Goal: Task Accomplishment & Management: Complete application form

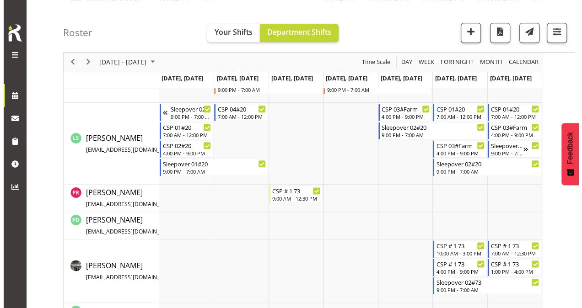
scroll to position [472, 0]
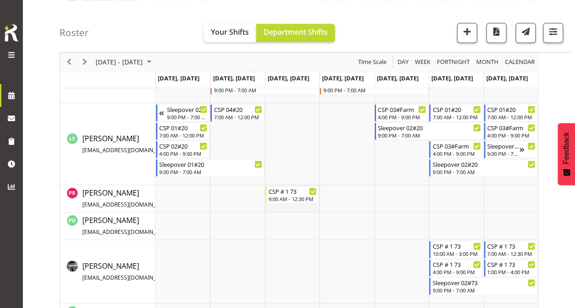
click at [284, 207] on td "Timeline Week of August 26, 2025" at bounding box center [292, 198] width 54 height 27
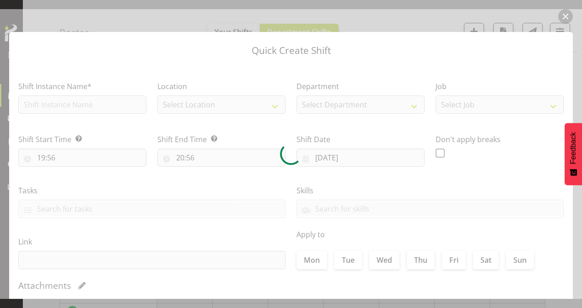
type input "[DATE]"
checkbox input "true"
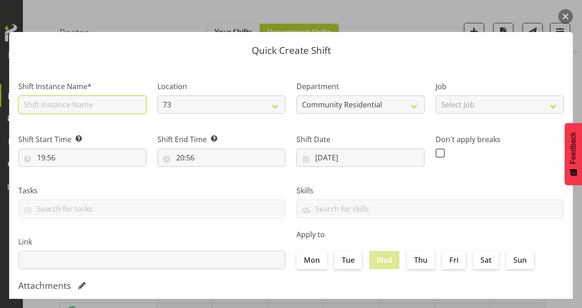
click at [100, 106] on input "text" at bounding box center [82, 105] width 128 height 18
type input "CSP # 1 73"
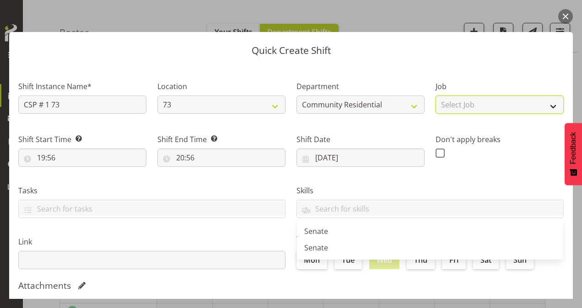
click at [473, 100] on select "Select Job Accounts Admin Art Coordinator Community Leader Community Support Pe…" at bounding box center [499, 105] width 128 height 18
select select "3"
click at [435, 96] on select "Select Job Accounts Admin Art Coordinator Community Leader Community Support Pe…" at bounding box center [499, 105] width 128 height 18
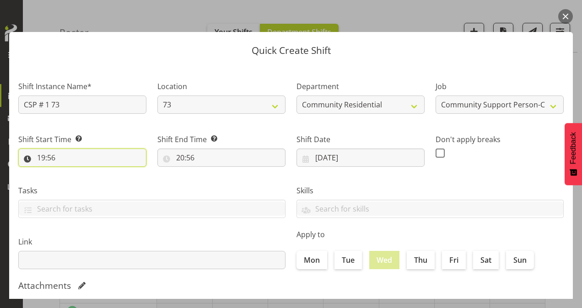
click at [42, 155] on input "19:56" at bounding box center [82, 158] width 128 height 18
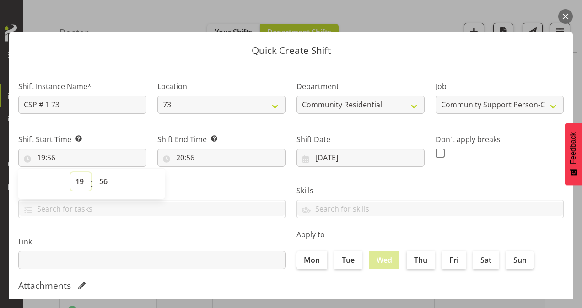
click at [83, 179] on select "00 01 02 03 04 05 06 07 08 09 10 11 12 13 14 15 16 17 18 19 20 21 22 23" at bounding box center [80, 181] width 21 height 18
select select "13"
click at [70, 172] on select "00 01 02 03 04 05 06 07 08 09 10 11 12 13 14 15 16 17 18 19 20 21 22 23" at bounding box center [80, 181] width 21 height 18
type input "13:56"
click at [104, 178] on select "00 01 02 03 04 05 06 07 08 09 10 11 12 13 14 15 16 17 18 19 20 21 22 23 24 25 2…" at bounding box center [104, 181] width 21 height 18
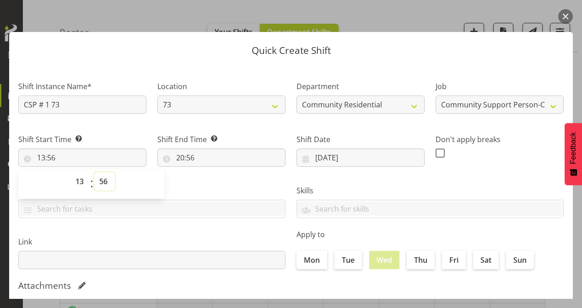
select select "0"
click at [94, 172] on select "00 01 02 03 04 05 06 07 08 09 10 11 12 13 14 15 16 17 18 19 20 21 22 23 24 25 2…" at bounding box center [104, 181] width 21 height 18
type input "13:00"
click at [176, 156] on input "20:56" at bounding box center [221, 158] width 128 height 18
click at [219, 181] on select "00 01 02 03 04 05 06 07 08 09 10 11 12 13 14 15 16 17 18 19 20 21 22 23" at bounding box center [219, 181] width 21 height 18
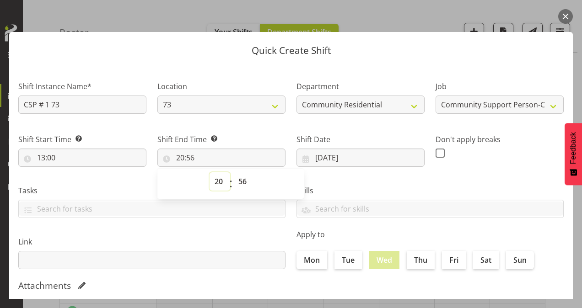
select select "16"
click at [209, 172] on select "00 01 02 03 04 05 06 07 08 09 10 11 12 13 14 15 16 17 18 19 20 21 22 23" at bounding box center [219, 181] width 21 height 18
type input "16:56"
click at [244, 182] on select "00 01 02 03 04 05 06 07 08 09 10 11 12 13 14 15 16 17 18 19 20 21 22 23 24 25 2…" at bounding box center [243, 181] width 21 height 18
select select "0"
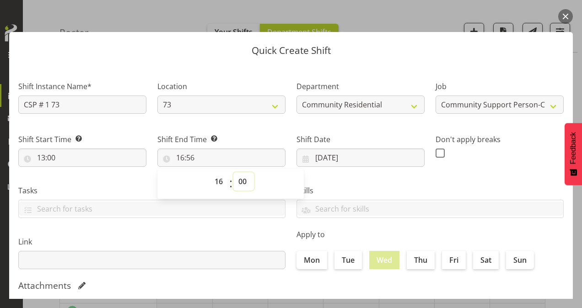
click at [233, 172] on select "00 01 02 03 04 05 06 07 08 09 10 11 12 13 14 15 16 17 18 19 20 21 22 23 24 25 2…" at bounding box center [243, 181] width 21 height 18
type input "16:00"
click at [437, 150] on span at bounding box center [439, 153] width 9 height 9
click at [437, 150] on input "checkbox" at bounding box center [438, 153] width 6 height 6
checkbox input "true"
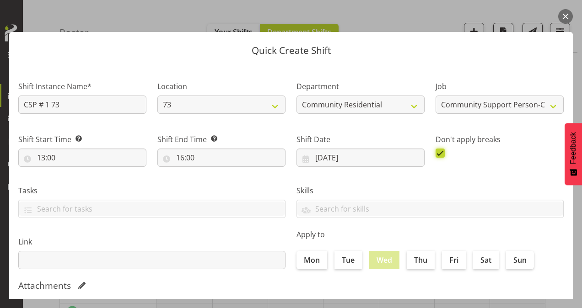
scroll to position [176, 0]
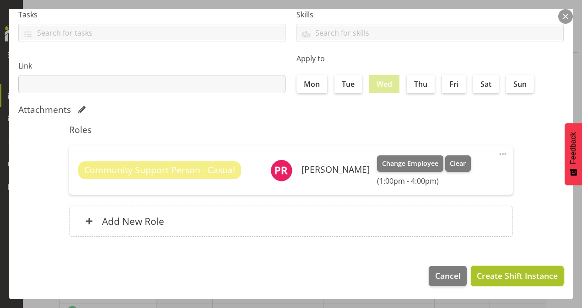
click at [494, 277] on span "Create Shift Instance" at bounding box center [517, 276] width 81 height 12
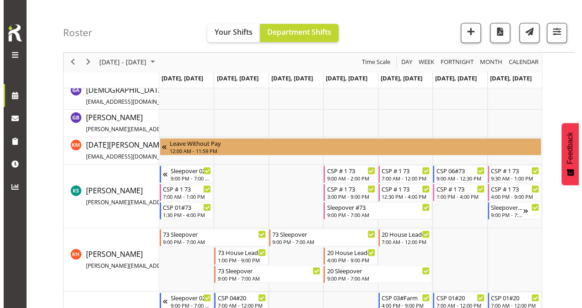
scroll to position [305, 0]
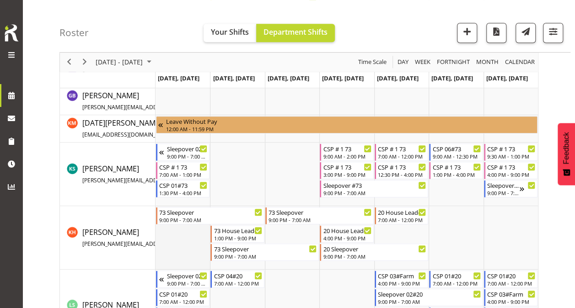
click at [172, 250] on td "Timeline Week of August 26, 2025" at bounding box center [182, 238] width 54 height 64
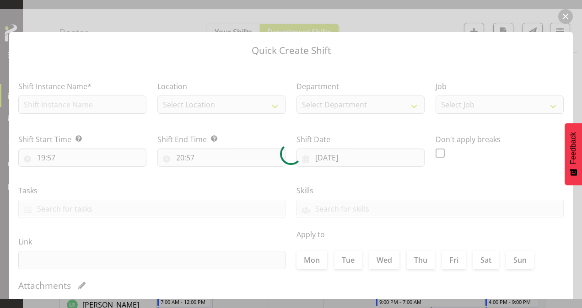
type input "[DATE]"
checkbox input "true"
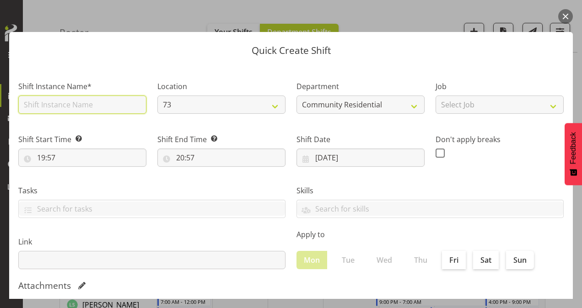
click at [90, 104] on input "text" at bounding box center [82, 105] width 128 height 18
type input "73 House Leader"
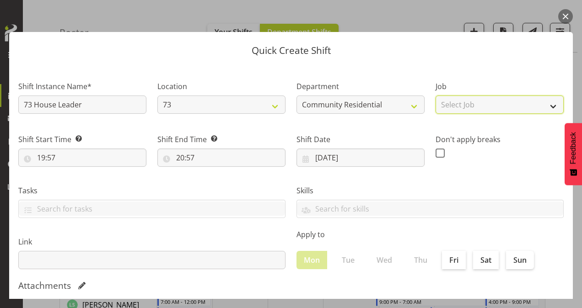
click at [497, 102] on select "Select Job Accounts Admin Art Coordinator Community Leader Community Support Pe…" at bounding box center [499, 105] width 128 height 18
select select "1"
click at [435, 96] on select "Select Job Accounts Admin Art Coordinator Community Leader Community Support Pe…" at bounding box center [499, 105] width 128 height 18
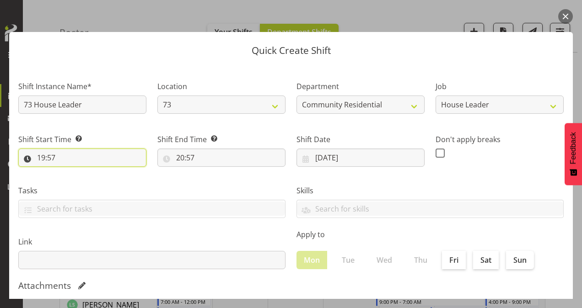
click at [42, 160] on input "19:57" at bounding box center [82, 158] width 128 height 18
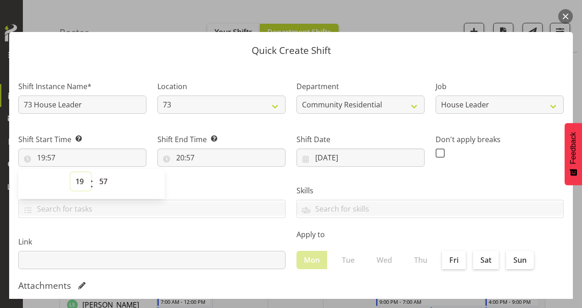
click at [82, 180] on select "00 01 02 03 04 05 06 07 08 09 10 11 12 13 14 15 16 17 18 19 20 21 22 23" at bounding box center [80, 181] width 21 height 18
select select "13"
click at [70, 172] on select "00 01 02 03 04 05 06 07 08 09 10 11 12 13 14 15 16 17 18 19 20 21 22 23" at bounding box center [80, 181] width 21 height 18
type input "13:57"
click at [103, 178] on select "00 01 02 03 04 05 06 07 08 09 10 11 12 13 14 15 16 17 18 19 20 21 22 23 24 25 2…" at bounding box center [104, 181] width 21 height 18
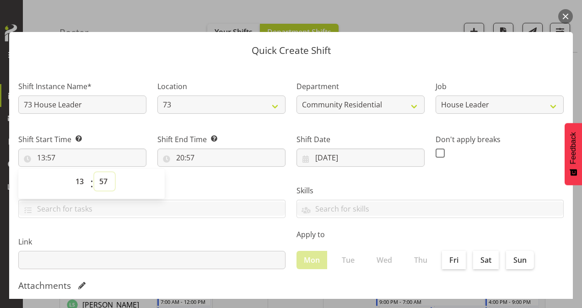
select select "0"
click at [94, 172] on select "00 01 02 03 04 05 06 07 08 09 10 11 12 13 14 15 16 17 18 19 20 21 22 23 24 25 2…" at bounding box center [104, 181] width 21 height 18
type input "13:00"
click at [178, 155] on input "20:57" at bounding box center [221, 158] width 128 height 18
click at [221, 181] on select "00 01 02 03 04 05 06 07 08 09 10 11 12 13 14 15 16 17 18 19 20 21 22 23" at bounding box center [219, 181] width 21 height 18
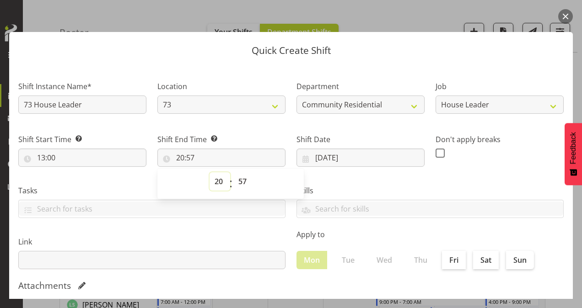
select select "21"
click at [209, 172] on select "00 01 02 03 04 05 06 07 08 09 10 11 12 13 14 15 16 17 18 19 20 21 22 23" at bounding box center [219, 181] width 21 height 18
type input "21:57"
click at [240, 182] on select "00 01 02 03 04 05 06 07 08 09 10 11 12 13 14 15 16 17 18 19 20 21 22 23 24 25 2…" at bounding box center [243, 181] width 21 height 18
select select "0"
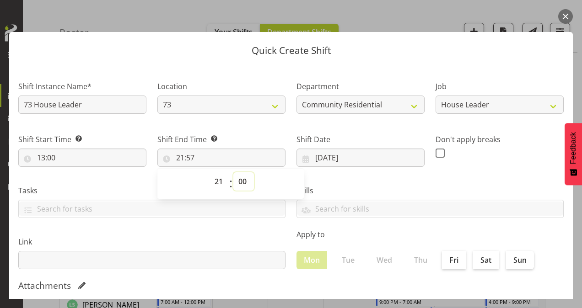
click at [233, 172] on select "00 01 02 03 04 05 06 07 08 09 10 11 12 13 14 15 16 17 18 19 20 21 22 23 24 25 2…" at bounding box center [243, 181] width 21 height 18
type input "21:00"
click at [438, 155] on span at bounding box center [439, 153] width 9 height 9
click at [438, 155] on input "checkbox" at bounding box center [438, 153] width 6 height 6
checkbox input "true"
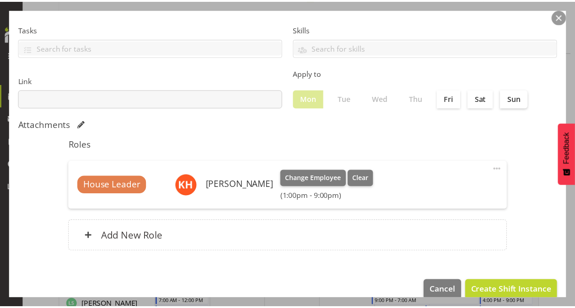
scroll to position [176, 0]
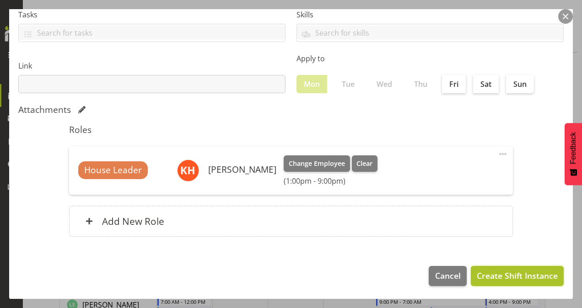
click at [490, 275] on span "Create Shift Instance" at bounding box center [517, 276] width 81 height 12
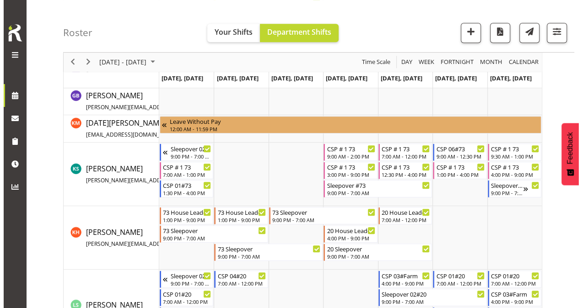
scroll to position [377, 0]
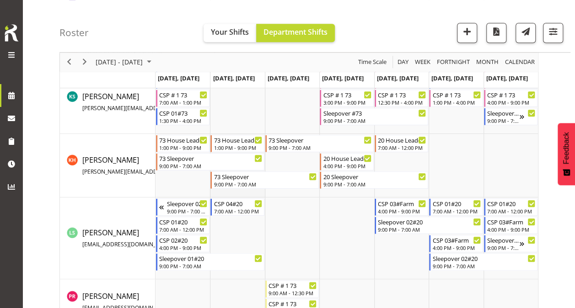
click at [237, 192] on td "Timeline Week of August 26, 2025" at bounding box center [237, 166] width 54 height 64
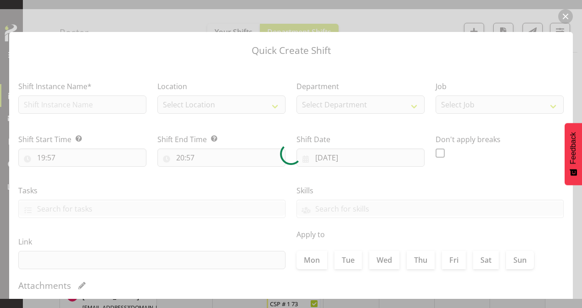
type input "[DATE]"
checkbox input "true"
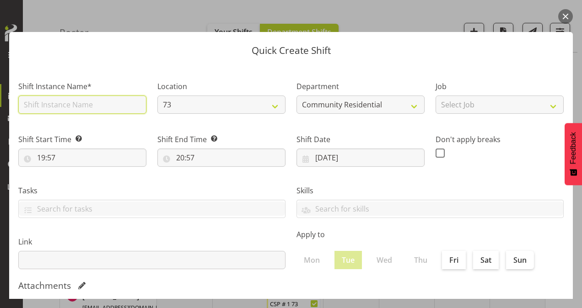
click at [101, 108] on input "text" at bounding box center [82, 105] width 128 height 18
type input "73 House Leader"
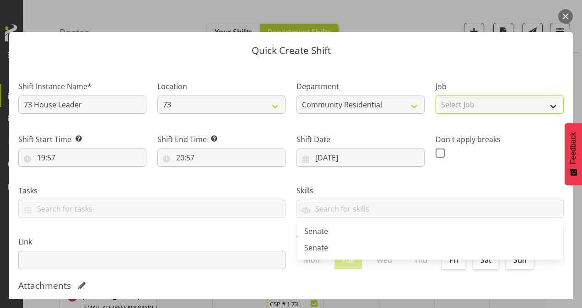
click at [470, 98] on select "Select Job Accounts Admin Art Coordinator Community Leader Community Support Pe…" at bounding box center [499, 105] width 128 height 18
select select "1"
click at [435, 96] on select "Select Job Accounts Admin Art Coordinator Community Leader Community Support Pe…" at bounding box center [499, 105] width 128 height 18
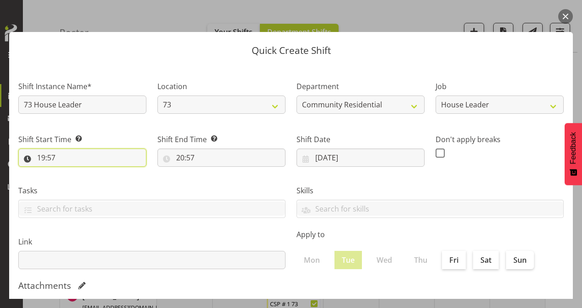
click at [41, 157] on input "19:57" at bounding box center [82, 158] width 128 height 18
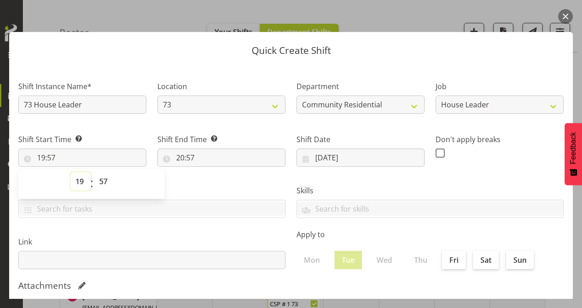
click at [80, 180] on select "00 01 02 03 04 05 06 07 08 09 10 11 12 13 14 15 16 17 18 19 20 21 22 23" at bounding box center [80, 181] width 21 height 18
select select "7"
click at [70, 172] on select "00 01 02 03 04 05 06 07 08 09 10 11 12 13 14 15 16 17 18 19 20 21 22 23" at bounding box center [80, 181] width 21 height 18
type input "07:57"
click at [102, 177] on select "00 01 02 03 04 05 06 07 08 09 10 11 12 13 14 15 16 17 18 19 20 21 22 23 24 25 2…" at bounding box center [104, 181] width 21 height 18
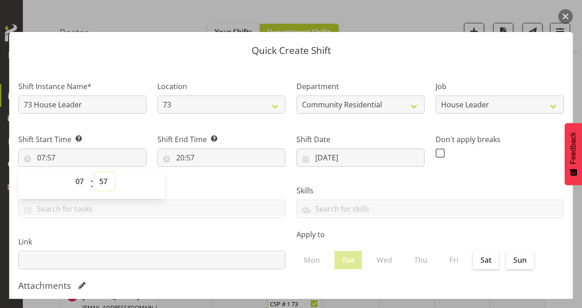
select select "0"
click at [94, 172] on select "00 01 02 03 04 05 06 07 08 09 10 11 12 13 14 15 16 17 18 19 20 21 22 23 24 25 2…" at bounding box center [104, 181] width 21 height 18
type input "07:00"
click at [180, 158] on input "20:57" at bounding box center [221, 158] width 128 height 18
click at [218, 182] on select "00 01 02 03 04 05 06 07 08 09 10 11 12 13 14 15 16 17 18 19 20 21 22 23" at bounding box center [219, 181] width 21 height 18
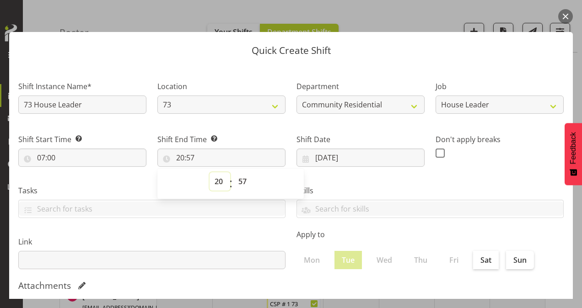
select select "9"
click at [209, 172] on select "00 01 02 03 04 05 06 07 08 09 10 11 12 13 14 15 16 17 18 19 20 21 22 23" at bounding box center [219, 181] width 21 height 18
type input "09:57"
click at [241, 181] on select "00 01 02 03 04 05 06 07 08 09 10 11 12 13 14 15 16 17 18 19 20 21 22 23 24 25 2…" at bounding box center [243, 181] width 21 height 18
select select "0"
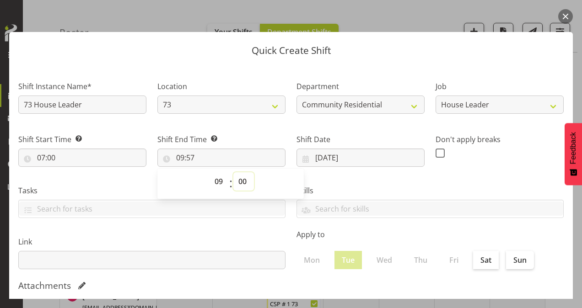
click at [233, 172] on select "00 01 02 03 04 05 06 07 08 09 10 11 12 13 14 15 16 17 18 19 20 21 22 23 24 25 2…" at bounding box center [243, 181] width 21 height 18
type input "09:00"
click at [436, 153] on span at bounding box center [439, 153] width 9 height 9
click at [436, 153] on input "checkbox" at bounding box center [438, 153] width 6 height 6
checkbox input "true"
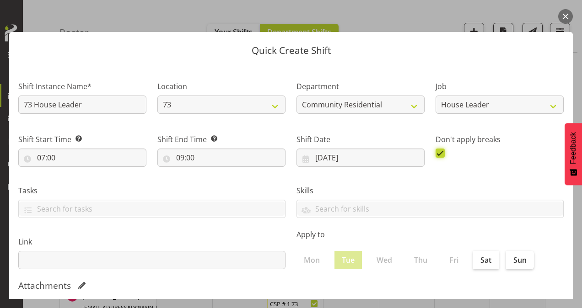
scroll to position [176, 0]
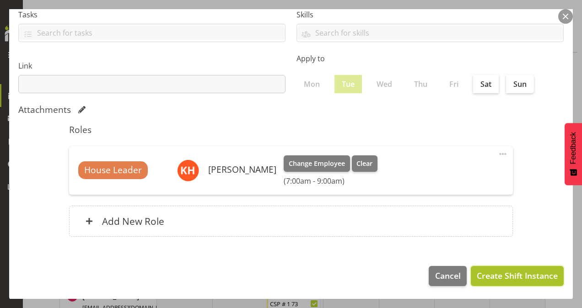
click at [484, 272] on span "Create Shift Instance" at bounding box center [517, 276] width 81 height 12
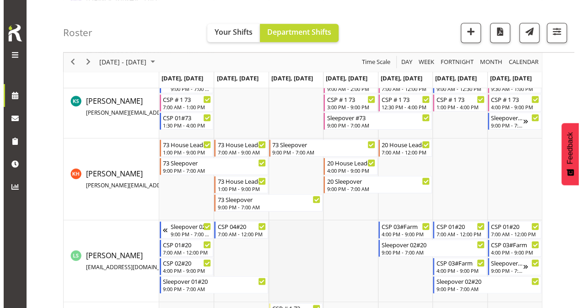
scroll to position [370, 0]
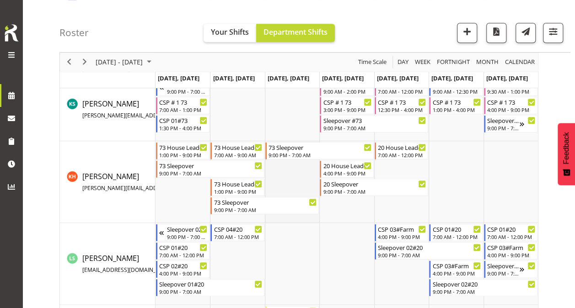
click at [273, 175] on td "Timeline Week of August 26, 2025" at bounding box center [292, 182] width 54 height 82
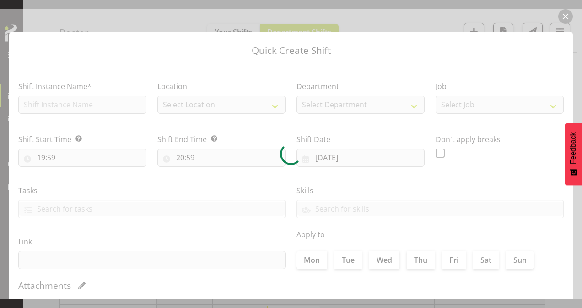
type input "[DATE]"
checkbox input "true"
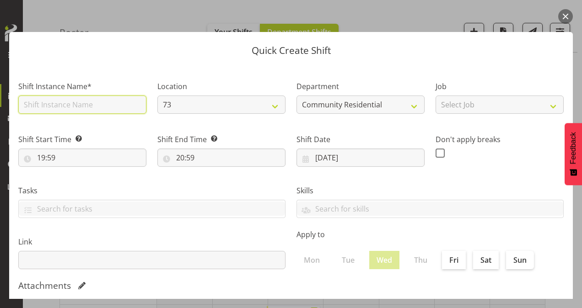
click at [82, 105] on input "text" at bounding box center [82, 105] width 128 height 18
type input "73 House Leader"
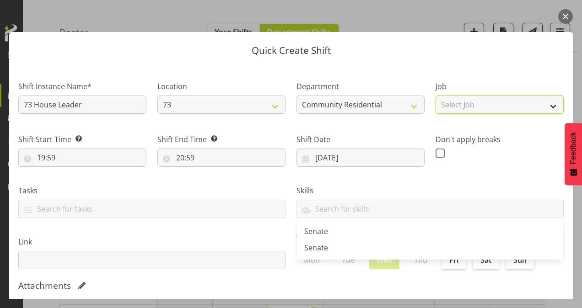
click at [473, 107] on select "Select Job Accounts Admin Art Coordinator Community Leader Community Support Pe…" at bounding box center [499, 105] width 128 height 18
select select "1"
click at [435, 96] on select "Select Job Accounts Admin Art Coordinator Community Leader Community Support Pe…" at bounding box center [499, 105] width 128 height 18
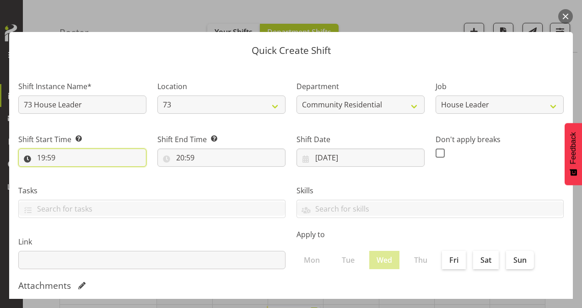
click at [43, 156] on input "19:59" at bounding box center [82, 158] width 128 height 18
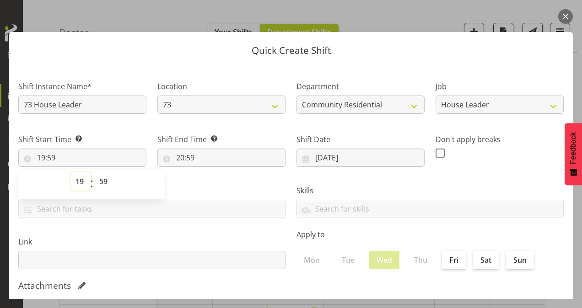
click at [79, 183] on select "00 01 02 03 04 05 06 07 08 09 10 11 12 13 14 15 16 17 18 19 20 21 22 23" at bounding box center [80, 181] width 21 height 18
select select "7"
click at [70, 172] on select "00 01 02 03 04 05 06 07 08 09 10 11 12 13 14 15 16 17 18 19 20 21 22 23" at bounding box center [80, 181] width 21 height 18
type input "07:59"
click at [107, 182] on select "00 01 02 03 04 05 06 07 08 09 10 11 12 13 14 15 16 17 18 19 20 21 22 23 24 25 2…" at bounding box center [104, 181] width 21 height 18
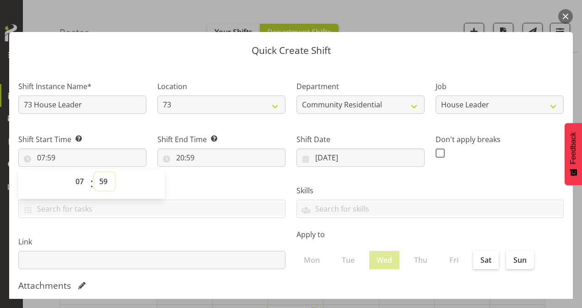
select select "0"
click at [94, 172] on select "00 01 02 03 04 05 06 07 08 09 10 11 12 13 14 15 16 17 18 19 20 21 22 23 24 25 2…" at bounding box center [104, 181] width 21 height 18
type input "07:00"
click at [177, 159] on input "20:59" at bounding box center [221, 158] width 128 height 18
click at [220, 181] on select "00 01 02 03 04 05 06 07 08 09 10 11 12 13 14 15 16 17 18 19 20 21 22 23" at bounding box center [219, 181] width 21 height 18
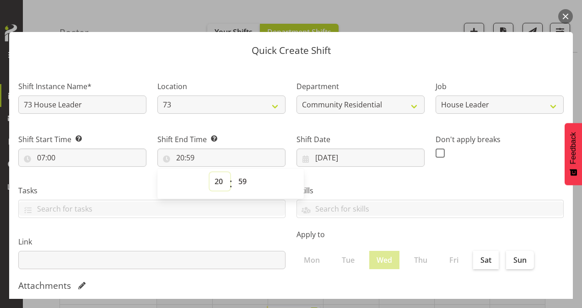
select select "11"
click at [209, 172] on select "00 01 02 03 04 05 06 07 08 09 10 11 12 13 14 15 16 17 18 19 20 21 22 23" at bounding box center [219, 181] width 21 height 18
type input "11:59"
click at [240, 180] on select "00 01 02 03 04 05 06 07 08 09 10 11 12 13 14 15 16 17 18 19 20 21 22 23 24 25 2…" at bounding box center [243, 181] width 21 height 18
select select "0"
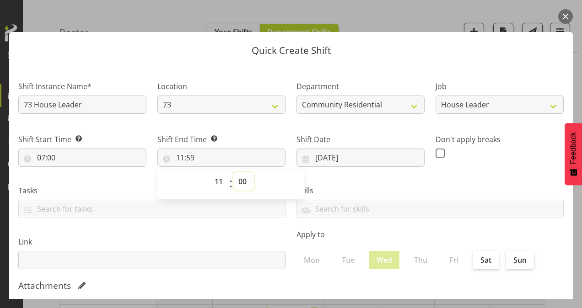
click at [233, 172] on select "00 01 02 03 04 05 06 07 08 09 10 11 12 13 14 15 16 17 18 19 20 21 22 23 24 25 2…" at bounding box center [243, 181] width 21 height 18
type input "11:00"
click at [435, 152] on span at bounding box center [439, 153] width 9 height 9
click at [435, 152] on input "checkbox" at bounding box center [438, 153] width 6 height 6
checkbox input "true"
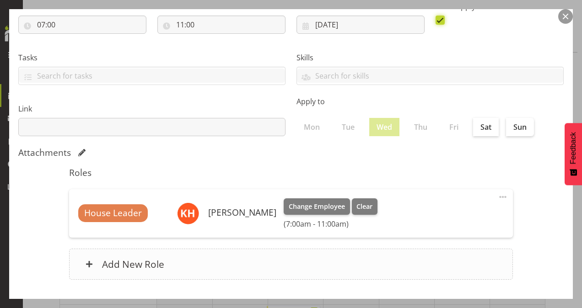
scroll to position [176, 0]
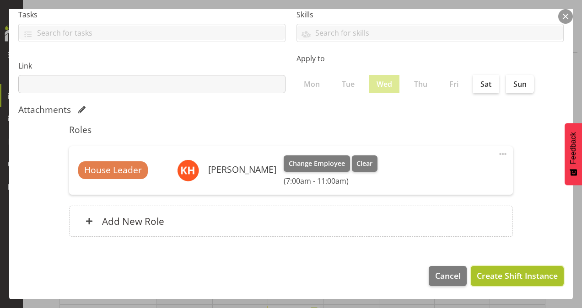
click at [485, 271] on span "Create Shift Instance" at bounding box center [517, 276] width 81 height 12
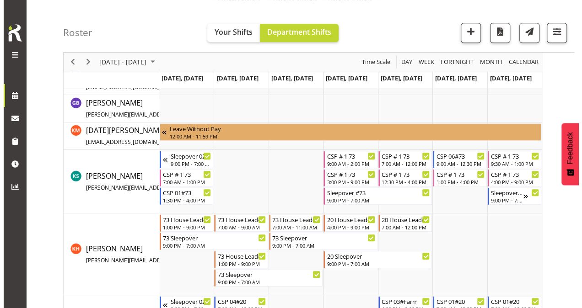
scroll to position [370, 0]
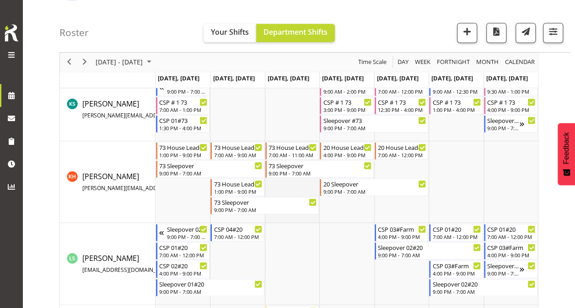
click at [283, 186] on td "Timeline Week of August 26, 2025" at bounding box center [292, 182] width 54 height 82
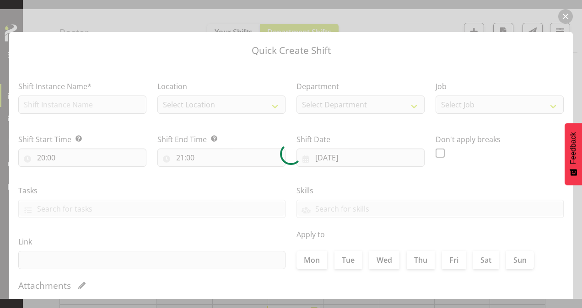
type input "[DATE]"
checkbox input "true"
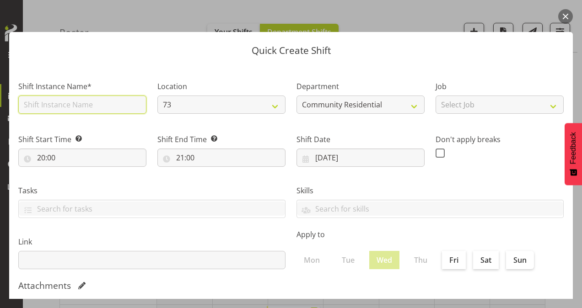
click at [90, 102] on input "text" at bounding box center [82, 105] width 128 height 18
type input "73 House Leader"
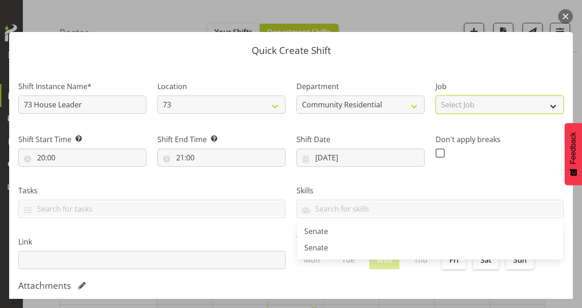
click at [452, 105] on select "Select Job Accounts Admin Art Coordinator Community Leader Community Support Pe…" at bounding box center [499, 105] width 128 height 18
select select "1"
click at [435, 96] on select "Select Job Accounts Admin Art Coordinator Community Leader Community Support Pe…" at bounding box center [499, 105] width 128 height 18
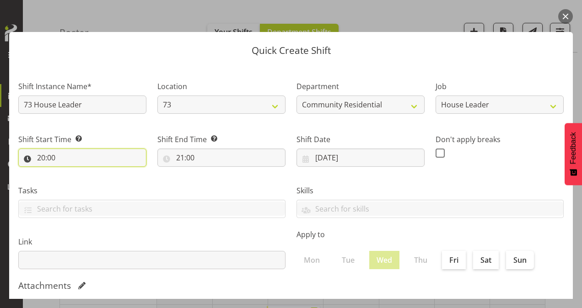
click at [42, 156] on input "20:00" at bounding box center [82, 158] width 128 height 18
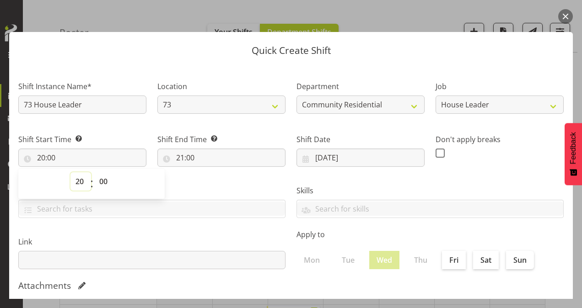
click at [80, 182] on select "00 01 02 03 04 05 06 07 08 09 10 11 12 13 14 15 16 17 18 19 20 21 22 23" at bounding box center [80, 181] width 21 height 18
select select "13"
click at [70, 172] on select "00 01 02 03 04 05 06 07 08 09 10 11 12 13 14 15 16 17 18 19 20 21 22 23" at bounding box center [80, 181] width 21 height 18
type input "13:00"
click at [437, 151] on span at bounding box center [439, 153] width 9 height 9
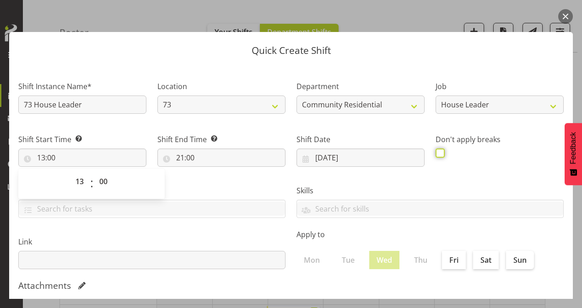
click at [437, 151] on input "checkbox" at bounding box center [438, 153] width 6 height 6
checkbox input "true"
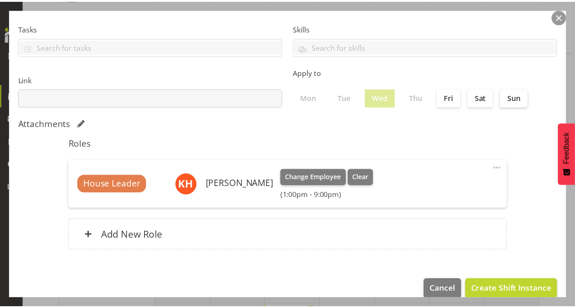
scroll to position [176, 0]
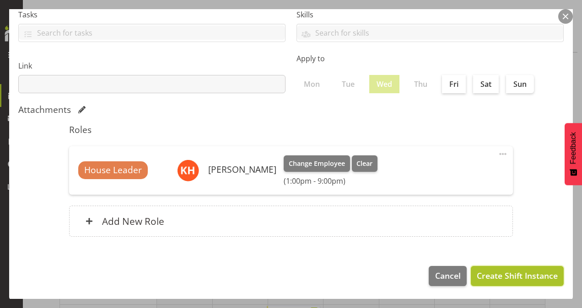
click at [493, 279] on span "Create Shift Instance" at bounding box center [517, 276] width 81 height 12
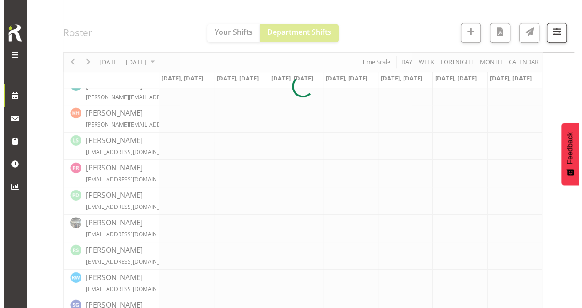
scroll to position [370, 0]
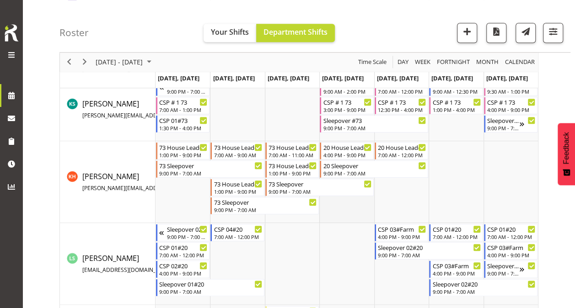
click at [337, 204] on td "Timeline Week of August 26, 2025" at bounding box center [346, 182] width 54 height 82
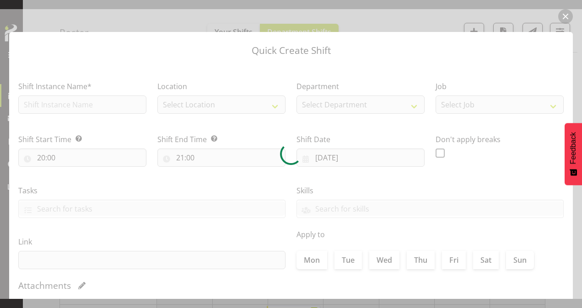
type input "[DATE]"
checkbox input "true"
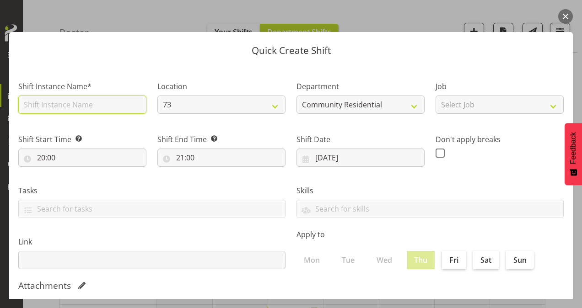
click at [99, 103] on input "text" at bounding box center [82, 105] width 128 height 18
type input "73 House Leader"
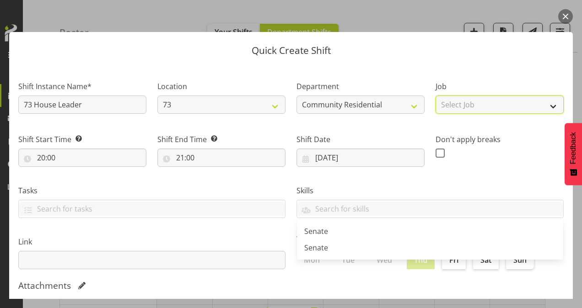
click at [464, 102] on select "Select Job Accounts Admin Art Coordinator Community Leader Community Support Pe…" at bounding box center [499, 105] width 128 height 18
select select "1"
click at [435, 96] on select "Select Job Accounts Admin Art Coordinator Community Leader Community Support Pe…" at bounding box center [499, 105] width 128 height 18
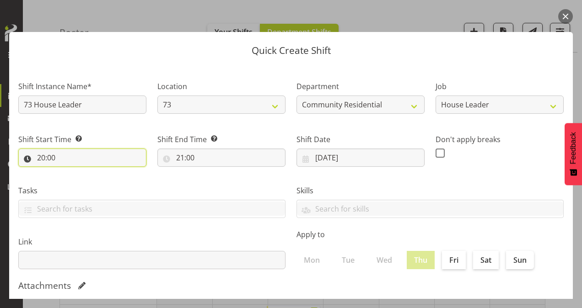
click at [38, 154] on input "20:00" at bounding box center [82, 158] width 128 height 18
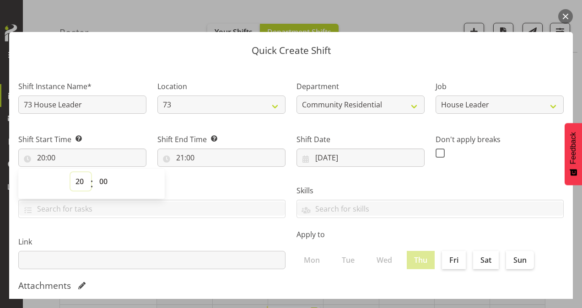
click at [79, 181] on select "00 01 02 03 04 05 06 07 08 09 10 11 12 13 14 15 16 17 18 19 20 21 22 23" at bounding box center [80, 181] width 21 height 18
select select "7"
click at [70, 172] on select "00 01 02 03 04 05 06 07 08 09 10 11 12 13 14 15 16 17 18 19 20 21 22 23" at bounding box center [80, 181] width 21 height 18
type input "07:00"
click at [181, 158] on input "21:00" at bounding box center [221, 158] width 128 height 18
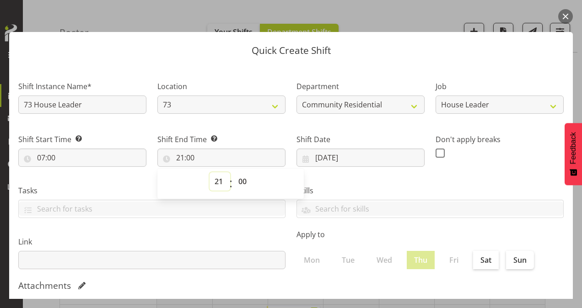
click at [219, 182] on select "00 01 02 03 04 05 06 07 08 09 10 11 12 13 14 15 16 17 18 19 20 21 22 23" at bounding box center [219, 181] width 21 height 18
select select "9"
click at [209, 172] on select "00 01 02 03 04 05 06 07 08 09 10 11 12 13 14 15 16 17 18 19 20 21 22 23" at bounding box center [219, 181] width 21 height 18
type input "09:00"
click at [436, 153] on span at bounding box center [439, 153] width 9 height 9
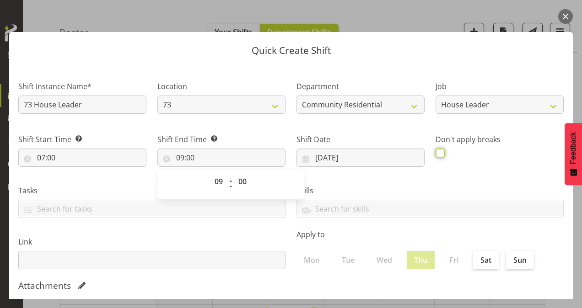
click at [436, 153] on input "checkbox" at bounding box center [438, 153] width 6 height 6
checkbox input "true"
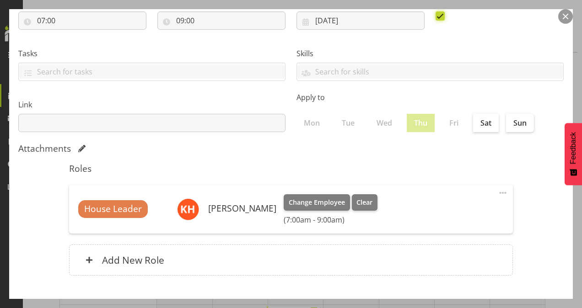
scroll to position [176, 0]
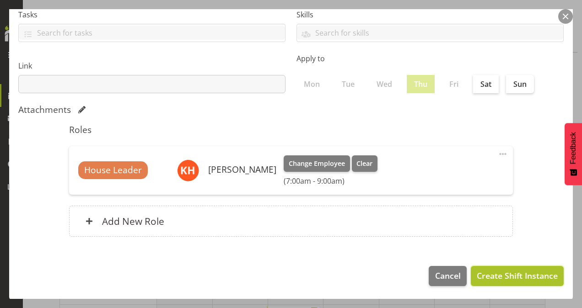
click at [486, 270] on span "Create Shift Instance" at bounding box center [517, 276] width 81 height 12
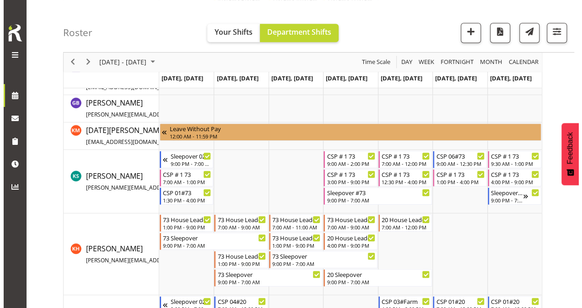
scroll to position [370, 0]
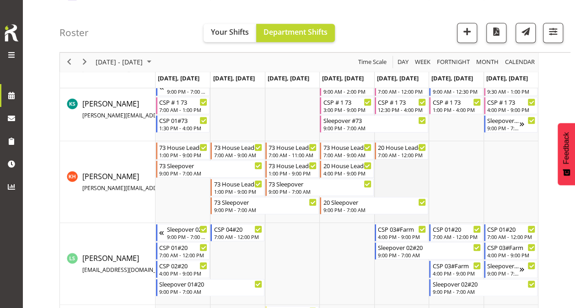
click at [405, 168] on td "Timeline Week of August 26, 2025" at bounding box center [401, 182] width 54 height 82
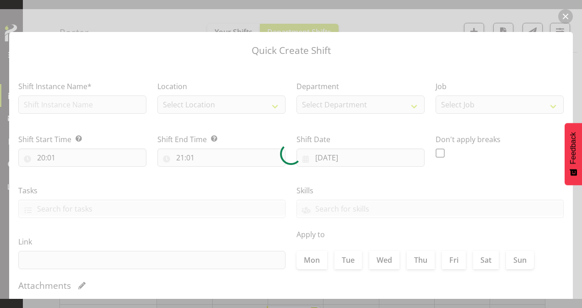
type input "[DATE]"
checkbox input "true"
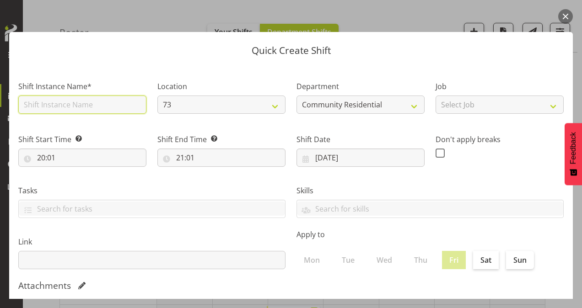
click at [108, 107] on input "text" at bounding box center [82, 105] width 128 height 18
type input "73 House Leader"
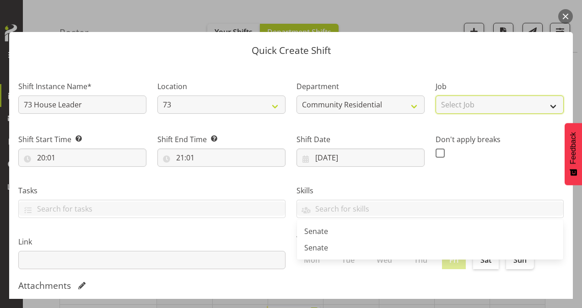
click at [446, 102] on select "Select Job Accounts Admin Art Coordinator Community Leader Community Support Pe…" at bounding box center [499, 105] width 128 height 18
select select "1"
click at [435, 96] on select "Select Job Accounts Admin Art Coordinator Community Leader Community Support Pe…" at bounding box center [499, 105] width 128 height 18
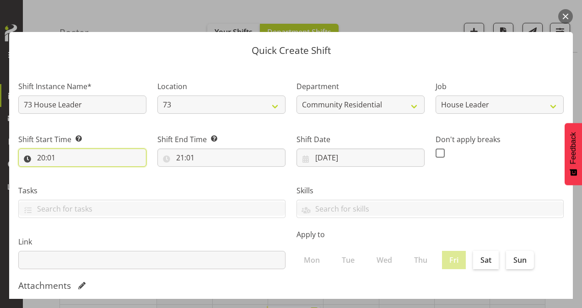
click at [41, 155] on input "20:01" at bounding box center [82, 158] width 128 height 18
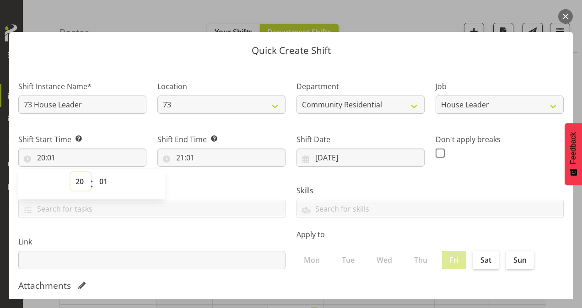
click at [80, 182] on select "00 01 02 03 04 05 06 07 08 09 10 11 12 13 14 15 16 17 18 19 20 21 22 23" at bounding box center [80, 181] width 21 height 18
select select "12"
click at [70, 172] on select "00 01 02 03 04 05 06 07 08 09 10 11 12 13 14 15 16 17 18 19 20 21 22 23" at bounding box center [80, 181] width 21 height 18
type input "12:01"
click at [104, 179] on select "00 01 02 03 04 05 06 07 08 09 10 11 12 13 14 15 16 17 18 19 20 21 22 23 24 25 2…" at bounding box center [104, 181] width 21 height 18
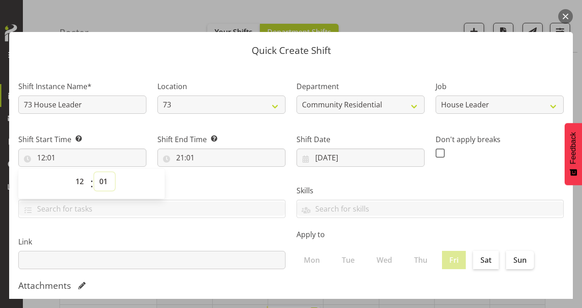
select select "0"
click at [94, 172] on select "00 01 02 03 04 05 06 07 08 09 10 11 12 13 14 15 16 17 18 19 20 21 22 23 24 25 2…" at bounding box center [104, 181] width 21 height 18
type input "12:00"
click at [179, 157] on input "21:01" at bounding box center [221, 158] width 128 height 18
click at [217, 181] on select "00 01 02 03 04 05 06 07 08 09 10 11 12 13 14 15 16 17 18 19 20 21 22 23" at bounding box center [219, 181] width 21 height 18
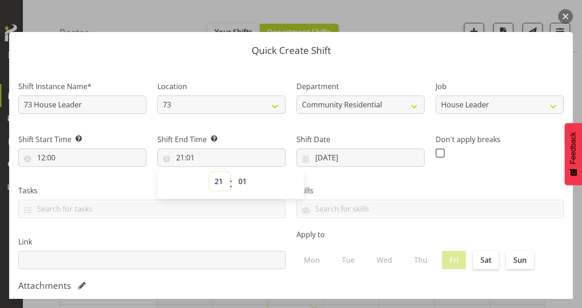
select select "13"
click at [209, 172] on select "00 01 02 03 04 05 06 07 08 09 10 11 12 13 14 15 16 17 18 19 20 21 22 23" at bounding box center [219, 181] width 21 height 18
type input "13:01"
click at [243, 179] on select "00 01 02 03 04 05 06 07 08 09 10 11 12 13 14 15 16 17 18 19 20 21 22 23 24 25 2…" at bounding box center [243, 181] width 21 height 18
select select "0"
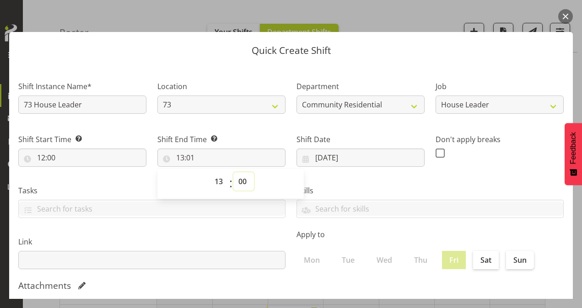
click at [233, 172] on select "00 01 02 03 04 05 06 07 08 09 10 11 12 13 14 15 16 17 18 19 20 21 22 23 24 25 2…" at bounding box center [243, 181] width 21 height 18
type input "13:00"
click at [438, 150] on span at bounding box center [439, 153] width 9 height 9
click at [438, 150] on input "checkbox" at bounding box center [438, 153] width 6 height 6
checkbox input "true"
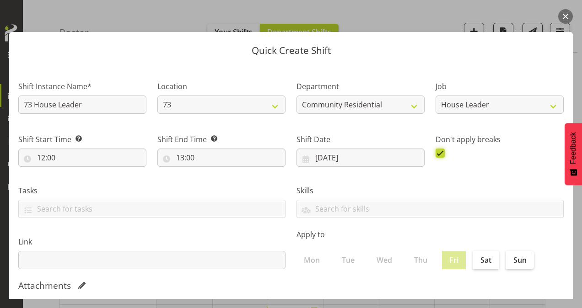
scroll to position [176, 0]
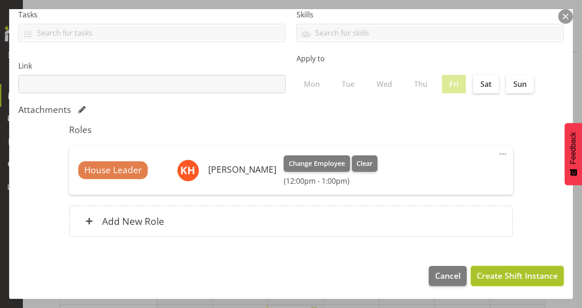
click at [487, 271] on span "Create Shift Instance" at bounding box center [517, 276] width 81 height 12
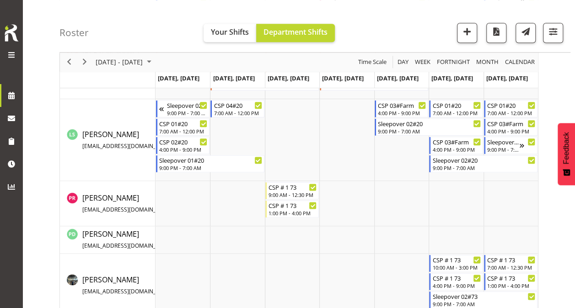
scroll to position [502, 0]
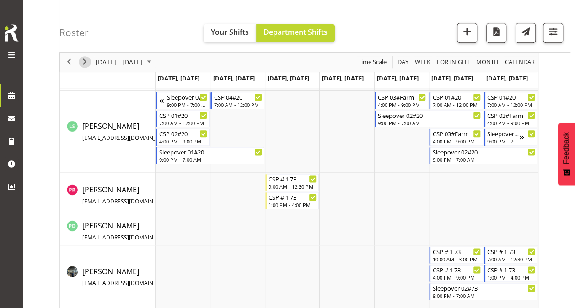
click at [86, 62] on span "Next" at bounding box center [84, 62] width 11 height 11
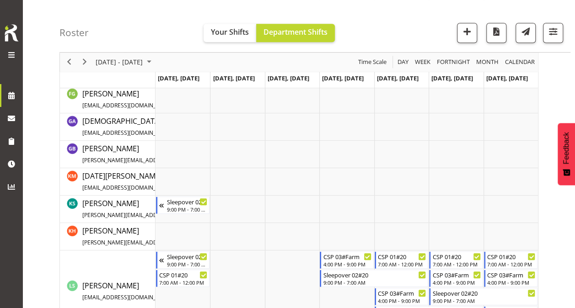
scroll to position [320, 0]
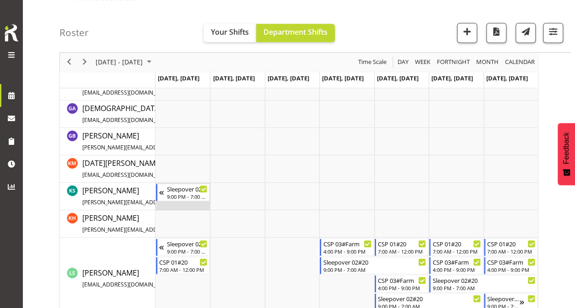
click at [171, 203] on td "Timeline Week of September 2, 2025" at bounding box center [182, 196] width 54 height 27
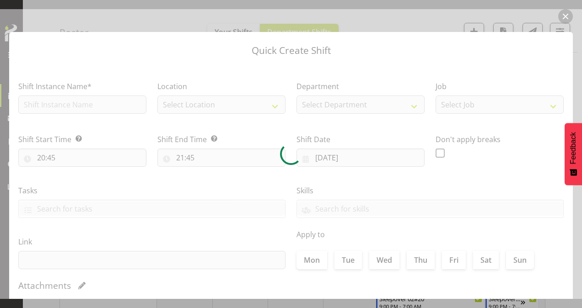
type input "[DATE]"
checkbox input "true"
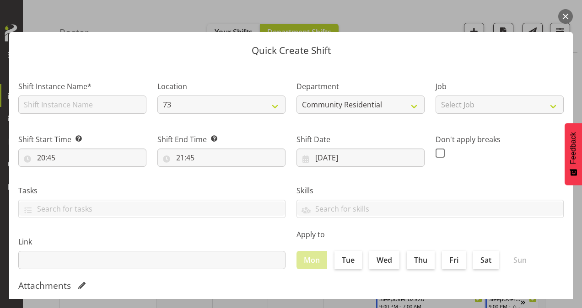
click at [568, 13] on button "button" at bounding box center [565, 16] width 15 height 15
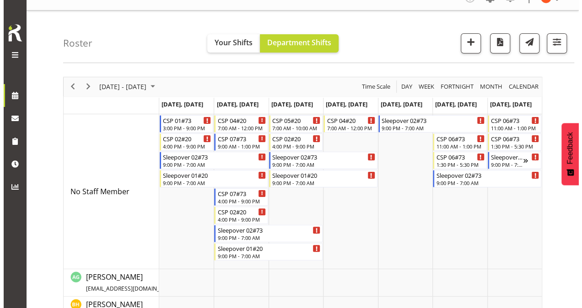
scroll to position [0, 0]
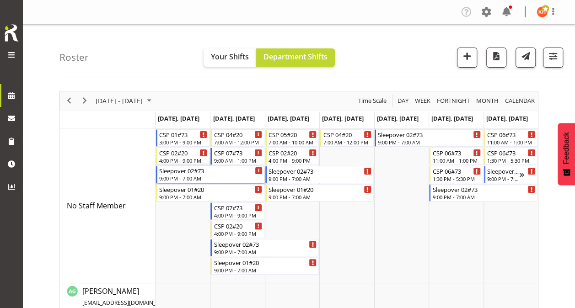
click at [198, 172] on div "Sleepover 02#73" at bounding box center [210, 170] width 103 height 9
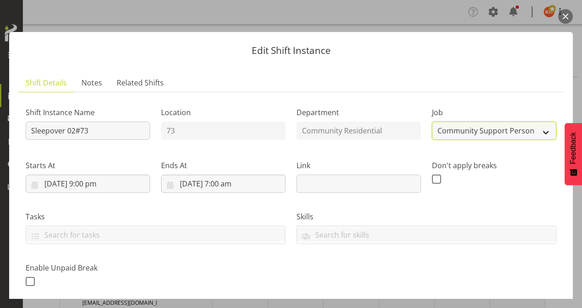
click at [444, 134] on select "Create new job Accounts Admin Art Coordinator Community Leader Community Suppor…" at bounding box center [494, 131] width 124 height 18
select select "1"
click at [432, 122] on select "Create new job Accounts Admin Art Coordinator Community Leader Community Suppor…" at bounding box center [494, 131] width 124 height 18
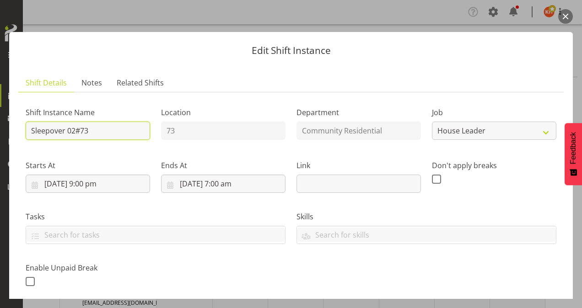
drag, startPoint x: 95, startPoint y: 131, endPoint x: -2, endPoint y: 149, distance: 98.6
click at [0, 149] on html "L'Arche Mount [PERSON_NAME] Tasks Jobs Employees Profile Log Out Roster Your Sh…" at bounding box center [291, 154] width 582 height 308
click at [40, 130] on input "73SLeepover" at bounding box center [88, 131] width 124 height 18
type input "73 SLeepover"
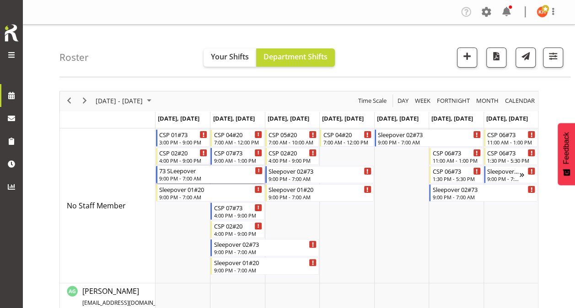
click at [193, 173] on div "73 SLeepover" at bounding box center [210, 170] width 103 height 9
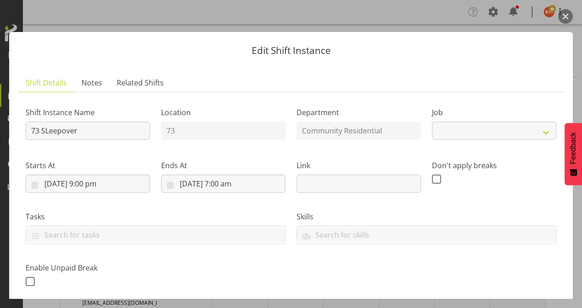
select select "1"
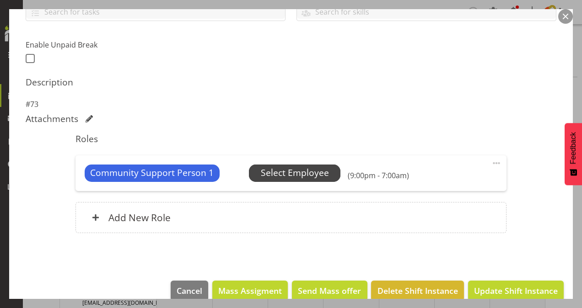
scroll to position [229, 0]
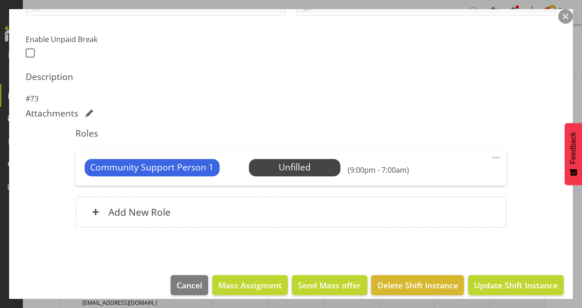
click at [491, 157] on span at bounding box center [496, 157] width 11 height 11
click at [444, 209] on link "Delete" at bounding box center [458, 211] width 88 height 16
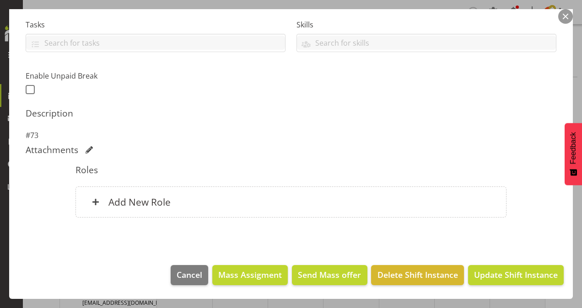
scroll to position [191, 0]
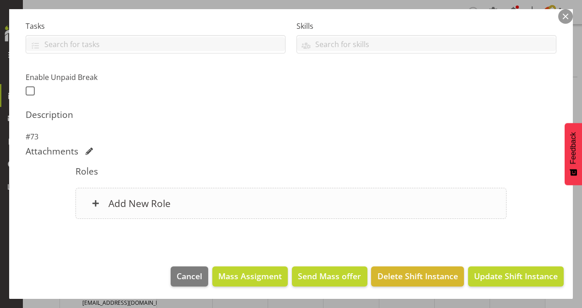
click at [160, 199] on h6 "Add New Role" at bounding box center [139, 204] width 62 height 12
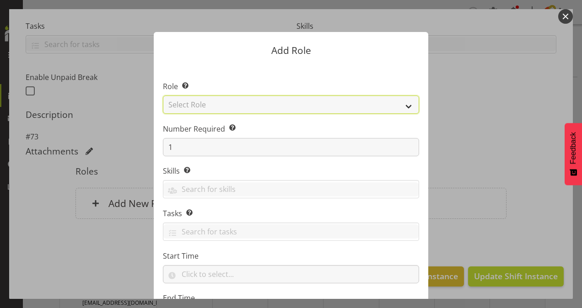
click at [200, 104] on select "Select Role Area Manager Art Coordination Community - SIL Community Leader Comm…" at bounding box center [291, 105] width 256 height 18
select select "12"
click at [163, 96] on select "Select Role Area Manager Art Coordination Community - SIL Community Leader Comm…" at bounding box center [291, 105] width 256 height 18
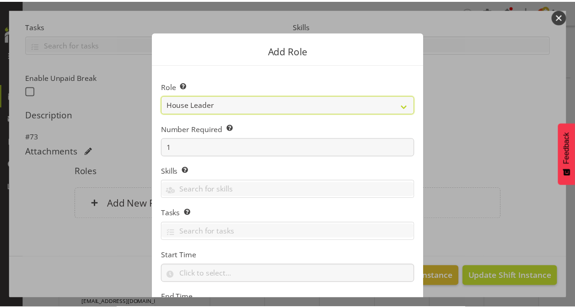
scroll to position [88, 0]
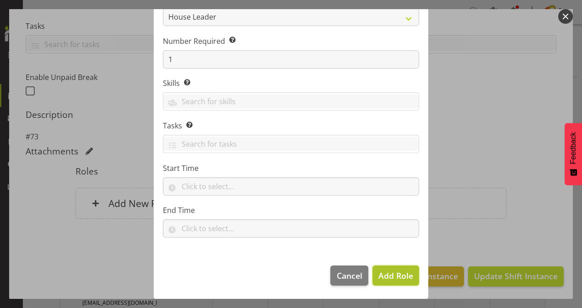
click at [385, 273] on span "Add Role" at bounding box center [395, 275] width 35 height 11
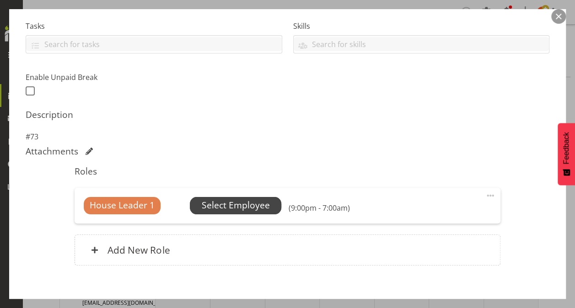
click at [258, 202] on span "Select Employee" at bounding box center [236, 205] width 68 height 13
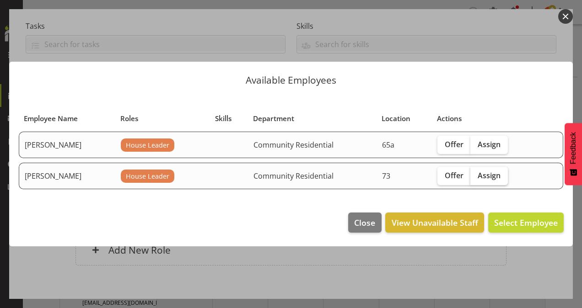
click at [482, 174] on span "Assign" at bounding box center [488, 175] width 23 height 9
click at [476, 174] on input "Assign" at bounding box center [473, 175] width 6 height 6
checkbox input "true"
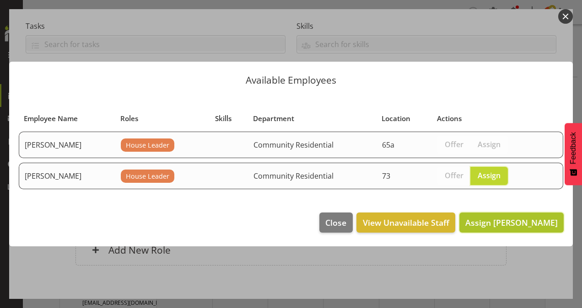
click at [524, 225] on span "Assign [PERSON_NAME]" at bounding box center [511, 222] width 92 height 11
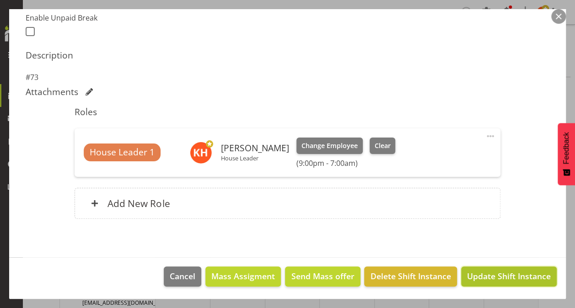
click at [480, 272] on span "Update Shift Instance" at bounding box center [509, 276] width 84 height 12
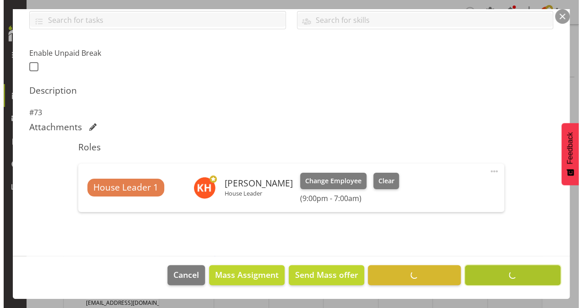
scroll to position [214, 0]
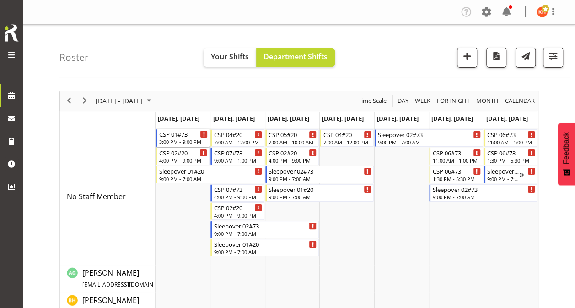
click at [182, 139] on div "3:00 PM - 9:00 PM" at bounding box center [183, 141] width 48 height 7
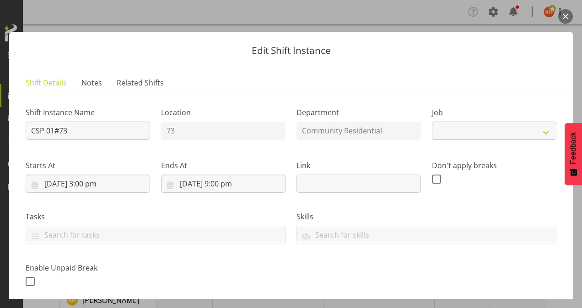
select select "2"
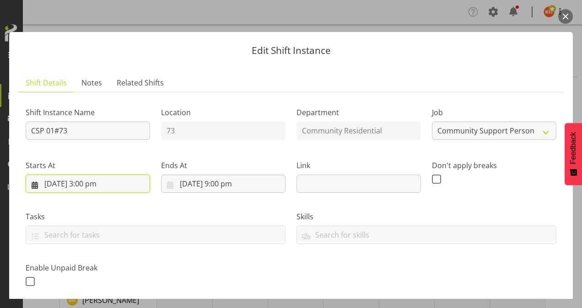
click at [87, 180] on input "[DATE] 3:00 pm" at bounding box center [88, 184] width 124 height 18
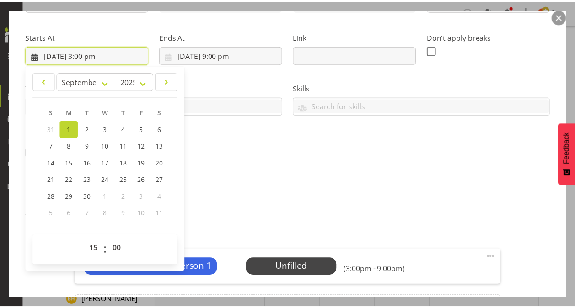
scroll to position [137, 0]
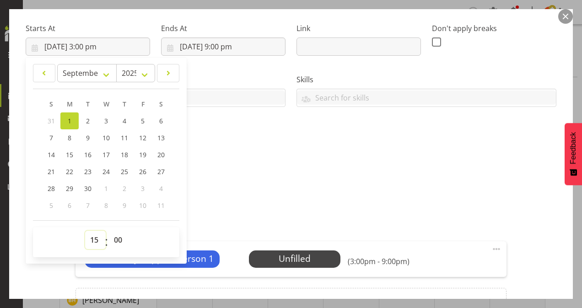
click at [97, 239] on select "00 01 02 03 04 05 06 07 08 09 10 11 12 13 14 15 16 17 18 19 20 21 22 23" at bounding box center [95, 240] width 21 height 18
select select "7"
click at [85, 231] on select "00 01 02 03 04 05 06 07 08 09 10 11 12 13 14 15 16 17 18 19 20 21 22 23" at bounding box center [95, 240] width 21 height 18
type input "[DATE] 7:00 am"
click at [242, 173] on div "Description #73" at bounding box center [291, 179] width 531 height 33
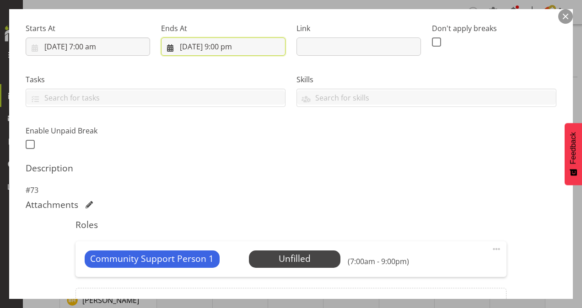
click at [221, 47] on input "[DATE] 9:00 pm" at bounding box center [223, 47] width 124 height 18
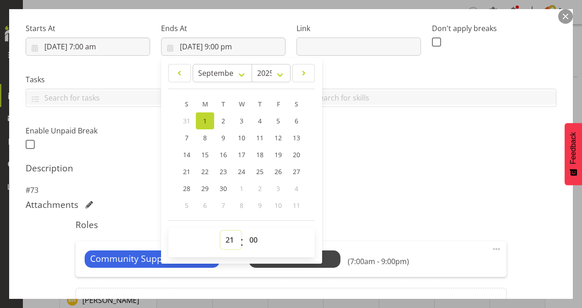
click at [228, 234] on select "00 01 02 03 04 05 06 07 08 09 10 11 12 13 14 15 16 17 18 19 20 21 22 23" at bounding box center [230, 240] width 21 height 18
select select "13"
click at [220, 231] on select "00 01 02 03 04 05 06 07 08 09 10 11 12 13 14 15 16 17 18 19 20 21 22 23" at bounding box center [230, 240] width 21 height 18
type input "[DATE] 1:00 pm"
click at [340, 214] on div "Roles Community Support Person 1 Unfilled Select Employee (7:00am - 1:00pm) Edi…" at bounding box center [291, 272] width 442 height 116
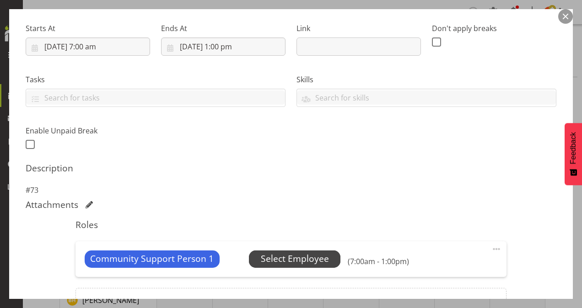
click at [304, 252] on span "Select Employee" at bounding box center [295, 258] width 68 height 13
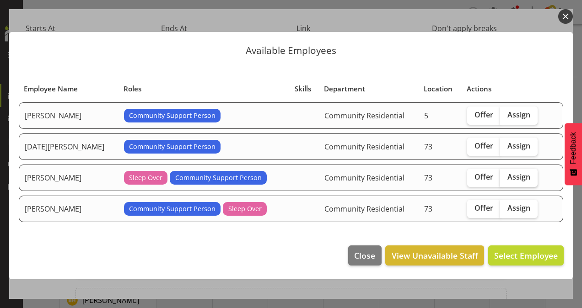
click at [513, 177] on span "Assign" at bounding box center [518, 176] width 23 height 9
click at [506, 177] on input "Assign" at bounding box center [503, 177] width 6 height 6
checkbox input "true"
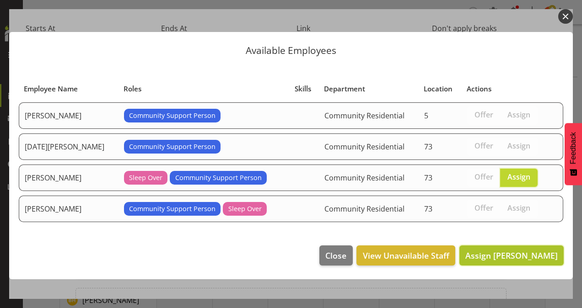
click at [519, 253] on span "Assign [PERSON_NAME]" at bounding box center [511, 255] width 92 height 11
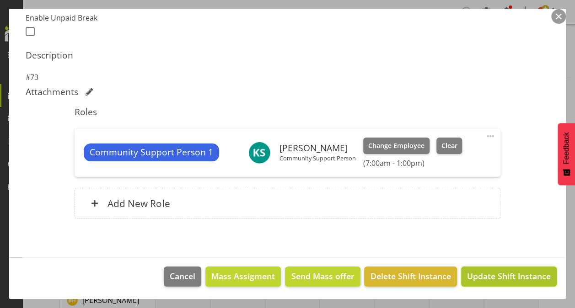
click at [482, 274] on span "Update Shift Instance" at bounding box center [509, 276] width 84 height 12
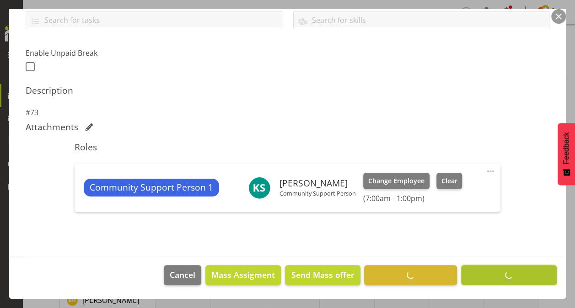
scroll to position [214, 0]
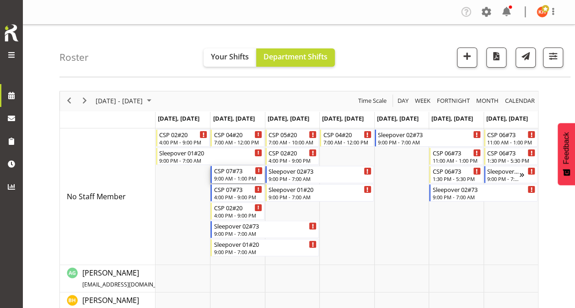
click at [225, 172] on div "CSP 07#73" at bounding box center [238, 170] width 48 height 9
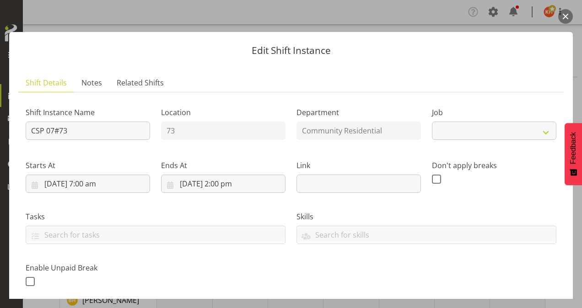
select select "2"
click at [565, 13] on button "button" at bounding box center [565, 16] width 15 height 15
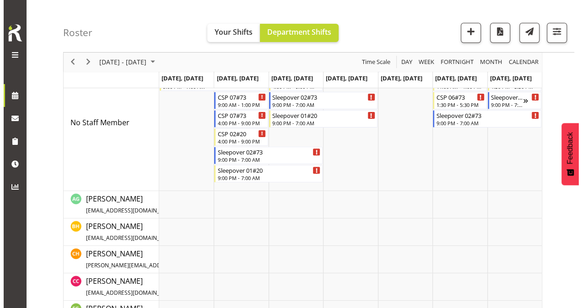
scroll to position [0, 0]
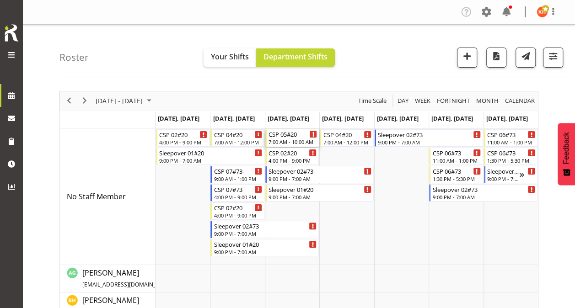
click at [287, 137] on div "CSP 05#20" at bounding box center [292, 133] width 48 height 9
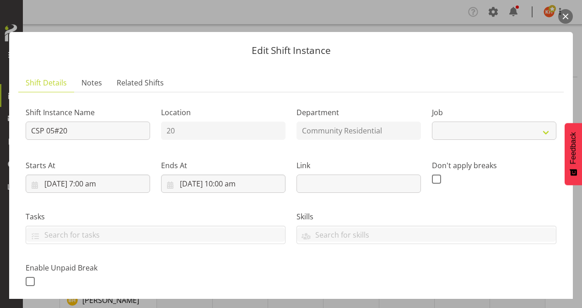
select select "3"
drag, startPoint x: 88, startPoint y: 132, endPoint x: 0, endPoint y: 151, distance: 89.9
click at [0, 151] on html "L'Arche Mount [PERSON_NAME] Tasks Jobs Employees Profile Log Out Roster Your Sh…" at bounding box center [291, 154] width 582 height 308
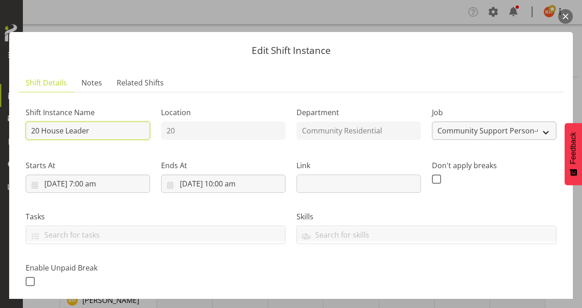
type input "20 House Leader"
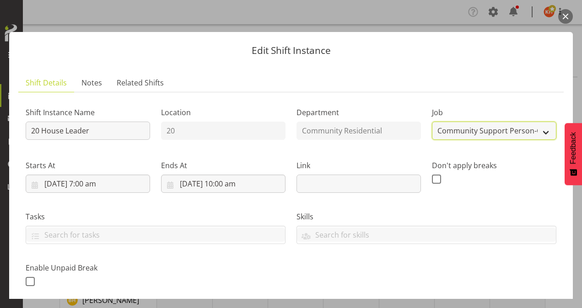
drag, startPoint x: 460, startPoint y: 127, endPoint x: 461, endPoint y: 133, distance: 5.7
click at [460, 127] on select "Create new job Accounts Admin Art Coordinator Community Leader Community Suppor…" at bounding box center [494, 131] width 124 height 18
select select "1"
click at [432, 122] on select "Create new job Accounts Admin Art Coordinator Community Leader Community Suppor…" at bounding box center [494, 131] width 124 height 18
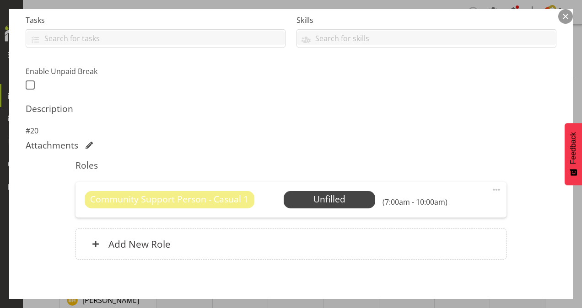
scroll to position [229, 0]
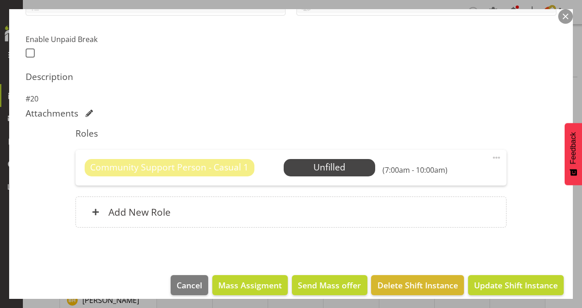
click at [492, 160] on span at bounding box center [496, 157] width 11 height 11
click at [440, 205] on link "Delete" at bounding box center [458, 211] width 88 height 16
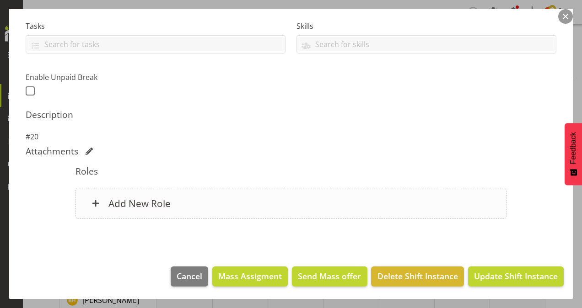
click at [155, 203] on h6 "Add New Role" at bounding box center [139, 204] width 62 height 12
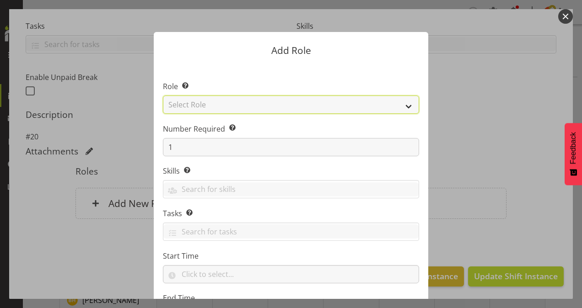
click at [199, 105] on select "Select Role Area Manager Art Coordination Community - SIL Community Leader Comm…" at bounding box center [291, 105] width 256 height 18
select select "12"
click at [163, 96] on select "Select Role Area Manager Art Coordination Community - SIL Community Leader Comm…" at bounding box center [291, 105] width 256 height 18
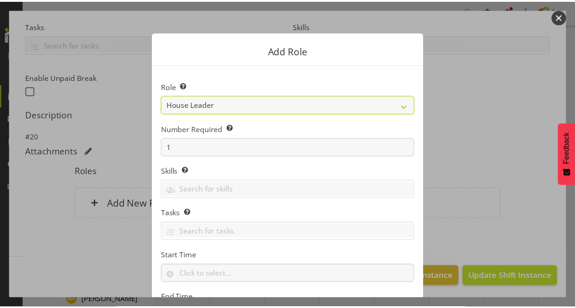
scroll to position [88, 0]
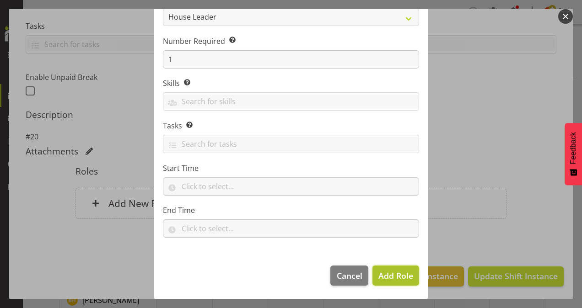
click at [385, 277] on span "Add Role" at bounding box center [395, 275] width 35 height 11
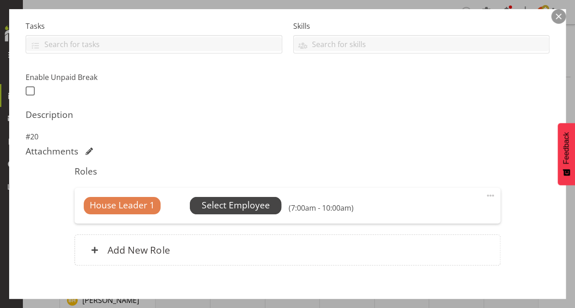
click at [271, 198] on span "Select Employee" at bounding box center [235, 205] width 91 height 17
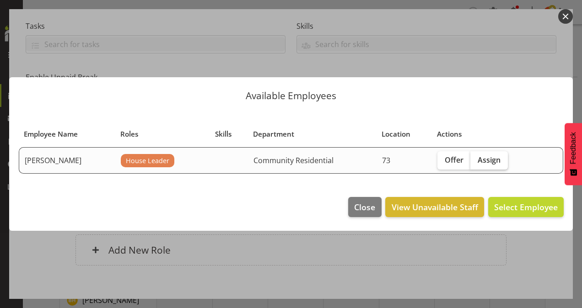
click at [484, 158] on span "Assign" at bounding box center [488, 159] width 23 height 9
click at [476, 158] on input "Assign" at bounding box center [473, 160] width 6 height 6
checkbox input "true"
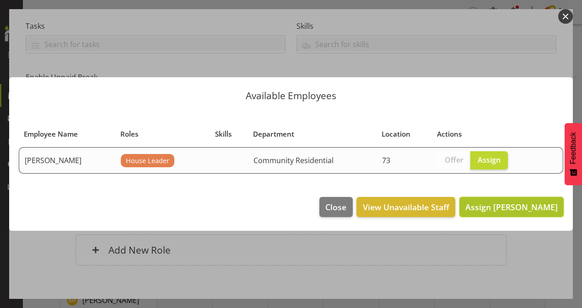
click at [526, 204] on span "Assign [PERSON_NAME]" at bounding box center [511, 207] width 92 height 11
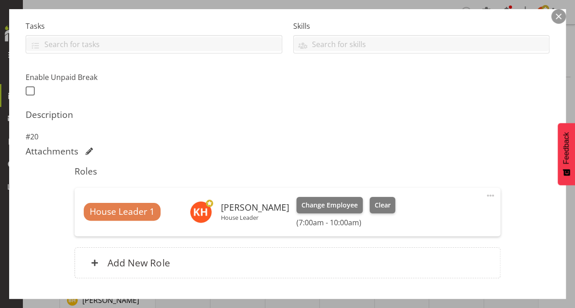
scroll to position [250, 0]
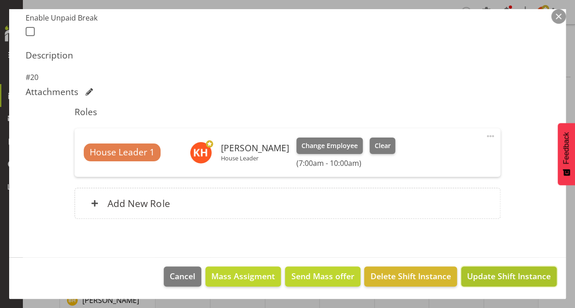
click at [517, 276] on span "Update Shift Instance" at bounding box center [509, 276] width 84 height 12
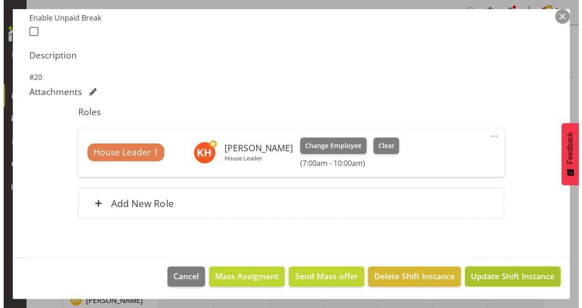
scroll to position [214, 0]
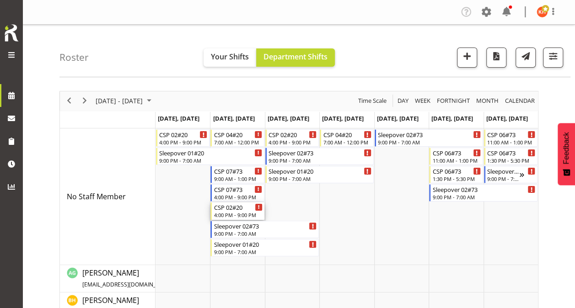
click at [248, 208] on div "CSP 02#20" at bounding box center [238, 207] width 48 height 9
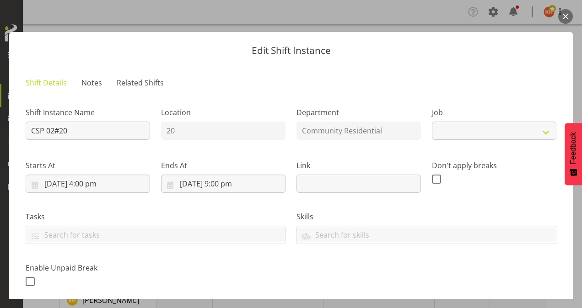
select select "3"
drag, startPoint x: 72, startPoint y: 130, endPoint x: -1, endPoint y: 138, distance: 73.6
click at [0, 138] on html "L'Arche Mount [PERSON_NAME] Tasks Jobs Employees Profile Log Out Roster Your Sh…" at bounding box center [291, 154] width 582 height 308
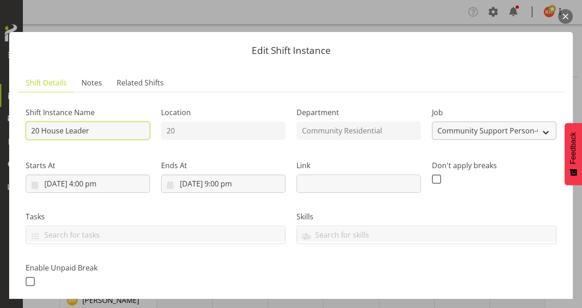
type input "20 House Leader"
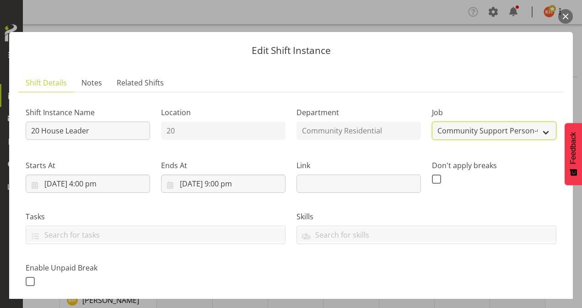
click at [453, 135] on select "Create new job Accounts Admin Art Coordinator Community Leader Community Suppor…" at bounding box center [494, 131] width 124 height 18
select select "1"
click at [432, 122] on select "Create new job Accounts Admin Art Coordinator Community Leader Community Suppor…" at bounding box center [494, 131] width 124 height 18
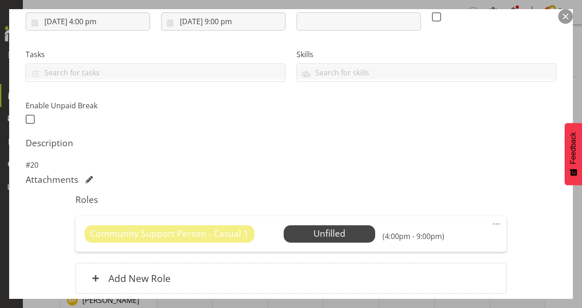
scroll to position [229, 0]
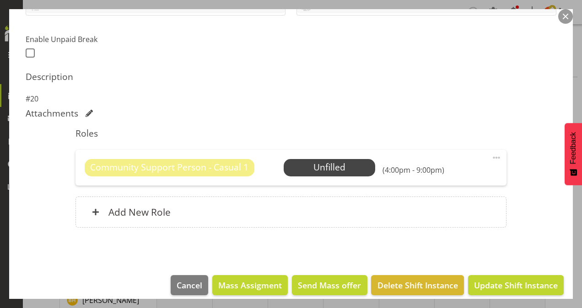
click at [491, 154] on span at bounding box center [496, 157] width 11 height 11
click at [435, 205] on link "Delete" at bounding box center [458, 211] width 88 height 16
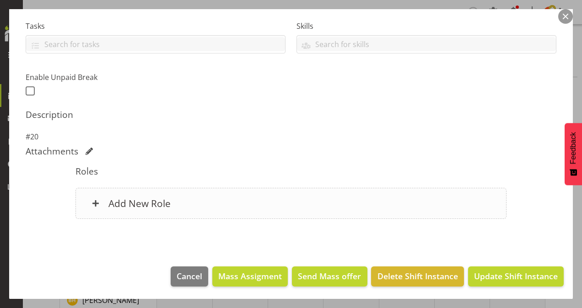
click at [163, 202] on h6 "Add New Role" at bounding box center [139, 204] width 62 height 12
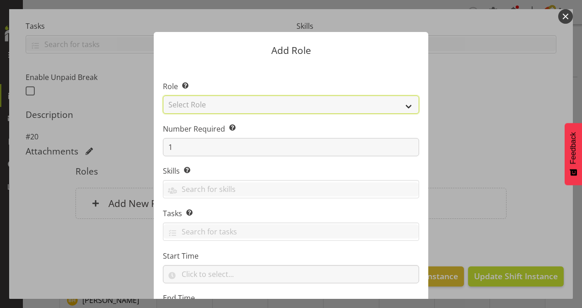
click at [224, 102] on select "Select Role Area Manager Art Coordination Community - SIL Community Leader Comm…" at bounding box center [291, 105] width 256 height 18
select select "12"
click at [163, 96] on select "Select Role Area Manager Art Coordination Community - SIL Community Leader Comm…" at bounding box center [291, 105] width 256 height 18
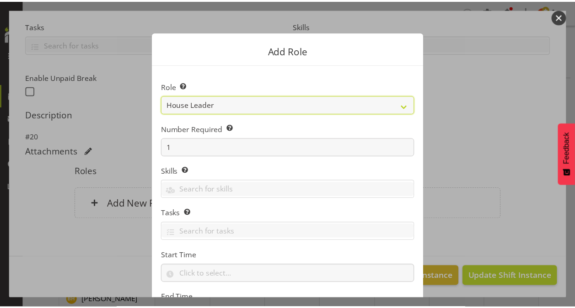
scroll to position [88, 0]
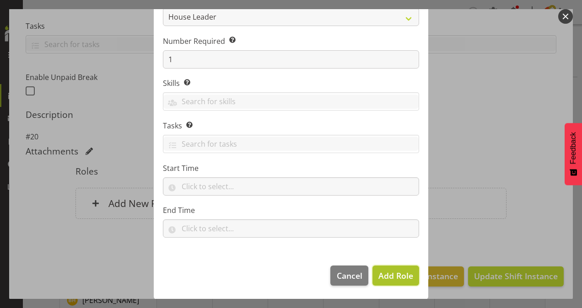
click at [390, 275] on span "Add Role" at bounding box center [395, 275] width 35 height 11
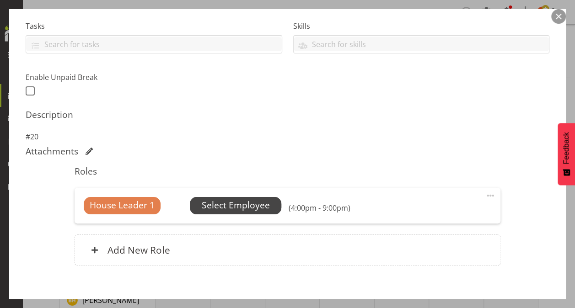
click at [220, 200] on span "Select Employee" at bounding box center [236, 205] width 68 height 13
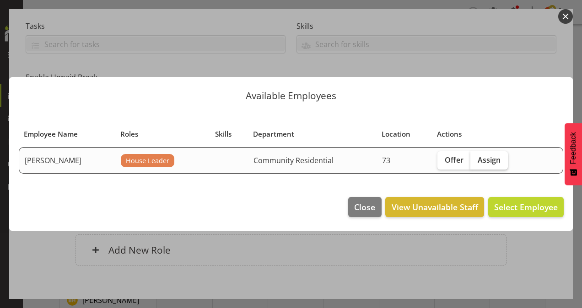
click at [479, 162] on span "Assign" at bounding box center [488, 159] width 23 height 9
click at [476, 162] on input "Assign" at bounding box center [473, 160] width 6 height 6
checkbox input "true"
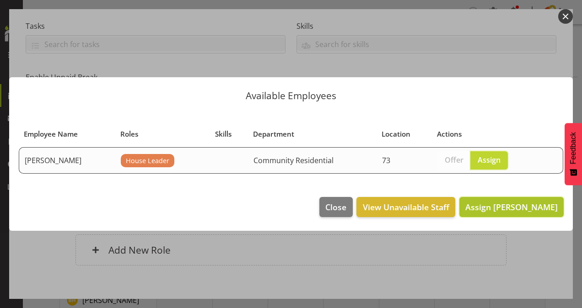
click at [520, 207] on span "Assign [PERSON_NAME]" at bounding box center [511, 207] width 92 height 11
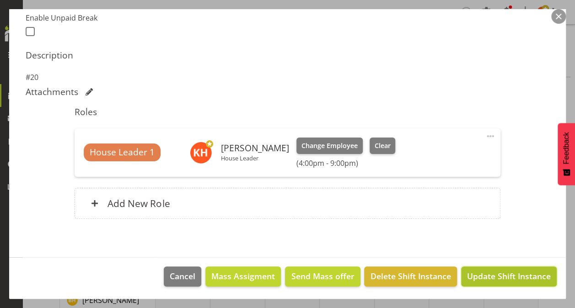
click at [481, 271] on span "Update Shift Instance" at bounding box center [509, 276] width 84 height 12
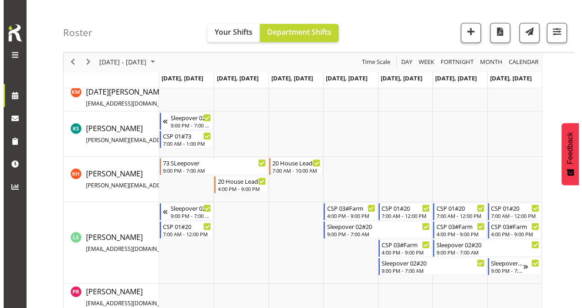
scroll to position [457, 0]
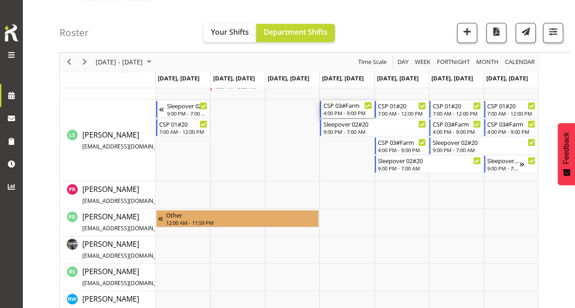
click at [344, 110] on div "4:00 PM - 9:00 PM" at bounding box center [347, 112] width 48 height 7
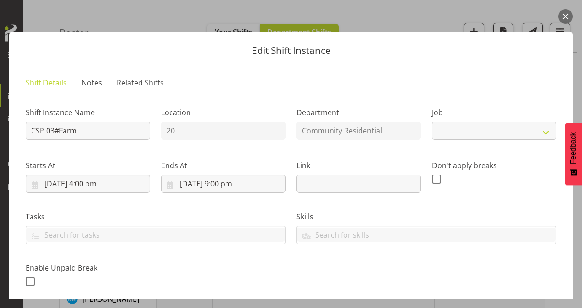
select select "2"
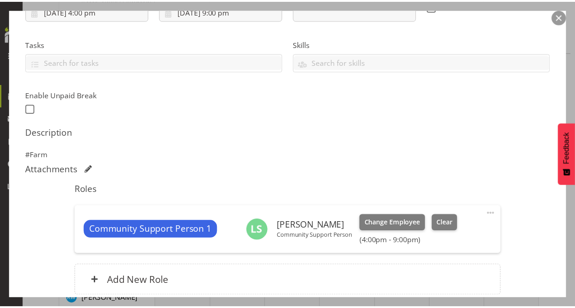
scroll to position [250, 0]
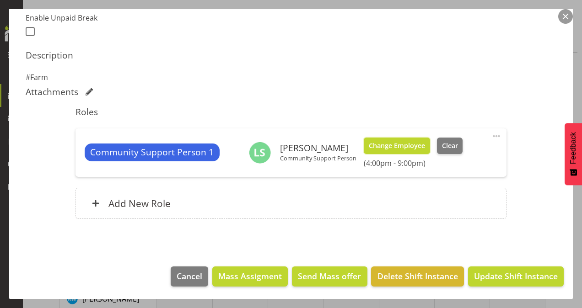
click at [383, 148] on span "Change Employee" at bounding box center [397, 146] width 56 height 10
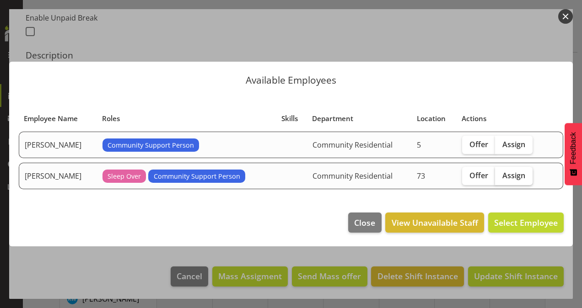
click at [517, 176] on span "Assign" at bounding box center [513, 175] width 23 height 9
click at [501, 176] on input "Assign" at bounding box center [498, 175] width 6 height 6
checkbox input "true"
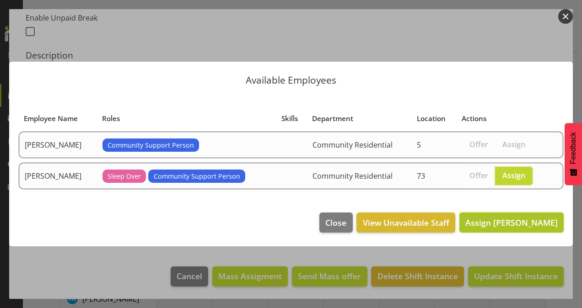
click at [519, 222] on span "Assign [PERSON_NAME]" at bounding box center [511, 222] width 92 height 11
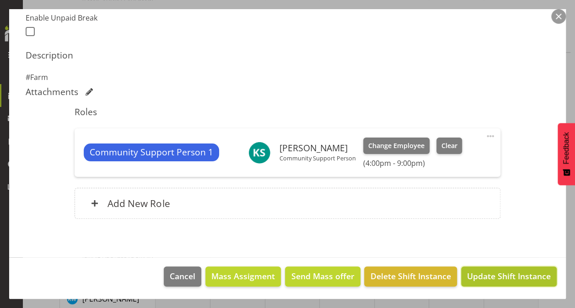
click at [509, 274] on span "Update Shift Instance" at bounding box center [509, 276] width 84 height 12
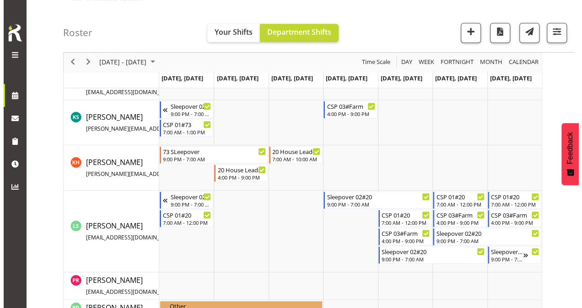
scroll to position [457, 0]
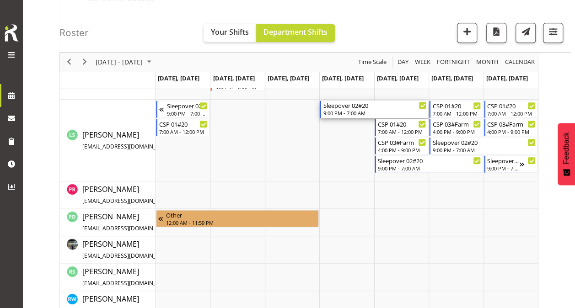
click at [364, 109] on div "Sleepover 02#20 9:00 PM - 7:00 AM" at bounding box center [374, 109] width 103 height 17
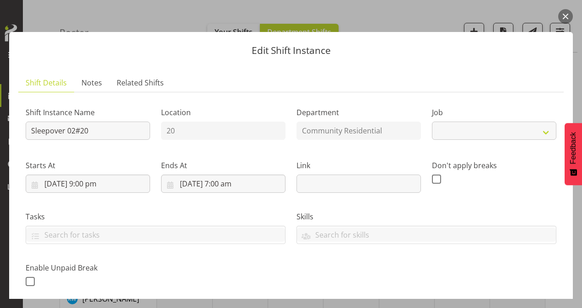
select select "2"
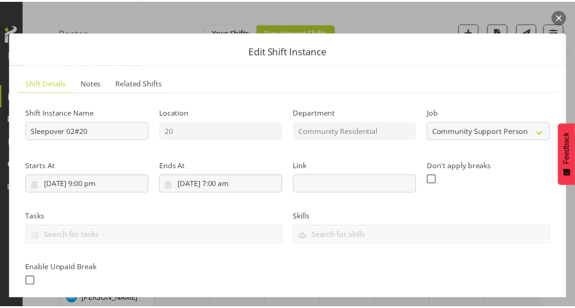
scroll to position [250, 0]
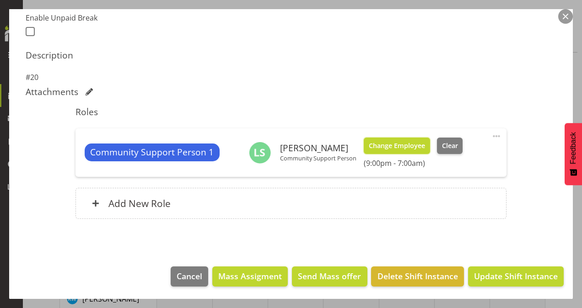
click at [411, 145] on span "Change Employee" at bounding box center [397, 146] width 56 height 10
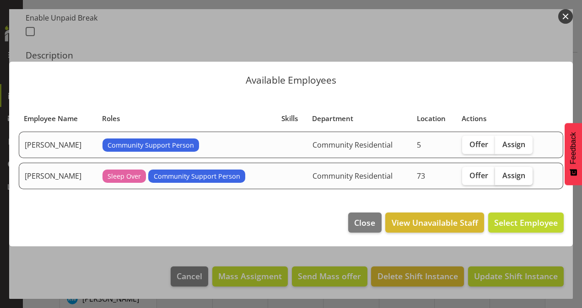
click at [508, 174] on span "Assign" at bounding box center [513, 175] width 23 height 9
click at [501, 174] on input "Assign" at bounding box center [498, 175] width 6 height 6
checkbox input "true"
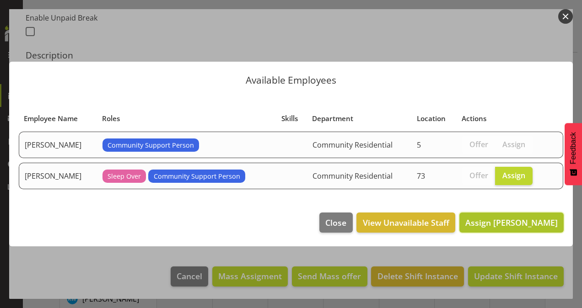
click at [517, 223] on span "Assign [PERSON_NAME]" at bounding box center [511, 222] width 92 height 11
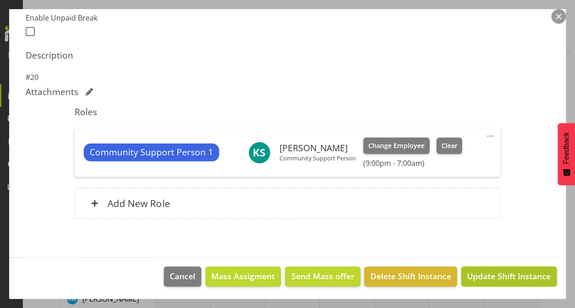
click at [495, 274] on span "Update Shift Instance" at bounding box center [509, 276] width 84 height 12
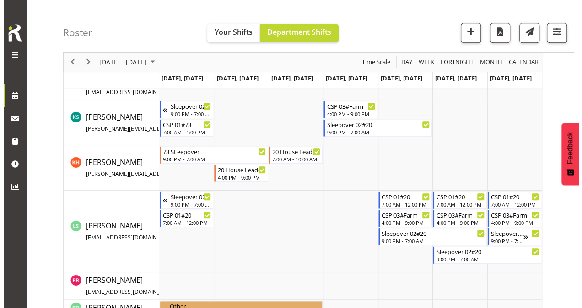
scroll to position [457, 0]
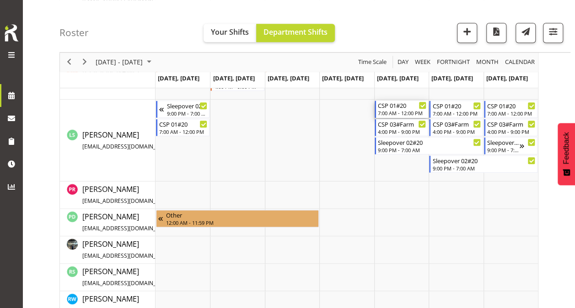
click at [391, 108] on div "CSP 01#20" at bounding box center [402, 105] width 48 height 9
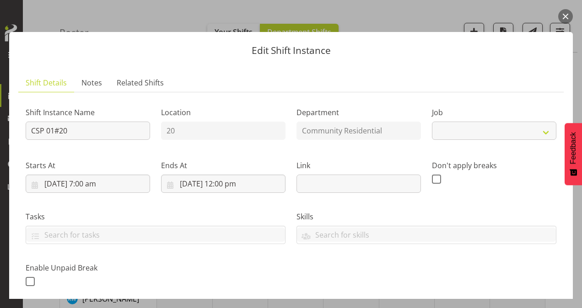
select select "2"
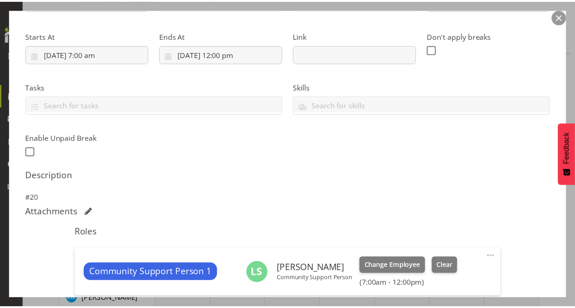
scroll to position [183, 0]
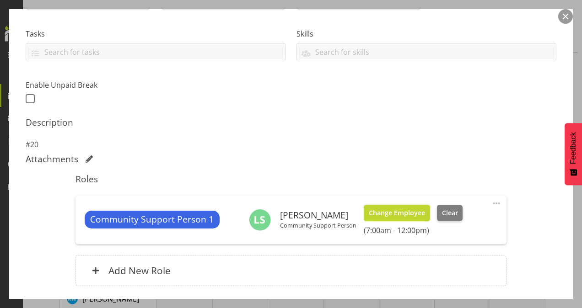
click at [405, 209] on span "Change Employee" at bounding box center [397, 213] width 56 height 10
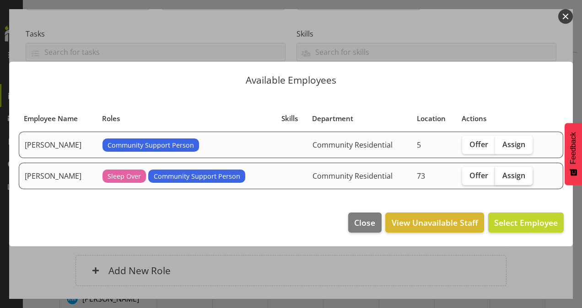
click at [513, 177] on span "Assign" at bounding box center [513, 175] width 23 height 9
click at [501, 177] on input "Assign" at bounding box center [498, 175] width 6 height 6
checkbox input "true"
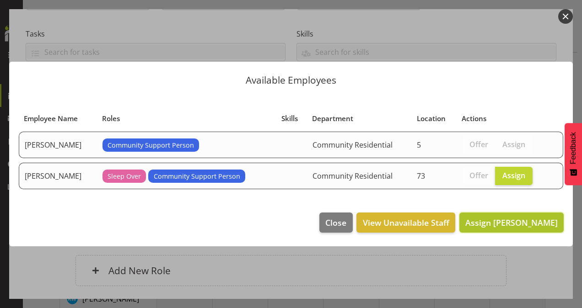
click at [525, 220] on span "Assign [PERSON_NAME]" at bounding box center [511, 222] width 92 height 11
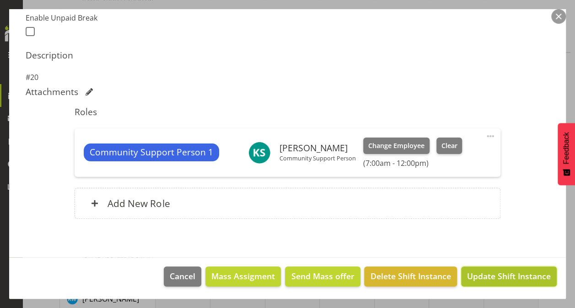
click at [477, 274] on span "Update Shift Instance" at bounding box center [509, 276] width 84 height 12
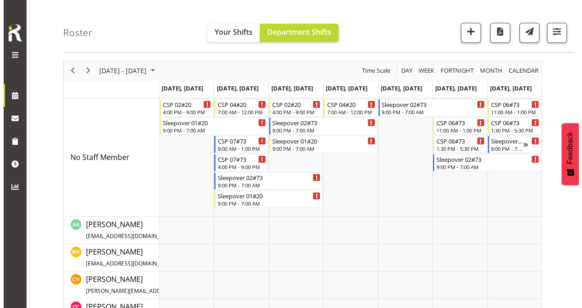
scroll to position [0, 0]
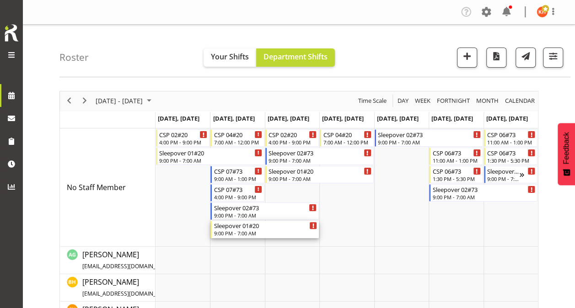
click at [251, 229] on div "Sleepover 01#20" at bounding box center [265, 225] width 103 height 9
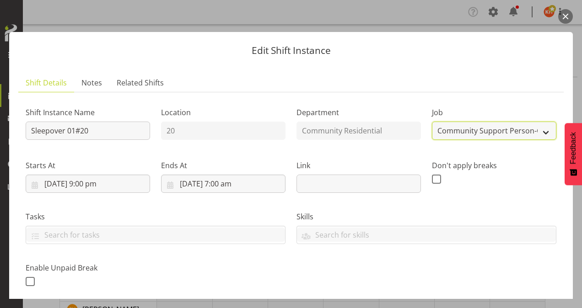
click at [452, 134] on select "Create new job Accounts Admin Art Coordinator Community Leader Community Suppor…" at bounding box center [494, 131] width 124 height 18
select select "1"
click at [432, 122] on select "Create new job Accounts Admin Art Coordinator Community Leader Community Suppor…" at bounding box center [494, 131] width 124 height 18
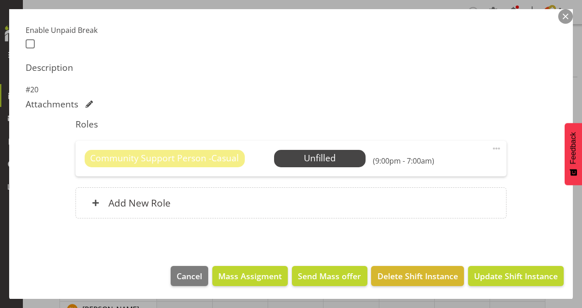
click at [491, 146] on span at bounding box center [496, 148] width 11 height 11
click at [456, 198] on link "Delete" at bounding box center [458, 201] width 88 height 16
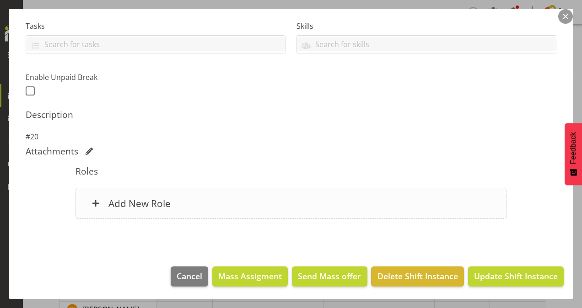
click at [418, 199] on div "Add New Role" at bounding box center [290, 203] width 431 height 31
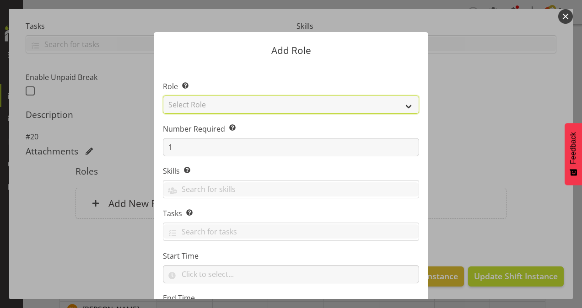
click at [256, 102] on select "Select Role Area Manager Art Coordination Community - SIL Community Leader Comm…" at bounding box center [291, 105] width 256 height 18
select select "12"
click at [163, 96] on select "Select Role Area Manager Art Coordination Community - SIL Community Leader Comm…" at bounding box center [291, 105] width 256 height 18
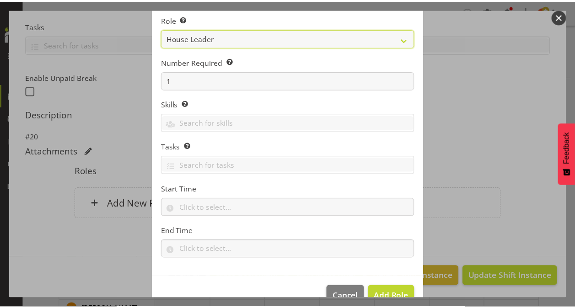
scroll to position [88, 0]
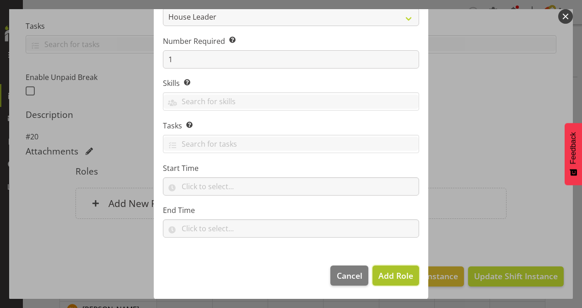
click at [395, 278] on span "Add Role" at bounding box center [395, 275] width 35 height 11
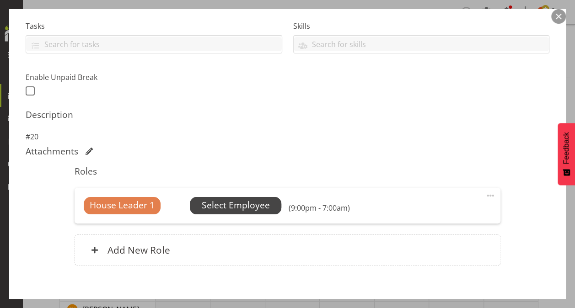
click at [258, 205] on span "Select Employee" at bounding box center [236, 205] width 68 height 13
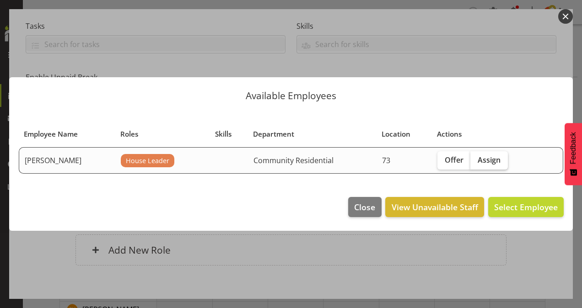
click at [485, 157] on span "Assign" at bounding box center [488, 159] width 23 height 9
click at [476, 157] on input "Assign" at bounding box center [473, 160] width 6 height 6
checkbox input "true"
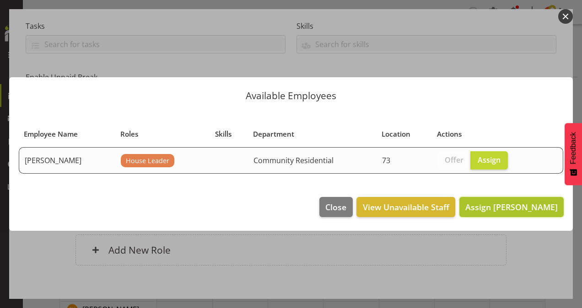
click at [529, 210] on span "Assign [PERSON_NAME]" at bounding box center [511, 207] width 92 height 11
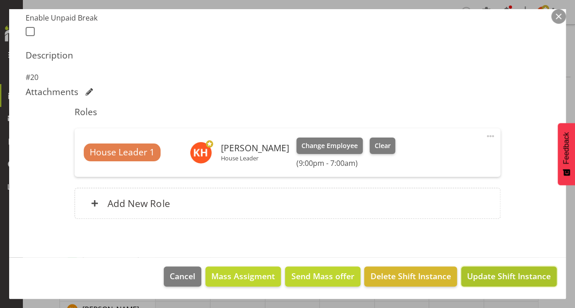
click at [490, 275] on span "Update Shift Instance" at bounding box center [509, 276] width 84 height 12
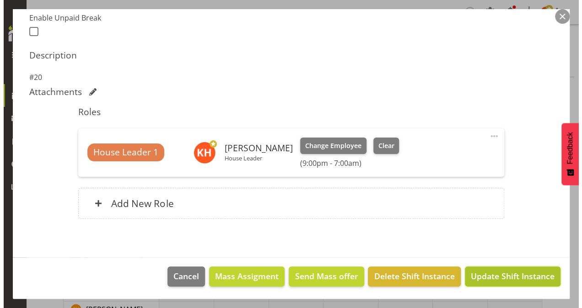
scroll to position [214, 0]
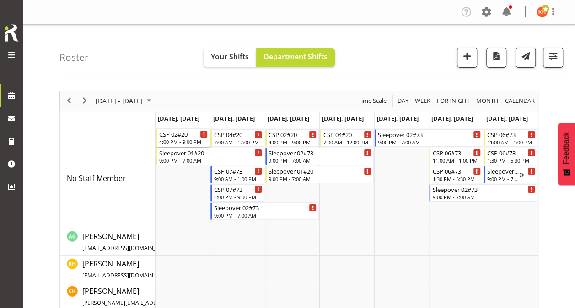
click at [192, 135] on div "CSP 02#20" at bounding box center [183, 133] width 48 height 9
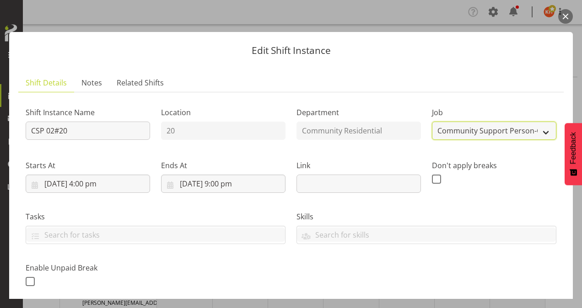
click at [479, 129] on select "Create new job Accounts Admin Art Coordinator Community Leader Community Suppor…" at bounding box center [494, 131] width 124 height 18
select select "2"
click at [432, 122] on select "Create new job Accounts Admin Art Coordinator Community Leader Community Suppor…" at bounding box center [494, 131] width 124 height 18
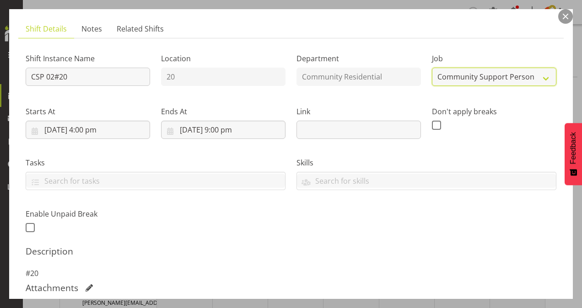
scroll to position [238, 0]
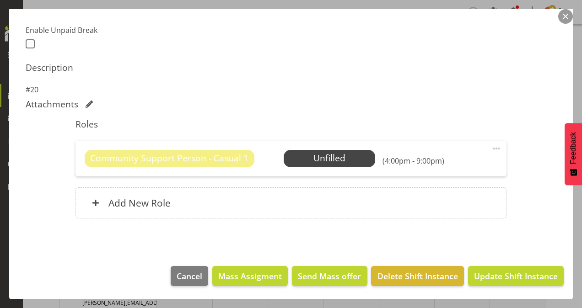
click at [491, 146] on span at bounding box center [496, 148] width 11 height 11
click at [447, 199] on link "Delete" at bounding box center [458, 201] width 88 height 16
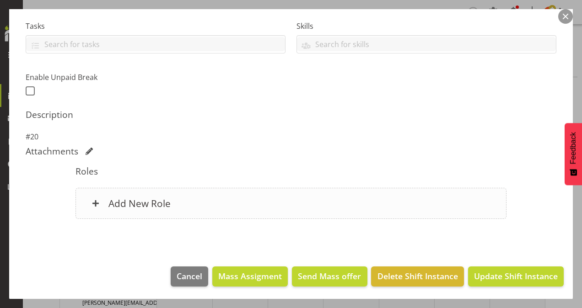
click at [161, 203] on h6 "Add New Role" at bounding box center [139, 204] width 62 height 12
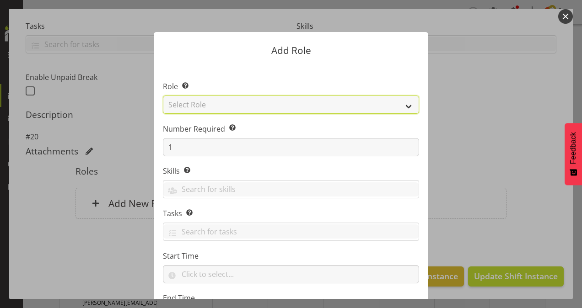
click at [195, 103] on select "Select Role Area Manager Art Coordination Community - SIL Community Leader Comm…" at bounding box center [291, 105] width 256 height 18
select select "13"
click at [163, 96] on select "Select Role Area Manager Art Coordination Community - SIL Community Leader Comm…" at bounding box center [291, 105] width 256 height 18
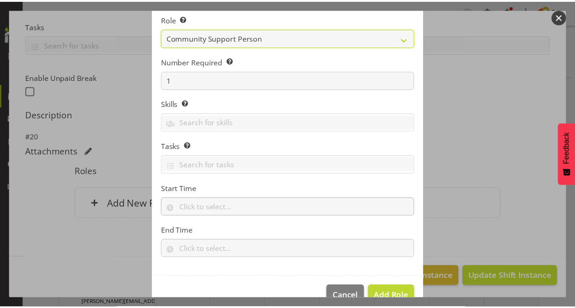
scroll to position [88, 0]
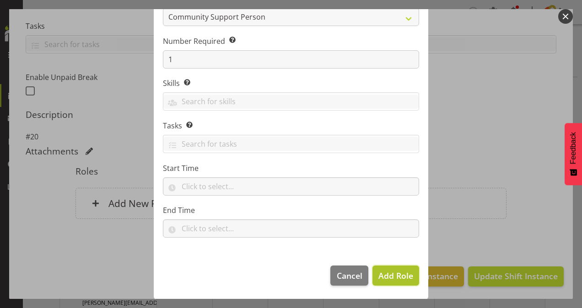
click at [405, 274] on span "Add Role" at bounding box center [395, 275] width 35 height 11
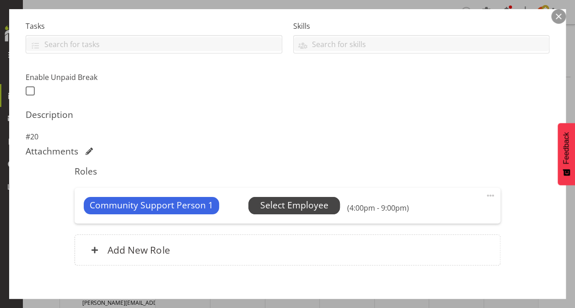
click at [316, 200] on span "Select Employee" at bounding box center [294, 205] width 68 height 13
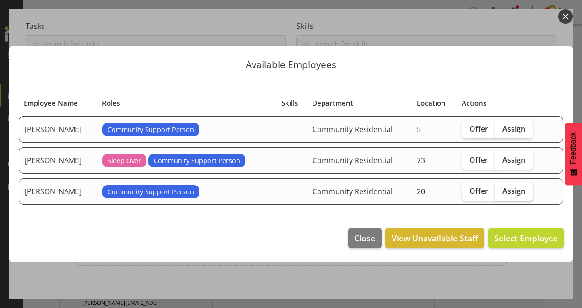
click at [526, 189] on label "Assign" at bounding box center [514, 191] width 38 height 18
click at [501, 189] on input "Assign" at bounding box center [498, 191] width 6 height 6
checkbox input "true"
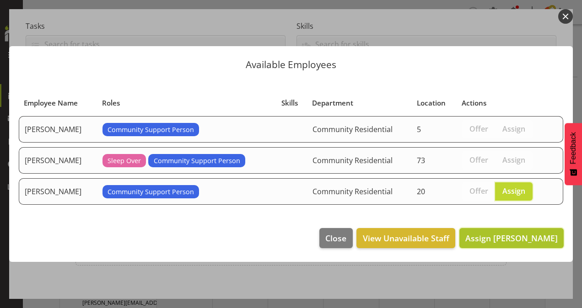
click at [532, 233] on span "Assign [PERSON_NAME]" at bounding box center [511, 238] width 92 height 11
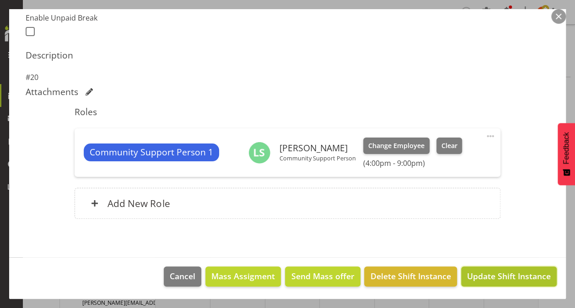
click at [506, 271] on span "Update Shift Instance" at bounding box center [509, 276] width 84 height 12
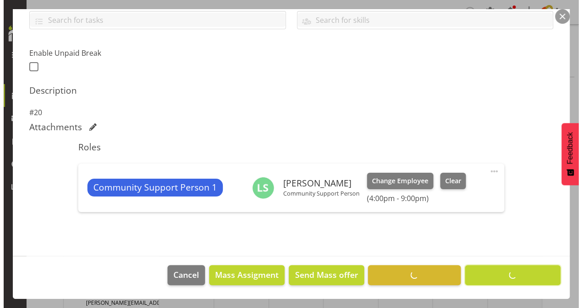
scroll to position [214, 0]
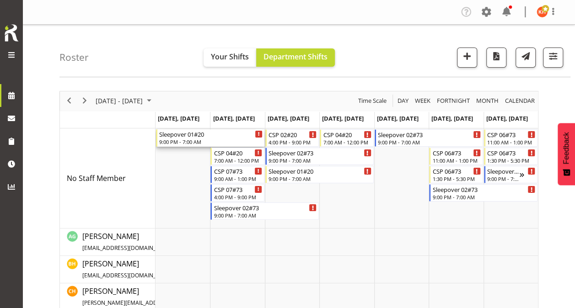
click at [220, 134] on div "Sleepover 01#20" at bounding box center [210, 133] width 103 height 9
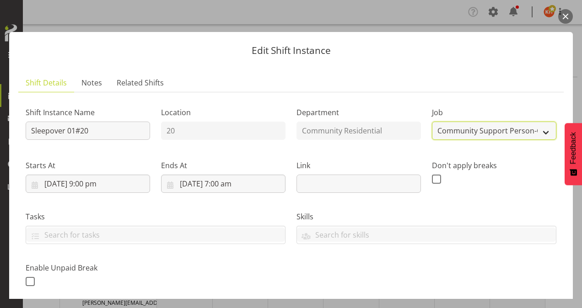
click at [465, 125] on select "Create new job Accounts Admin Art Coordinator Community Leader Community Suppor…" at bounding box center [494, 131] width 124 height 18
select select "2"
click at [432, 122] on select "Create new job Accounts Admin Art Coordinator Community Leader Community Suppor…" at bounding box center [494, 131] width 124 height 18
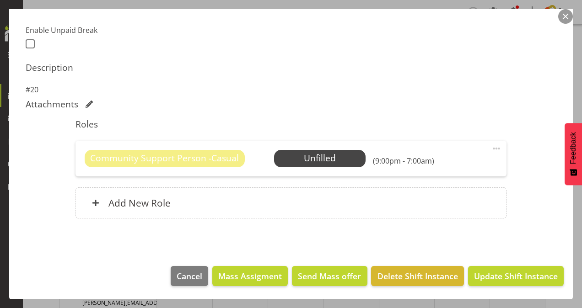
click at [491, 148] on span at bounding box center [496, 148] width 11 height 11
click at [447, 198] on link "Delete" at bounding box center [458, 201] width 88 height 16
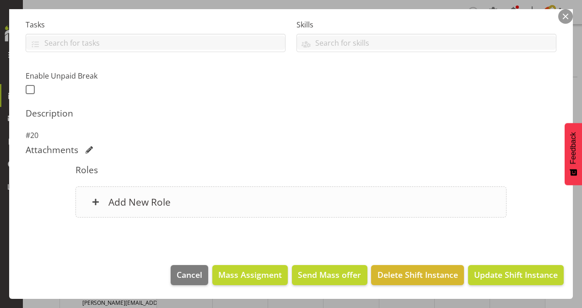
scroll to position [191, 0]
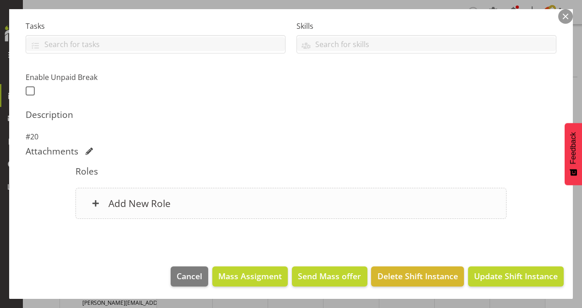
click at [152, 202] on h6 "Add New Role" at bounding box center [139, 204] width 62 height 12
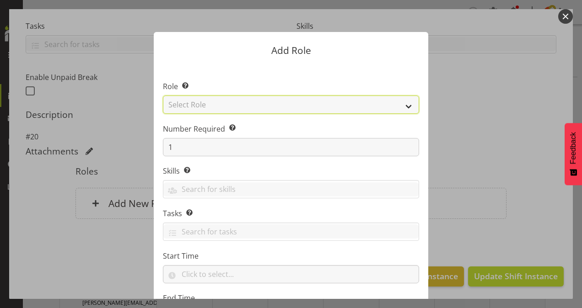
click at [236, 106] on select "Select Role Area Manager Art Coordination Community - SIL Community Leader Comm…" at bounding box center [291, 105] width 256 height 18
select select "13"
click at [163, 96] on select "Select Role Area Manager Art Coordination Community - SIL Community Leader Comm…" at bounding box center [291, 105] width 256 height 18
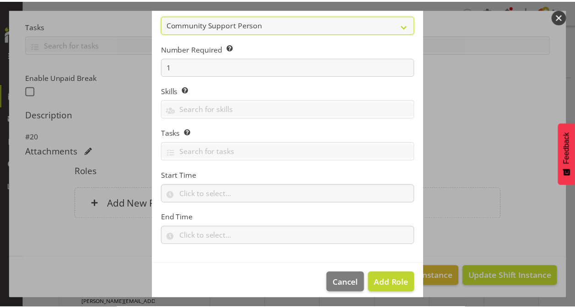
scroll to position [88, 0]
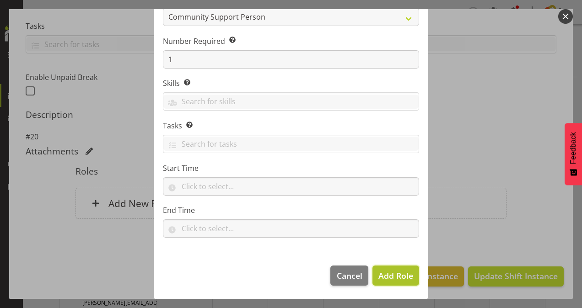
click at [385, 274] on span "Add Role" at bounding box center [395, 275] width 35 height 11
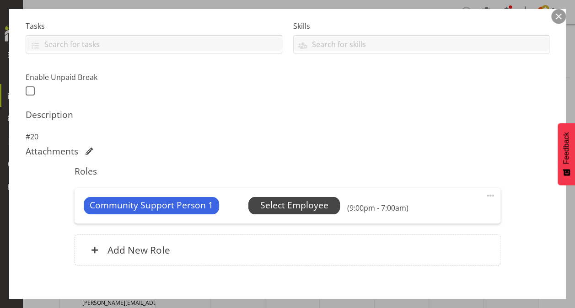
click at [314, 207] on span "Select Employee" at bounding box center [294, 205] width 68 height 13
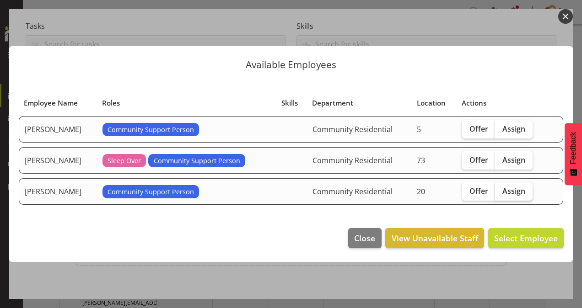
click at [512, 190] on span "Assign" at bounding box center [513, 191] width 23 height 9
click at [501, 190] on input "Assign" at bounding box center [498, 191] width 6 height 6
checkbox input "true"
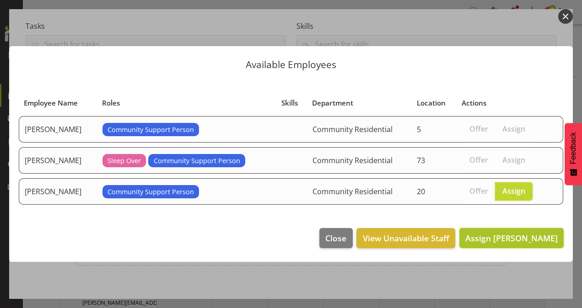
click at [526, 233] on span "Assign [PERSON_NAME]" at bounding box center [511, 238] width 92 height 11
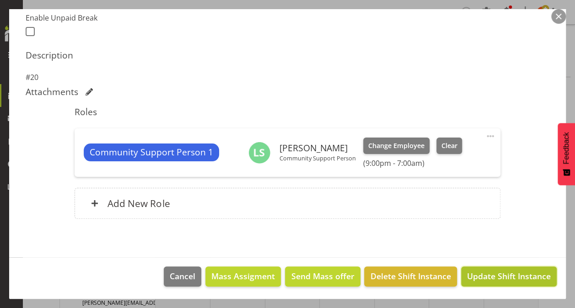
click at [531, 274] on span "Update Shift Instance" at bounding box center [509, 276] width 84 height 12
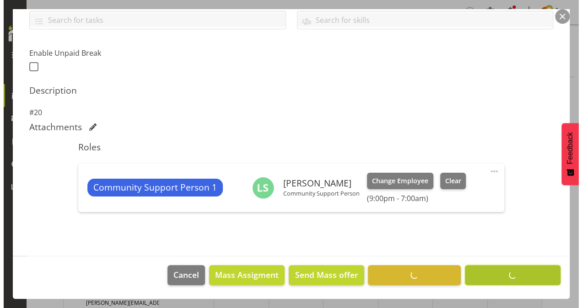
scroll to position [214, 0]
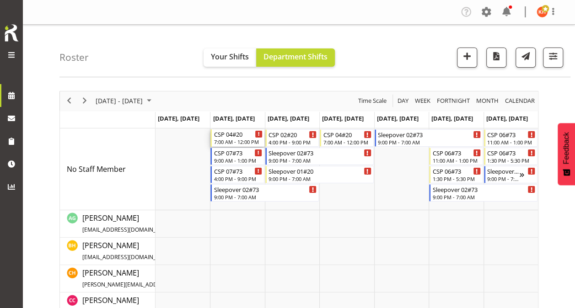
click at [237, 139] on div "7:00 AM - 12:00 PM" at bounding box center [238, 141] width 48 height 7
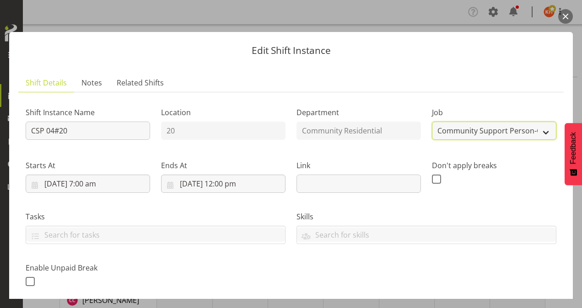
click at [466, 129] on select "Create new job Accounts Admin Art Coordinator Community Leader Community Suppor…" at bounding box center [494, 131] width 124 height 18
select select "2"
click at [432, 122] on select "Create new job Accounts Admin Art Coordinator Community Leader Community Suppor…" at bounding box center [494, 131] width 124 height 18
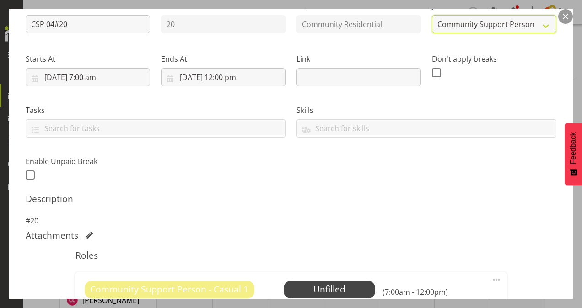
scroll to position [229, 0]
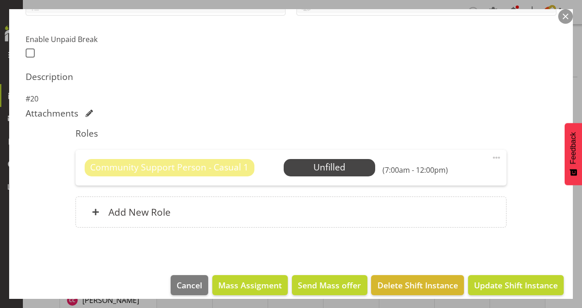
click at [491, 158] on span at bounding box center [496, 157] width 11 height 11
click at [438, 210] on link "Delete" at bounding box center [458, 211] width 88 height 16
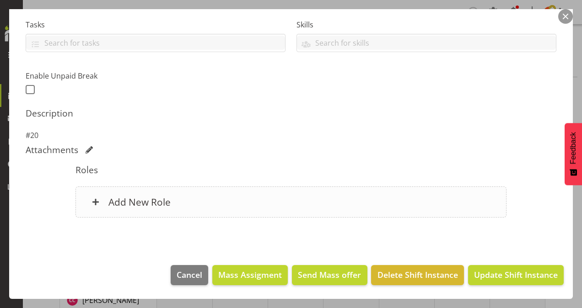
scroll to position [191, 0]
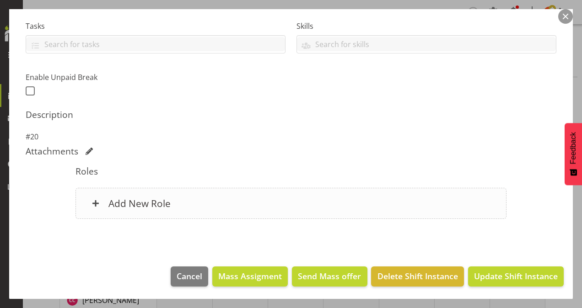
click at [149, 202] on h6 "Add New Role" at bounding box center [139, 204] width 62 height 12
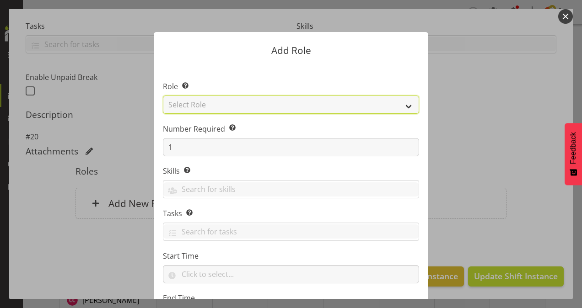
click at [194, 106] on select "Select Role Area Manager Art Coordination Community - SIL Community Leader Comm…" at bounding box center [291, 105] width 256 height 18
select select "13"
click at [163, 96] on select "Select Role Area Manager Art Coordination Community - SIL Community Leader Comm…" at bounding box center [291, 105] width 256 height 18
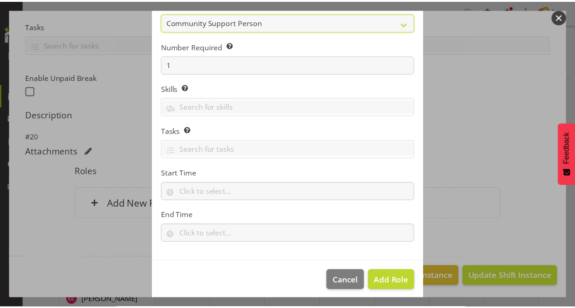
scroll to position [88, 0]
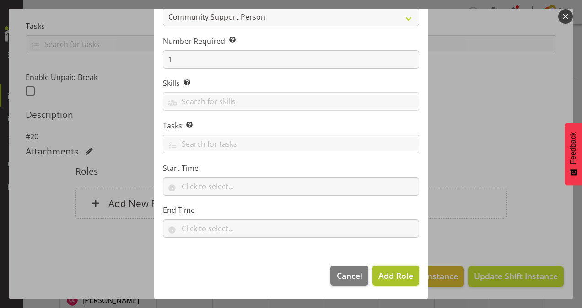
click at [385, 270] on span "Add Role" at bounding box center [395, 275] width 35 height 11
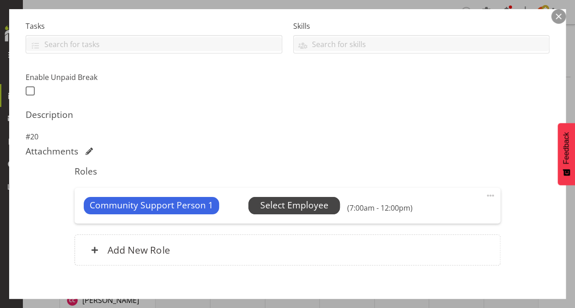
click at [326, 204] on span "Select Employee" at bounding box center [293, 205] width 91 height 17
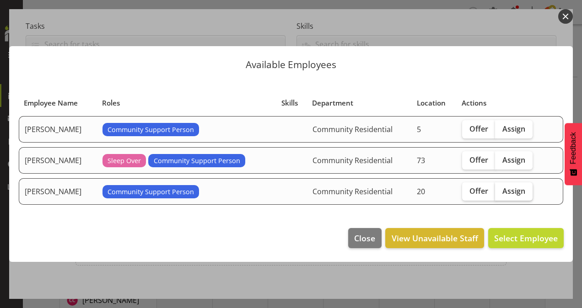
click at [523, 189] on span "Assign" at bounding box center [513, 191] width 23 height 9
click at [501, 189] on input "Assign" at bounding box center [498, 191] width 6 height 6
checkbox input "true"
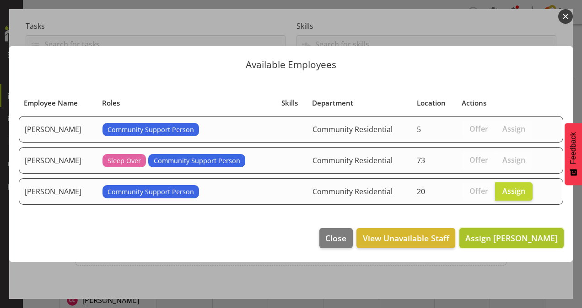
click at [519, 234] on span "Assign [PERSON_NAME]" at bounding box center [511, 238] width 92 height 11
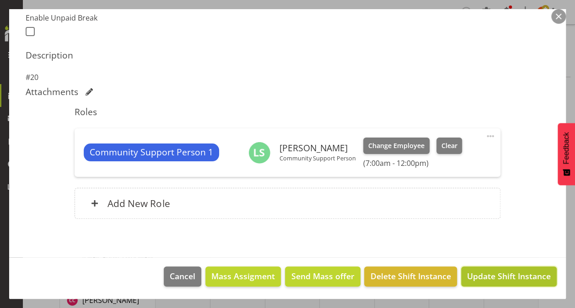
click at [515, 271] on span "Update Shift Instance" at bounding box center [509, 276] width 84 height 12
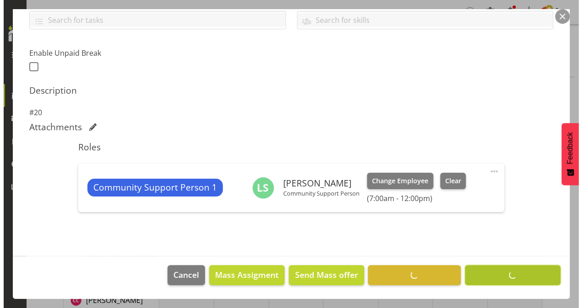
scroll to position [214, 0]
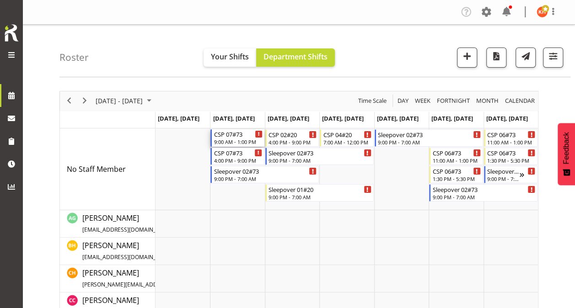
click at [232, 138] on div "CSP 07#73 9:00 AM - 1:00 PM" at bounding box center [238, 137] width 48 height 17
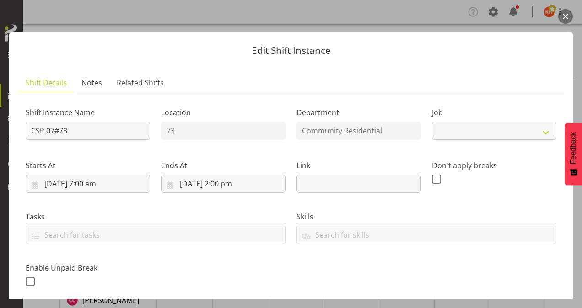
select select "2"
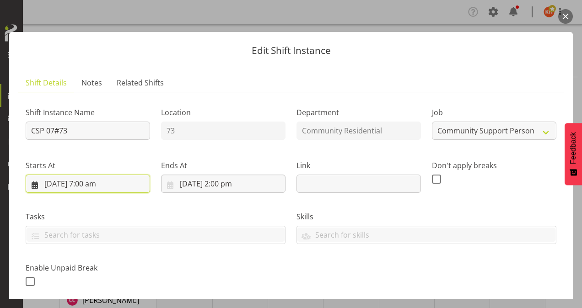
click at [86, 182] on input "[DATE] 7:00 am" at bounding box center [88, 184] width 124 height 18
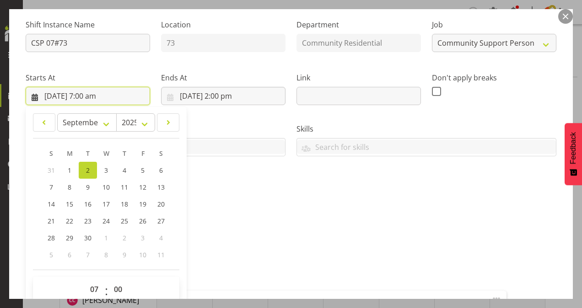
scroll to position [91, 0]
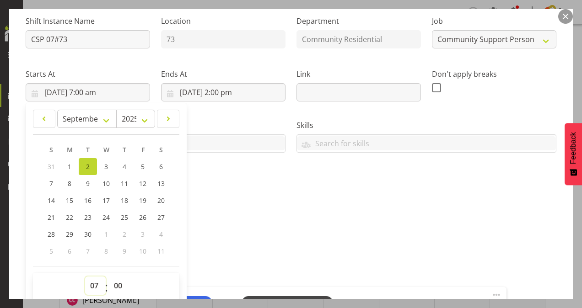
click at [94, 283] on select "00 01 02 03 04 05 06 07 08 09 10 11 12 13 14 15 16 17 18 19 20 21 22 23" at bounding box center [95, 286] width 21 height 18
select select "9"
click at [85, 277] on select "00 01 02 03 04 05 06 07 08 09 10 11 12 13 14 15 16 17 18 19 20 21 22 23" at bounding box center [95, 286] width 21 height 18
type input "[DATE] 9:00 am"
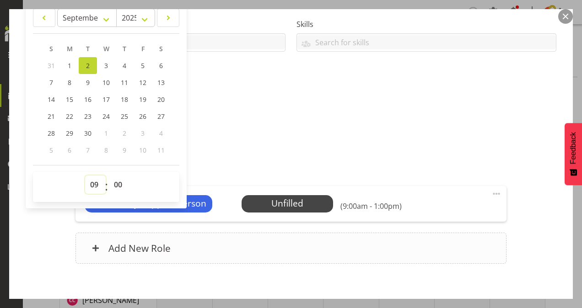
scroll to position [238, 0]
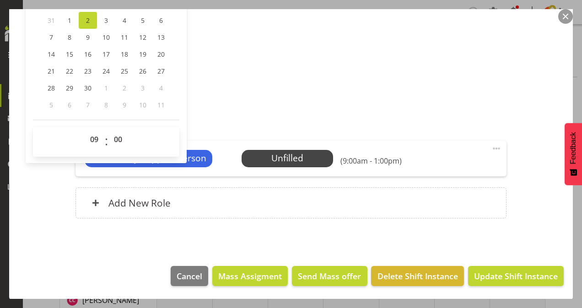
click at [208, 121] on h5 "Roles" at bounding box center [290, 124] width 431 height 11
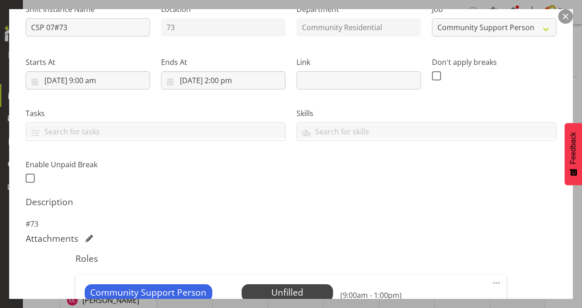
scroll to position [101, 0]
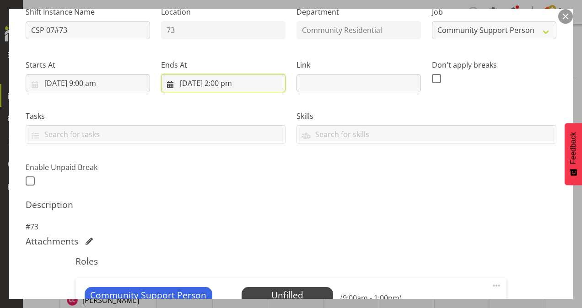
click at [220, 80] on input "[DATE] 2:00 pm" at bounding box center [223, 83] width 124 height 18
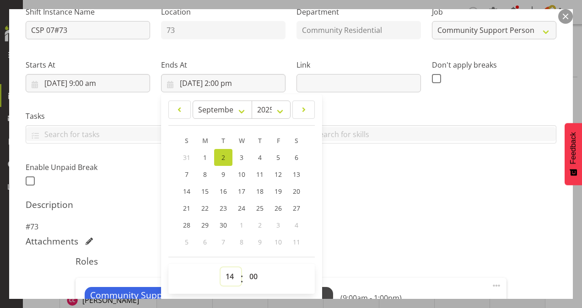
click at [229, 278] on select "00 01 02 03 04 05 06 07 08 09 10 11 12 13 14 15 16 17 18 19 20 21 22 23" at bounding box center [230, 277] width 21 height 18
select select "12"
click at [220, 268] on select "00 01 02 03 04 05 06 07 08 09 10 11 12 13 14 15 16 17 18 19 20 21 22 23" at bounding box center [230, 277] width 21 height 18
type input "[DATE] 12:00 pm"
click at [252, 274] on select "00 01 02 03 04 05 06 07 08 09 10 11 12 13 14 15 16 17 18 19 20 21 22 23 24 25 2…" at bounding box center [254, 277] width 21 height 18
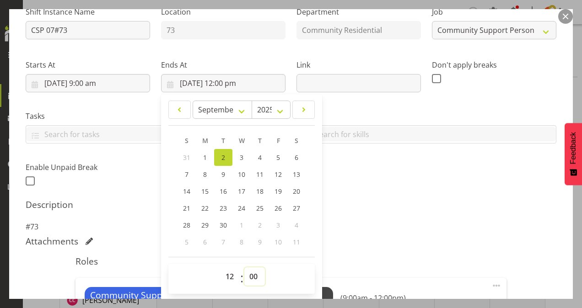
select select "30"
click at [244, 268] on select "00 01 02 03 04 05 06 07 08 09 10 11 12 13 14 15 16 17 18 19 20 21 22 23 24 25 2…" at bounding box center [254, 277] width 21 height 18
type input "[DATE] 12:30 pm"
click at [344, 207] on h5 "Description" at bounding box center [291, 204] width 531 height 11
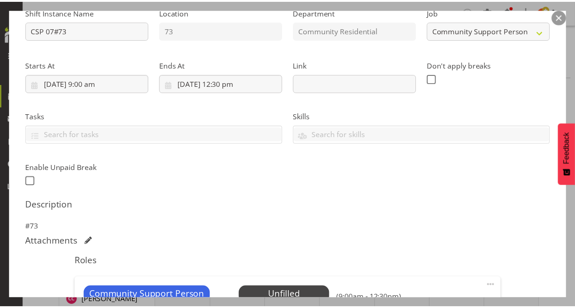
scroll to position [238, 0]
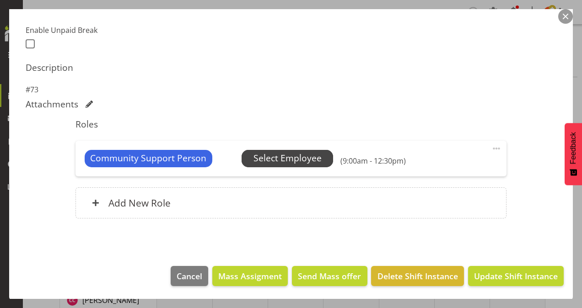
click at [308, 154] on span "Select Employee" at bounding box center [287, 158] width 68 height 13
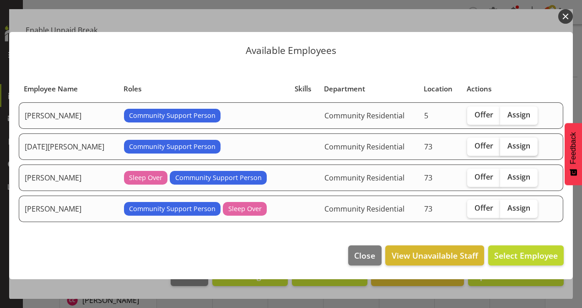
click at [517, 146] on span "Assign" at bounding box center [518, 145] width 23 height 9
click at [506, 146] on input "Assign" at bounding box center [503, 146] width 6 height 6
checkbox input "true"
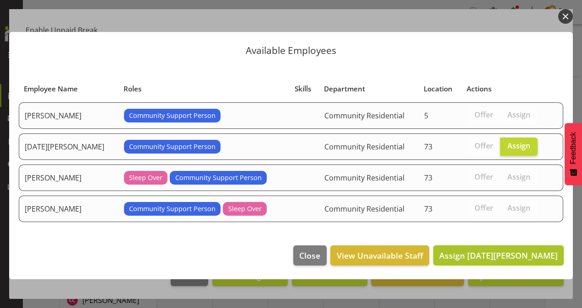
click at [505, 252] on span "Assign [DATE][PERSON_NAME]" at bounding box center [498, 255] width 118 height 11
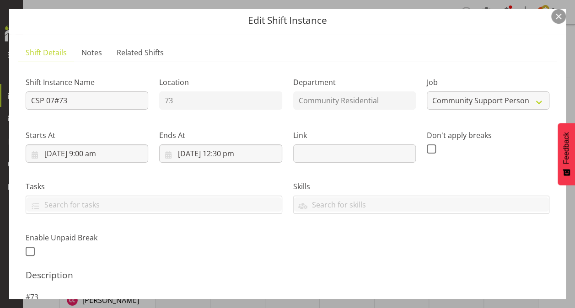
scroll to position [9, 0]
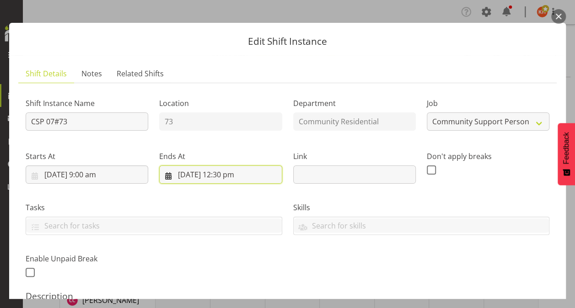
click at [219, 173] on input "[DATE] 12:30 pm" at bounding box center [220, 175] width 123 height 18
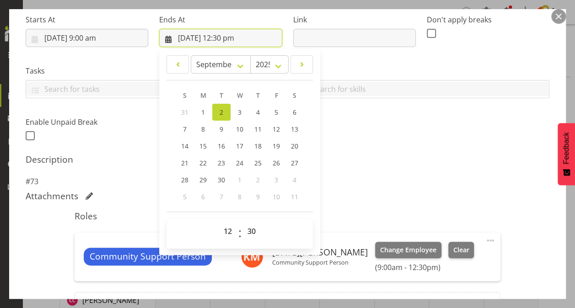
scroll to position [146, 0]
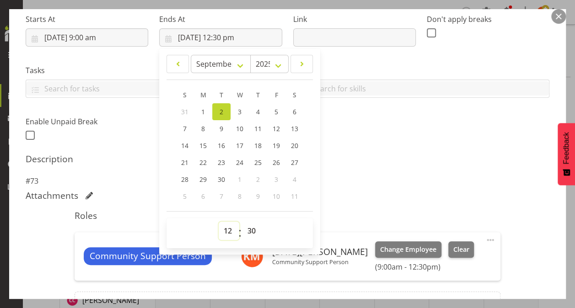
click at [226, 230] on select "00 01 02 03 04 05 06 07 08 09 10 11 12 13 14 15 16 17 18 19 20 21 22 23" at bounding box center [229, 231] width 21 height 18
select select "15"
click at [219, 222] on select "00 01 02 03 04 05 06 07 08 09 10 11 12 13 14 15 16 17 18 19 20 21 22 23" at bounding box center [229, 231] width 21 height 18
type input "[DATE] 3:30 pm"
click at [252, 228] on select "00 01 02 03 04 05 06 07 08 09 10 11 12 13 14 15 16 17 18 19 20 21 22 23 24 25 2…" at bounding box center [252, 231] width 21 height 18
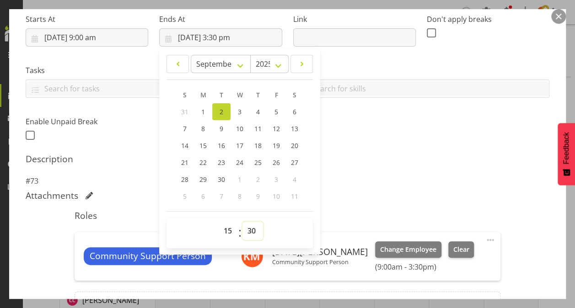
select select "0"
click at [242, 222] on select "00 01 02 03 04 05 06 07 08 09 10 11 12 13 14 15 16 17 18 19 20 21 22 23 24 25 2…" at bounding box center [252, 231] width 21 height 18
type input "[DATE] 3:00 pm"
click at [386, 149] on div "Shift Instance Name CSP 07#73 Location 73 Department Community Residential Job …" at bounding box center [288, 143] width 524 height 381
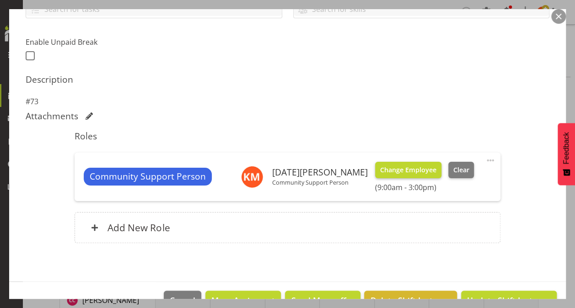
scroll to position [250, 0]
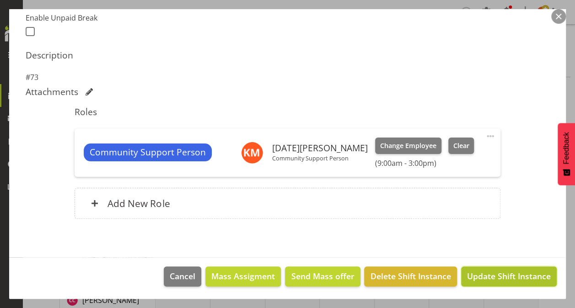
click at [500, 277] on span "Update Shift Instance" at bounding box center [509, 276] width 84 height 12
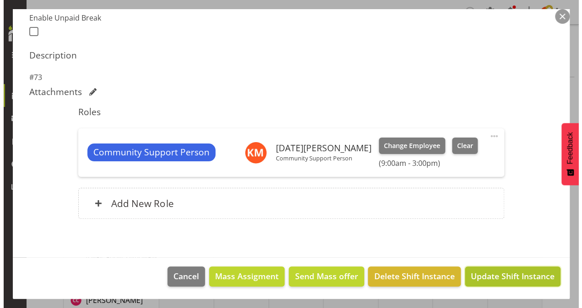
scroll to position [214, 0]
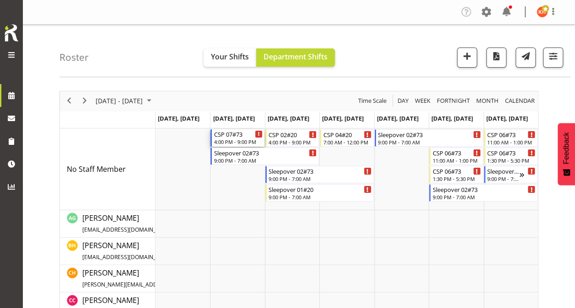
click at [236, 134] on div "CSP 07#73" at bounding box center [238, 133] width 48 height 9
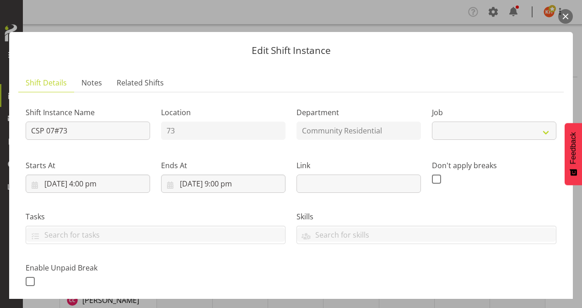
select select "2"
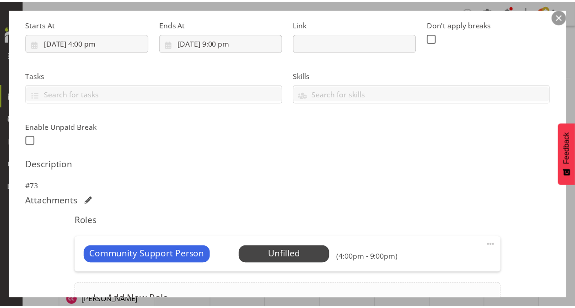
scroll to position [238, 0]
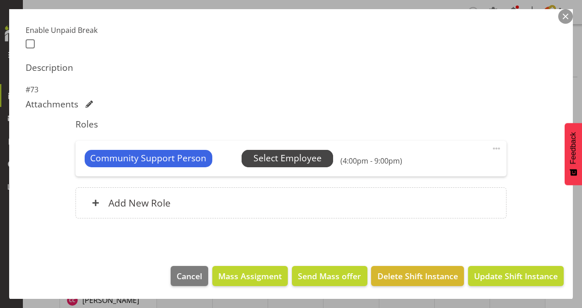
click at [285, 156] on span "Select Employee" at bounding box center [287, 158] width 68 height 13
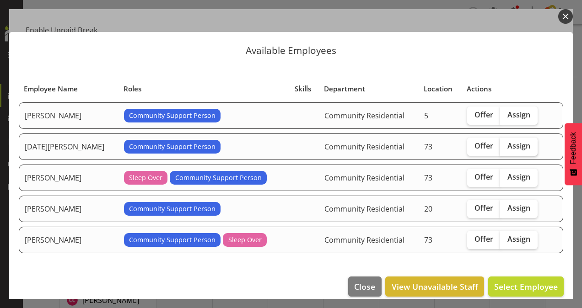
click at [507, 144] on span "Assign" at bounding box center [518, 145] width 23 height 9
click at [503, 144] on input "Assign" at bounding box center [503, 146] width 6 height 6
checkbox input "true"
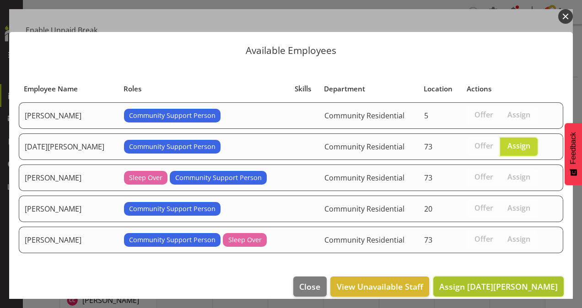
click at [520, 285] on span "Assign [DATE][PERSON_NAME]" at bounding box center [498, 286] width 118 height 11
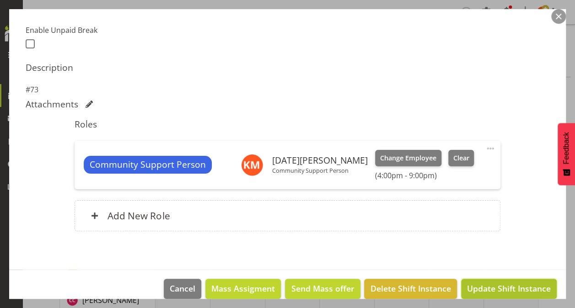
click at [504, 284] on span "Update Shift Instance" at bounding box center [509, 289] width 84 height 12
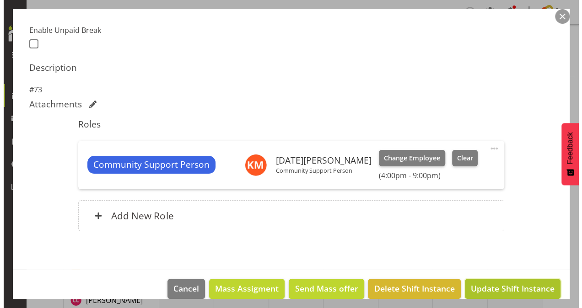
scroll to position [214, 0]
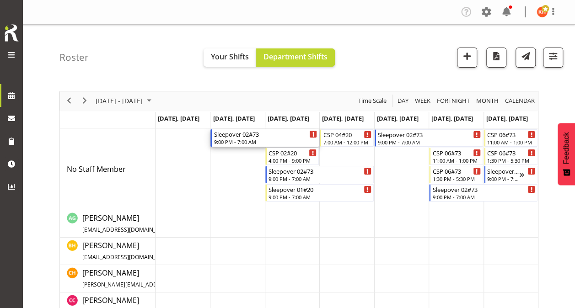
click at [241, 138] on div "9:00 PM - 7:00 AM" at bounding box center [265, 141] width 103 height 7
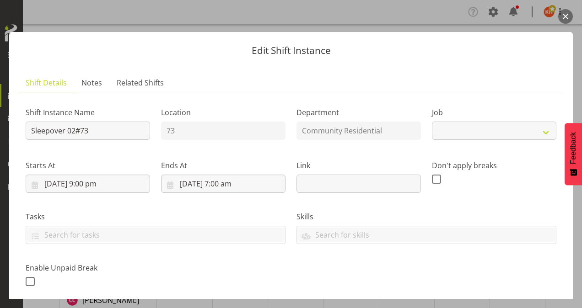
select select "2"
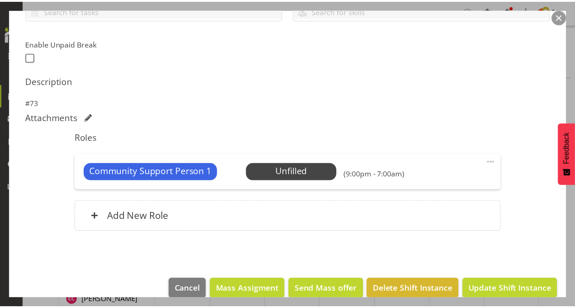
scroll to position [238, 0]
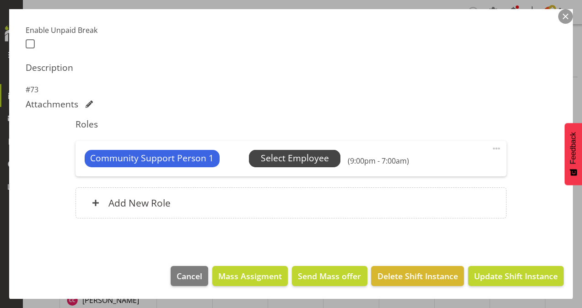
click at [290, 162] on span "Select Employee" at bounding box center [295, 158] width 68 height 13
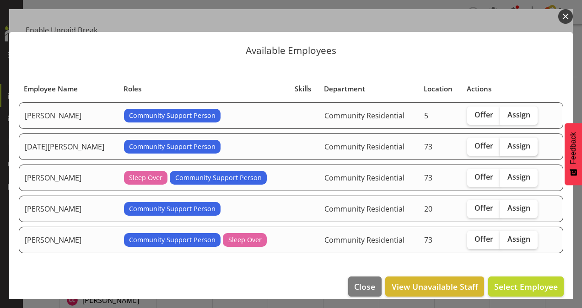
click at [509, 144] on span "Assign" at bounding box center [518, 145] width 23 height 9
click at [506, 144] on input "Assign" at bounding box center [503, 146] width 6 height 6
checkbox input "true"
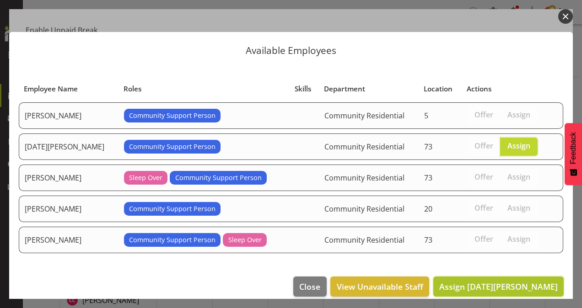
click at [511, 281] on span "Assign [DATE][PERSON_NAME]" at bounding box center [498, 286] width 118 height 11
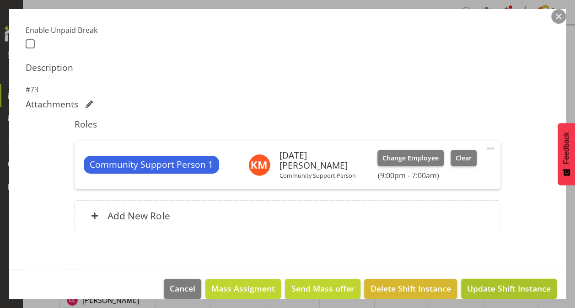
click at [485, 287] on span "Update Shift Instance" at bounding box center [509, 289] width 84 height 12
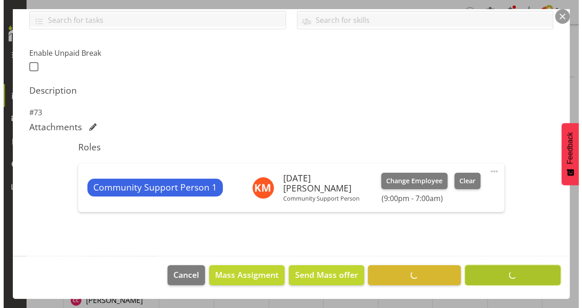
scroll to position [214, 0]
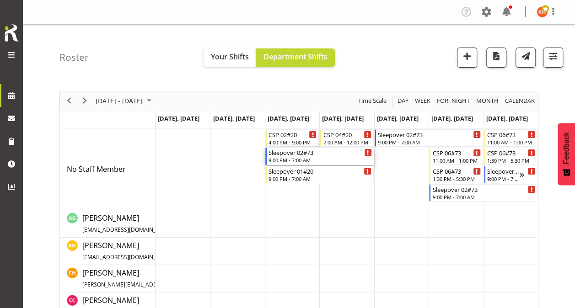
click at [319, 154] on div "Sleepover 02#73" at bounding box center [319, 152] width 103 height 9
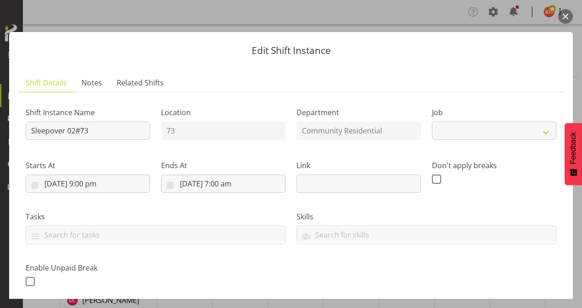
select select "2"
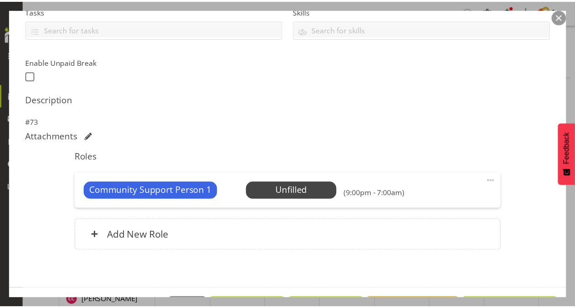
scroll to position [229, 0]
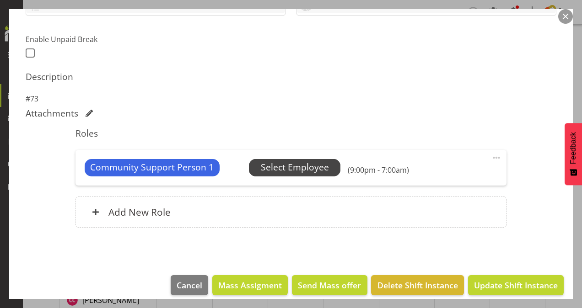
click at [306, 164] on span "Select Employee" at bounding box center [295, 167] width 68 height 13
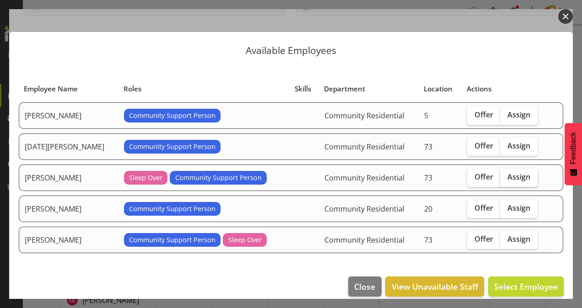
click at [507, 176] on span "Assign" at bounding box center [518, 176] width 23 height 9
click at [502, 176] on input "Assign" at bounding box center [503, 177] width 6 height 6
checkbox input "true"
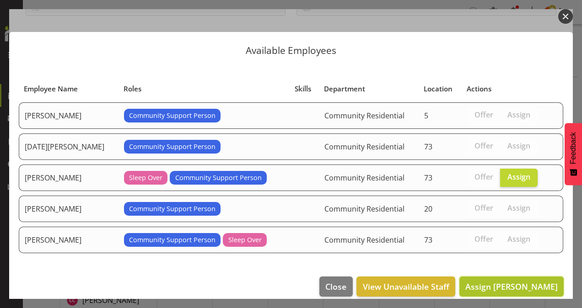
click at [510, 282] on span "Assign [PERSON_NAME]" at bounding box center [511, 286] width 92 height 11
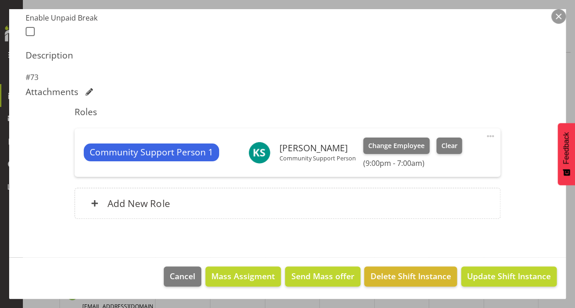
scroll to position [46, 0]
click at [489, 274] on span "Update Shift Instance" at bounding box center [509, 276] width 84 height 12
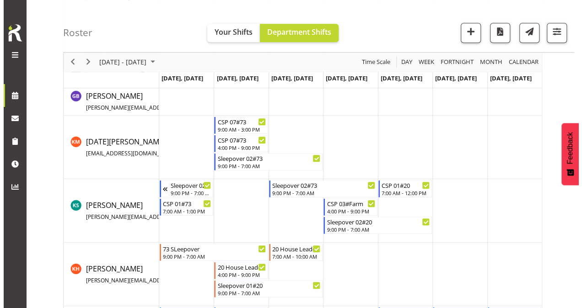
scroll to position [274, 0]
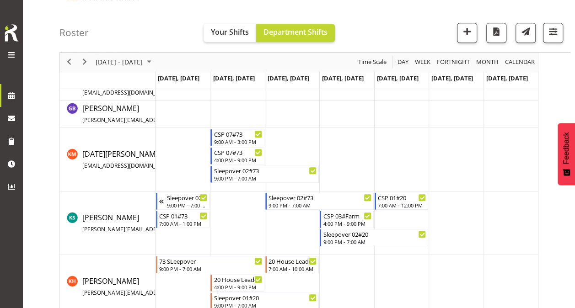
click at [302, 230] on td "Timeline Week of September 2, 2025" at bounding box center [292, 224] width 54 height 64
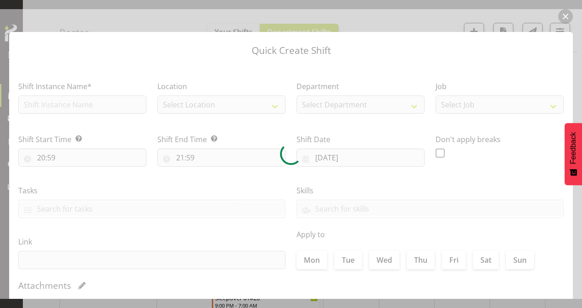
type input "[DATE]"
checkbox input "true"
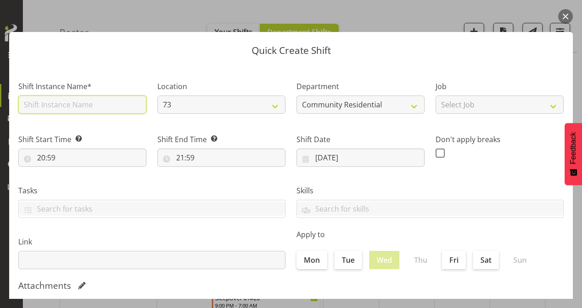
click at [64, 102] on input "text" at bounding box center [82, 105] width 128 height 18
type input "CSP # 1 73"
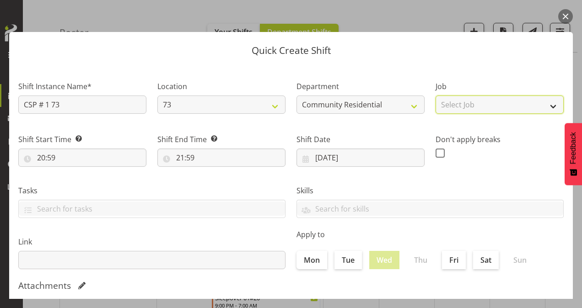
click at [464, 106] on select "Select Job Accounts Admin Art Coordinator Community Leader Community Support Pe…" at bounding box center [499, 105] width 128 height 18
select select "2"
click at [435, 96] on select "Select Job Accounts Admin Art Coordinator Community Leader Community Support Pe…" at bounding box center [499, 105] width 128 height 18
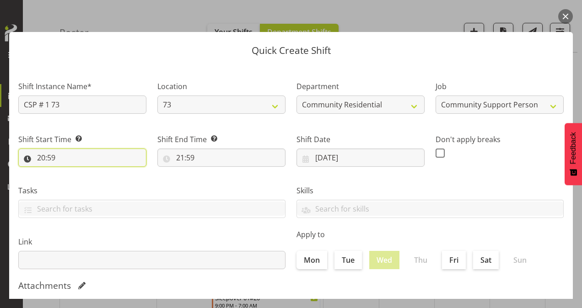
click at [43, 156] on input "20:59" at bounding box center [82, 158] width 128 height 18
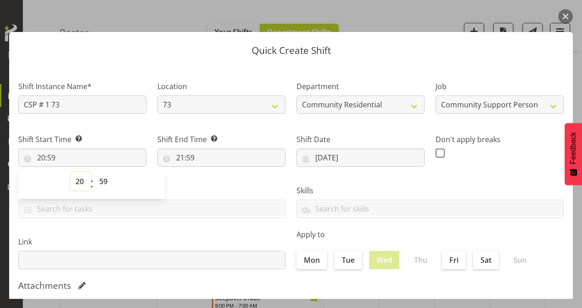
click at [80, 181] on select "00 01 02 03 04 05 06 07 08 09 10 11 12 13 14 15 16 17 18 19 20 21 22 23" at bounding box center [80, 181] width 21 height 18
select select "13"
click at [70, 172] on select "00 01 02 03 04 05 06 07 08 09 10 11 12 13 14 15 16 17 18 19 20 21 22 23" at bounding box center [80, 181] width 21 height 18
type input "13:59"
click at [102, 182] on select "00 01 02 03 04 05 06 07 08 09 10 11 12 13 14 15 16 17 18 19 20 21 22 23 24 25 2…" at bounding box center [104, 181] width 21 height 18
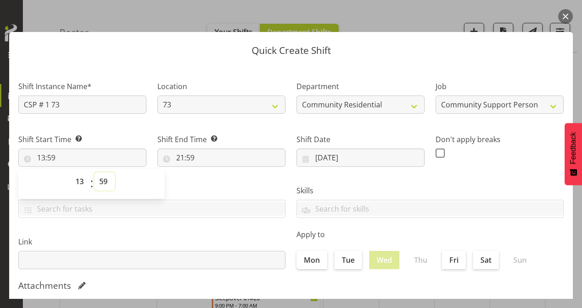
select select "0"
click at [94, 172] on select "00 01 02 03 04 05 06 07 08 09 10 11 12 13 14 15 16 17 18 19 20 21 22 23 24 25 2…" at bounding box center [104, 181] width 21 height 18
type input "13:00"
click at [190, 157] on input "21:59" at bounding box center [221, 158] width 128 height 18
click at [241, 182] on select "00 01 02 03 04 05 06 07 08 09 10 11 12 13 14 15 16 17 18 19 20 21 22 23 24 25 2…" at bounding box center [243, 181] width 21 height 18
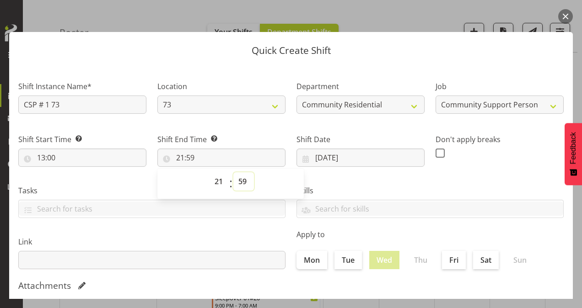
select select "0"
click at [233, 172] on select "00 01 02 03 04 05 06 07 08 09 10 11 12 13 14 15 16 17 18 19 20 21 22 23 24 25 2…" at bounding box center [243, 181] width 21 height 18
type input "21:00"
click at [435, 153] on span at bounding box center [439, 153] width 9 height 9
click at [435, 153] on input "checkbox" at bounding box center [438, 153] width 6 height 6
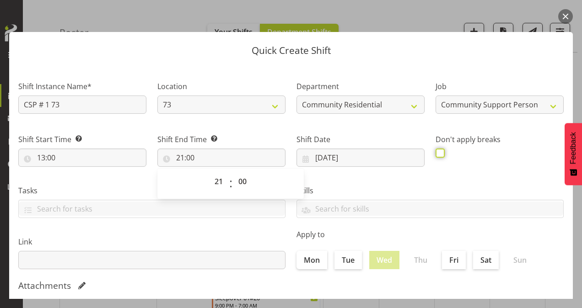
checkbox input "true"
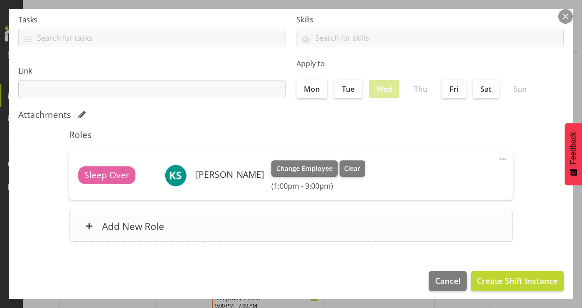
scroll to position [176, 0]
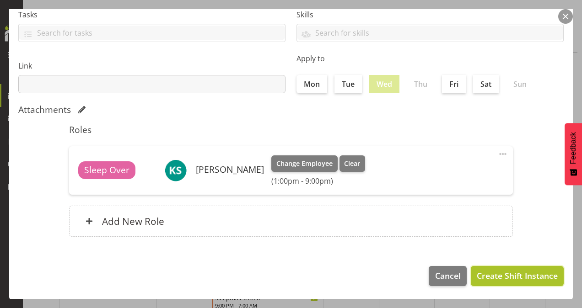
click at [504, 272] on span "Create Shift Instance" at bounding box center [517, 276] width 81 height 12
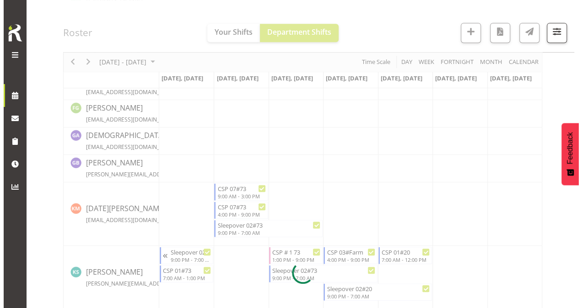
scroll to position [274, 0]
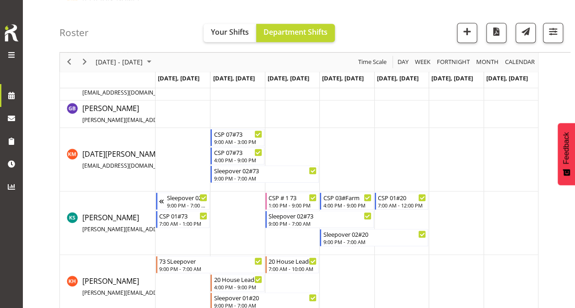
click at [348, 248] on td "Timeline Week of September 2, 2025" at bounding box center [346, 224] width 54 height 64
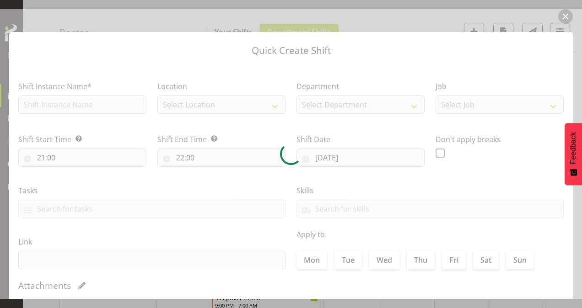
type input "[DATE]"
checkbox input "true"
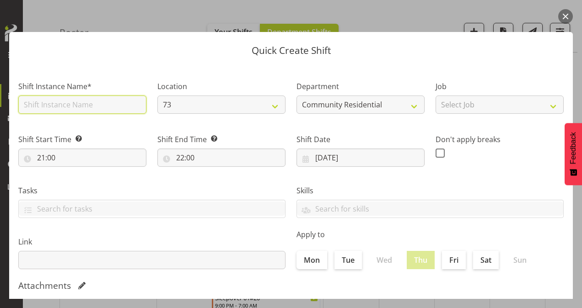
click at [102, 104] on input "text" at bounding box center [82, 105] width 128 height 18
type input "CSP # 1 73"
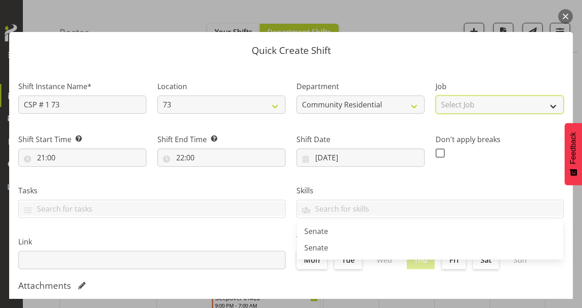
drag, startPoint x: 490, startPoint y: 106, endPoint x: 492, endPoint y: 111, distance: 4.9
click at [490, 106] on select "Select Job Accounts Admin Art Coordinator Community Leader Community Support Pe…" at bounding box center [499, 105] width 128 height 18
select select "2"
click at [435, 96] on select "Select Job Accounts Admin Art Coordinator Community Leader Community Support Pe…" at bounding box center [499, 105] width 128 height 18
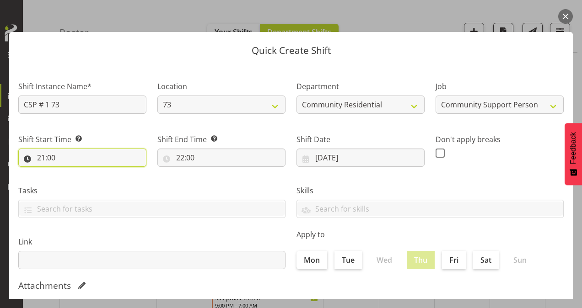
click at [42, 158] on input "21:00" at bounding box center [82, 158] width 128 height 18
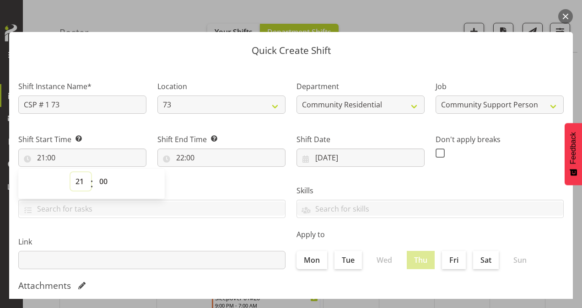
click at [79, 180] on select "00 01 02 03 04 05 06 07 08 09 10 11 12 13 14 15 16 17 18 19 20 21 22 23" at bounding box center [80, 181] width 21 height 18
select select "7"
click at [70, 172] on select "00 01 02 03 04 05 06 07 08 09 10 11 12 13 14 15 16 17 18 19 20 21 22 23" at bounding box center [80, 181] width 21 height 18
type input "07:00"
click at [178, 157] on input "22:00" at bounding box center [221, 158] width 128 height 18
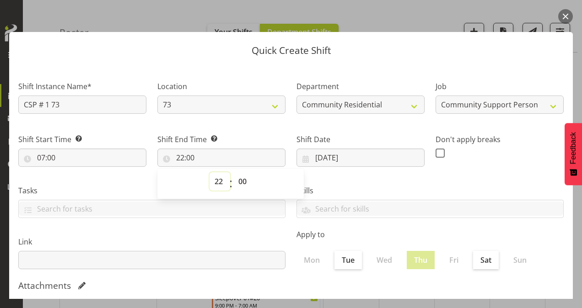
click at [217, 181] on select "00 01 02 03 04 05 06 07 08 09 10 11 12 13 14 15 16 17 18 19 20 21 22 23" at bounding box center [219, 181] width 21 height 18
select select "14"
click at [209, 172] on select "00 01 02 03 04 05 06 07 08 09 10 11 12 13 14 15 16 17 18 19 20 21 22 23" at bounding box center [219, 181] width 21 height 18
type input "14:00"
click at [435, 152] on span at bounding box center [439, 153] width 9 height 9
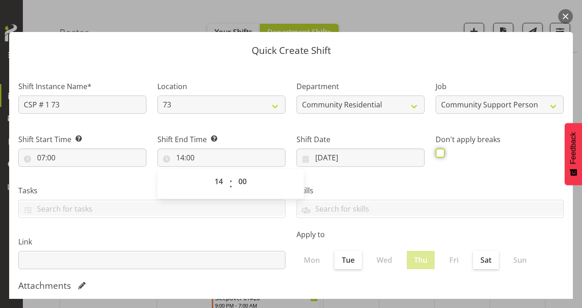
click at [435, 152] on input "checkbox" at bounding box center [438, 153] width 6 height 6
checkbox input "true"
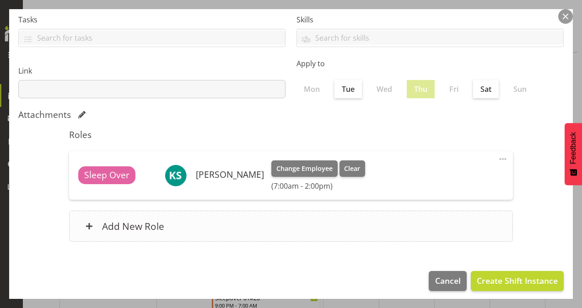
scroll to position [176, 0]
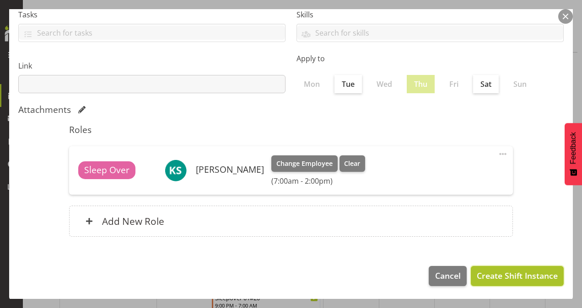
click at [492, 271] on span "Create Shift Instance" at bounding box center [517, 276] width 81 height 12
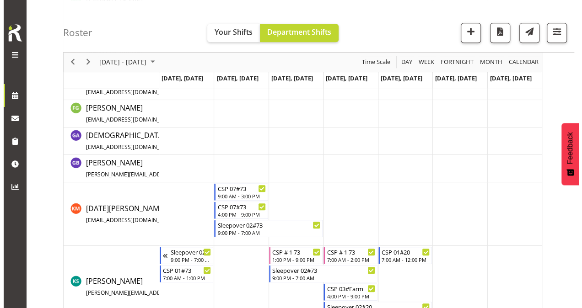
scroll to position [274, 0]
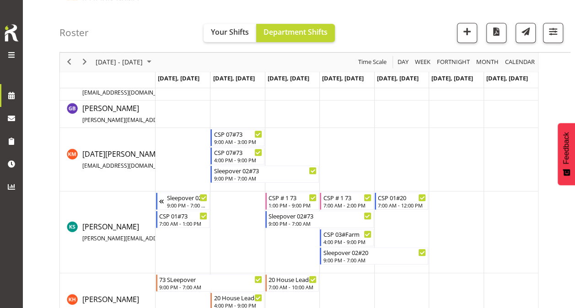
click at [393, 224] on td "Timeline Week of September 2, 2025" at bounding box center [401, 233] width 54 height 82
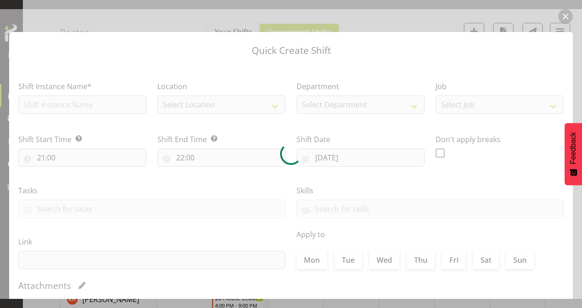
type input "[DATE]"
checkbox input "true"
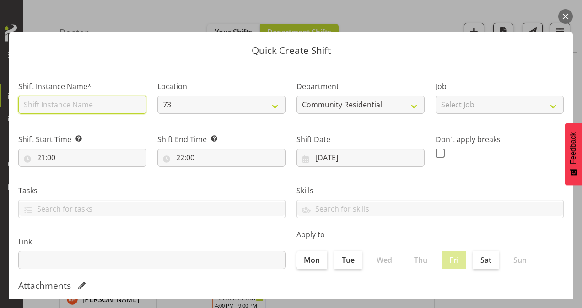
click at [76, 105] on input "text" at bounding box center [82, 105] width 128 height 18
type input "CSP # 1 73"
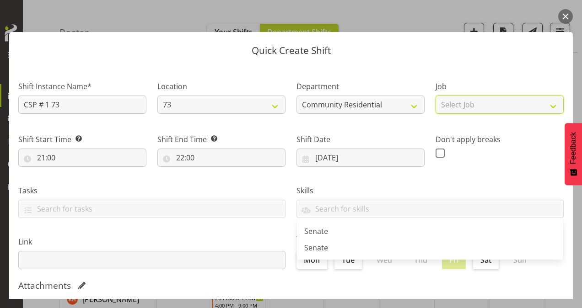
drag, startPoint x: 473, startPoint y: 102, endPoint x: 478, endPoint y: 115, distance: 14.2
click at [473, 102] on select "Select Job Accounts Admin Art Coordinator Community Leader Community Support Pe…" at bounding box center [499, 105] width 128 height 18
select select "2"
click at [435, 96] on select "Select Job Accounts Admin Art Coordinator Community Leader Community Support Pe…" at bounding box center [499, 105] width 128 height 18
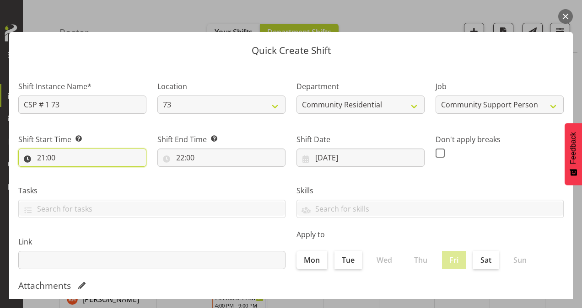
click at [41, 156] on input "21:00" at bounding box center [82, 158] width 128 height 18
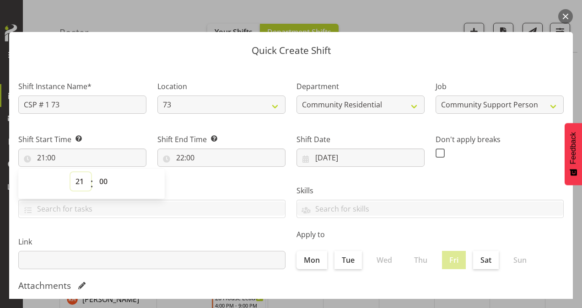
click at [78, 181] on select "00 01 02 03 04 05 06 07 08 09 10 11 12 13 14 15 16 17 18 19 20 21 22 23" at bounding box center [80, 181] width 21 height 18
select select "12"
click at [70, 172] on select "00 01 02 03 04 05 06 07 08 09 10 11 12 13 14 15 16 17 18 19 20 21 22 23" at bounding box center [80, 181] width 21 height 18
type input "12:00"
click at [101, 182] on select "00 01 02 03 04 05 06 07 08 09 10 11 12 13 14 15 16 17 18 19 20 21 22 23 24 25 2…" at bounding box center [104, 181] width 21 height 18
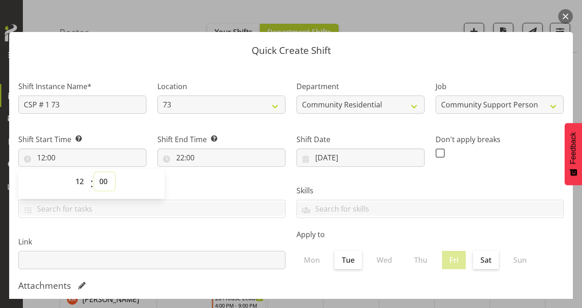
select select "30"
click at [94, 172] on select "00 01 02 03 04 05 06 07 08 09 10 11 12 13 14 15 16 17 18 19 20 21 22 23 24 25 2…" at bounding box center [104, 181] width 21 height 18
type input "12:30"
click at [178, 157] on input "22:00" at bounding box center [221, 158] width 128 height 18
click at [216, 181] on select "00 01 02 03 04 05 06 07 08 09 10 11 12 13 14 15 16 17 18 19 20 21 22 23" at bounding box center [219, 181] width 21 height 18
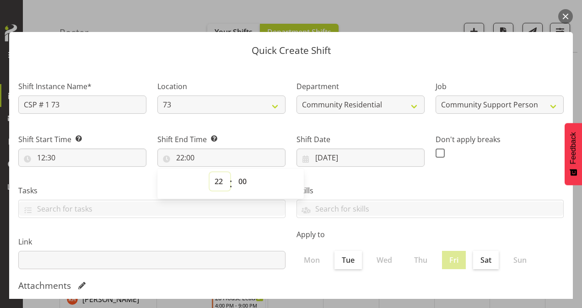
select select "16"
click at [209, 172] on select "00 01 02 03 04 05 06 07 08 09 10 11 12 13 14 15 16 17 18 19 20 21 22 23" at bounding box center [219, 181] width 21 height 18
type input "16:00"
click at [440, 150] on label at bounding box center [442, 153] width 14 height 9
click at [440, 150] on input "checkbox" at bounding box center [438, 153] width 6 height 6
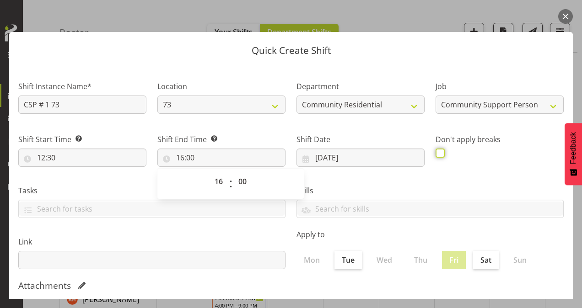
checkbox input "true"
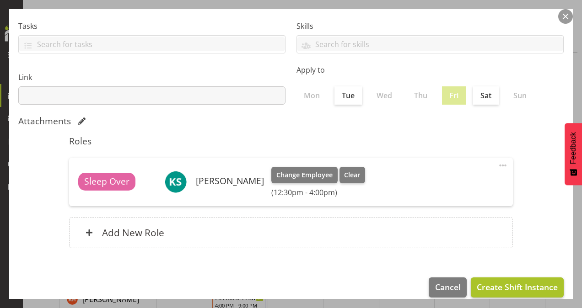
scroll to position [176, 0]
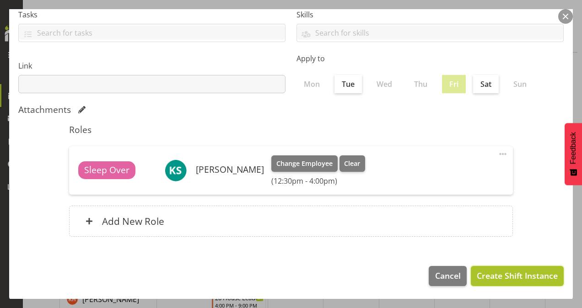
click at [510, 276] on span "Create Shift Instance" at bounding box center [517, 276] width 81 height 12
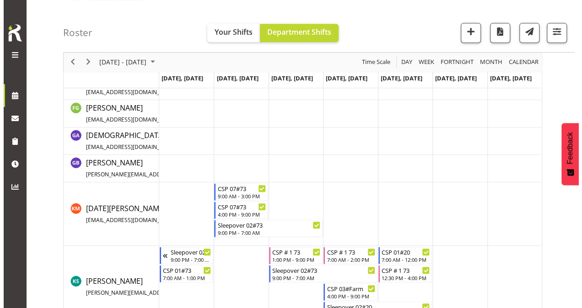
scroll to position [274, 0]
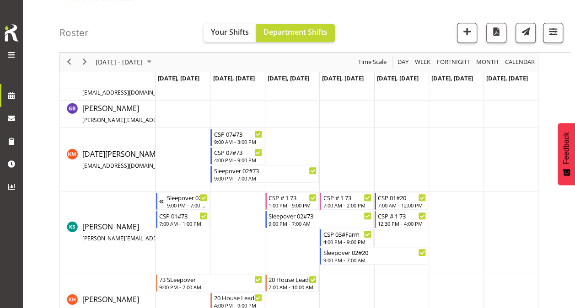
click at [444, 204] on td "Timeline Week of September 2, 2025" at bounding box center [456, 233] width 54 height 82
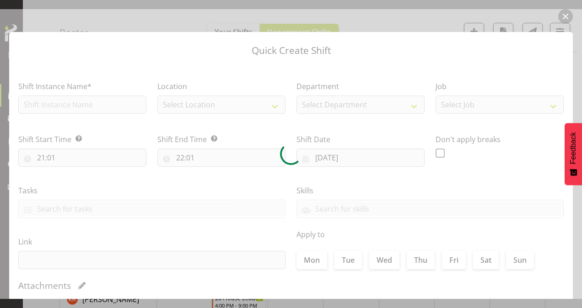
type input "[DATE]"
checkbox input "true"
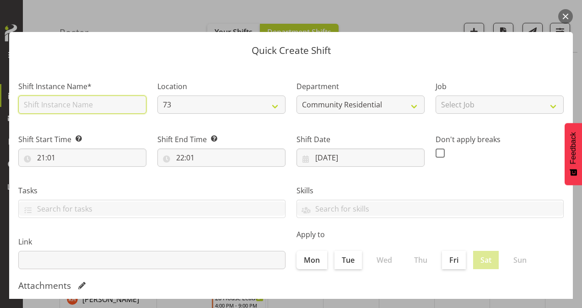
click at [68, 104] on input "text" at bounding box center [82, 105] width 128 height 18
type input "CSP # 1 73"
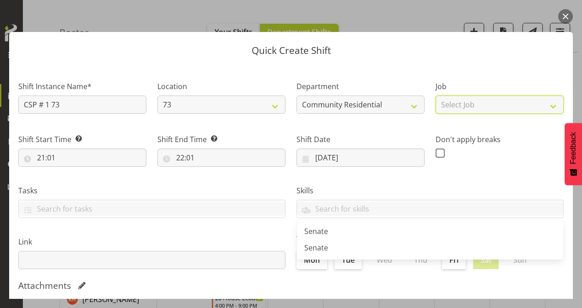
drag, startPoint x: 439, startPoint y: 100, endPoint x: 446, endPoint y: 115, distance: 16.4
click at [439, 100] on select "Select Job Accounts Admin Art Coordinator Community Leader Community Support Pe…" at bounding box center [499, 105] width 128 height 18
select select "2"
click at [435, 96] on select "Select Job Accounts Admin Art Coordinator Community Leader Community Support Pe…" at bounding box center [499, 105] width 128 height 18
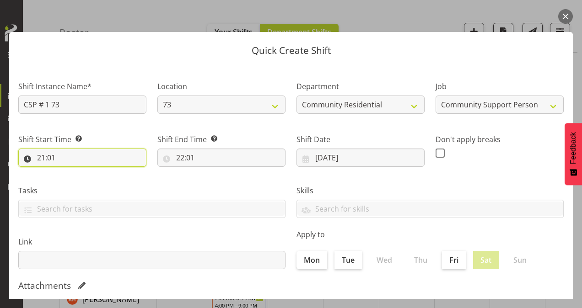
click at [43, 159] on input "21:01" at bounding box center [82, 158] width 128 height 18
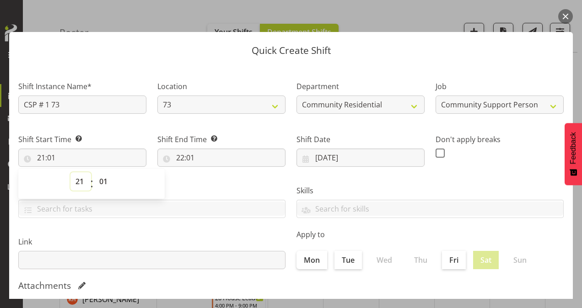
click at [83, 182] on select "00 01 02 03 04 05 06 07 08 09 10 11 12 13 14 15 16 17 18 19 20 21 22 23" at bounding box center [80, 181] width 21 height 18
select select "9"
click at [70, 172] on select "00 01 02 03 04 05 06 07 08 09 10 11 12 13 14 15 16 17 18 19 20 21 22 23" at bounding box center [80, 181] width 21 height 18
type input "09:01"
click at [106, 179] on select "00 01 02 03 04 05 06 07 08 09 10 11 12 13 14 15 16 17 18 19 20 21 22 23 24 25 2…" at bounding box center [104, 181] width 21 height 18
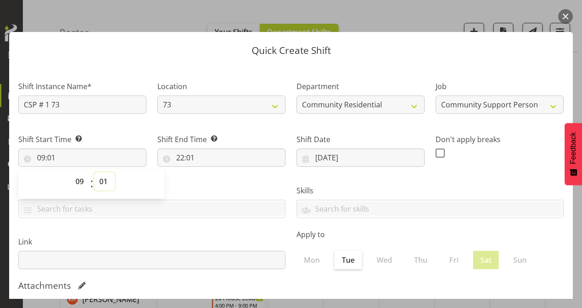
select select "0"
click at [94, 172] on select "00 01 02 03 04 05 06 07 08 09 10 11 12 13 14 15 16 17 18 19 20 21 22 23 24 25 2…" at bounding box center [104, 181] width 21 height 18
type input "09:00"
click at [179, 155] on input "22:01" at bounding box center [221, 158] width 128 height 18
drag, startPoint x: 220, startPoint y: 178, endPoint x: 218, endPoint y: 172, distance: 7.2
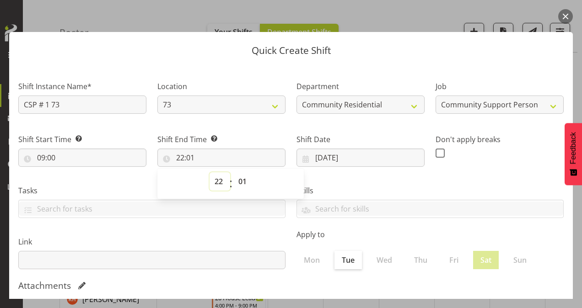
click at [220, 178] on select "00 01 02 03 04 05 06 07 08 09 10 11 12 13 14 15 16 17 18 19 20 21 22 23" at bounding box center [219, 181] width 21 height 18
select select "12"
click at [209, 172] on select "00 01 02 03 04 05 06 07 08 09 10 11 12 13 14 15 16 17 18 19 20 21 22 23" at bounding box center [219, 181] width 21 height 18
type input "12:01"
click at [241, 180] on select "00 01 02 03 04 05 06 07 08 09 10 11 12 13 14 15 16 17 18 19 20 21 22 23 24 25 2…" at bounding box center [243, 181] width 21 height 18
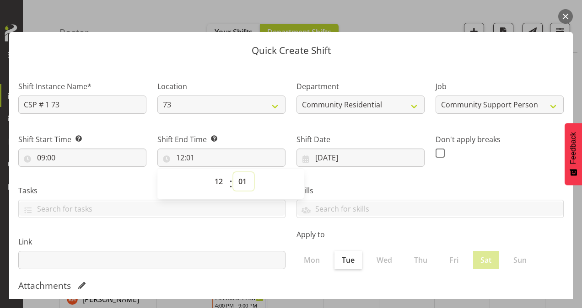
select select "30"
click at [233, 172] on select "00 01 02 03 04 05 06 07 08 09 10 11 12 13 14 15 16 17 18 19 20 21 22 23 24 25 2…" at bounding box center [243, 181] width 21 height 18
type input "12:30"
click at [437, 154] on span at bounding box center [439, 153] width 9 height 9
click at [437, 154] on input "checkbox" at bounding box center [438, 153] width 6 height 6
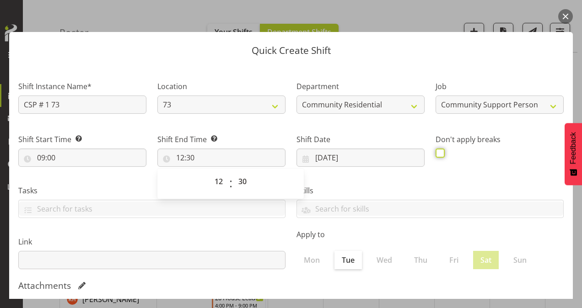
checkbox input "true"
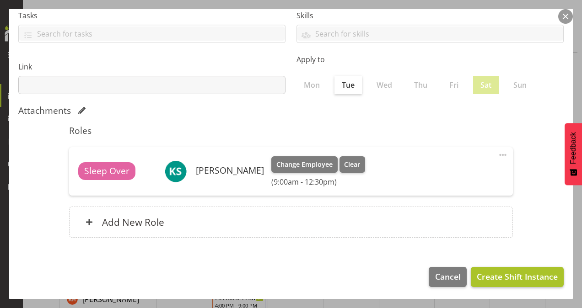
scroll to position [176, 0]
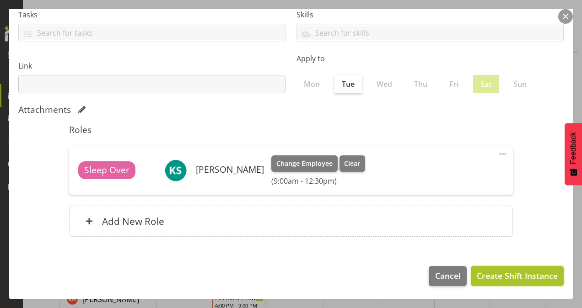
click at [521, 270] on span "Create Shift Instance" at bounding box center [517, 276] width 81 height 12
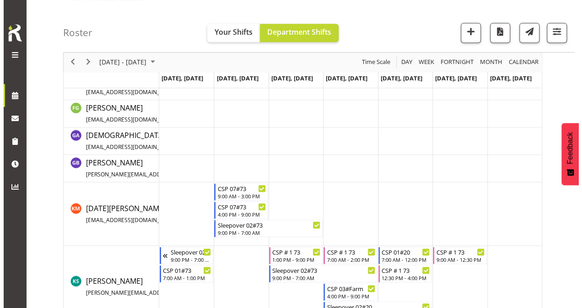
scroll to position [274, 0]
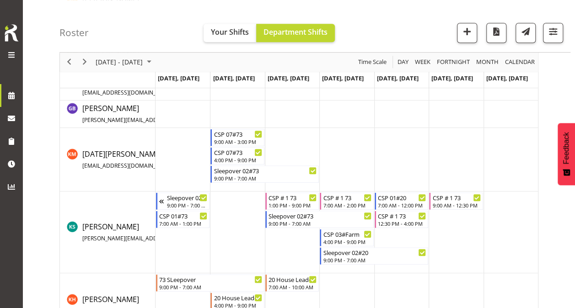
click at [465, 218] on td "Timeline Week of September 2, 2025" at bounding box center [456, 233] width 54 height 82
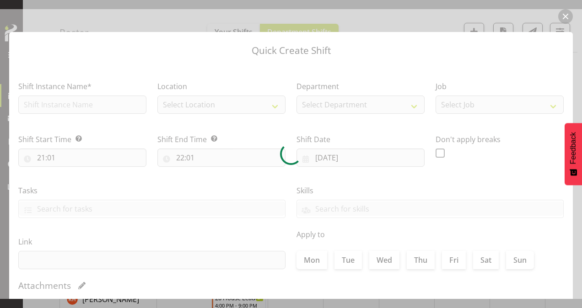
type input "[DATE]"
checkbox input "true"
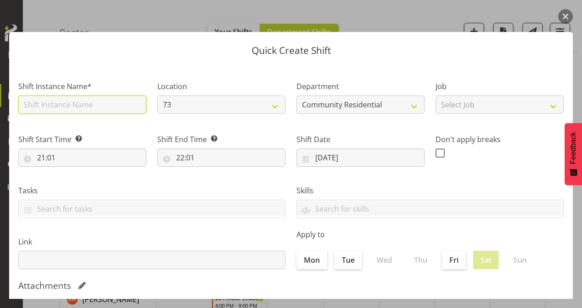
click at [50, 105] on input "text" at bounding box center [82, 105] width 128 height 18
type input "CSP # 1 73"
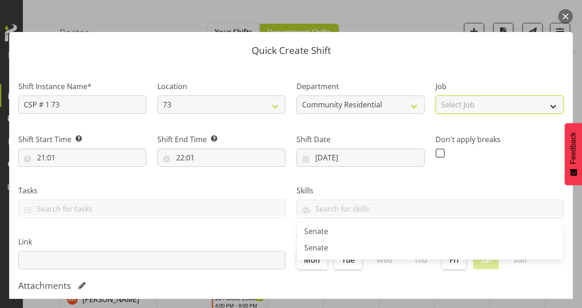
click at [487, 105] on select "Select Job Accounts Admin Art Coordinator Community Leader Community Support Pe…" at bounding box center [499, 105] width 128 height 18
select select "2"
click at [435, 96] on select "Select Job Accounts Admin Art Coordinator Community Leader Community Support Pe…" at bounding box center [499, 105] width 128 height 18
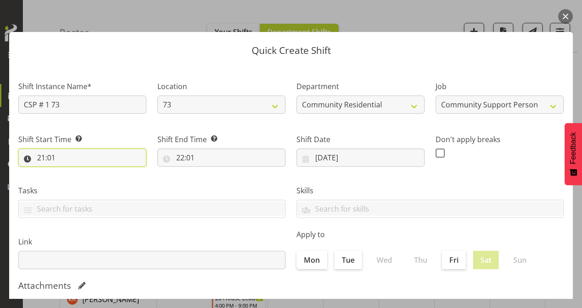
click at [41, 154] on input "21:01" at bounding box center [82, 158] width 128 height 18
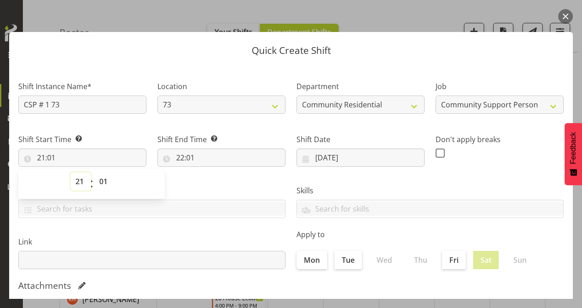
click at [79, 178] on select "00 01 02 03 04 05 06 07 08 09 10 11 12 13 14 15 16 17 18 19 20 21 22 23" at bounding box center [80, 181] width 21 height 18
select select "13"
click at [70, 172] on select "00 01 02 03 04 05 06 07 08 09 10 11 12 13 14 15 16 17 18 19 20 21 22 23" at bounding box center [80, 181] width 21 height 18
type input "13:01"
click at [106, 179] on select "00 01 02 03 04 05 06 07 08 09 10 11 12 13 14 15 16 17 18 19 20 21 22 23 24 25 2…" at bounding box center [104, 181] width 21 height 18
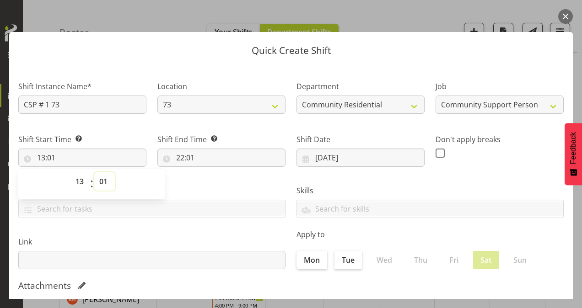
select select "0"
click at [94, 172] on select "00 01 02 03 04 05 06 07 08 09 10 11 12 13 14 15 16 17 18 19 20 21 22 23 24 25 2…" at bounding box center [104, 181] width 21 height 18
type input "13:00"
click at [182, 156] on input "22:01" at bounding box center [221, 158] width 128 height 18
click at [217, 185] on select "00 01 02 03 04 05 06 07 08 09 10 11 12 13 14 15 16 17 18 19 20 21 22 23" at bounding box center [219, 181] width 21 height 18
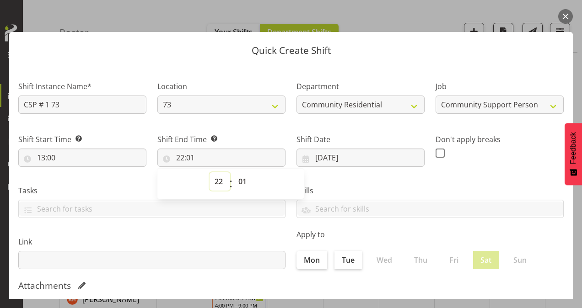
select select "16"
click at [209, 172] on select "00 01 02 03 04 05 06 07 08 09 10 11 12 13 14 15 16 17 18 19 20 21 22 23" at bounding box center [219, 181] width 21 height 18
type input "16:01"
click at [242, 187] on select "00 01 02 03 04 05 06 07 08 09 10 11 12 13 14 15 16 17 18 19 20 21 22 23 24 25 2…" at bounding box center [243, 181] width 21 height 18
select select "0"
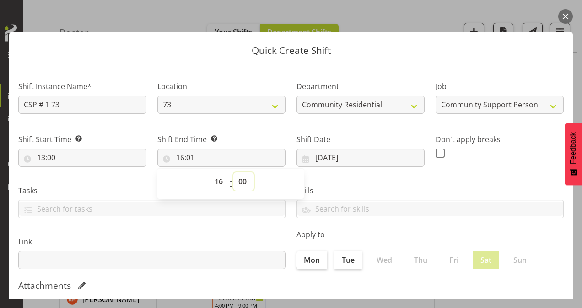
click at [233, 172] on select "00 01 02 03 04 05 06 07 08 09 10 11 12 13 14 15 16 17 18 19 20 21 22 23 24 25 2…" at bounding box center [243, 181] width 21 height 18
type input "16:00"
click at [438, 151] on label at bounding box center [442, 153] width 14 height 9
click at [438, 151] on input "checkbox" at bounding box center [438, 153] width 6 height 6
checkbox input "true"
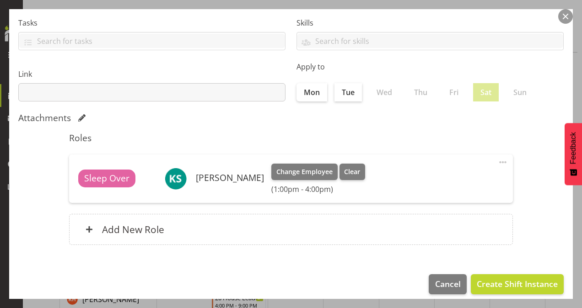
scroll to position [176, 0]
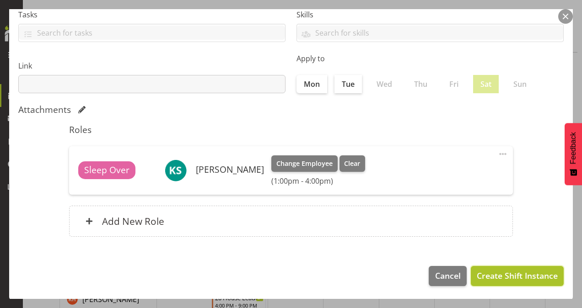
click at [509, 274] on span "Create Shift Instance" at bounding box center [517, 276] width 81 height 12
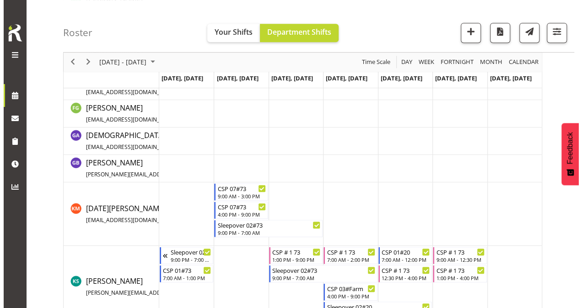
scroll to position [274, 0]
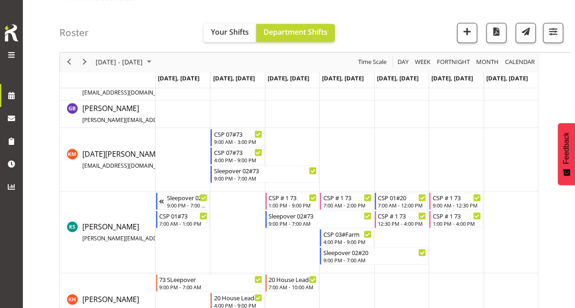
click at [179, 146] on td "Timeline Week of September 2, 2025" at bounding box center [182, 160] width 54 height 64
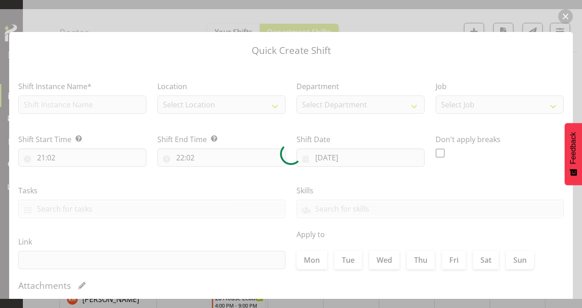
type input "[DATE]"
checkbox input "true"
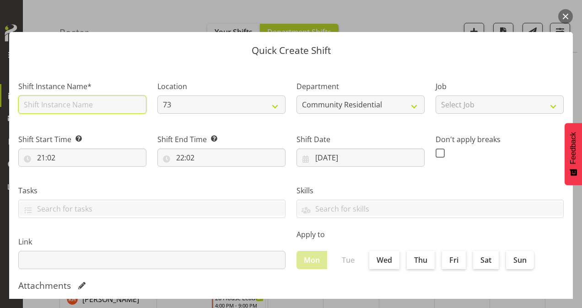
click at [46, 106] on input "text" at bounding box center [82, 105] width 128 height 18
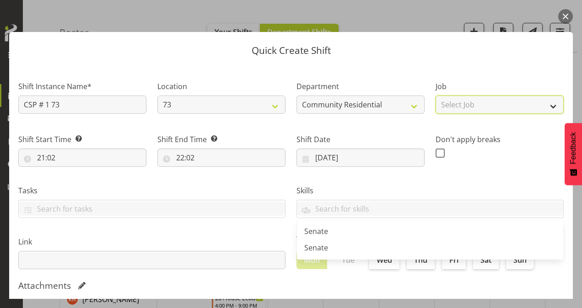
click at [470, 106] on select "Select Job Accounts Admin Art Coordinator Community Leader Community Support Pe…" at bounding box center [499, 105] width 128 height 18
click at [435, 96] on select "Select Job Accounts Admin Art Coordinator Community Leader Community Support Pe…" at bounding box center [499, 105] width 128 height 18
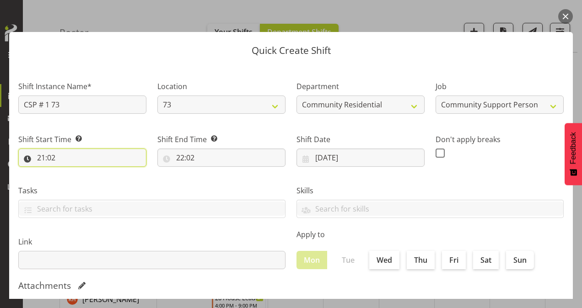
click at [42, 158] on input "21:02" at bounding box center [82, 158] width 128 height 18
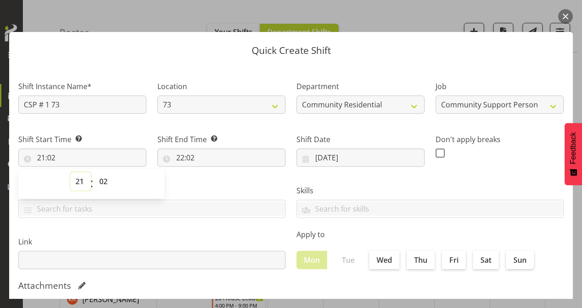
click at [79, 178] on select "00 01 02 03 04 05 06 07 08 09 10 11 12 13 14 15 16 17 18 19 20 21 22 23" at bounding box center [80, 181] width 21 height 18
click at [70, 172] on select "00 01 02 03 04 05 06 07 08 09 10 11 12 13 14 15 16 17 18 19 20 21 22 23" at bounding box center [80, 181] width 21 height 18
click at [106, 181] on select "00 01 02 03 04 05 06 07 08 09 10 11 12 13 14 15 16 17 18 19 20 21 22 23 24 25 2…" at bounding box center [104, 181] width 21 height 18
click at [94, 172] on select "00 01 02 03 04 05 06 07 08 09 10 11 12 13 14 15 16 17 18 19 20 21 22 23 24 25 2…" at bounding box center [104, 181] width 21 height 18
click at [183, 156] on input "22:02" at bounding box center [221, 158] width 128 height 18
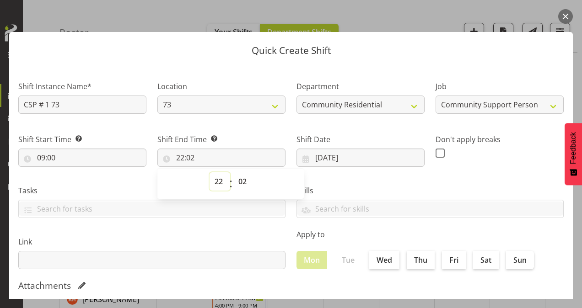
click at [216, 180] on select "00 01 02 03 04 05 06 07 08 09 10 11 12 13 14 15 16 17 18 19 20 21 22 23" at bounding box center [219, 181] width 21 height 18
click at [209, 172] on select "00 01 02 03 04 05 06 07 08 09 10 11 12 13 14 15 16 17 18 19 20 21 22 23" at bounding box center [219, 181] width 21 height 18
click at [239, 184] on select "00 01 02 03 04 05 06 07 08 09 10 11 12 13 14 15 16 17 18 19 20 21 22 23 24 25 2…" at bounding box center [243, 181] width 21 height 18
click at [233, 172] on select "00 01 02 03 04 05 06 07 08 09 10 11 12 13 14 15 16 17 18 19 20 21 22 23 24 25 2…" at bounding box center [243, 181] width 21 height 18
click at [241, 184] on select "00 01 02 03 04 05 06 07 08 09 10 11 12 13 14 15 16 17 18 19 20 21 22 23 24 25 2…" at bounding box center [243, 181] width 21 height 18
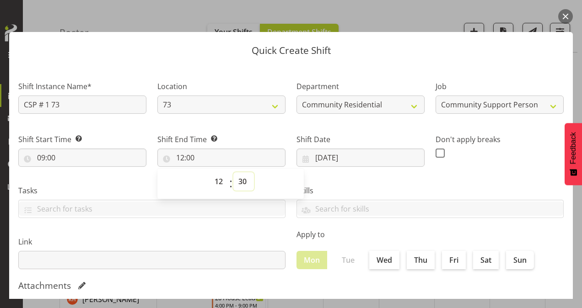
click at [233, 172] on select "00 01 02 03 04 05 06 07 08 09 10 11 12 13 14 15 16 17 18 19 20 21 22 23 24 25 2…" at bounding box center [243, 181] width 21 height 18
click at [438, 152] on span at bounding box center [439, 153] width 9 height 9
click at [438, 152] on input "checkbox" at bounding box center [438, 153] width 6 height 6
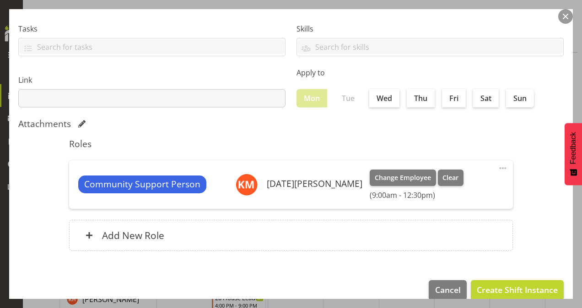
scroll to position [176, 0]
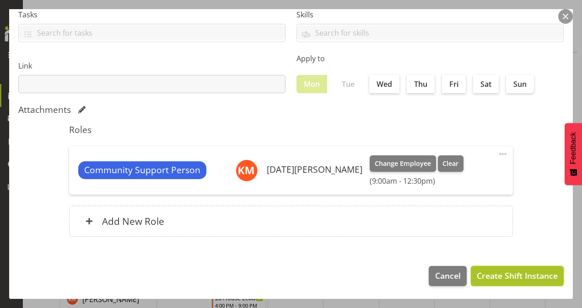
click at [529, 272] on span "Create Shift Instance" at bounding box center [517, 276] width 81 height 12
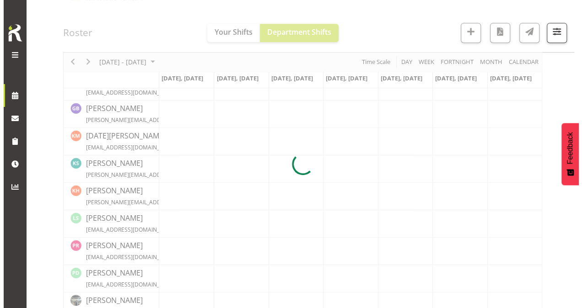
scroll to position [274, 0]
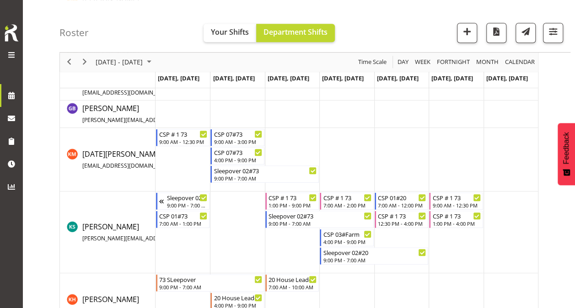
click at [181, 163] on td "Timeline Week of September 2, 2025" at bounding box center [182, 160] width 54 height 64
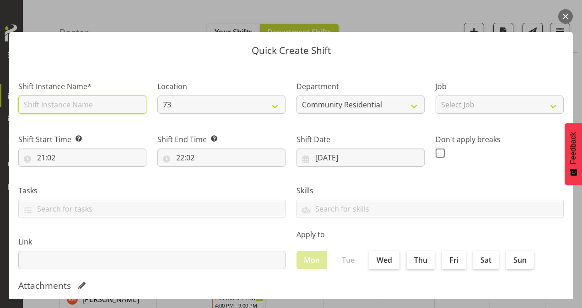
click at [68, 103] on input "text" at bounding box center [82, 105] width 128 height 18
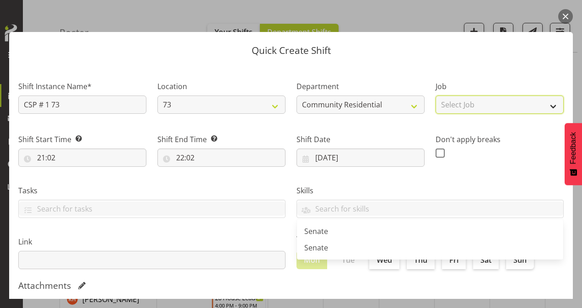
click at [456, 103] on select "Select Job Accounts Admin Art Coordinator Community Leader Community Support Pe…" at bounding box center [499, 105] width 128 height 18
click at [435, 96] on select "Select Job Accounts Admin Art Coordinator Community Leader Community Support Pe…" at bounding box center [499, 105] width 128 height 18
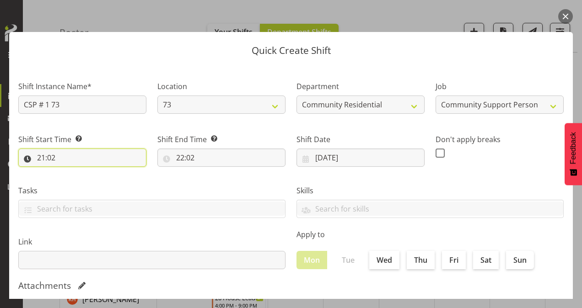
click at [39, 156] on input "21:02" at bounding box center [82, 158] width 128 height 18
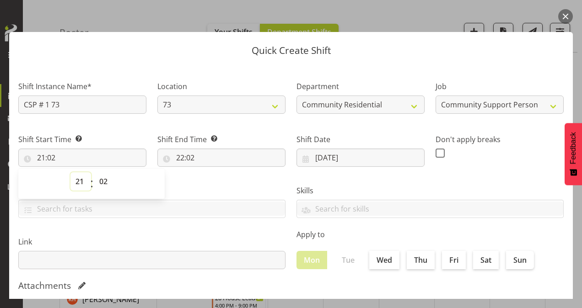
click at [80, 182] on select "00 01 02 03 04 05 06 07 08 09 10 11 12 13 14 15 16 17 18 19 20 21 22 23" at bounding box center [80, 181] width 21 height 18
click at [70, 172] on select "00 01 02 03 04 05 06 07 08 09 10 11 12 13 14 15 16 17 18 19 20 21 22 23" at bounding box center [80, 181] width 21 height 18
click at [105, 181] on select "00 01 02 03 04 05 06 07 08 09 10 11 12 13 14 15 16 17 18 19 20 21 22 23 24 25 2…" at bounding box center [104, 181] width 21 height 18
click at [94, 172] on select "00 01 02 03 04 05 06 07 08 09 10 11 12 13 14 15 16 17 18 19 20 21 22 23 24 25 2…" at bounding box center [104, 181] width 21 height 18
click at [180, 155] on input "22:02" at bounding box center [221, 158] width 128 height 18
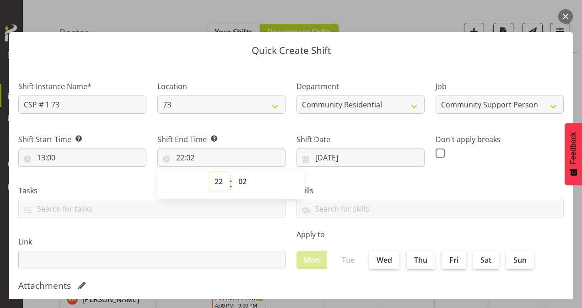
click at [214, 177] on select "00 01 02 03 04 05 06 07 08 09 10 11 12 13 14 15 16 17 18 19 20 21 22 23" at bounding box center [219, 181] width 21 height 18
click at [209, 172] on select "00 01 02 03 04 05 06 07 08 09 10 11 12 13 14 15 16 17 18 19 20 21 22 23" at bounding box center [219, 181] width 21 height 18
drag, startPoint x: 239, startPoint y: 183, endPoint x: 238, endPoint y: 172, distance: 11.5
click at [239, 183] on select "00 01 02 03 04 05 06 07 08 09 10 11 12 13 14 15 16 17 18 19 20 21 22 23 24 25 2…" at bounding box center [243, 181] width 21 height 18
click at [233, 172] on select "00 01 02 03 04 05 06 07 08 09 10 11 12 13 14 15 16 17 18 19 20 21 22 23 24 25 2…" at bounding box center [243, 181] width 21 height 18
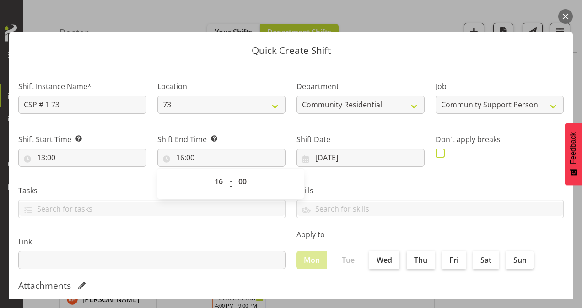
click at [435, 152] on span at bounding box center [439, 153] width 9 height 9
click at [435, 152] on input "checkbox" at bounding box center [438, 153] width 6 height 6
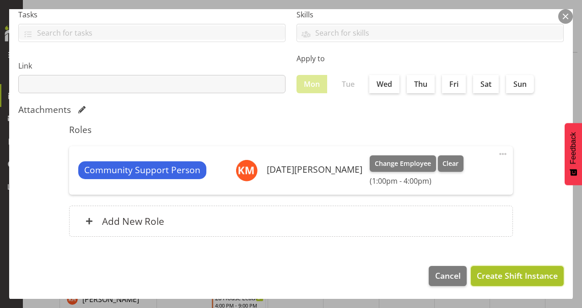
click at [511, 276] on span "Create Shift Instance" at bounding box center [517, 276] width 81 height 12
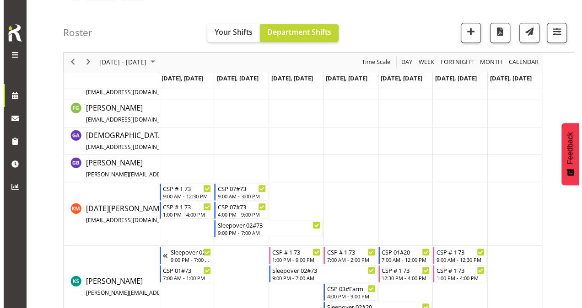
scroll to position [274, 0]
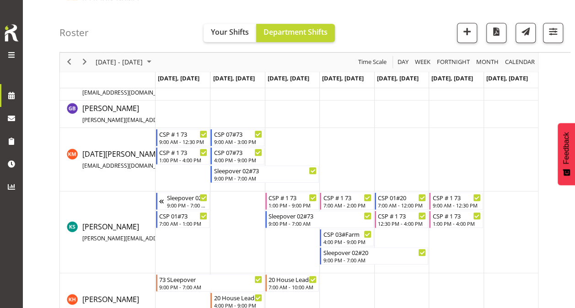
click at [281, 141] on td "Timeline Week of September 2, 2025" at bounding box center [292, 160] width 54 height 64
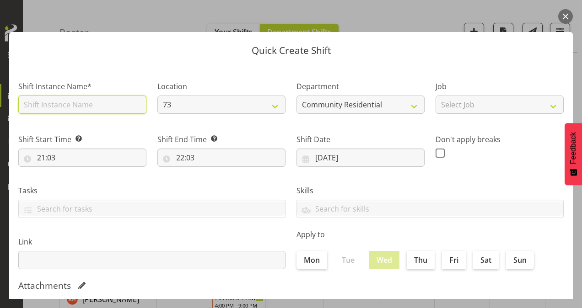
click at [63, 102] on input "text" at bounding box center [82, 105] width 128 height 18
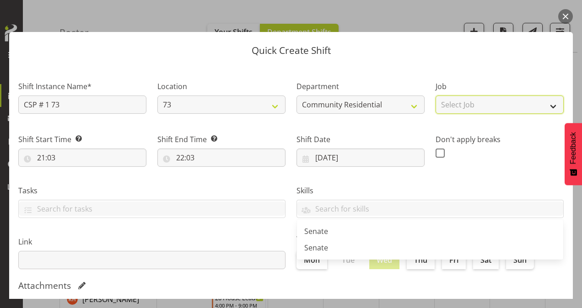
click at [499, 103] on select "Select Job Accounts Admin Art Coordinator Community Leader Community Support Pe…" at bounding box center [499, 105] width 128 height 18
click at [435, 96] on select "Select Job Accounts Admin Art Coordinator Community Leader Community Support Pe…" at bounding box center [499, 105] width 128 height 18
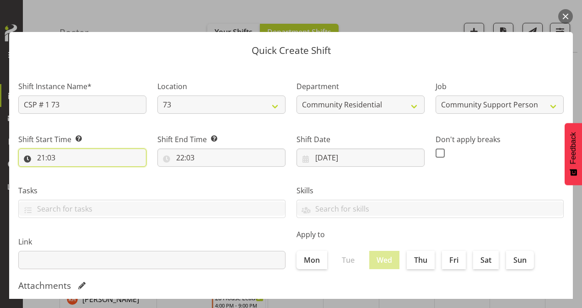
click at [44, 154] on input "21:03" at bounding box center [82, 158] width 128 height 18
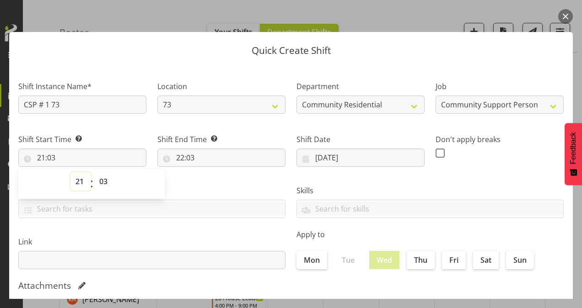
click at [83, 177] on select "00 01 02 03 04 05 06 07 08 09 10 11 12 13 14 15 16 17 18 19 20 21 22 23" at bounding box center [80, 181] width 21 height 18
click at [70, 172] on select "00 01 02 03 04 05 06 07 08 09 10 11 12 13 14 15 16 17 18 19 20 21 22 23" at bounding box center [80, 181] width 21 height 18
click at [106, 177] on select "00 01 02 03 04 05 06 07 08 09 10 11 12 13 14 15 16 17 18 19 20 21 22 23 24 25 2…" at bounding box center [104, 181] width 21 height 18
click at [94, 172] on select "00 01 02 03 04 05 06 07 08 09 10 11 12 13 14 15 16 17 18 19 20 21 22 23 24 25 2…" at bounding box center [104, 181] width 21 height 18
click at [183, 156] on input "22:03" at bounding box center [221, 158] width 128 height 18
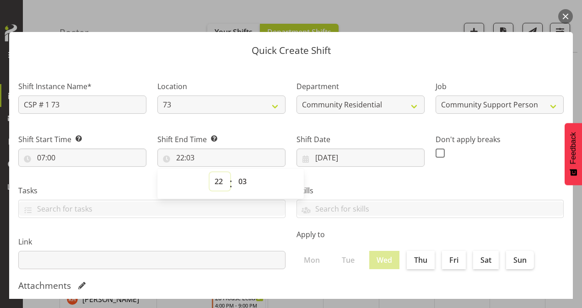
click at [217, 182] on select "00 01 02 03 04 05 06 07 08 09 10 11 12 13 14 15 16 17 18 19 20 21 22 23" at bounding box center [219, 181] width 21 height 18
click at [209, 172] on select "00 01 02 03 04 05 06 07 08 09 10 11 12 13 14 15 16 17 18 19 20 21 22 23" at bounding box center [219, 181] width 21 height 18
click at [241, 180] on select "00 01 02 03 04 05 06 07 08 09 10 11 12 13 14 15 16 17 18 19 20 21 22 23 24 25 2…" at bounding box center [243, 181] width 21 height 18
click at [233, 172] on select "00 01 02 03 04 05 06 07 08 09 10 11 12 13 14 15 16 17 18 19 20 21 22 23 24 25 2…" at bounding box center [243, 181] width 21 height 18
click at [435, 153] on span at bounding box center [439, 153] width 9 height 9
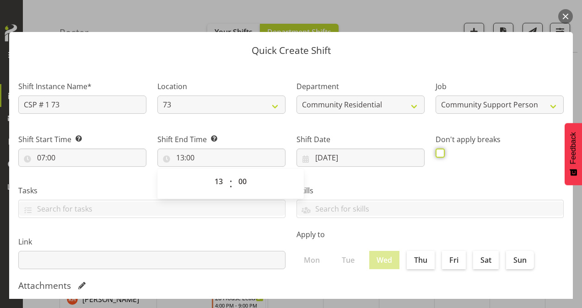
click at [435, 153] on input "checkbox" at bounding box center [438, 153] width 6 height 6
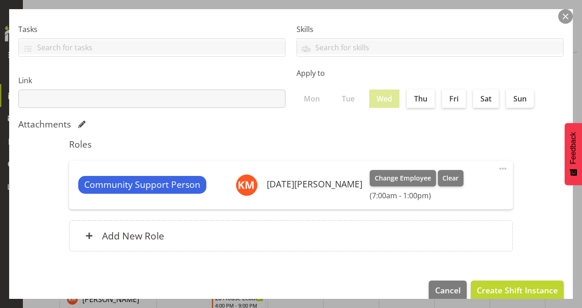
scroll to position [176, 0]
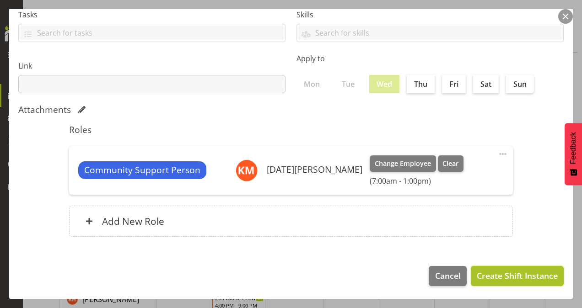
click at [509, 274] on span "Create Shift Instance" at bounding box center [517, 276] width 81 height 12
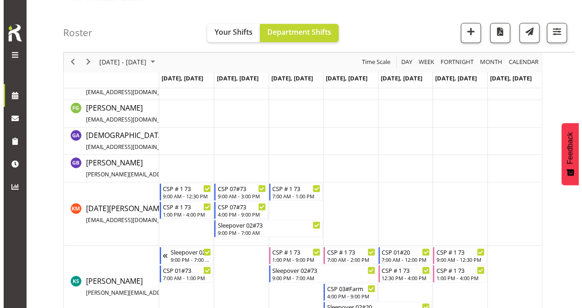
scroll to position [274, 0]
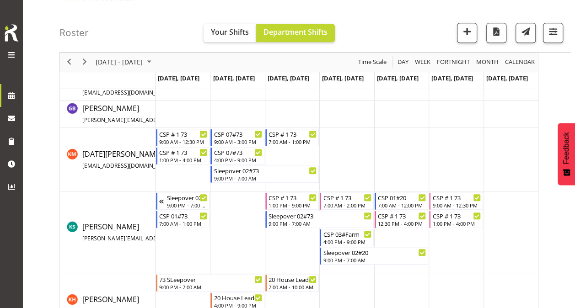
click at [348, 152] on td "Timeline Week of September 2, 2025" at bounding box center [346, 160] width 54 height 64
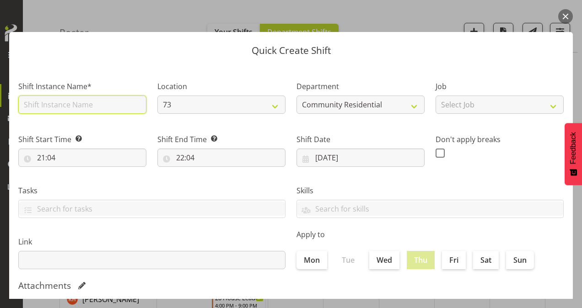
click at [45, 102] on input "text" at bounding box center [82, 105] width 128 height 18
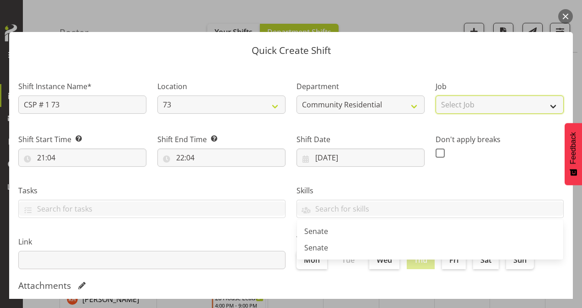
click at [488, 101] on select "Select Job Accounts Admin Art Coordinator Community Leader Community Support Pe…" at bounding box center [499, 105] width 128 height 18
click at [435, 96] on select "Select Job Accounts Admin Art Coordinator Community Leader Community Support Pe…" at bounding box center [499, 105] width 128 height 18
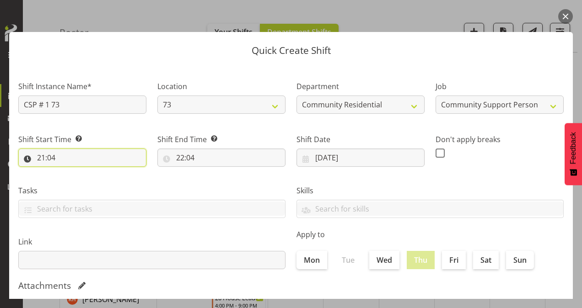
click at [43, 157] on input "21:04" at bounding box center [82, 158] width 128 height 18
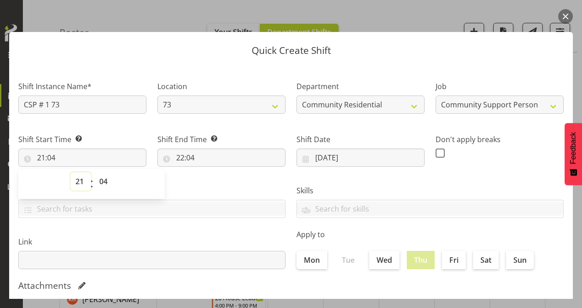
click at [81, 179] on select "00 01 02 03 04 05 06 07 08 09 10 11 12 13 14 15 16 17 18 19 20 21 22 23" at bounding box center [80, 181] width 21 height 18
click at [70, 172] on select "00 01 02 03 04 05 06 07 08 09 10 11 12 13 14 15 16 17 18 19 20 21 22 23" at bounding box center [80, 181] width 21 height 18
drag, startPoint x: 109, startPoint y: 180, endPoint x: 106, endPoint y: 175, distance: 6.4
click at [109, 180] on select "00 01 02 03 04 05 06 07 08 09 10 11 12 13 14 15 16 17 18 19 20 21 22 23 24 25 2…" at bounding box center [104, 181] width 21 height 18
click at [94, 172] on select "00 01 02 03 04 05 06 07 08 09 10 11 12 13 14 15 16 17 18 19 20 21 22 23 24 25 2…" at bounding box center [104, 181] width 21 height 18
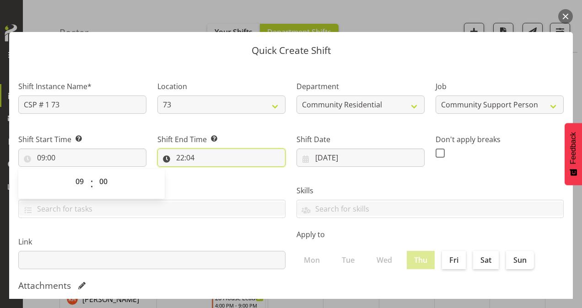
click at [180, 155] on input "22:04" at bounding box center [221, 158] width 128 height 18
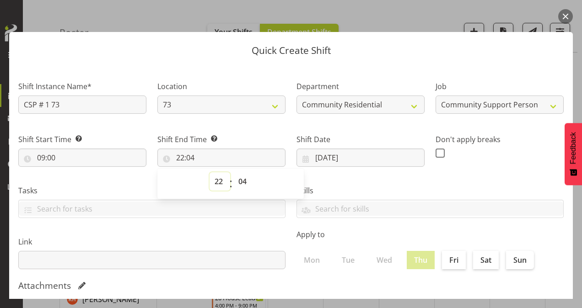
click at [219, 181] on select "00 01 02 03 04 05 06 07 08 09 10 11 12 13 14 15 16 17 18 19 20 21 22 23" at bounding box center [219, 181] width 21 height 18
click at [209, 172] on select "00 01 02 03 04 05 06 07 08 09 10 11 12 13 14 15 16 17 18 19 20 21 22 23" at bounding box center [219, 181] width 21 height 18
click at [246, 182] on select "00 01 02 03 04 05 06 07 08 09 10 11 12 13 14 15 16 17 18 19 20 21 22 23 24 25 2…" at bounding box center [243, 181] width 21 height 18
click at [233, 172] on select "00 01 02 03 04 05 06 07 08 09 10 11 12 13 14 15 16 17 18 19 20 21 22 23 24 25 2…" at bounding box center [243, 181] width 21 height 18
click at [435, 154] on span at bounding box center [439, 153] width 9 height 9
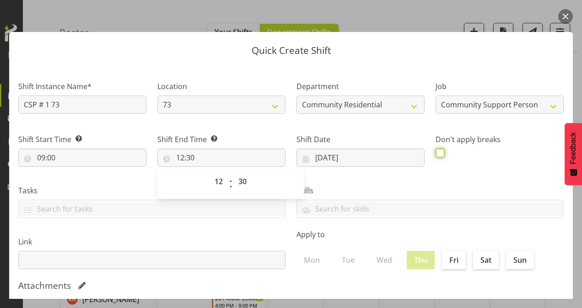
click at [435, 154] on input "checkbox" at bounding box center [438, 153] width 6 height 6
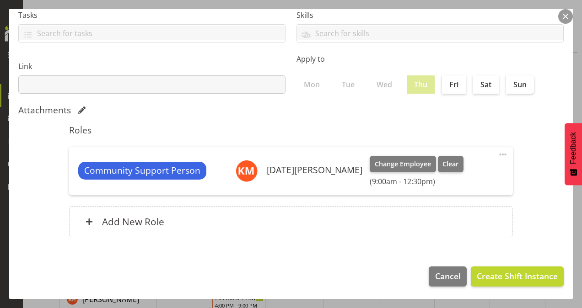
scroll to position [176, 0]
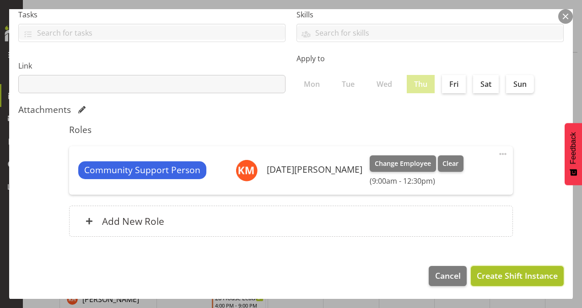
click at [496, 273] on span "Create Shift Instance" at bounding box center [517, 276] width 81 height 12
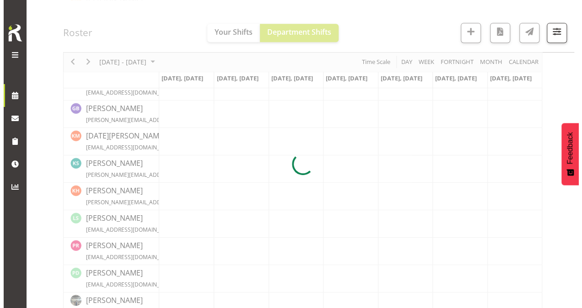
scroll to position [274, 0]
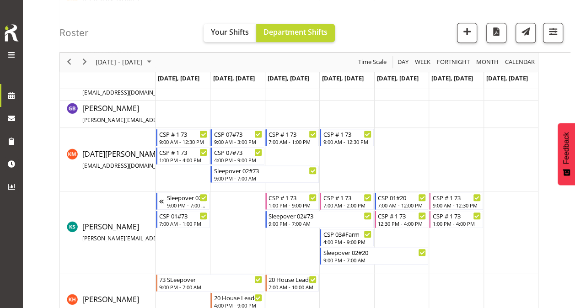
click at [342, 164] on td "Timeline Week of September 2, 2025" at bounding box center [346, 160] width 54 height 64
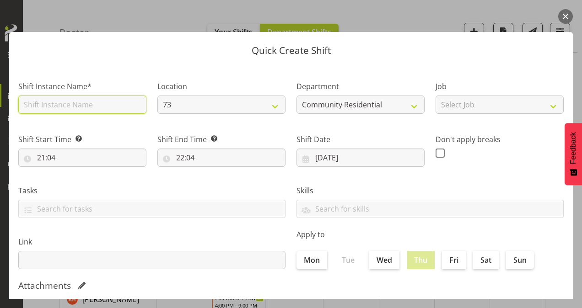
click at [62, 107] on input "text" at bounding box center [82, 105] width 128 height 18
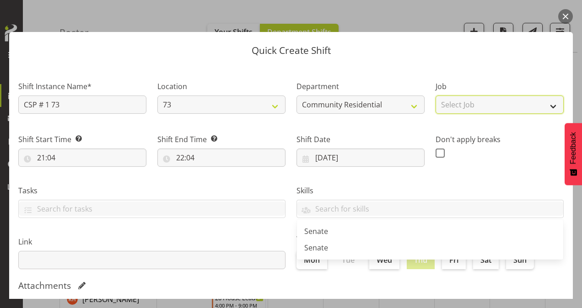
click at [466, 107] on select "Select Job Accounts Admin Art Coordinator Community Leader Community Support Pe…" at bounding box center [499, 105] width 128 height 18
click at [435, 96] on select "Select Job Accounts Admin Art Coordinator Community Leader Community Support Pe…" at bounding box center [499, 105] width 128 height 18
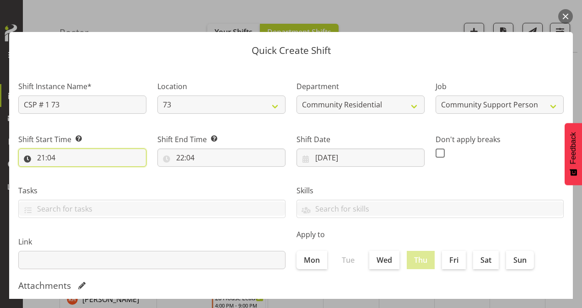
click at [41, 157] on input "21:04" at bounding box center [82, 158] width 128 height 18
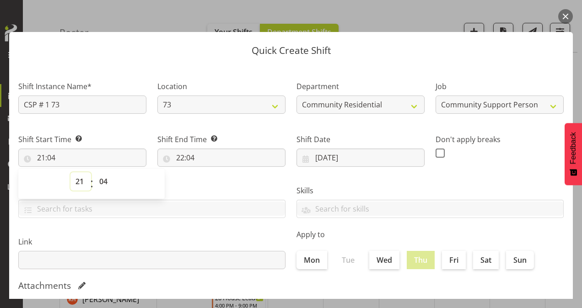
click at [79, 180] on select "00 01 02 03 04 05 06 07 08 09 10 11 12 13 14 15 16 17 18 19 20 21 22 23" at bounding box center [80, 181] width 21 height 18
click at [70, 172] on select "00 01 02 03 04 05 06 07 08 09 10 11 12 13 14 15 16 17 18 19 20 21 22 23" at bounding box center [80, 181] width 21 height 18
click at [107, 182] on select "00 01 02 03 04 05 06 07 08 09 10 11 12 13 14 15 16 17 18 19 20 21 22 23 24 25 2…" at bounding box center [104, 181] width 21 height 18
click at [94, 172] on select "00 01 02 03 04 05 06 07 08 09 10 11 12 13 14 15 16 17 18 19 20 21 22 23 24 25 2…" at bounding box center [104, 181] width 21 height 18
click at [181, 159] on input "22:04" at bounding box center [221, 158] width 128 height 18
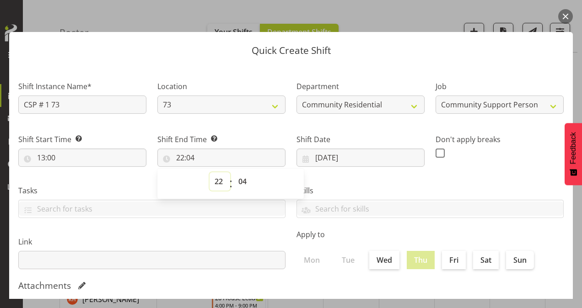
click at [215, 183] on select "00 01 02 03 04 05 06 07 08 09 10 11 12 13 14 15 16 17 18 19 20 21 22 23" at bounding box center [219, 181] width 21 height 18
click at [209, 172] on select "00 01 02 03 04 05 06 07 08 09 10 11 12 13 14 15 16 17 18 19 20 21 22 23" at bounding box center [219, 181] width 21 height 18
click at [243, 182] on select "00 01 02 03 04 05 06 07 08 09 10 11 12 13 14 15 16 17 18 19 20 21 22 23 24 25 2…" at bounding box center [243, 181] width 21 height 18
click at [240, 180] on select "00 01 02 03 04 05 06 07 08 09 10 11 12 13 14 15 16 17 18 19 20 21 22 23 24 25 2…" at bounding box center [243, 181] width 21 height 18
click at [233, 172] on select "00 01 02 03 04 05 06 07 08 09 10 11 12 13 14 15 16 17 18 19 20 21 22 23 24 25 2…" at bounding box center [243, 181] width 21 height 18
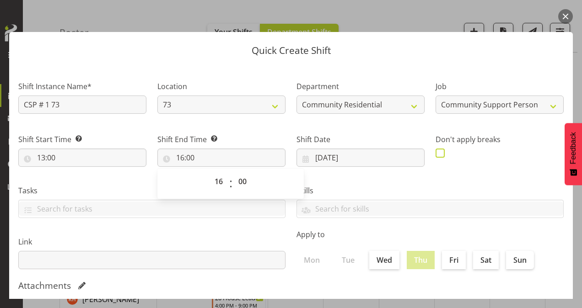
click at [435, 155] on span at bounding box center [439, 153] width 9 height 9
click at [435, 155] on input "checkbox" at bounding box center [438, 153] width 6 height 6
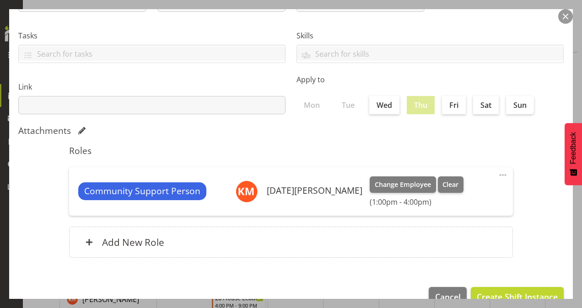
scroll to position [176, 0]
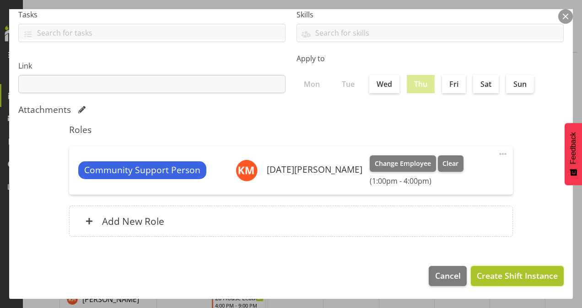
click at [523, 270] on span "Create Shift Instance" at bounding box center [517, 276] width 81 height 12
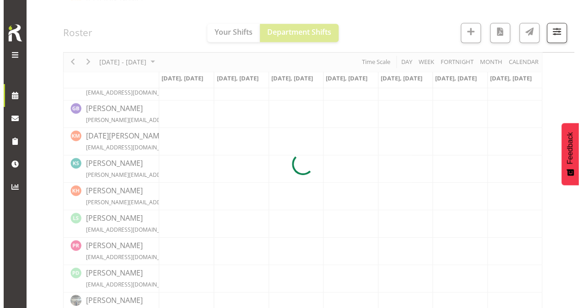
scroll to position [274, 0]
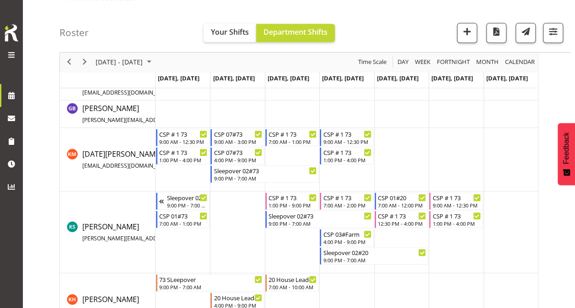
click at [498, 145] on td "Timeline Week of September 2, 2025" at bounding box center [510, 160] width 54 height 64
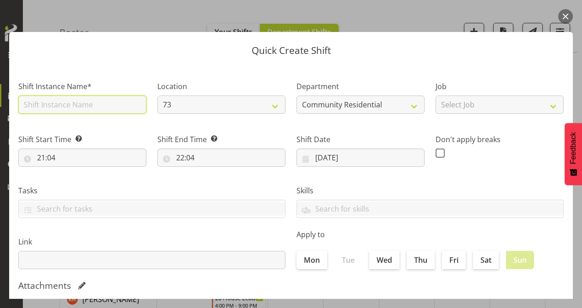
click at [46, 107] on input "text" at bounding box center [82, 105] width 128 height 18
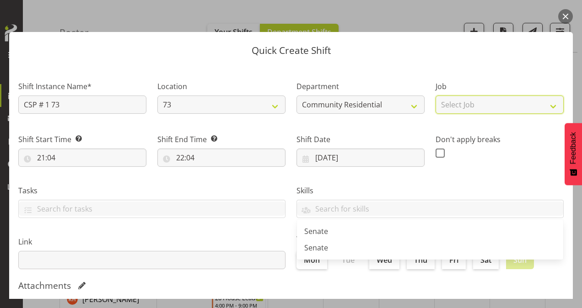
drag, startPoint x: 466, startPoint y: 105, endPoint x: 471, endPoint y: 114, distance: 10.2
click at [466, 105] on select "Select Job Accounts Admin Art Coordinator Community Leader Community Support Pe…" at bounding box center [499, 105] width 128 height 18
click at [435, 96] on select "Select Job Accounts Admin Art Coordinator Community Leader Community Support Pe…" at bounding box center [499, 105] width 128 height 18
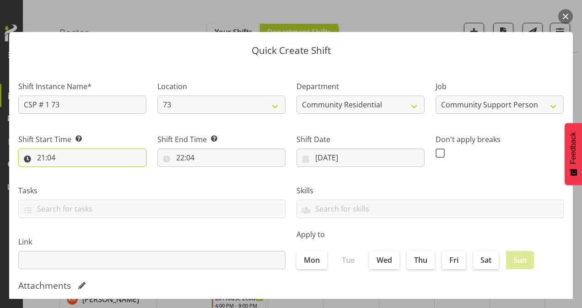
click at [38, 159] on input "21:04" at bounding box center [82, 158] width 128 height 18
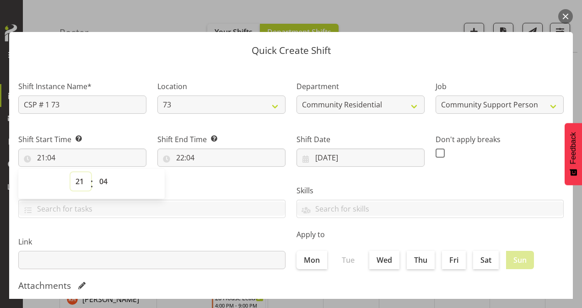
click at [82, 182] on select "00 01 02 03 04 05 06 07 08 09 10 11 12 13 14 15 16 17 18 19 20 21 22 23" at bounding box center [80, 181] width 21 height 18
click at [70, 172] on select "00 01 02 03 04 05 06 07 08 09 10 11 12 13 14 15 16 17 18 19 20 21 22 23" at bounding box center [80, 181] width 21 height 18
click at [106, 180] on select "00 01 02 03 04 05 06 07 08 09 10 11 12 13 14 15 16 17 18 19 20 21 22 23 24 25 2…" at bounding box center [104, 181] width 21 height 18
click at [94, 172] on select "00 01 02 03 04 05 06 07 08 09 10 11 12 13 14 15 16 17 18 19 20 21 22 23 24 25 2…" at bounding box center [104, 181] width 21 height 18
click at [179, 156] on input "22:04" at bounding box center [221, 158] width 128 height 18
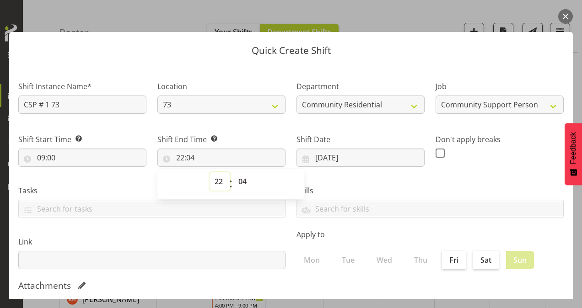
click at [214, 185] on select "00 01 02 03 04 05 06 07 08 09 10 11 12 13 14 15 16 17 18 19 20 21 22 23" at bounding box center [219, 181] width 21 height 18
click at [209, 172] on select "00 01 02 03 04 05 06 07 08 09 10 11 12 13 14 15 16 17 18 19 20 21 22 23" at bounding box center [219, 181] width 21 height 18
click at [242, 182] on select "00 01 02 03 04 05 06 07 08 09 10 11 12 13 14 15 16 17 18 19 20 21 22 23 24 25 2…" at bounding box center [243, 181] width 21 height 18
click at [233, 172] on select "00 01 02 03 04 05 06 07 08 09 10 11 12 13 14 15 16 17 18 19 20 21 22 23 24 25 2…" at bounding box center [243, 181] width 21 height 18
click at [435, 149] on span at bounding box center [439, 153] width 9 height 9
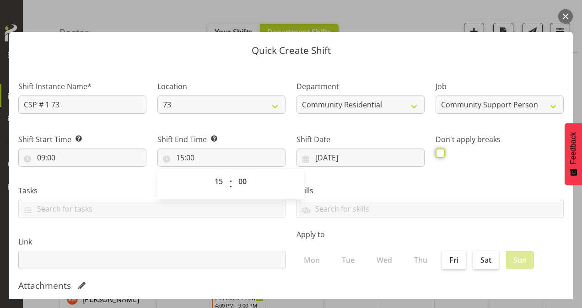
click at [435, 150] on input "checkbox" at bounding box center [438, 153] width 6 height 6
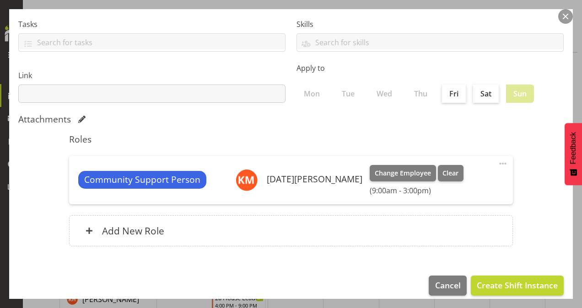
scroll to position [176, 0]
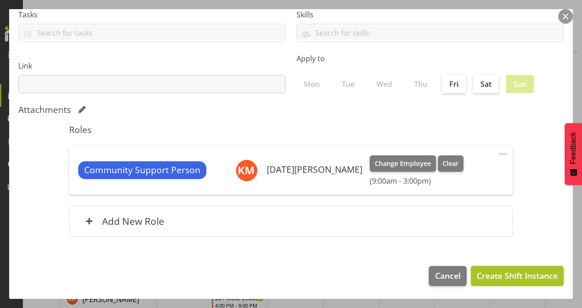
click at [527, 276] on span "Create Shift Instance" at bounding box center [517, 276] width 81 height 12
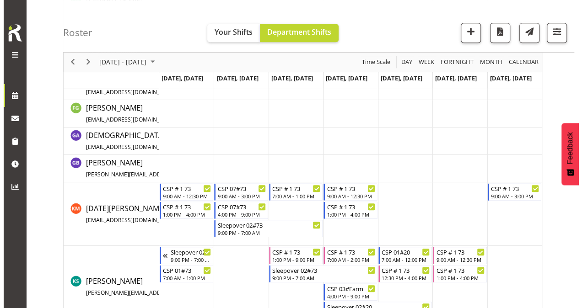
scroll to position [274, 0]
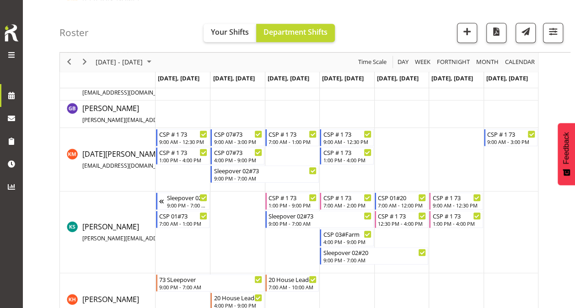
click at [499, 164] on td "Timeline Week of September 2, 2025" at bounding box center [510, 160] width 54 height 64
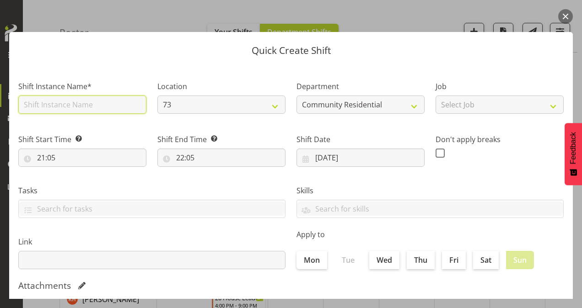
click at [59, 101] on input "text" at bounding box center [82, 105] width 128 height 18
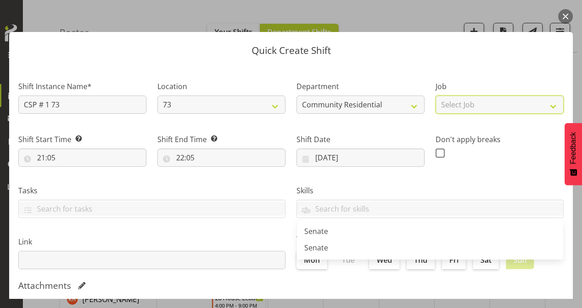
drag, startPoint x: 515, startPoint y: 106, endPoint x: 515, endPoint y: 115, distance: 8.7
click at [515, 106] on select "Select Job Accounts Admin Art Coordinator Community Leader Community Support Pe…" at bounding box center [499, 105] width 128 height 18
click at [435, 96] on select "Select Job Accounts Admin Art Coordinator Community Leader Community Support Pe…" at bounding box center [499, 105] width 128 height 18
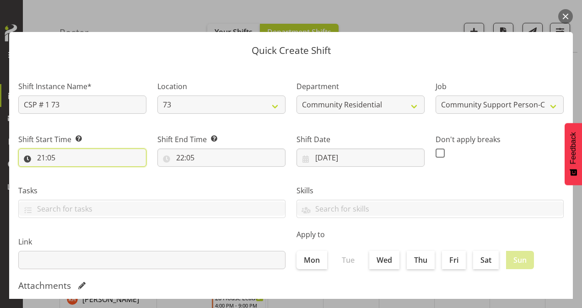
click at [41, 156] on input "21:05" at bounding box center [82, 158] width 128 height 18
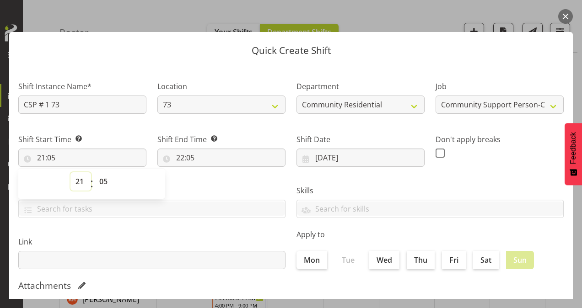
click at [84, 182] on select "00 01 02 03 04 05 06 07 08 09 10 11 12 13 14 15 16 17 18 19 20 21 22 23" at bounding box center [80, 181] width 21 height 18
click at [70, 172] on select "00 01 02 03 04 05 06 07 08 09 10 11 12 13 14 15 16 17 18 19 20 21 22 23" at bounding box center [80, 181] width 21 height 18
click at [179, 157] on input "22:05" at bounding box center [221, 158] width 128 height 18
click at [221, 181] on select "00 01 02 03 04 05 06 07 08 09 10 11 12 13 14 15 16 17 18 19 20 21 22 23" at bounding box center [219, 181] width 21 height 18
click at [209, 172] on select "00 01 02 03 04 05 06 07 08 09 10 11 12 13 14 15 16 17 18 19 20 21 22 23" at bounding box center [219, 181] width 21 height 18
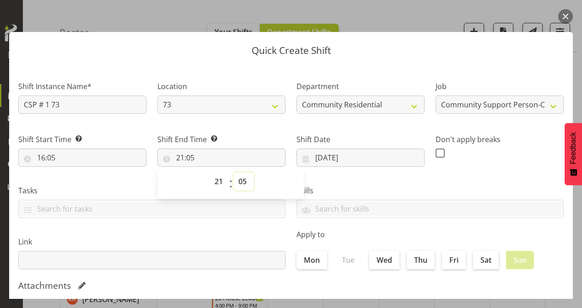
click at [241, 179] on select "00 01 02 03 04 05 06 07 08 09 10 11 12 13 14 15 16 17 18 19 20 21 22 23 24 25 2…" at bounding box center [243, 181] width 21 height 18
click at [233, 172] on select "00 01 02 03 04 05 06 07 08 09 10 11 12 13 14 15 16 17 18 19 20 21 22 23 24 25 2…" at bounding box center [243, 181] width 21 height 18
click at [437, 149] on span at bounding box center [439, 153] width 9 height 9
click at [437, 150] on input "checkbox" at bounding box center [438, 153] width 6 height 6
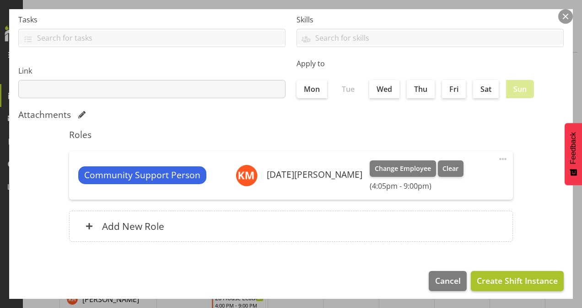
scroll to position [176, 0]
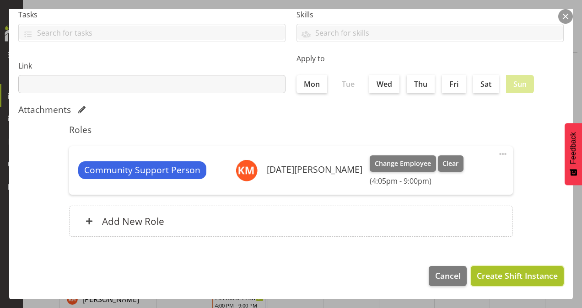
click at [541, 270] on span "Create Shift Instance" at bounding box center [517, 276] width 81 height 12
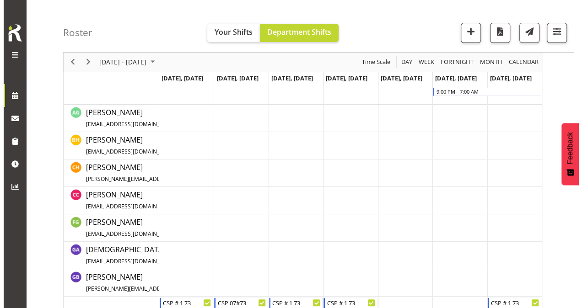
scroll to position [0, 0]
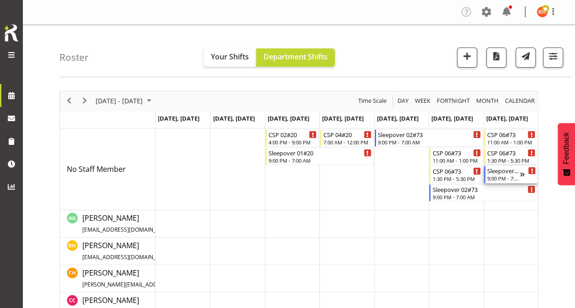
click at [512, 172] on div "Sleepover 02#73" at bounding box center [503, 170] width 32 height 9
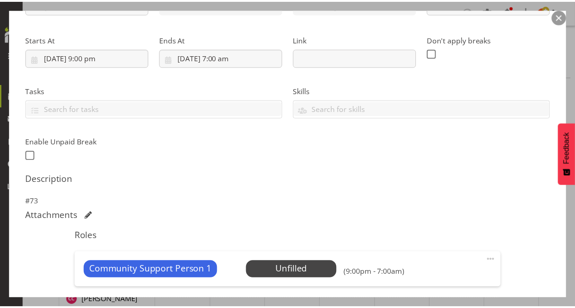
scroll to position [238, 0]
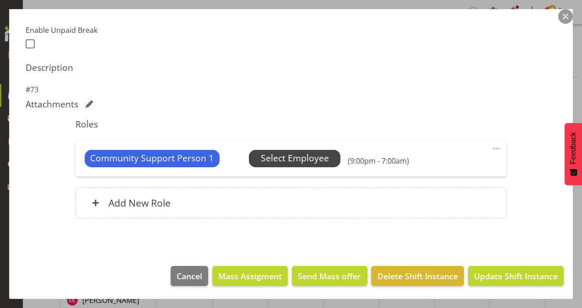
click at [295, 155] on span "Select Employee" at bounding box center [295, 158] width 68 height 13
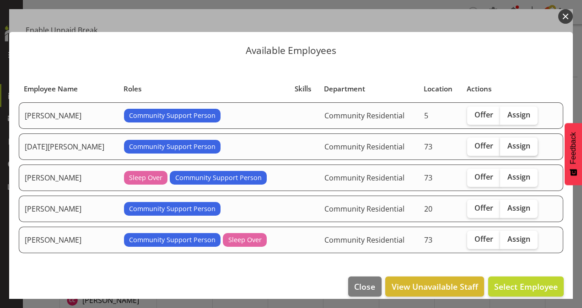
click at [507, 146] on span "Assign" at bounding box center [518, 145] width 23 height 9
click at [502, 146] on input "Assign" at bounding box center [503, 146] width 6 height 6
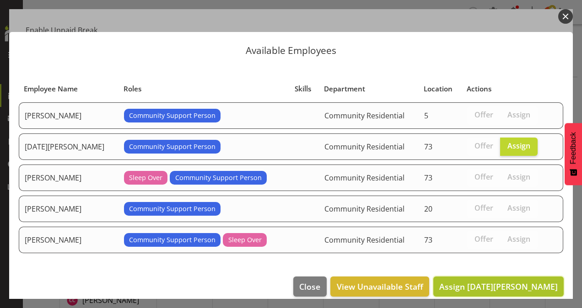
click at [518, 284] on span "Assign [DATE][PERSON_NAME]" at bounding box center [498, 286] width 118 height 11
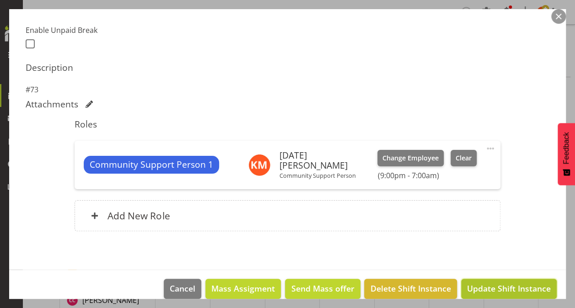
click at [478, 285] on span "Update Shift Instance" at bounding box center [509, 289] width 84 height 12
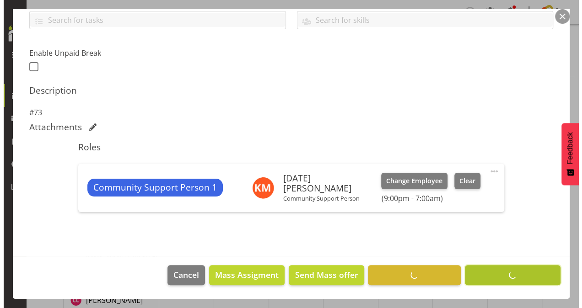
scroll to position [214, 0]
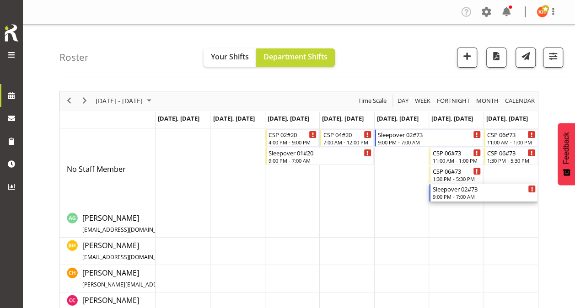
click at [454, 188] on div "Sleepover 02#73" at bounding box center [483, 188] width 103 height 9
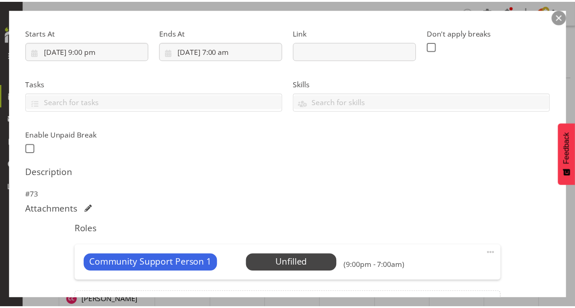
scroll to position [238, 0]
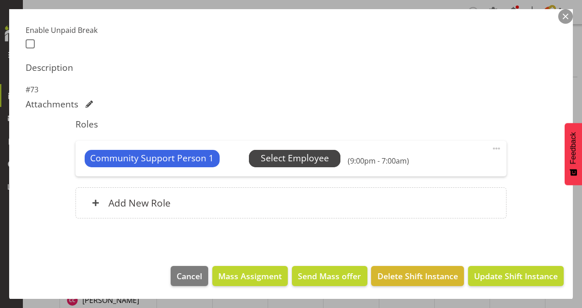
click at [300, 158] on span "Select Employee" at bounding box center [295, 158] width 68 height 13
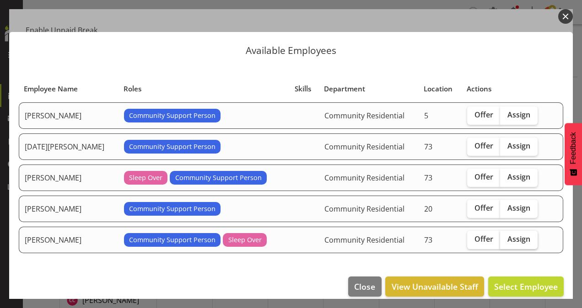
click at [514, 236] on span "Assign" at bounding box center [518, 239] width 23 height 9
click at [506, 236] on input "Assign" at bounding box center [503, 239] width 6 height 6
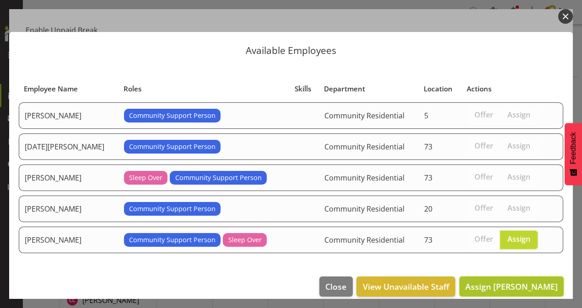
click at [510, 283] on span "Assign [PERSON_NAME]" at bounding box center [511, 286] width 92 height 11
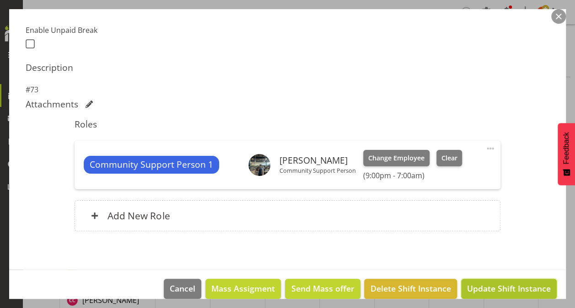
click at [471, 281] on button "Update Shift Instance" at bounding box center [509, 289] width 96 height 20
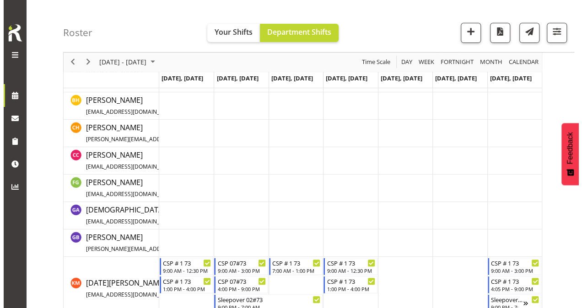
scroll to position [0, 0]
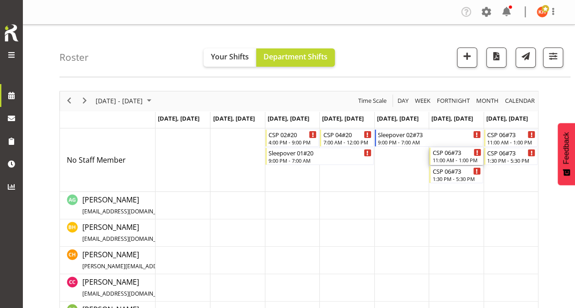
click at [445, 154] on div "CSP 06#73" at bounding box center [456, 152] width 48 height 9
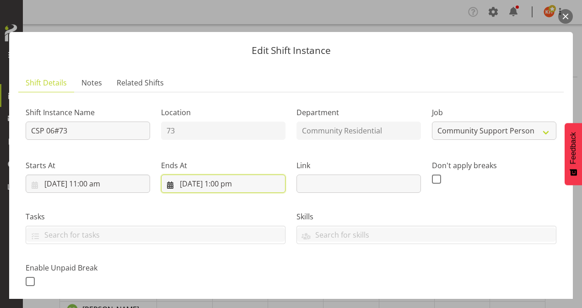
click at [218, 186] on input "[DATE] 1:00 pm" at bounding box center [223, 184] width 124 height 18
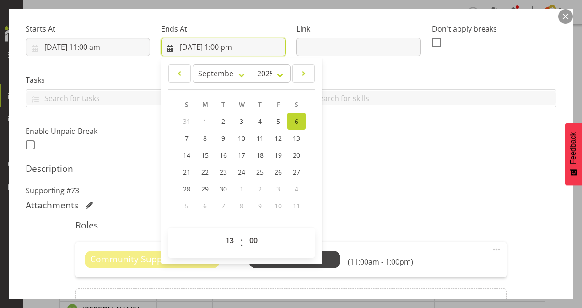
scroll to position [137, 0]
click at [229, 239] on select "00 01 02 03 04 05 06 07 08 09 10 11 12 13 14 15 16 17 18 19 20 21 22 23" at bounding box center [230, 240] width 21 height 18
click at [220, 231] on select "00 01 02 03 04 05 06 07 08 09 10 11 12 13 14 15 16 17 18 19 20 21 22 23" at bounding box center [230, 240] width 21 height 18
click at [351, 185] on p "Supporting #73" at bounding box center [291, 190] width 531 height 11
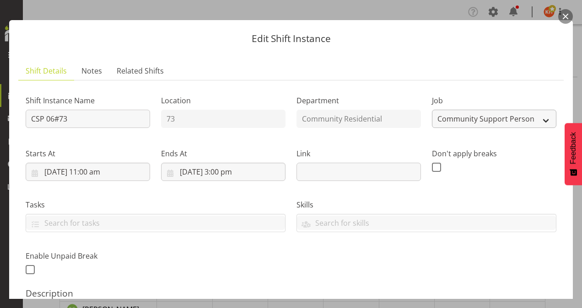
scroll to position [0, 0]
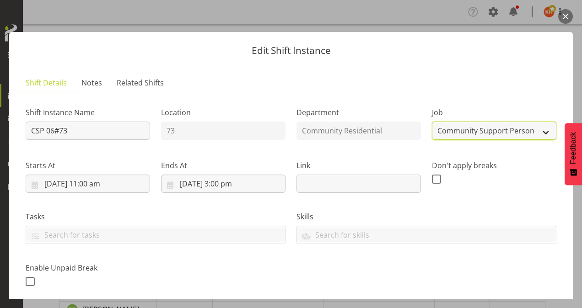
click at [465, 135] on select "Create new job Accounts Admin Art Coordinator Community Leader Community Suppor…" at bounding box center [494, 131] width 124 height 18
click at [432, 122] on select "Create new job Accounts Admin Art Coordinator Community Leader Community Suppor…" at bounding box center [494, 131] width 124 height 18
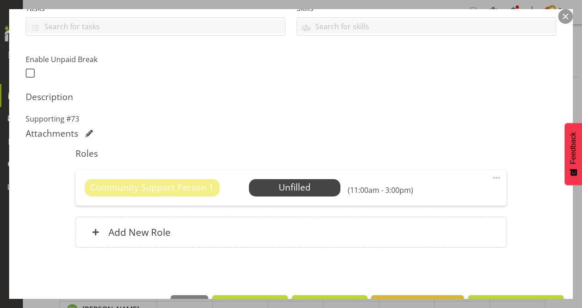
scroll to position [238, 0]
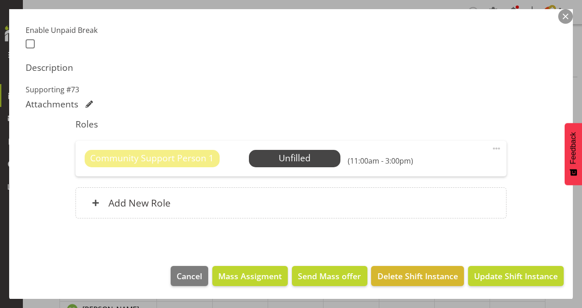
click at [491, 144] on span at bounding box center [496, 148] width 11 height 11
click at [445, 198] on link "Delete" at bounding box center [458, 201] width 88 height 16
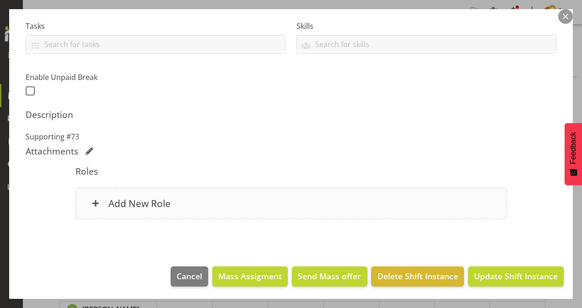
click at [121, 202] on h6 "Add New Role" at bounding box center [139, 204] width 62 height 12
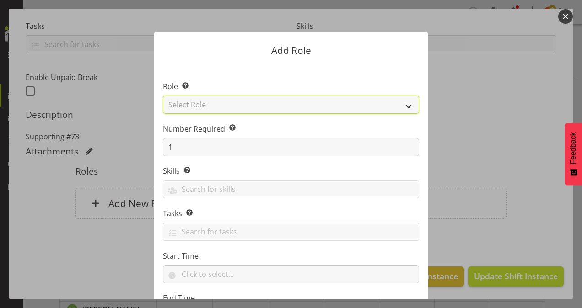
click at [403, 104] on select "Select Role Area Manager Art Coordination Community - SIL Community Leader Comm…" at bounding box center [291, 105] width 256 height 18
click at [163, 96] on select "Select Role Area Manager Art Coordination Community - SIL Community Leader Comm…" at bounding box center [291, 105] width 256 height 18
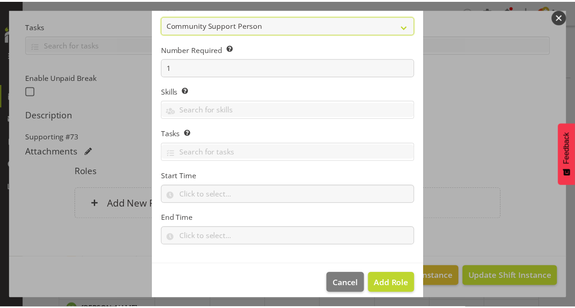
scroll to position [88, 0]
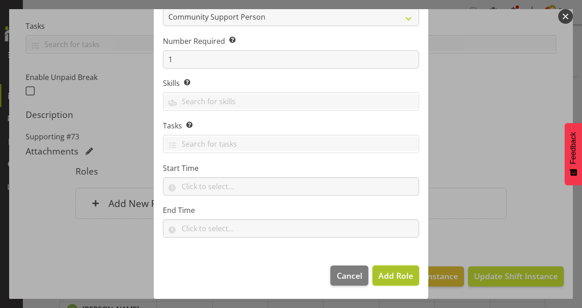
click at [389, 277] on span "Add Role" at bounding box center [395, 275] width 35 height 11
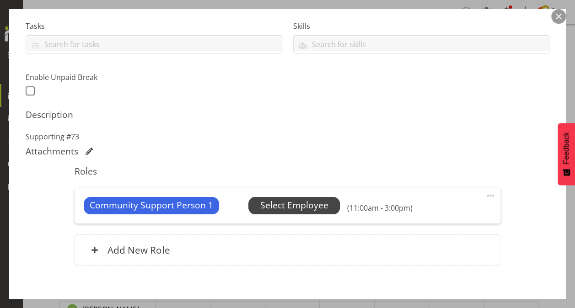
click at [283, 199] on span "Select Employee" at bounding box center [294, 205] width 68 height 13
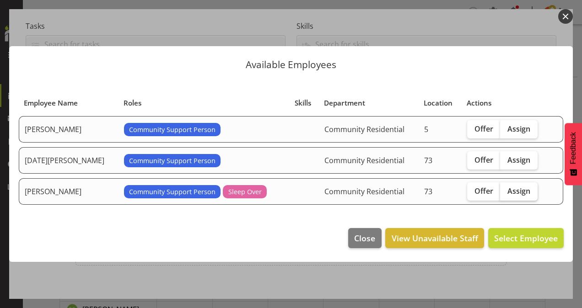
click at [512, 188] on span "Assign" at bounding box center [518, 191] width 23 height 9
click at [506, 188] on input "Assign" at bounding box center [503, 191] width 6 height 6
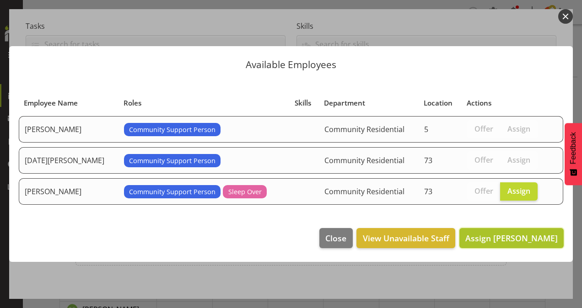
click at [521, 230] on button "Assign [PERSON_NAME]" at bounding box center [511, 238] width 104 height 20
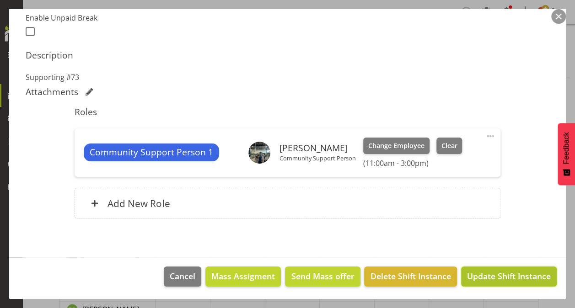
click at [515, 274] on span "Update Shift Instance" at bounding box center [509, 276] width 84 height 12
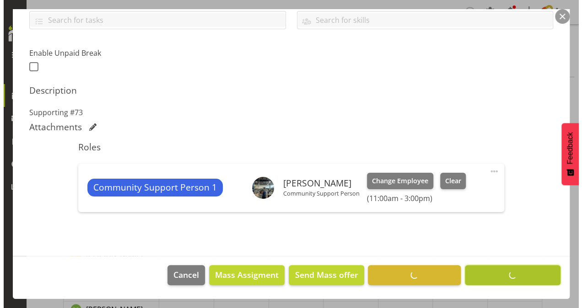
scroll to position [214, 0]
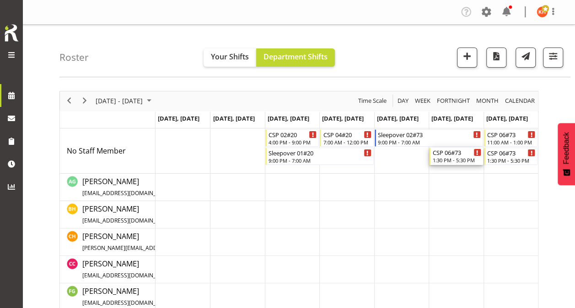
click at [456, 158] on div "1:30 PM - 5:30 PM" at bounding box center [456, 159] width 48 height 7
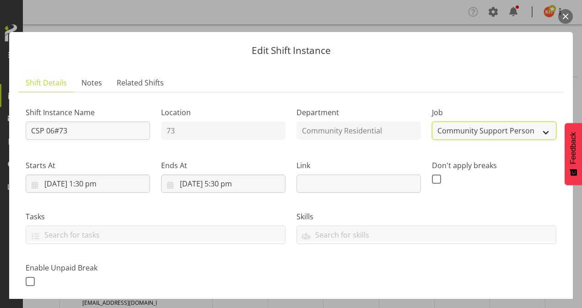
drag, startPoint x: 477, startPoint y: 130, endPoint x: 480, endPoint y: 139, distance: 9.9
click at [477, 130] on select "Create new job Accounts Admin Art Coordinator Community Leader Community Suppor…" at bounding box center [494, 131] width 124 height 18
click at [432, 122] on select "Create new job Accounts Admin Art Coordinator Community Leader Community Suppor…" at bounding box center [494, 131] width 124 height 18
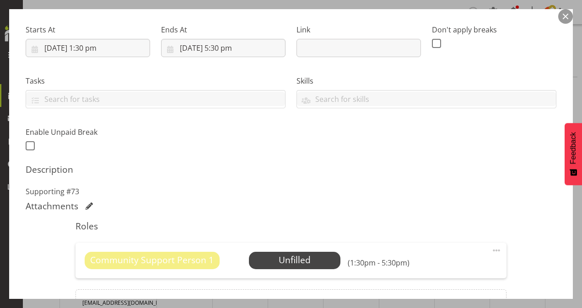
scroll to position [238, 0]
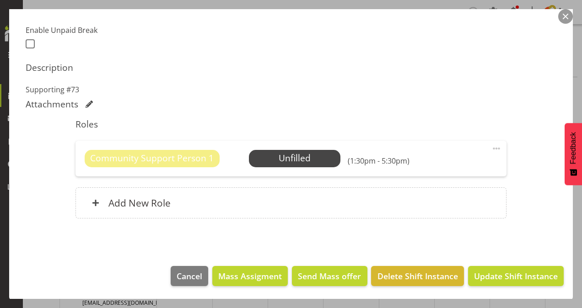
click at [491, 148] on span at bounding box center [496, 148] width 11 height 11
click at [435, 200] on link "Delete" at bounding box center [458, 201] width 88 height 16
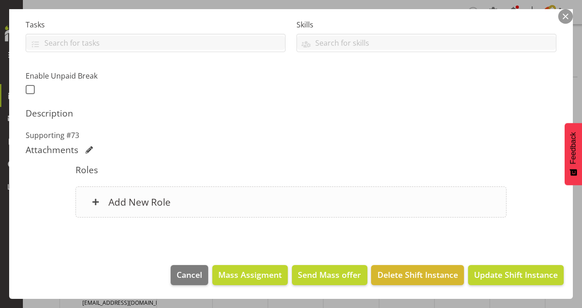
scroll to position [191, 0]
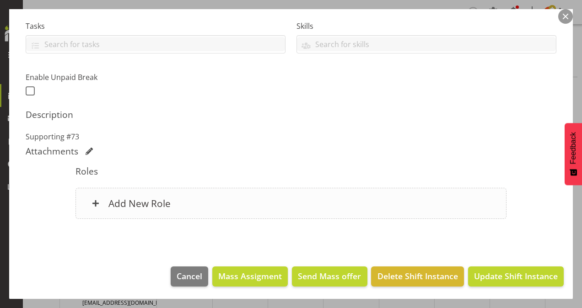
click at [288, 203] on div "Add New Role" at bounding box center [290, 203] width 431 height 31
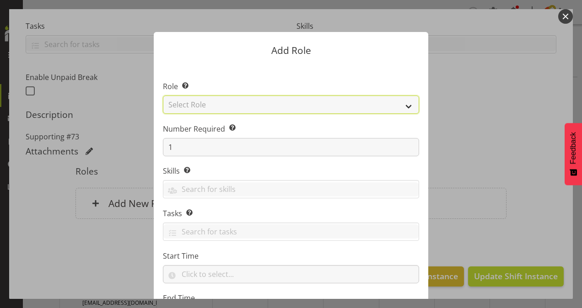
click at [338, 102] on select "Select Role Area Manager Art Coordination Community - SIL Community Leader Comm…" at bounding box center [291, 105] width 256 height 18
click at [163, 96] on select "Select Role Area Manager Art Coordination Community - SIL Community Leader Comm…" at bounding box center [291, 105] width 256 height 18
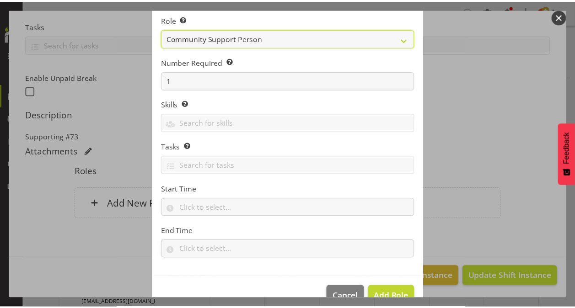
scroll to position [88, 0]
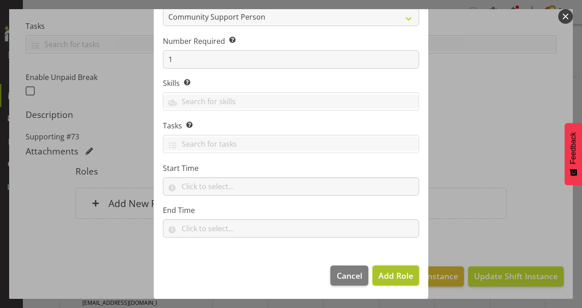
click at [389, 274] on span "Add Role" at bounding box center [395, 275] width 35 height 11
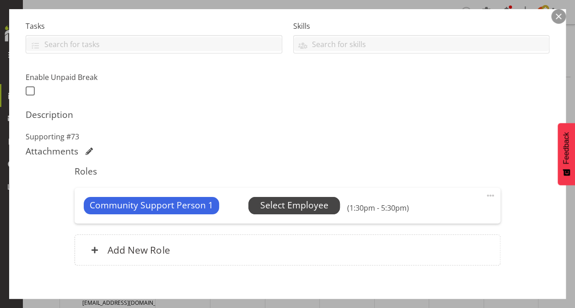
click at [306, 197] on span "Select Employee" at bounding box center [293, 205] width 91 height 17
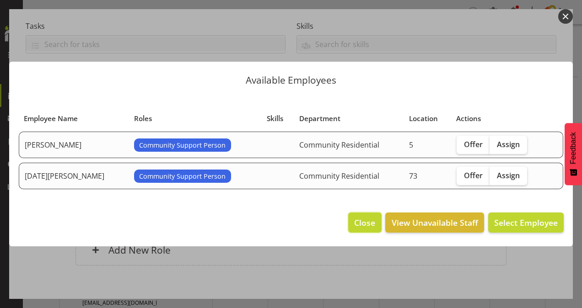
click at [372, 220] on span "Close" at bounding box center [364, 223] width 21 height 12
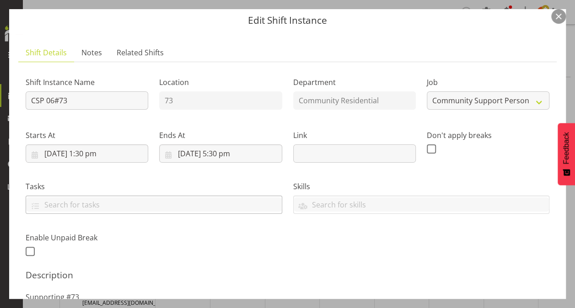
scroll to position [0, 0]
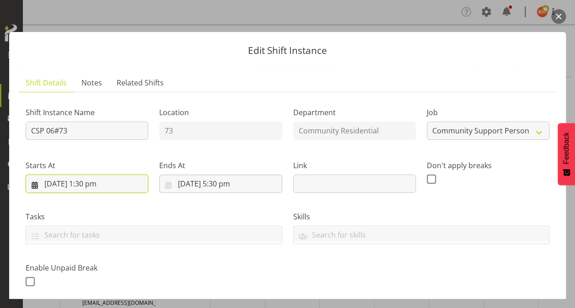
click at [86, 183] on input "[DATE] 1:30 pm" at bounding box center [87, 184] width 123 height 18
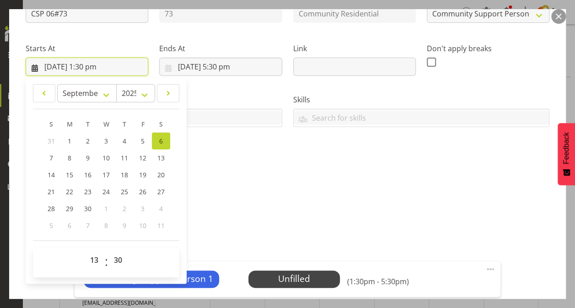
scroll to position [229, 0]
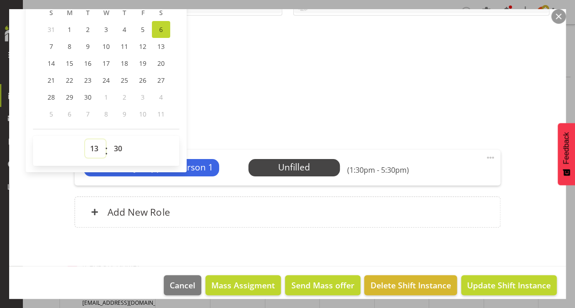
click at [94, 150] on select "00 01 02 03 04 05 06 07 08 09 10 11 12 13 14 15 16 17 18 19 20 21 22 23" at bounding box center [95, 148] width 21 height 18
click at [85, 139] on select "00 01 02 03 04 05 06 07 08 09 10 11 12 13 14 15 16 17 18 19 20 21 22 23" at bounding box center [95, 148] width 21 height 18
click at [121, 145] on select "00 01 02 03 04 05 06 07 08 09 10 11 12 13 14 15 16 17 18 19 20 21 22 23 24 25 2…" at bounding box center [119, 148] width 21 height 18
click at [109, 139] on select "00 01 02 03 04 05 06 07 08 09 10 11 12 13 14 15 16 17 18 19 20 21 22 23 24 25 2…" at bounding box center [119, 148] width 21 height 18
click at [220, 142] on div "Roles Community Support Person 1 Unfilled Select Employee (4:00pm - 5:30pm) Edi…" at bounding box center [287, 181] width 436 height 116
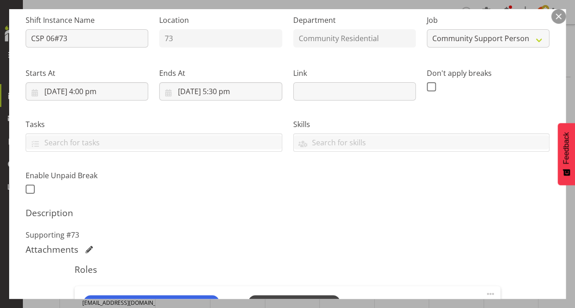
scroll to position [46, 0]
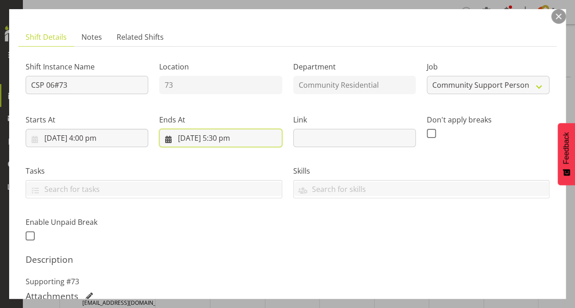
click at [214, 136] on input "[DATE] 5:30 pm" at bounding box center [220, 138] width 123 height 18
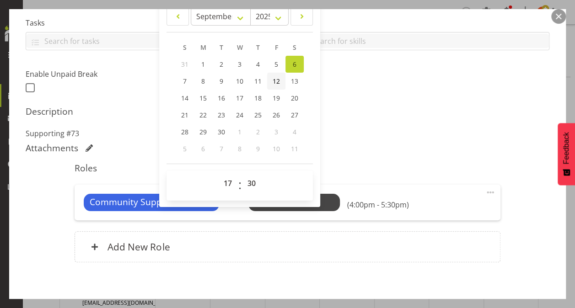
scroll to position [229, 0]
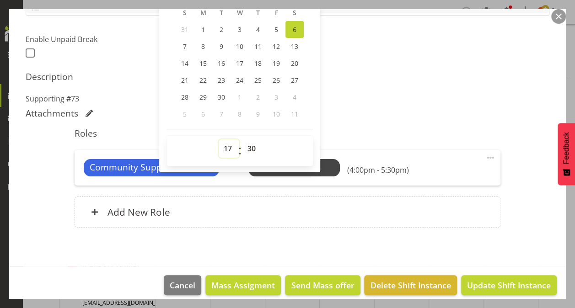
click at [228, 146] on select "00 01 02 03 04 05 06 07 08 09 10 11 12 13 14 15 16 17 18 19 20 21 22 23" at bounding box center [229, 148] width 21 height 18
click at [219, 139] on select "00 01 02 03 04 05 06 07 08 09 10 11 12 13 14 15 16 17 18 19 20 21 22 23" at bounding box center [229, 148] width 21 height 18
click at [246, 146] on select "00 01 02 03 04 05 06 07 08 09 10 11 12 13 14 15 16 17 18 19 20 21 22 23 24 25 2…" at bounding box center [252, 148] width 21 height 18
click at [242, 139] on select "00 01 02 03 04 05 06 07 08 09 10 11 12 13 14 15 16 17 18 19 20 21 22 23 24 25 2…" at bounding box center [252, 148] width 21 height 18
click at [337, 100] on p "Supporting #73" at bounding box center [288, 98] width 524 height 11
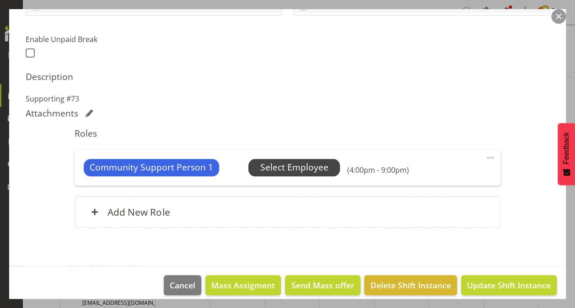
click at [300, 166] on span "Select Employee" at bounding box center [294, 167] width 68 height 13
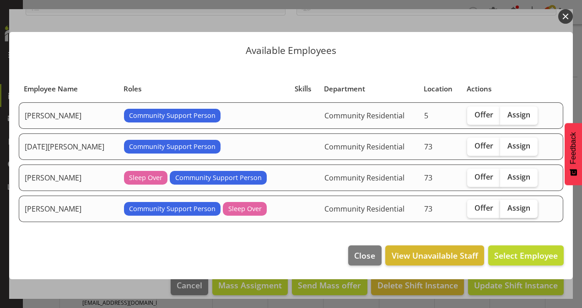
click at [514, 208] on span "Assign" at bounding box center [518, 208] width 23 height 9
click at [506, 208] on input "Assign" at bounding box center [503, 208] width 6 height 6
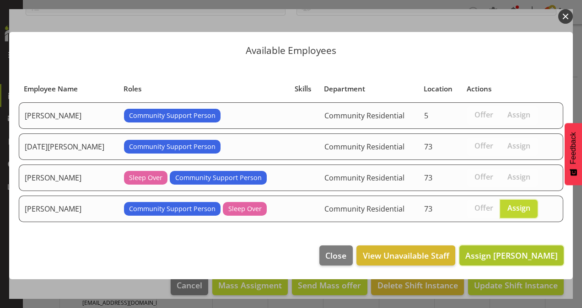
click at [515, 251] on span "Assign [PERSON_NAME]" at bounding box center [511, 255] width 92 height 11
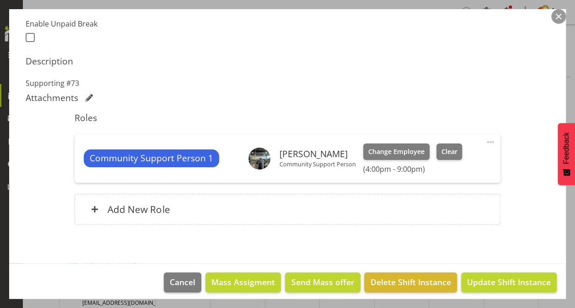
scroll to position [250, 0]
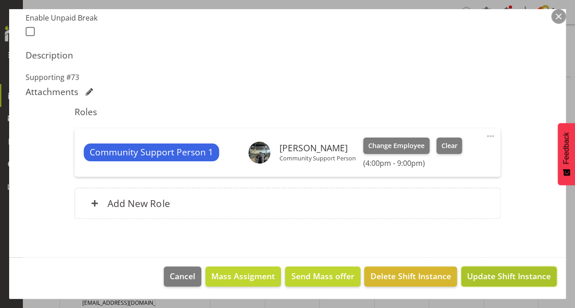
click at [480, 274] on span "Update Shift Instance" at bounding box center [509, 276] width 84 height 12
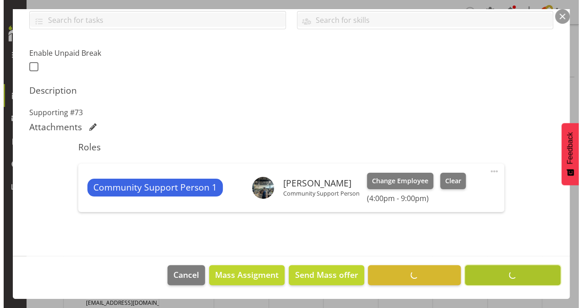
scroll to position [214, 0]
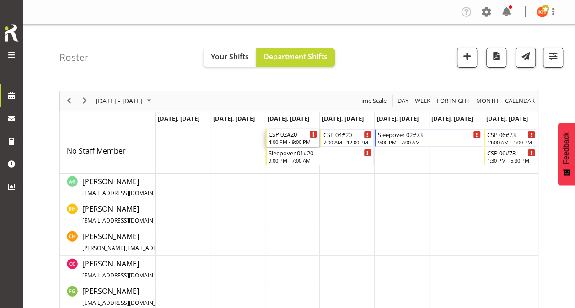
click at [294, 139] on div "4:00 PM - 9:00 PM" at bounding box center [292, 141] width 48 height 7
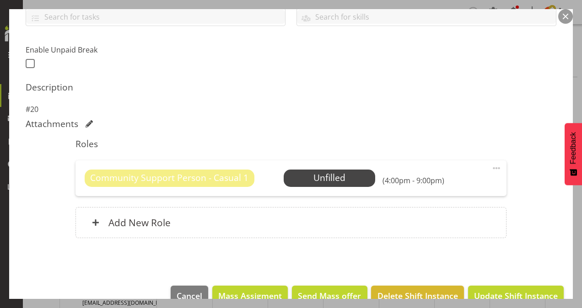
scroll to position [238, 0]
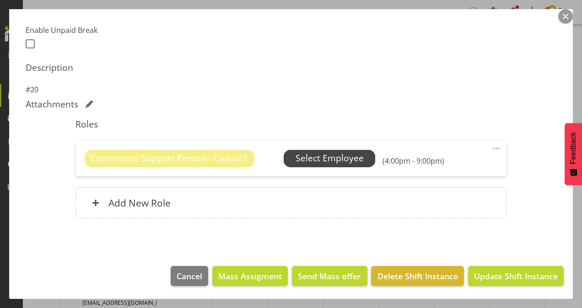
click at [304, 154] on span "Select Employee" at bounding box center [329, 158] width 68 height 13
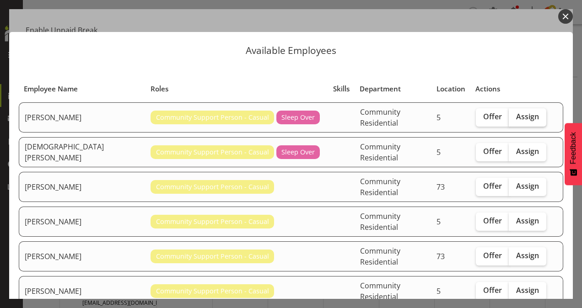
click at [519, 114] on span "Assign" at bounding box center [527, 116] width 23 height 9
click at [515, 114] on input "Assign" at bounding box center [512, 117] width 6 height 6
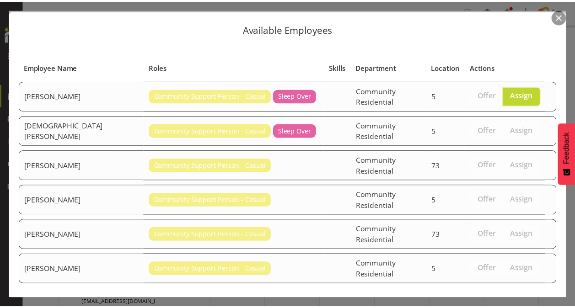
scroll to position [40, 0]
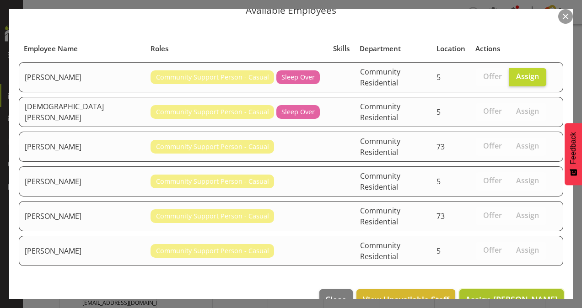
click at [509, 294] on span "Assign [PERSON_NAME]" at bounding box center [511, 299] width 92 height 11
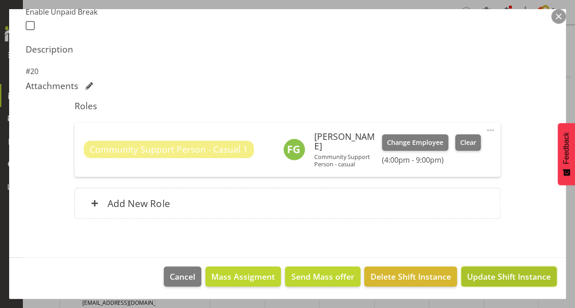
click at [489, 271] on span "Update Shift Instance" at bounding box center [509, 277] width 84 height 12
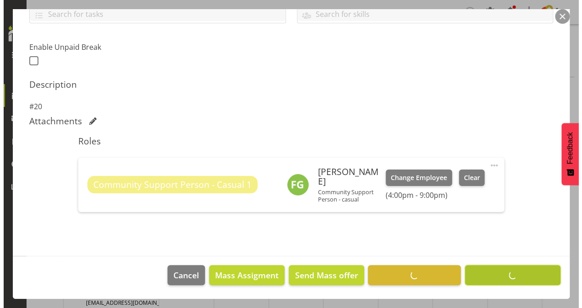
scroll to position [220, 0]
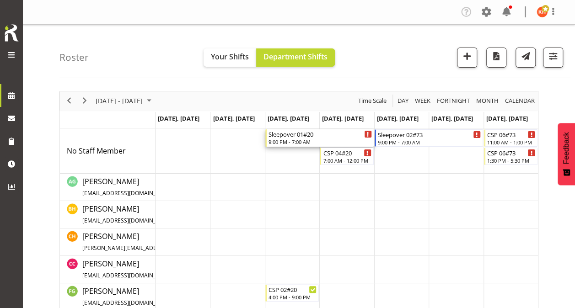
click at [284, 137] on div "Sleepover 01#20" at bounding box center [319, 133] width 103 height 9
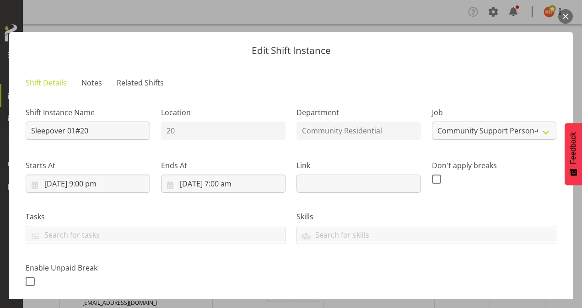
scroll to position [238, 0]
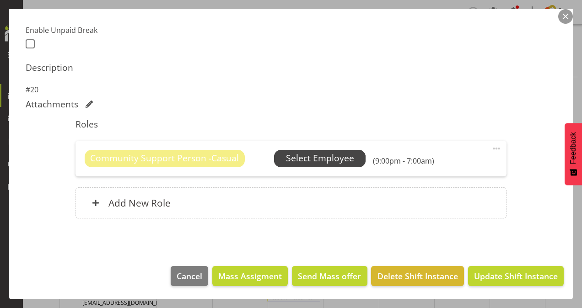
click at [295, 152] on span "Select Employee" at bounding box center [320, 158] width 68 height 13
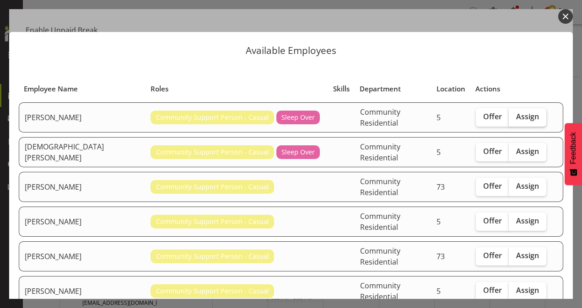
click at [520, 116] on span "Assign" at bounding box center [527, 116] width 23 height 9
click at [515, 116] on input "Assign" at bounding box center [512, 117] width 6 height 6
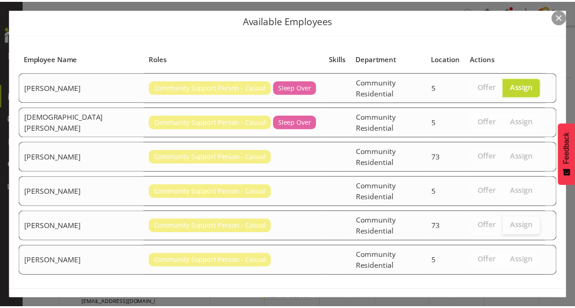
scroll to position [40, 0]
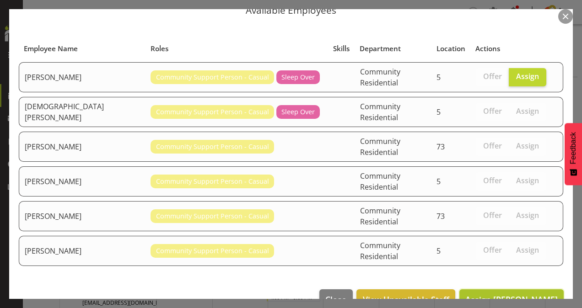
click at [501, 294] on span "Assign [PERSON_NAME]" at bounding box center [511, 299] width 92 height 11
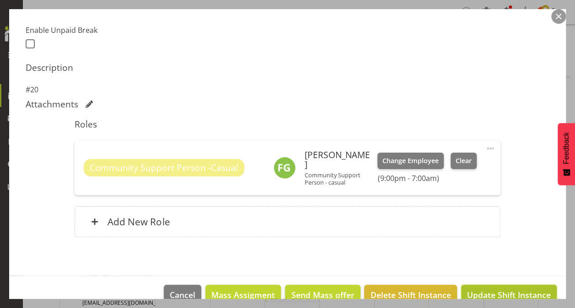
click at [504, 287] on button "Update Shift Instance" at bounding box center [509, 295] width 96 height 20
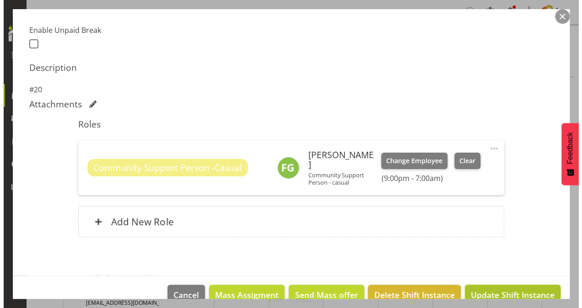
scroll to position [220, 0]
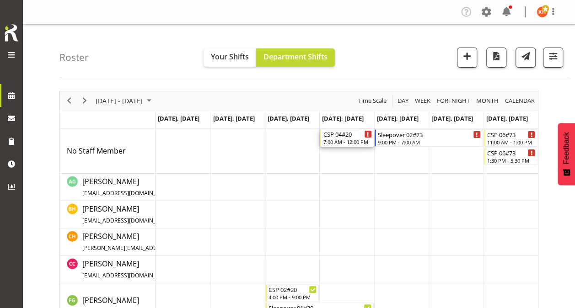
click at [346, 132] on div "CSP 04#20" at bounding box center [347, 133] width 48 height 9
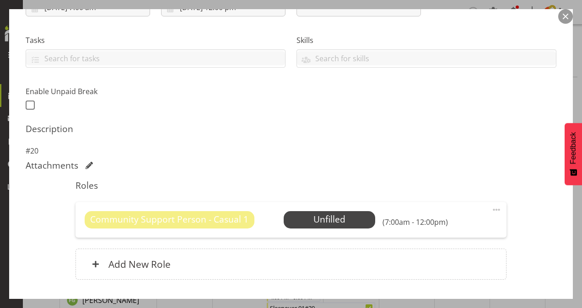
scroll to position [183, 0]
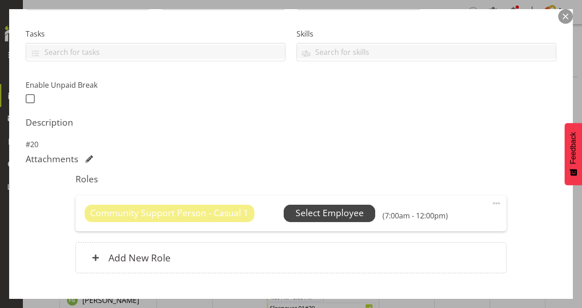
click at [338, 210] on span "Select Employee" at bounding box center [329, 213] width 68 height 13
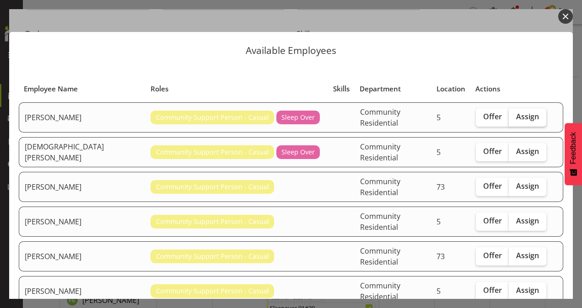
click at [516, 113] on span "Assign" at bounding box center [527, 116] width 23 height 9
click at [509, 114] on input "Assign" at bounding box center [512, 117] width 6 height 6
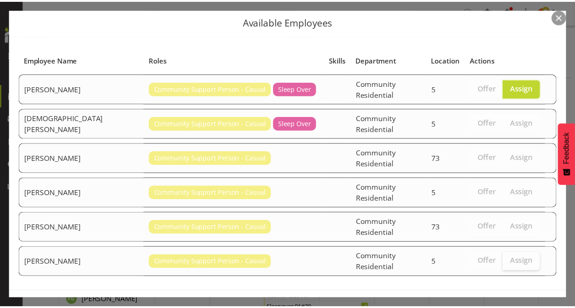
scroll to position [40, 0]
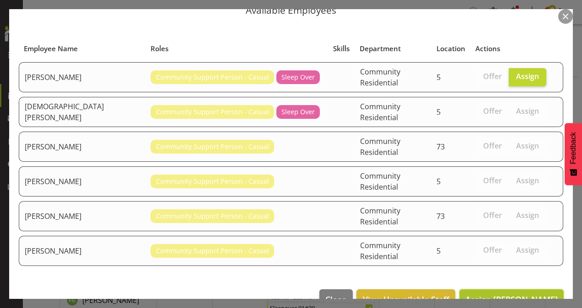
click at [518, 294] on span "Assign [PERSON_NAME]" at bounding box center [511, 299] width 92 height 11
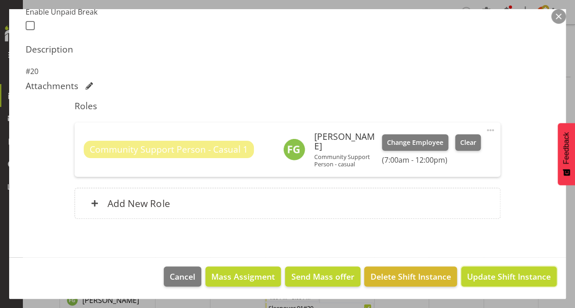
click at [518, 271] on span "Update Shift Instance" at bounding box center [509, 277] width 84 height 12
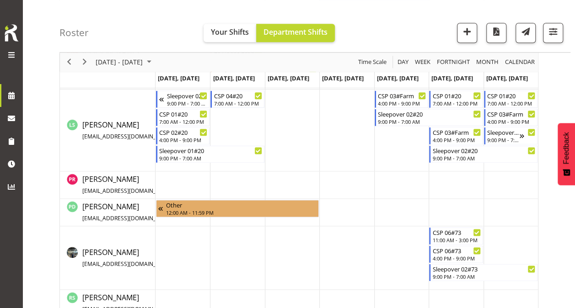
scroll to position [549, 0]
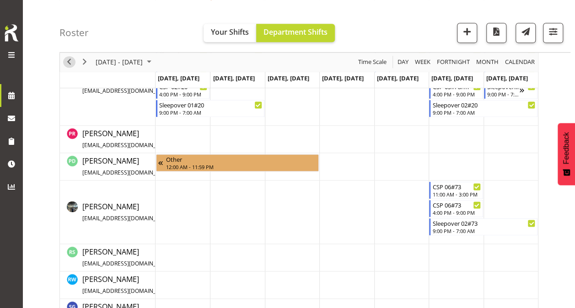
click at [70, 62] on span "Previous" at bounding box center [69, 62] width 11 height 11
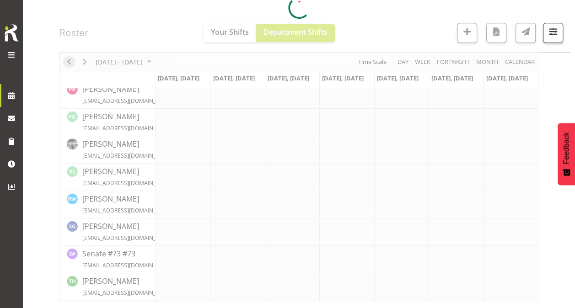
scroll to position [375, 0]
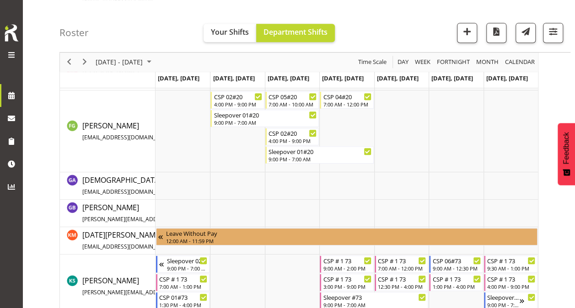
scroll to position [193, 0]
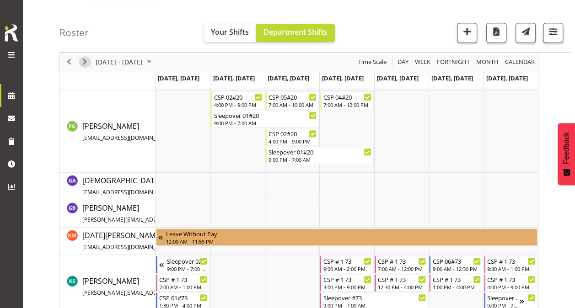
click at [85, 60] on span "Next" at bounding box center [84, 62] width 11 height 11
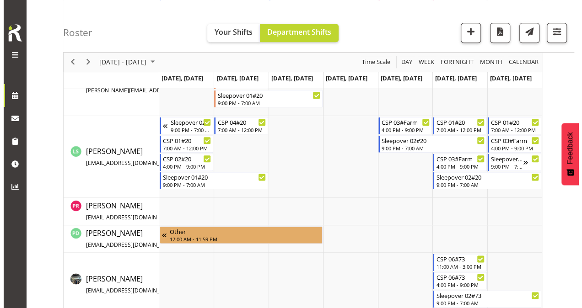
scroll to position [520, 0]
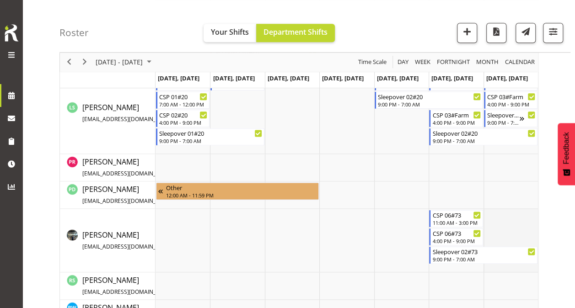
click at [514, 219] on td "Timeline Week of September 2, 2025" at bounding box center [510, 241] width 54 height 64
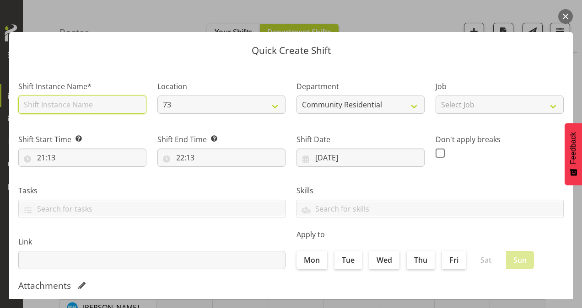
click at [70, 109] on input "text" at bounding box center [82, 105] width 128 height 18
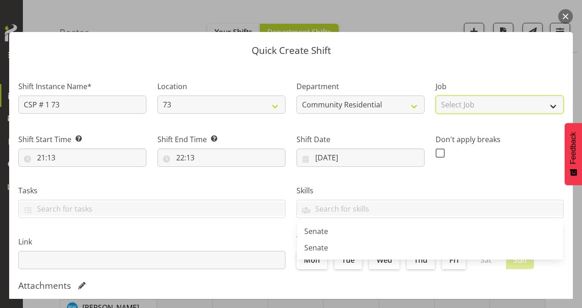
click at [495, 105] on select "Select Job Accounts Admin Art Coordinator Community Leader Community Support Pe…" at bounding box center [499, 105] width 128 height 18
click at [435, 96] on select "Select Job Accounts Admin Art Coordinator Community Leader Community Support Pe…" at bounding box center [499, 105] width 128 height 18
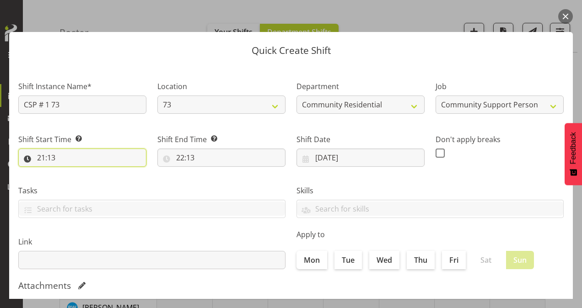
click at [40, 157] on input "21:13" at bounding box center [82, 158] width 128 height 18
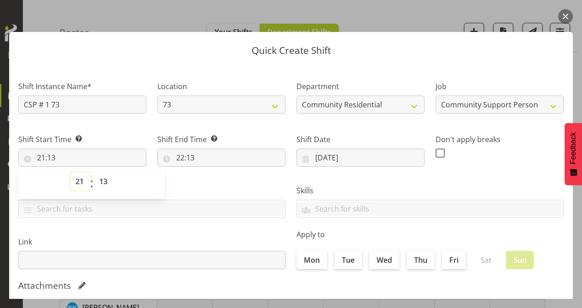
click at [80, 181] on select "00 01 02 03 04 05 06 07 08 09 10 11 12 13 14 15 16 17 18 19 20 21 22 23" at bounding box center [80, 181] width 21 height 18
click at [81, 181] on select "00 01 02 03 04 05 06 07 08 09 10 11 12 13 14 15 16 17 18 19 20 21 22 23" at bounding box center [80, 181] width 21 height 18
click at [70, 172] on select "00 01 02 03 04 05 06 07 08 09 10 11 12 13 14 15 16 17 18 19 20 21 22 23" at bounding box center [80, 181] width 21 height 18
click at [104, 177] on select "00 01 02 03 04 05 06 07 08 09 10 11 12 13 14 15 16 17 18 19 20 21 22 23 24 25 2…" at bounding box center [104, 181] width 21 height 18
click at [94, 172] on select "00 01 02 03 04 05 06 07 08 09 10 11 12 13 14 15 16 17 18 19 20 21 22 23 24 25 2…" at bounding box center [104, 181] width 21 height 18
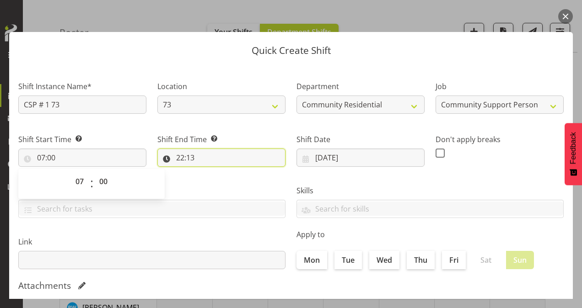
click at [180, 159] on input "22:13" at bounding box center [221, 158] width 128 height 18
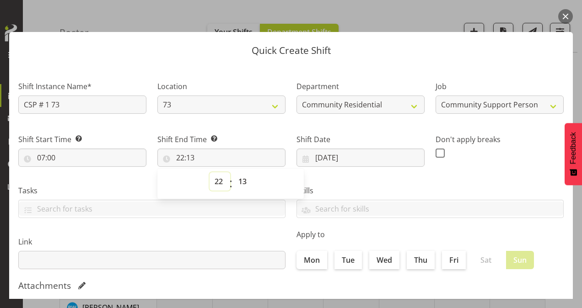
click at [217, 182] on select "00 01 02 03 04 05 06 07 08 09 10 11 12 13 14 15 16 17 18 19 20 21 22 23" at bounding box center [219, 181] width 21 height 18
click at [209, 172] on select "00 01 02 03 04 05 06 07 08 09 10 11 12 13 14 15 16 17 18 19 20 21 22 23" at bounding box center [219, 181] width 21 height 18
click at [243, 179] on select "00 01 02 03 04 05 06 07 08 09 10 11 12 13 14 15 16 17 18 19 20 21 22 23 24 25 2…" at bounding box center [243, 181] width 21 height 18
click at [233, 172] on select "00 01 02 03 04 05 06 07 08 09 10 11 12 13 14 15 16 17 18 19 20 21 22 23 24 25 2…" at bounding box center [243, 181] width 21 height 18
click at [438, 150] on span at bounding box center [439, 153] width 9 height 9
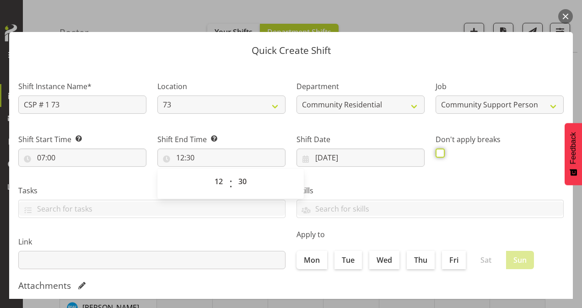
click at [438, 150] on input "checkbox" at bounding box center [438, 153] width 6 height 6
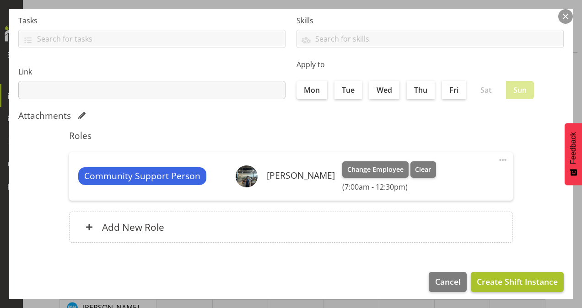
scroll to position [176, 0]
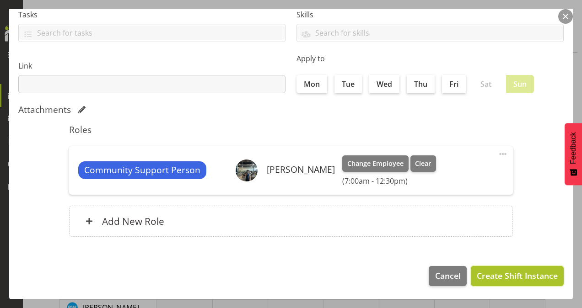
click at [519, 270] on span "Create Shift Instance" at bounding box center [517, 276] width 81 height 12
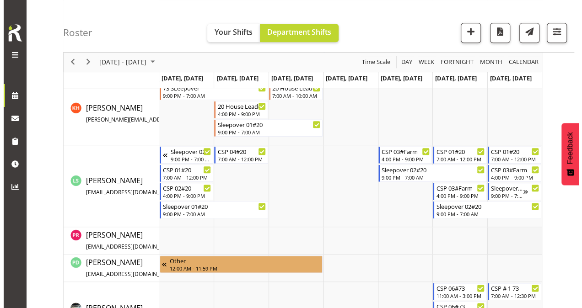
scroll to position [493, 0]
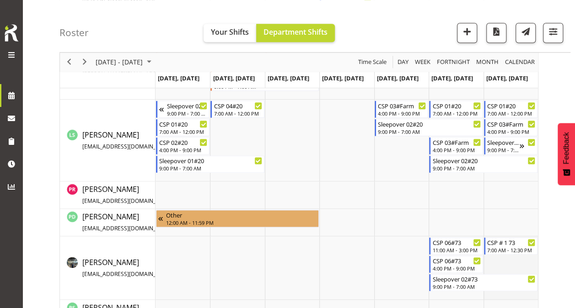
click at [500, 268] on td "Timeline Week of September 2, 2025" at bounding box center [510, 268] width 54 height 64
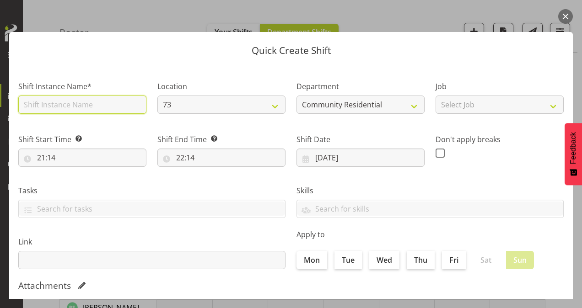
click at [62, 103] on input "text" at bounding box center [82, 105] width 128 height 18
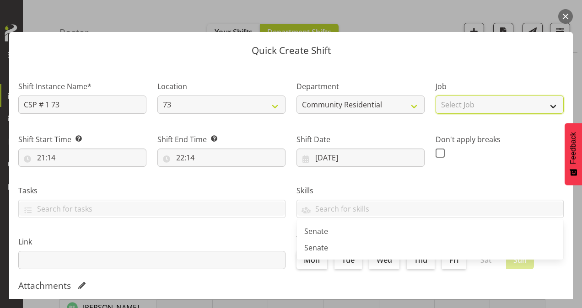
click at [468, 107] on select "Select Job Accounts Admin Art Coordinator Community Leader Community Support Pe…" at bounding box center [499, 105] width 128 height 18
click at [435, 96] on select "Select Job Accounts Admin Art Coordinator Community Leader Community Support Pe…" at bounding box center [499, 105] width 128 height 18
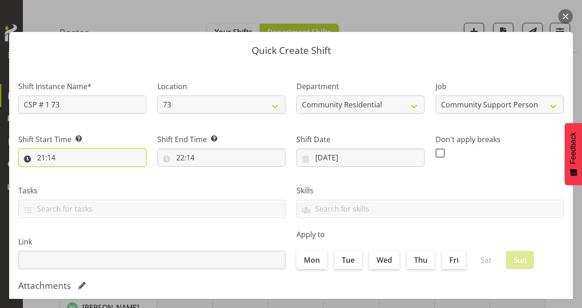
click at [40, 158] on input "21:14" at bounding box center [82, 158] width 128 height 18
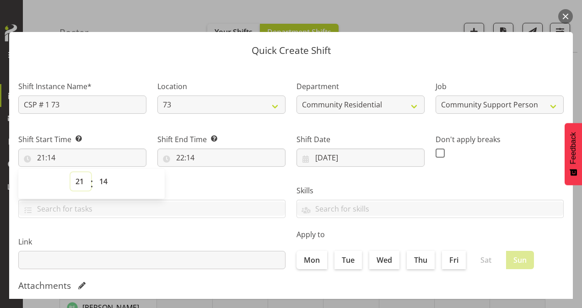
click at [81, 182] on select "00 01 02 03 04 05 06 07 08 09 10 11 12 13 14 15 16 17 18 19 20 21 22 23" at bounding box center [80, 181] width 21 height 18
click at [70, 172] on select "00 01 02 03 04 05 06 07 08 09 10 11 12 13 14 15 16 17 18 19 20 21 22 23" at bounding box center [80, 181] width 21 height 18
click at [104, 177] on select "00 01 02 03 04 05 06 07 08 09 10 11 12 13 14 15 16 17 18 19 20 21 22 23 24 25 2…" at bounding box center [104, 181] width 21 height 18
click at [94, 172] on select "00 01 02 03 04 05 06 07 08 09 10 11 12 13 14 15 16 17 18 19 20 21 22 23 24 25 2…" at bounding box center [104, 181] width 21 height 18
click at [178, 162] on input "22:14" at bounding box center [221, 158] width 128 height 18
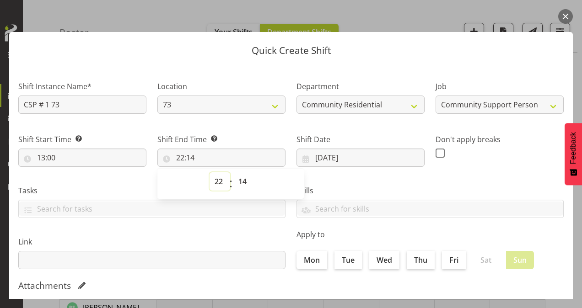
click at [216, 182] on select "00 01 02 03 04 05 06 07 08 09 10 11 12 13 14 15 16 17 18 19 20 21 22 23" at bounding box center [219, 181] width 21 height 18
click at [209, 172] on select "00 01 02 03 04 05 06 07 08 09 10 11 12 13 14 15 16 17 18 19 20 21 22 23" at bounding box center [219, 181] width 21 height 18
click at [241, 181] on select "00 01 02 03 04 05 06 07 08 09 10 11 12 13 14 15 16 17 18 19 20 21 22 23 24 25 2…" at bounding box center [243, 181] width 21 height 18
click at [233, 172] on select "00 01 02 03 04 05 06 07 08 09 10 11 12 13 14 15 16 17 18 19 20 21 22 23 24 25 2…" at bounding box center [243, 181] width 21 height 18
click at [436, 152] on span at bounding box center [439, 153] width 9 height 9
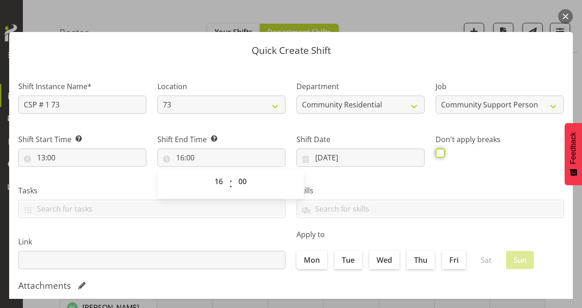
click at [436, 152] on input "checkbox" at bounding box center [438, 153] width 6 height 6
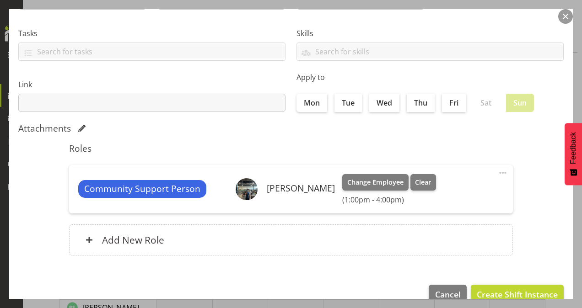
scroll to position [176, 0]
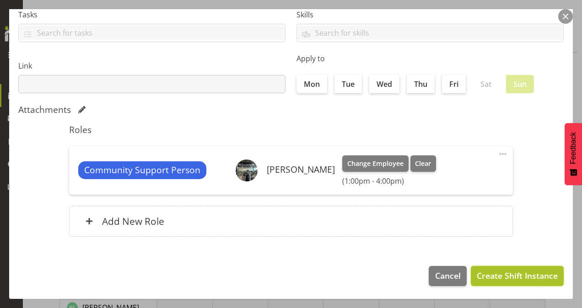
click at [484, 271] on span "Create Shift Instance" at bounding box center [517, 276] width 81 height 12
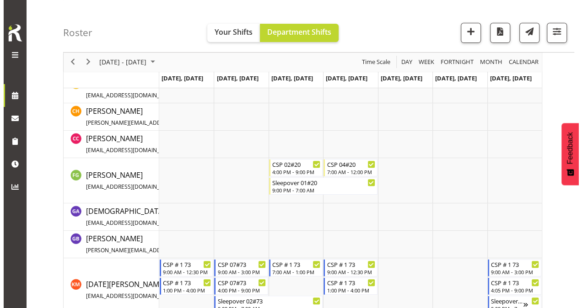
scroll to position [0, 0]
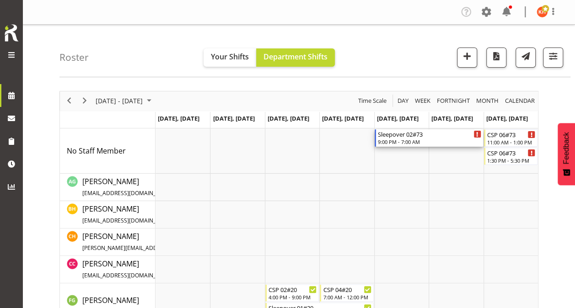
click at [424, 134] on div "Sleepover 02#73" at bounding box center [429, 133] width 103 height 9
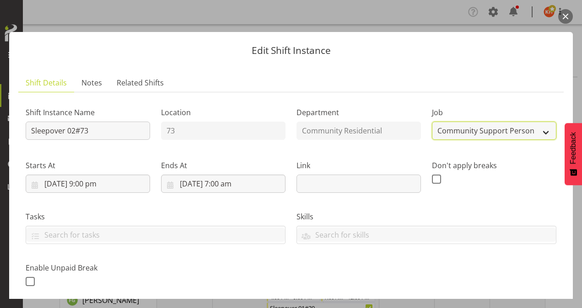
click at [452, 134] on select "Create new job Accounts Admin Art Coordinator Community Leader Community Suppor…" at bounding box center [494, 131] width 124 height 18
click at [432, 122] on select "Create new job Accounts Admin Art Coordinator Community Leader Community Suppor…" at bounding box center [494, 131] width 124 height 18
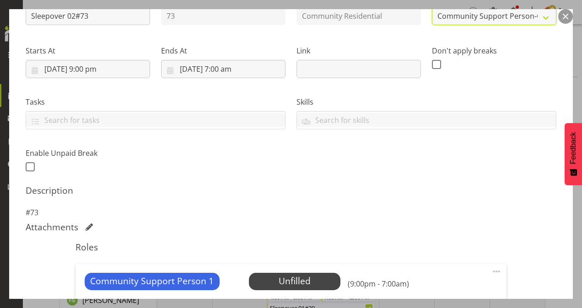
scroll to position [183, 0]
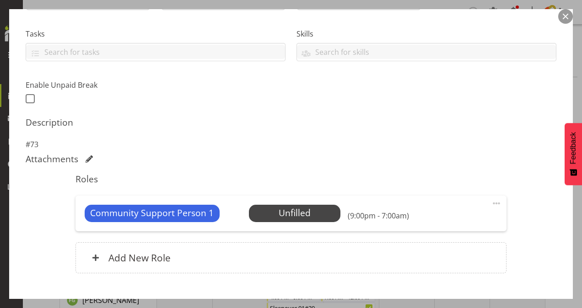
click at [493, 201] on span at bounding box center [496, 203] width 11 height 11
click at [444, 252] on link "Delete" at bounding box center [458, 256] width 88 height 16
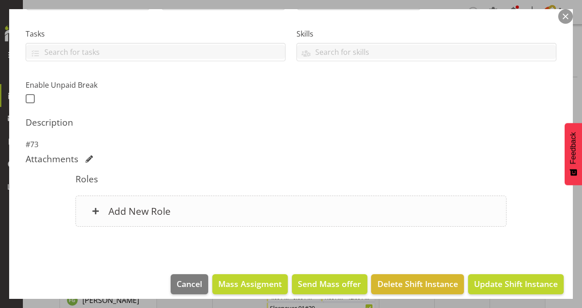
click at [414, 209] on div "Add New Role" at bounding box center [290, 211] width 431 height 31
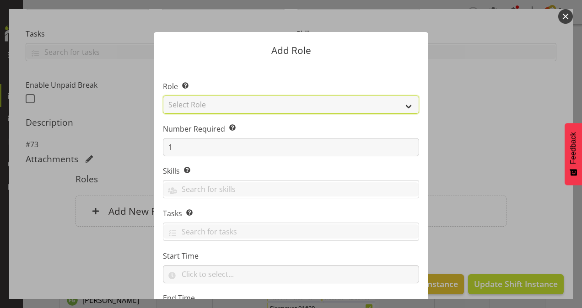
click at [207, 105] on select "Select Role Area Manager Art Coordination Community - SIL Community Leader Comm…" at bounding box center [291, 105] width 256 height 18
click at [163, 96] on select "Select Role Area Manager Art Coordination Community - SIL Community Leader Comm…" at bounding box center [291, 105] width 256 height 18
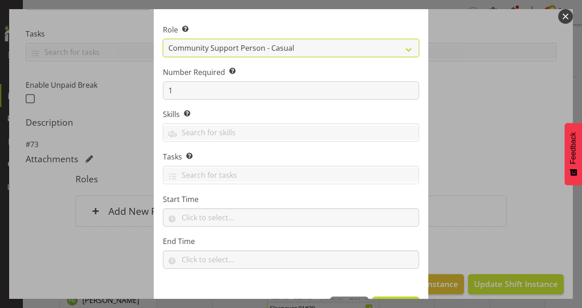
scroll to position [88, 0]
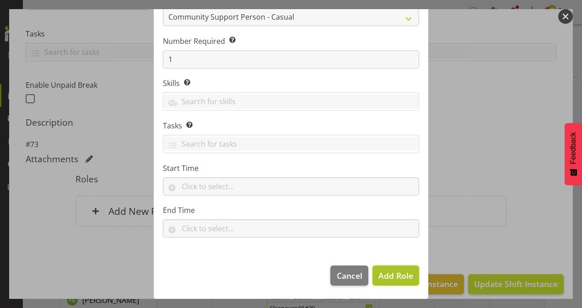
click at [383, 270] on span "Add Role" at bounding box center [395, 275] width 35 height 11
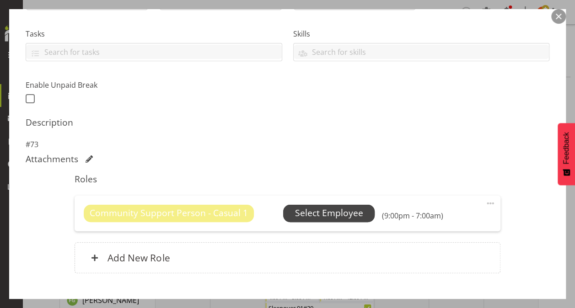
click at [342, 215] on span "Select Employee" at bounding box center [329, 213] width 68 height 13
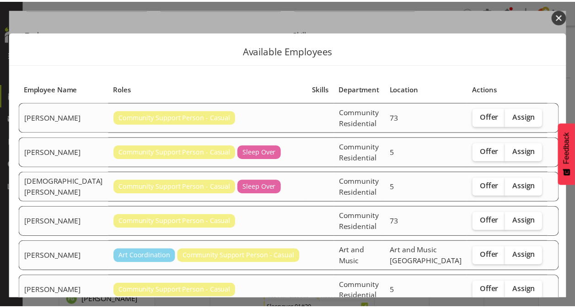
scroll to position [166, 0]
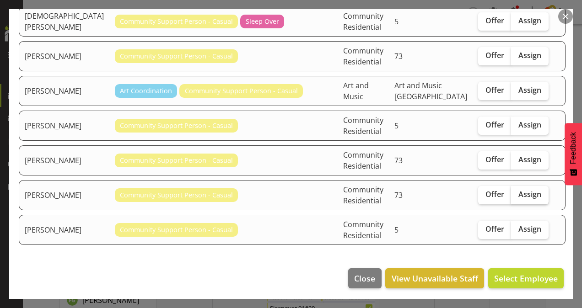
click at [518, 192] on span "Assign" at bounding box center [529, 194] width 23 height 9
click at [515, 192] on input "Assign" at bounding box center [514, 195] width 6 height 6
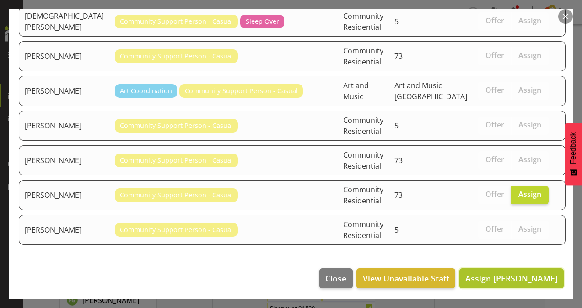
click at [504, 274] on span "Assign [PERSON_NAME]" at bounding box center [511, 278] width 92 height 11
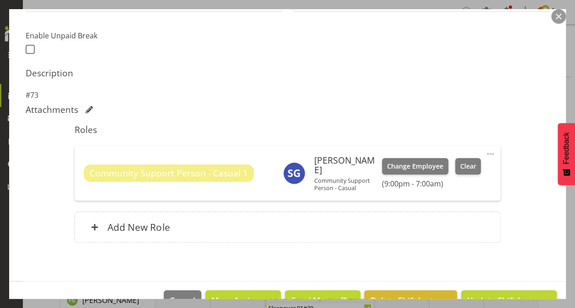
scroll to position [250, 0]
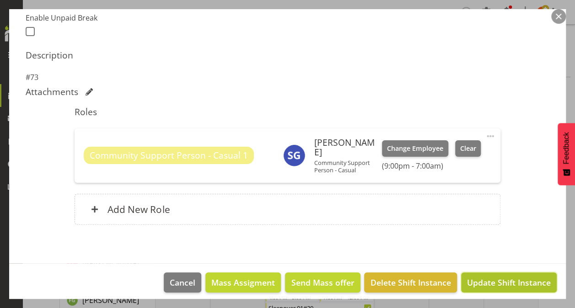
click at [488, 278] on span "Update Shift Instance" at bounding box center [509, 283] width 84 height 12
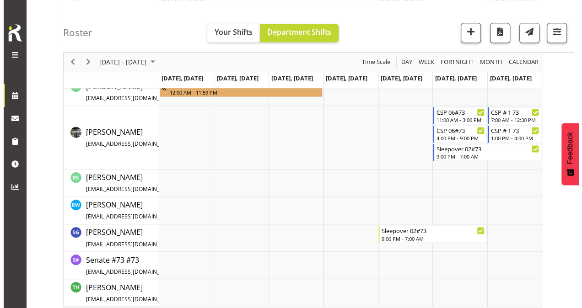
scroll to position [628, 0]
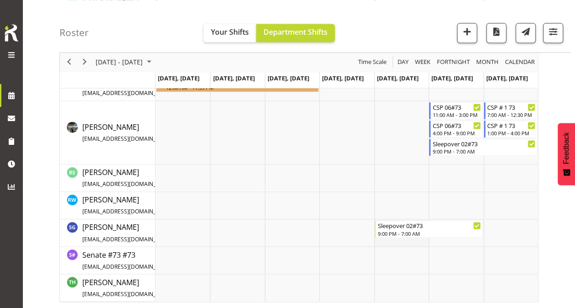
click at [399, 244] on td "Timeline Week of September 2, 2025" at bounding box center [401, 233] width 54 height 27
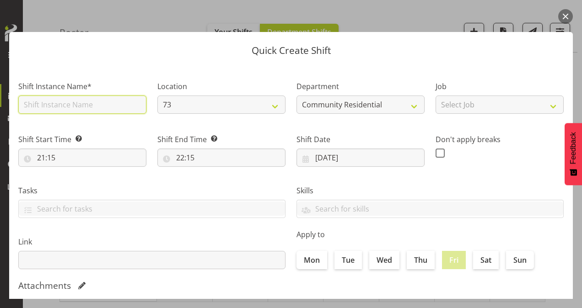
click at [96, 102] on input "text" at bounding box center [82, 105] width 128 height 18
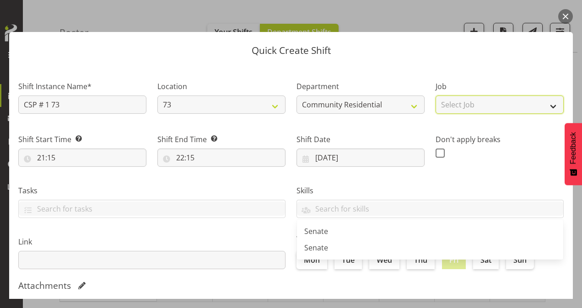
click at [489, 98] on select "Select Job Accounts Admin Art Coordinator Community Leader Community Support Pe…" at bounding box center [499, 105] width 128 height 18
click at [435, 96] on select "Select Job Accounts Admin Art Coordinator Community Leader Community Support Pe…" at bounding box center [499, 105] width 128 height 18
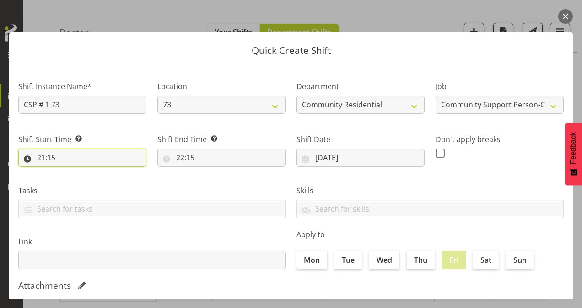
click at [41, 160] on input "21:15" at bounding box center [82, 158] width 128 height 18
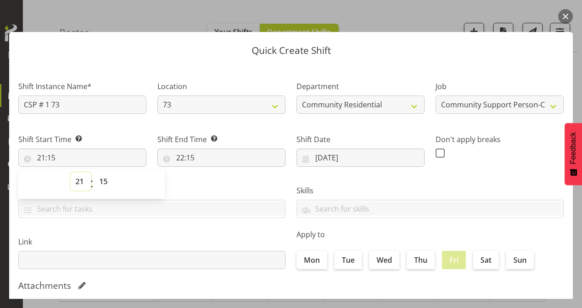
click at [81, 181] on select "00 01 02 03 04 05 06 07 08 09 10 11 12 13 14 15 16 17 18 19 20 21 22 23" at bounding box center [80, 181] width 21 height 18
click at [70, 172] on select "00 01 02 03 04 05 06 07 08 09 10 11 12 13 14 15 16 17 18 19 20 21 22 23" at bounding box center [80, 181] width 21 height 18
click at [107, 183] on select "00 01 02 03 04 05 06 07 08 09 10 11 12 13 14 15 16 17 18 19 20 21 22 23 24 25 2…" at bounding box center [104, 181] width 21 height 18
click at [94, 172] on select "00 01 02 03 04 05 06 07 08 09 10 11 12 13 14 15 16 17 18 19 20 21 22 23 24 25 2…" at bounding box center [104, 181] width 21 height 18
click at [178, 160] on input "22:15" at bounding box center [221, 158] width 128 height 18
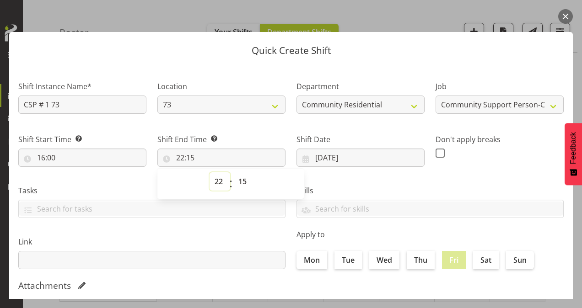
click at [214, 178] on select "00 01 02 03 04 05 06 07 08 09 10 11 12 13 14 15 16 17 18 19 20 21 22 23" at bounding box center [219, 181] width 21 height 18
click at [209, 172] on select "00 01 02 03 04 05 06 07 08 09 10 11 12 13 14 15 16 17 18 19 20 21 22 23" at bounding box center [219, 181] width 21 height 18
click at [241, 180] on select "00 01 02 03 04 05 06 07 08 09 10 11 12 13 14 15 16 17 18 19 20 21 22 23 24 25 2…" at bounding box center [243, 181] width 21 height 18
click at [233, 172] on select "00 01 02 03 04 05 06 07 08 09 10 11 12 13 14 15 16 17 18 19 20 21 22 23 24 25 2…" at bounding box center [243, 181] width 21 height 18
click at [435, 150] on span at bounding box center [439, 153] width 9 height 9
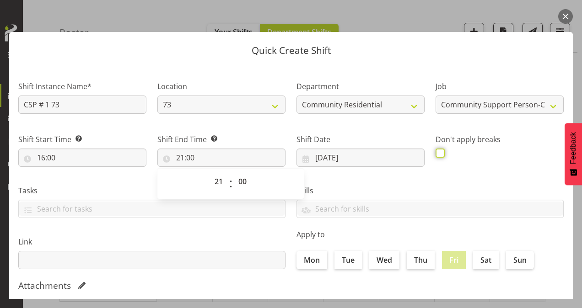
click at [435, 150] on input "checkbox" at bounding box center [438, 153] width 6 height 6
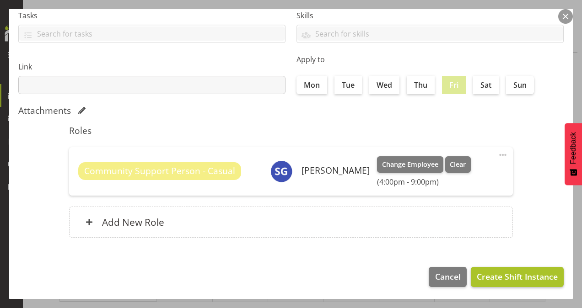
scroll to position [176, 0]
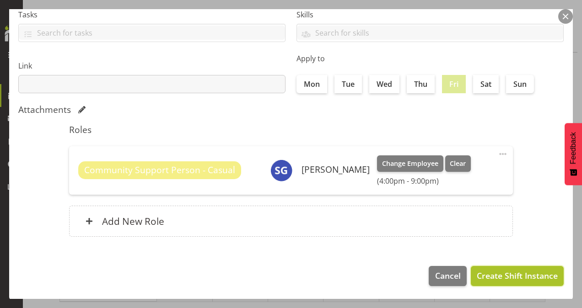
click at [509, 275] on span "Create Shift Instance" at bounding box center [517, 276] width 81 height 12
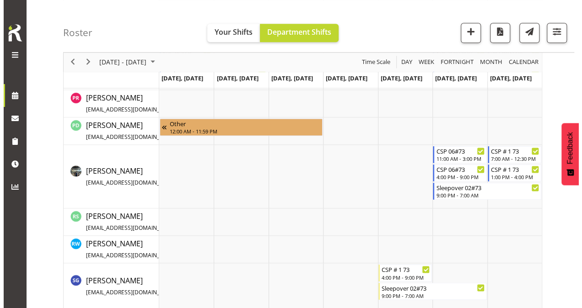
scroll to position [630, 0]
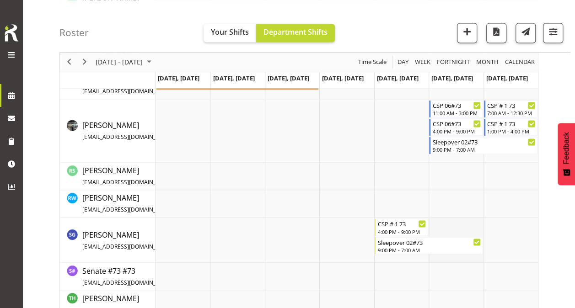
click at [437, 226] on td "Timeline Week of September 2, 2025" at bounding box center [456, 240] width 54 height 45
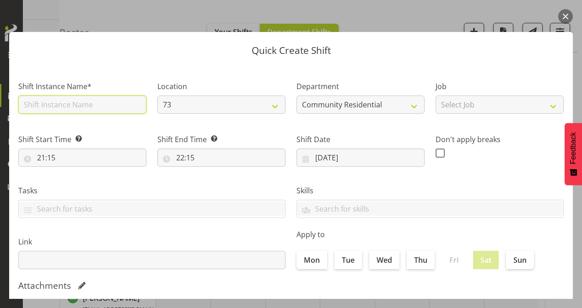
click at [62, 108] on input "text" at bounding box center [82, 105] width 128 height 18
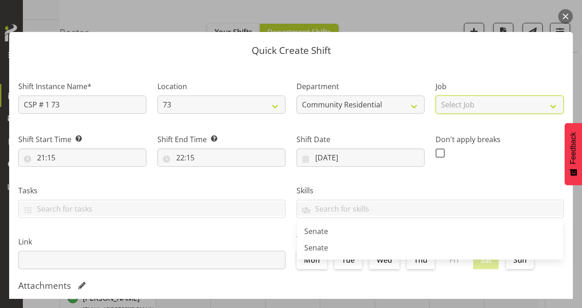
drag, startPoint x: 477, startPoint y: 103, endPoint x: 478, endPoint y: 114, distance: 11.5
click at [477, 103] on select "Select Job Accounts Admin Art Coordinator Community Leader Community Support Pe…" at bounding box center [499, 105] width 128 height 18
click at [435, 96] on select "Select Job Accounts Admin Art Coordinator Community Leader Community Support Pe…" at bounding box center [499, 105] width 128 height 18
click at [496, 100] on select "Accounts Admin Art Coordinator Community Leader Community Support Person Commun…" at bounding box center [499, 105] width 128 height 18
click at [435, 96] on select "Accounts Admin Art Coordinator Community Leader Community Support Person Commun…" at bounding box center [499, 105] width 128 height 18
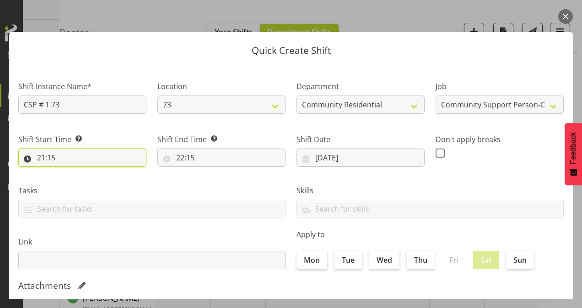
click at [41, 161] on input "21:15" at bounding box center [82, 158] width 128 height 18
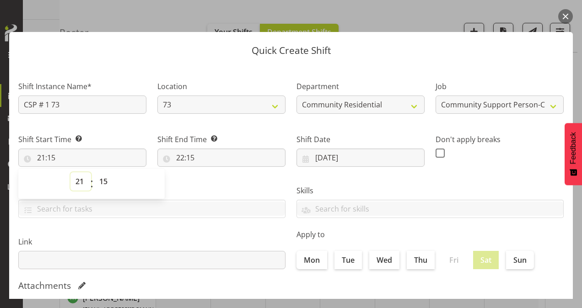
click at [79, 178] on select "00 01 02 03 04 05 06 07 08 09 10 11 12 13 14 15 16 17 18 19 20 21 22 23" at bounding box center [80, 181] width 21 height 18
click at [70, 172] on select "00 01 02 03 04 05 06 07 08 09 10 11 12 13 14 15 16 17 18 19 20 21 22 23" at bounding box center [80, 181] width 21 height 18
drag, startPoint x: 105, startPoint y: 181, endPoint x: 107, endPoint y: 172, distance: 8.4
click at [105, 181] on select "00 01 02 03 04 05 06 07 08 09 10 11 12 13 14 15 16 17 18 19 20 21 22 23 24 25 2…" at bounding box center [104, 181] width 21 height 18
click at [94, 172] on select "00 01 02 03 04 05 06 07 08 09 10 11 12 13 14 15 16 17 18 19 20 21 22 23 24 25 2…" at bounding box center [104, 181] width 21 height 18
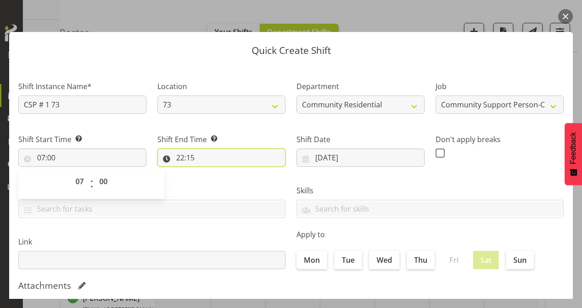
click at [177, 156] on input "22:15" at bounding box center [221, 158] width 128 height 18
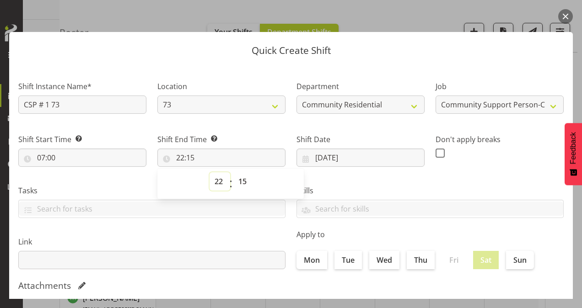
click at [221, 182] on select "00 01 02 03 04 05 06 07 08 09 10 11 12 13 14 15 16 17 18 19 20 21 22 23" at bounding box center [219, 181] width 21 height 18
click at [209, 172] on select "00 01 02 03 04 05 06 07 08 09 10 11 12 13 14 15 16 17 18 19 20 21 22 23" at bounding box center [219, 181] width 21 height 18
click at [245, 180] on select "00 01 02 03 04 05 06 07 08 09 10 11 12 13 14 15 16 17 18 19 20 21 22 23 24 25 2…" at bounding box center [243, 181] width 21 height 18
click at [233, 172] on select "00 01 02 03 04 05 06 07 08 09 10 11 12 13 14 15 16 17 18 19 20 21 22 23 24 25 2…" at bounding box center [243, 181] width 21 height 18
click at [435, 153] on span at bounding box center [439, 153] width 9 height 9
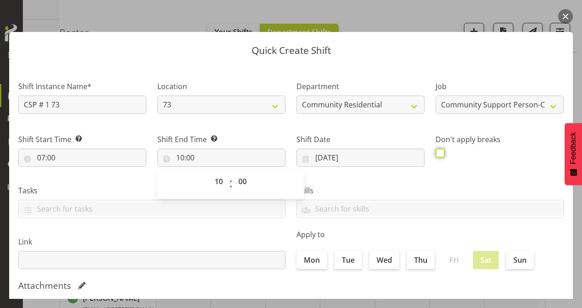
click at [435, 153] on input "checkbox" at bounding box center [438, 153] width 6 height 6
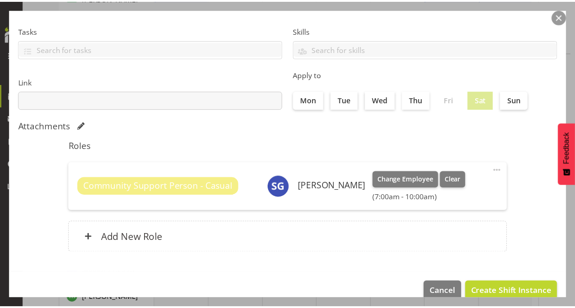
scroll to position [176, 0]
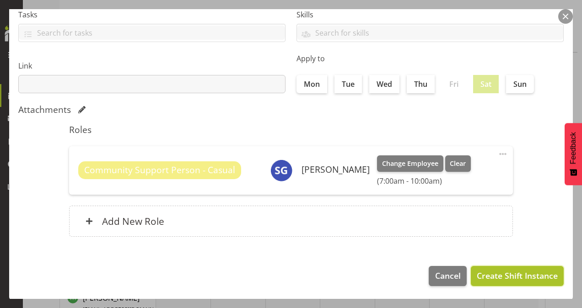
click at [495, 274] on span "Create Shift Instance" at bounding box center [517, 276] width 81 height 12
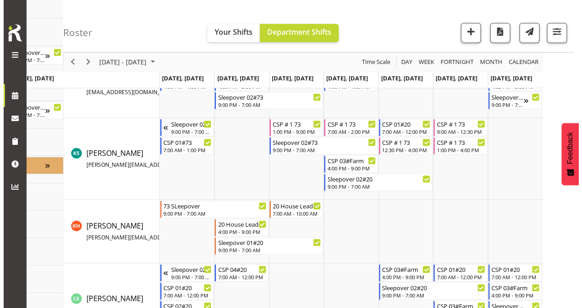
scroll to position [457, 0]
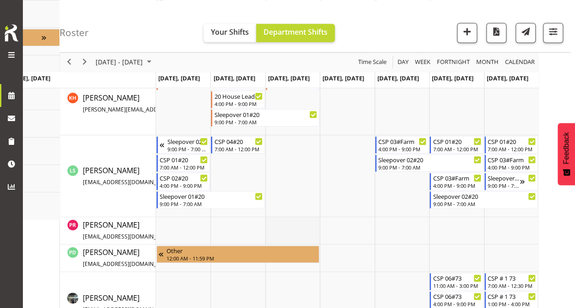
click at [305, 220] on td "Timeline Week of September 2, 2025" at bounding box center [292, 230] width 54 height 27
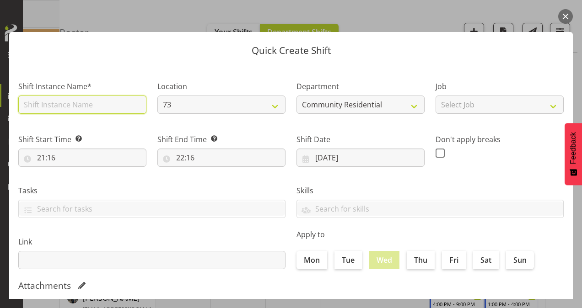
click at [54, 107] on input "text" at bounding box center [82, 105] width 128 height 18
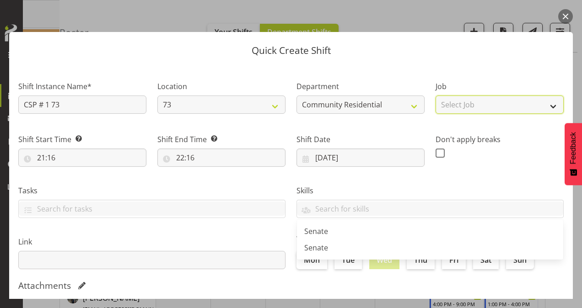
drag, startPoint x: 498, startPoint y: 105, endPoint x: 500, endPoint y: 115, distance: 10.0
click at [498, 105] on select "Select Job Accounts Admin Art Coordinator Community Leader Community Support Pe…" at bounding box center [499, 105] width 128 height 18
click at [435, 96] on select "Select Job Accounts Admin Art Coordinator Community Leader Community Support Pe…" at bounding box center [499, 105] width 128 height 18
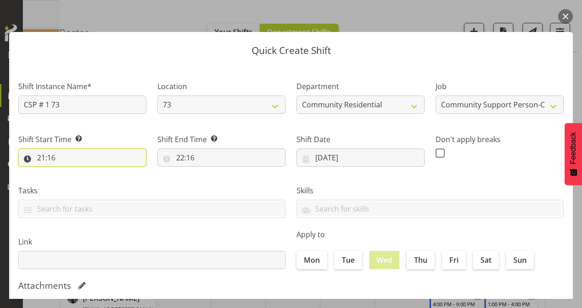
click at [38, 159] on input "21:16" at bounding box center [82, 158] width 128 height 18
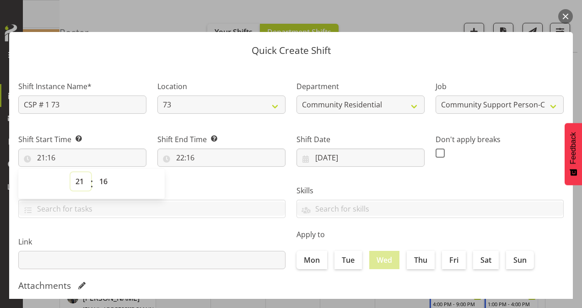
click at [79, 179] on select "00 01 02 03 04 05 06 07 08 09 10 11 12 13 14 15 16 17 18 19 20 21 22 23" at bounding box center [80, 181] width 21 height 18
click at [70, 172] on select "00 01 02 03 04 05 06 07 08 09 10 11 12 13 14 15 16 17 18 19 20 21 22 23" at bounding box center [80, 181] width 21 height 18
click at [106, 183] on select "00 01 02 03 04 05 06 07 08 09 10 11 12 13 14 15 16 17 18 19 20 21 22 23 24 25 2…" at bounding box center [104, 181] width 21 height 18
click at [94, 172] on select "00 01 02 03 04 05 06 07 08 09 10 11 12 13 14 15 16 17 18 19 20 21 22 23 24 25 2…" at bounding box center [104, 181] width 21 height 18
click at [182, 158] on input "22:16" at bounding box center [221, 158] width 128 height 18
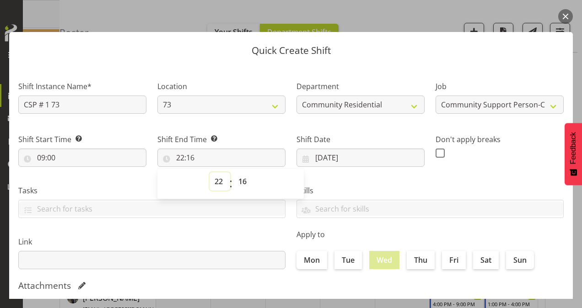
click at [215, 181] on select "00 01 02 03 04 05 06 07 08 09 10 11 12 13 14 15 16 17 18 19 20 21 22 23" at bounding box center [219, 181] width 21 height 18
click at [209, 172] on select "00 01 02 03 04 05 06 07 08 09 10 11 12 13 14 15 16 17 18 19 20 21 22 23" at bounding box center [219, 181] width 21 height 18
click at [243, 184] on select "00 01 02 03 04 05 06 07 08 09 10 11 12 13 14 15 16 17 18 19 20 21 22 23 24 25 2…" at bounding box center [243, 181] width 21 height 18
click at [233, 172] on select "00 01 02 03 04 05 06 07 08 09 10 11 12 13 14 15 16 17 18 19 20 21 22 23 24 25 2…" at bounding box center [243, 181] width 21 height 18
click at [437, 150] on span at bounding box center [439, 153] width 9 height 9
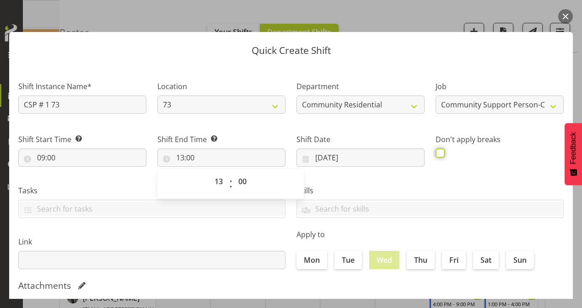
click at [437, 150] on input "checkbox" at bounding box center [438, 153] width 6 height 6
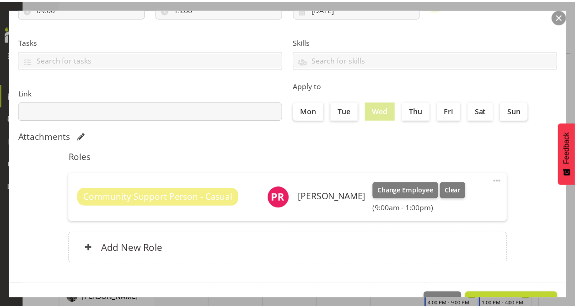
scroll to position [176, 0]
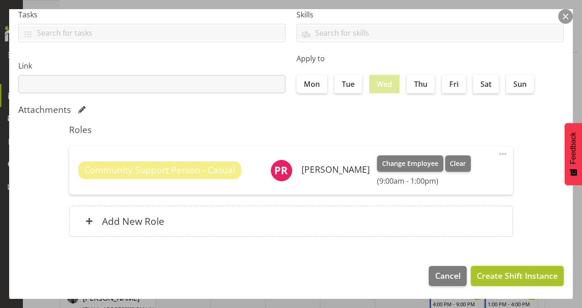
click at [489, 273] on span "Create Shift Instance" at bounding box center [517, 276] width 81 height 12
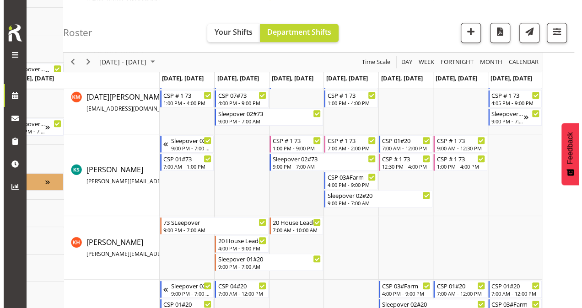
scroll to position [320, 0]
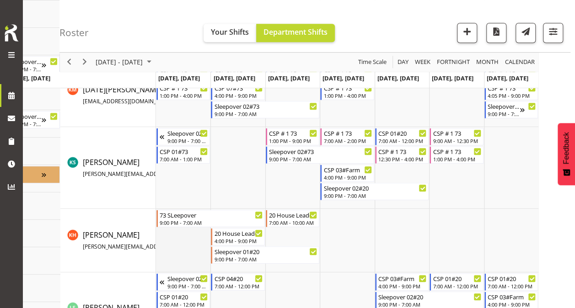
click at [166, 250] on td "Timeline Week of September 2, 2025" at bounding box center [183, 241] width 54 height 64
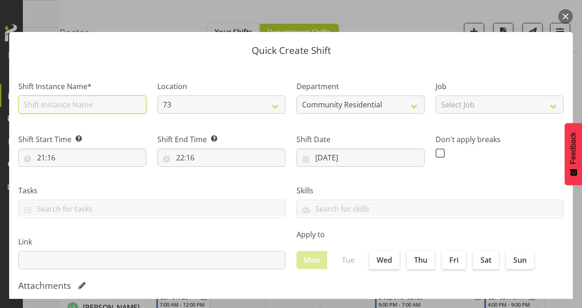
click at [105, 107] on input "text" at bounding box center [82, 105] width 128 height 18
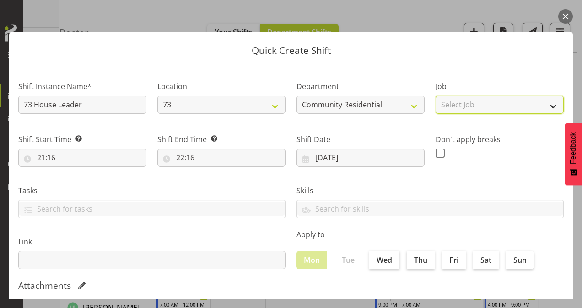
click at [482, 103] on select "Select Job Accounts Admin Art Coordinator Community Leader Community Support Pe…" at bounding box center [499, 105] width 128 height 18
click at [435, 96] on select "Select Job Accounts Admin Art Coordinator Community Leader Community Support Pe…" at bounding box center [499, 105] width 128 height 18
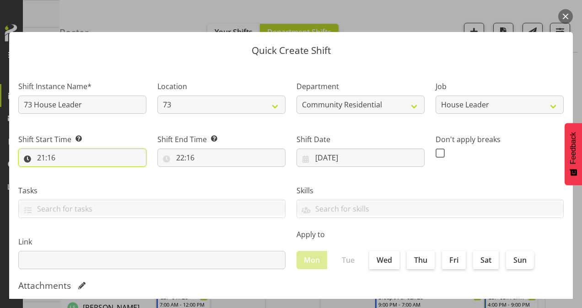
click at [41, 157] on input "21:16" at bounding box center [82, 158] width 128 height 18
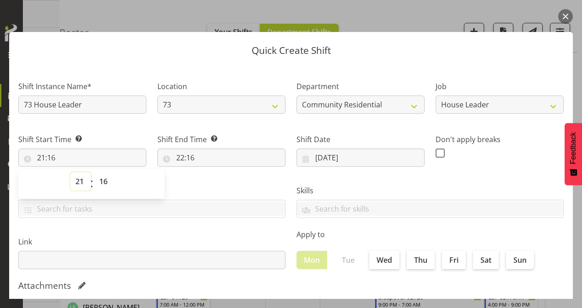
click at [77, 177] on select "00 01 02 03 04 05 06 07 08 09 10 11 12 13 14 15 16 17 18 19 20 21 22 23" at bounding box center [80, 181] width 21 height 18
click at [70, 172] on select "00 01 02 03 04 05 06 07 08 09 10 11 12 13 14 15 16 17 18 19 20 21 22 23" at bounding box center [80, 181] width 21 height 18
click at [104, 183] on select "00 01 02 03 04 05 06 07 08 09 10 11 12 13 14 15 16 17 18 19 20 21 22 23 24 25 2…" at bounding box center [104, 181] width 21 height 18
click at [94, 172] on select "00 01 02 03 04 05 06 07 08 09 10 11 12 13 14 15 16 17 18 19 20 21 22 23 24 25 2…" at bounding box center [104, 181] width 21 height 18
click at [177, 163] on input "22:16" at bounding box center [221, 158] width 128 height 18
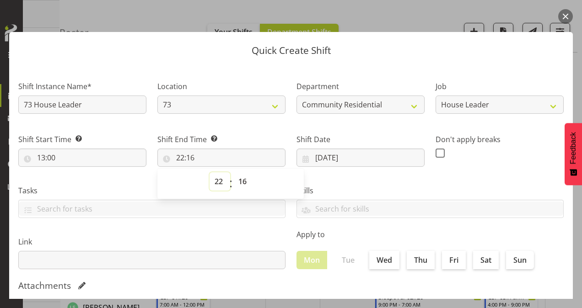
click at [218, 177] on select "00 01 02 03 04 05 06 07 08 09 10 11 12 13 14 15 16 17 18 19 20 21 22 23" at bounding box center [219, 181] width 21 height 18
click at [209, 172] on select "00 01 02 03 04 05 06 07 08 09 10 11 12 13 14 15 16 17 18 19 20 21 22 23" at bounding box center [219, 181] width 21 height 18
click at [240, 183] on select "00 01 02 03 04 05 06 07 08 09 10 11 12 13 14 15 16 17 18 19 20 21 22 23 24 25 2…" at bounding box center [243, 181] width 21 height 18
click at [233, 172] on select "00 01 02 03 04 05 06 07 08 09 10 11 12 13 14 15 16 17 18 19 20 21 22 23 24 25 2…" at bounding box center [243, 181] width 21 height 18
click at [436, 150] on span at bounding box center [439, 153] width 9 height 9
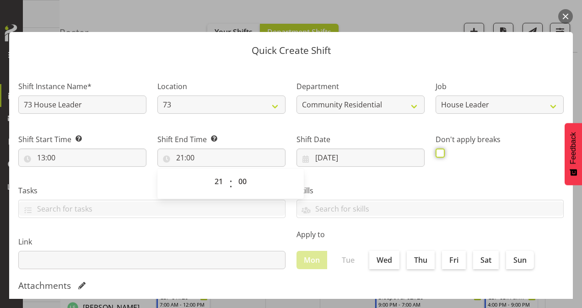
click at [436, 150] on input "checkbox" at bounding box center [438, 153] width 6 height 6
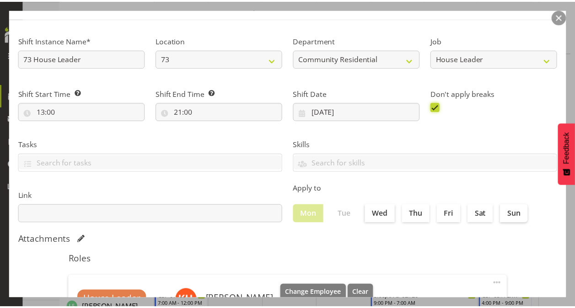
scroll to position [176, 0]
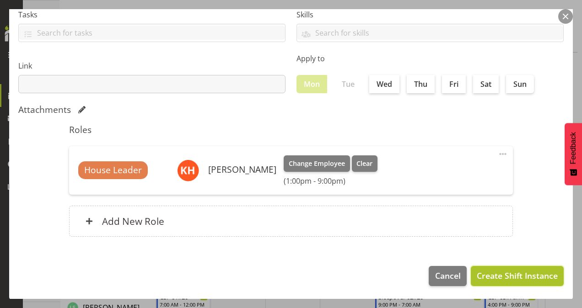
click at [508, 270] on span "Create Shift Instance" at bounding box center [517, 276] width 81 height 12
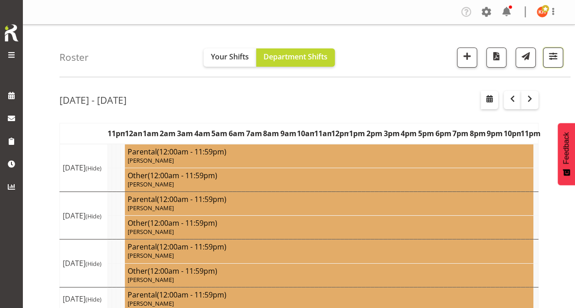
click at [556, 60] on span "button" at bounding box center [553, 56] width 12 height 12
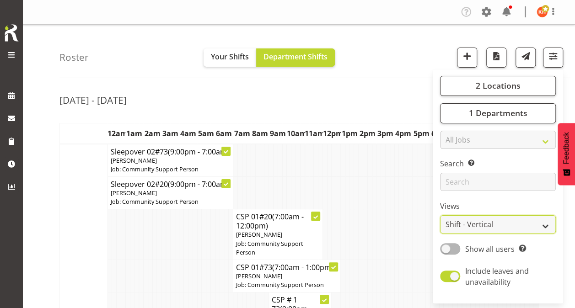
click at [465, 225] on select "Staff Role Shift - Horizontal Shift - Vertical Staff - Location" at bounding box center [498, 224] width 116 height 18
select select "staff"
click at [440, 215] on select "Staff Role Shift - Horizontal Shift - Vertical Staff - Location" at bounding box center [498, 224] width 116 height 18
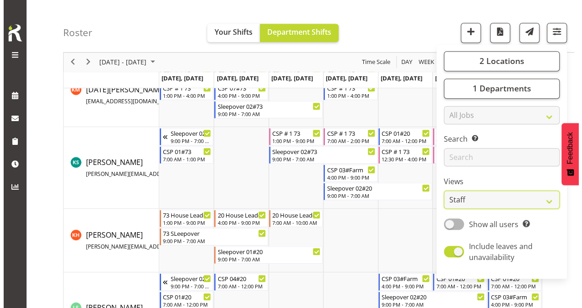
scroll to position [366, 0]
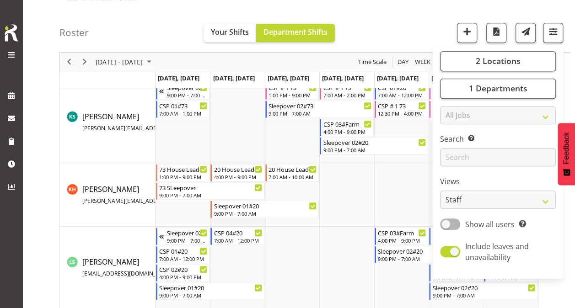
click at [227, 221] on td "Timeline Week of September 1, 2025" at bounding box center [237, 195] width 54 height 64
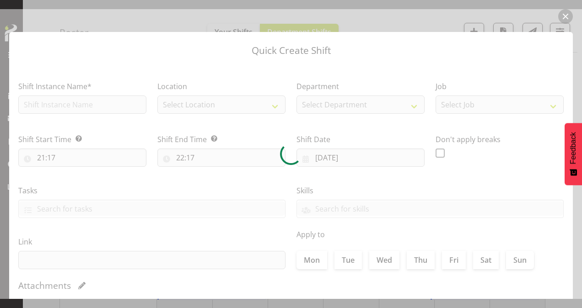
type input "02/09/2025"
checkbox input "true"
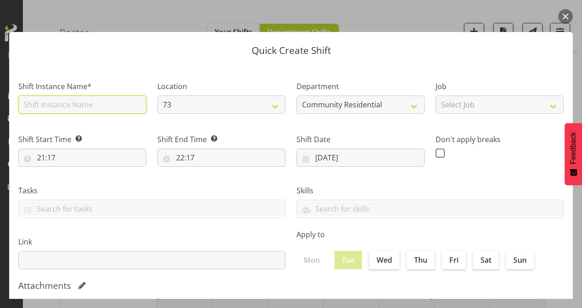
drag, startPoint x: 107, startPoint y: 102, endPoint x: 104, endPoint y: 110, distance: 7.8
click at [107, 102] on input "text" at bounding box center [82, 105] width 128 height 18
type input "73 House Leader"
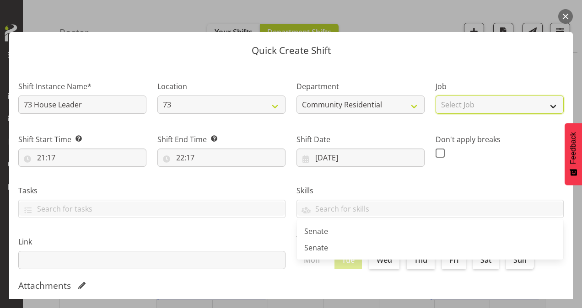
drag, startPoint x: 443, startPoint y: 101, endPoint x: 447, endPoint y: 106, distance: 6.5
click at [443, 101] on select "Select Job Accounts Admin Art Coordinator Community Leader Community Support Pe…" at bounding box center [499, 105] width 128 height 18
select select "1"
click at [435, 96] on select "Select Job Accounts Admin Art Coordinator Community Leader Community Support Pe…" at bounding box center [499, 105] width 128 height 18
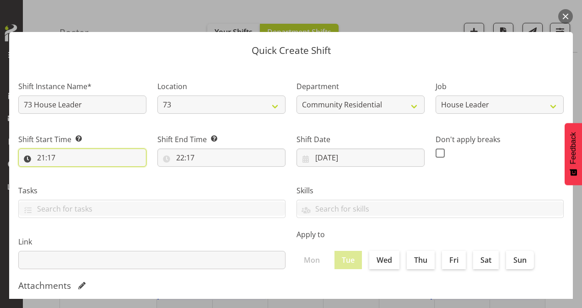
click at [41, 157] on input "21:17" at bounding box center [82, 158] width 128 height 18
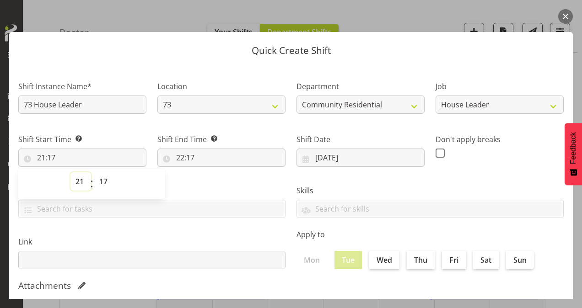
click at [82, 180] on select "00 01 02 03 04 05 06 07 08 09 10 11 12 13 14 15 16 17 18 19 20 21 22 23" at bounding box center [80, 181] width 21 height 18
select select "7"
click at [70, 172] on select "00 01 02 03 04 05 06 07 08 09 10 11 12 13 14 15 16 17 18 19 20 21 22 23" at bounding box center [80, 181] width 21 height 18
type input "07:17"
click at [103, 178] on select "00 01 02 03 04 05 06 07 08 09 10 11 12 13 14 15 16 17 18 19 20 21 22 23 24 25 2…" at bounding box center [104, 181] width 21 height 18
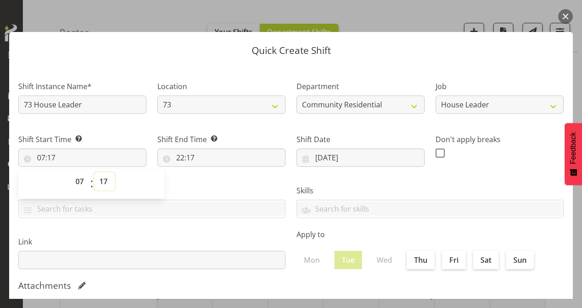
select select "0"
click at [94, 172] on select "00 01 02 03 04 05 06 07 08 09 10 11 12 13 14 15 16 17 18 19 20 21 22 23 24 25 2…" at bounding box center [104, 181] width 21 height 18
type input "07:00"
click at [180, 155] on input "22:17" at bounding box center [221, 158] width 128 height 18
click at [219, 182] on select "00 01 02 03 04 05 06 07 08 09 10 11 12 13 14 15 16 17 18 19 20 21 22 23" at bounding box center [219, 181] width 21 height 18
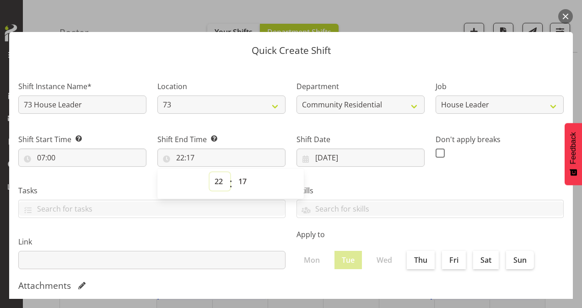
select select "21"
click at [209, 172] on select "00 01 02 03 04 05 06 07 08 09 10 11 12 13 14 15 16 17 18 19 20 21 22 23" at bounding box center [219, 181] width 21 height 18
type input "21:17"
click at [237, 182] on select "00 01 02 03 04 05 06 07 08 09 10 11 12 13 14 15 16 17 18 19 20 21 22 23 24 25 2…" at bounding box center [243, 181] width 21 height 18
select select "0"
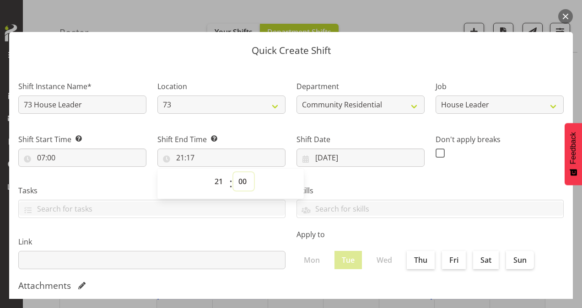
click at [233, 172] on select "00 01 02 03 04 05 06 07 08 09 10 11 12 13 14 15 16 17 18 19 20 21 22 23 24 25 2…" at bounding box center [243, 181] width 21 height 18
type input "21:00"
click at [435, 151] on span at bounding box center [439, 153] width 9 height 9
click at [435, 151] on input "checkbox" at bounding box center [438, 153] width 6 height 6
checkbox input "true"
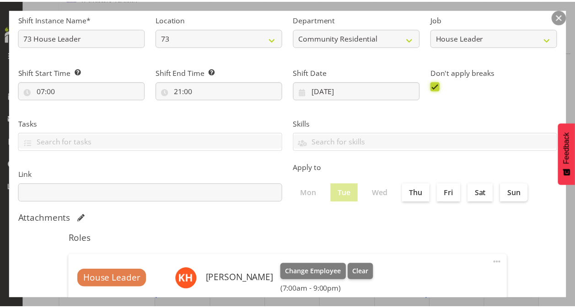
scroll to position [176, 0]
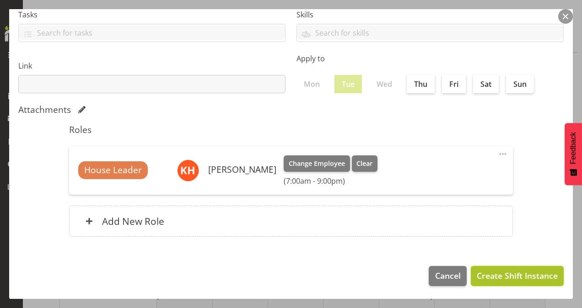
click at [477, 273] on span "Create Shift Instance" at bounding box center [517, 276] width 81 height 12
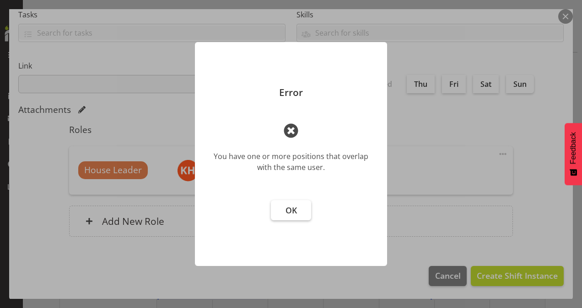
click at [295, 209] on span "OK" at bounding box center [290, 210] width 11 height 11
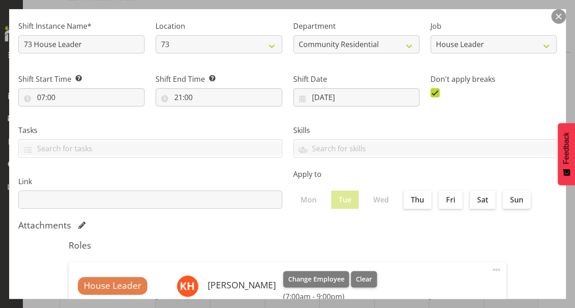
scroll to position [0, 0]
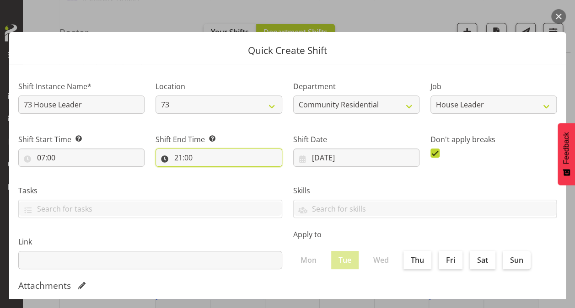
click at [177, 159] on input "21:00" at bounding box center [218, 158] width 126 height 18
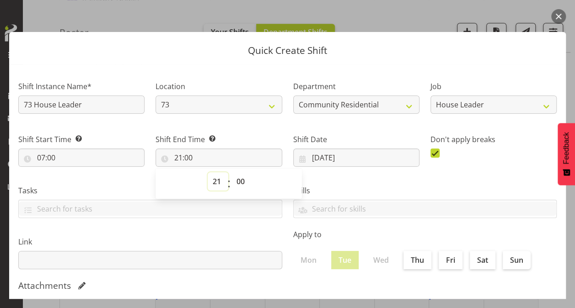
click at [216, 183] on select "00 01 02 03 04 05 06 07 08 09 10 11 12 13 14 15 16 17 18 19 20 21 22 23" at bounding box center [218, 181] width 21 height 18
select select "9"
click at [208, 172] on select "00 01 02 03 04 05 06 07 08 09 10 11 12 13 14 15 16 17 18 19 20 21 22 23" at bounding box center [218, 181] width 21 height 18
type input "09:00"
click at [268, 128] on div "Shift End Time Set the time of the day you wish this shift to finish 09:00 00 0…" at bounding box center [218, 146] width 137 height 51
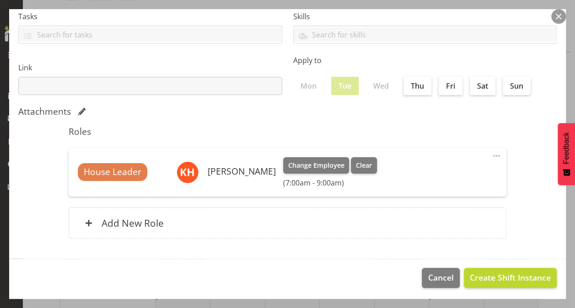
scroll to position [176, 0]
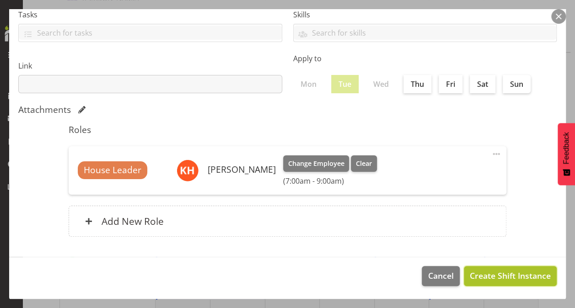
click at [483, 278] on span "Create Shift Instance" at bounding box center [510, 276] width 81 height 12
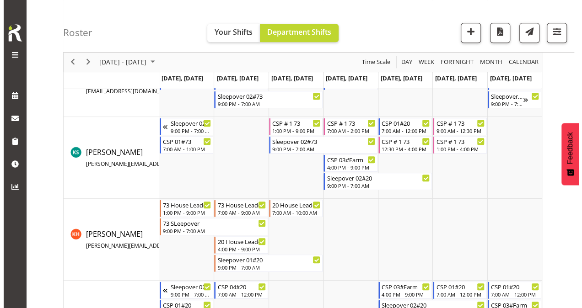
scroll to position [366, 0]
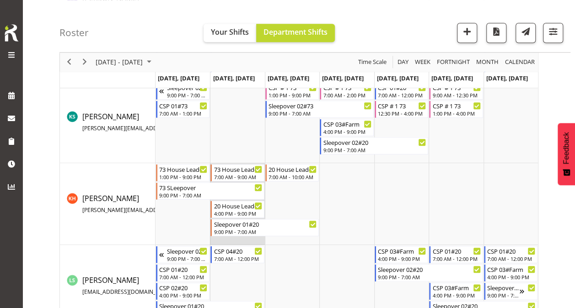
click at [239, 239] on td "Timeline Week of September 1, 2025" at bounding box center [237, 204] width 54 height 82
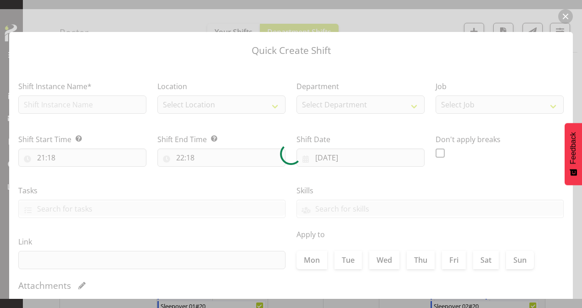
type input "02/09/2025"
checkbox input "true"
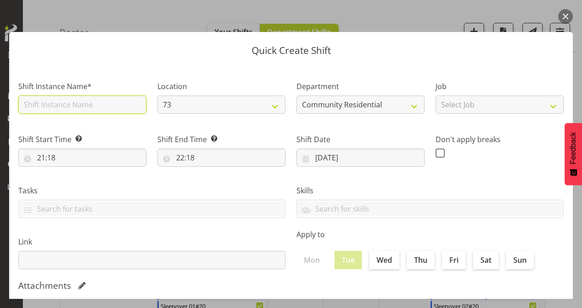
click at [62, 105] on input "text" at bounding box center [82, 105] width 128 height 18
type input "73 House Leader"
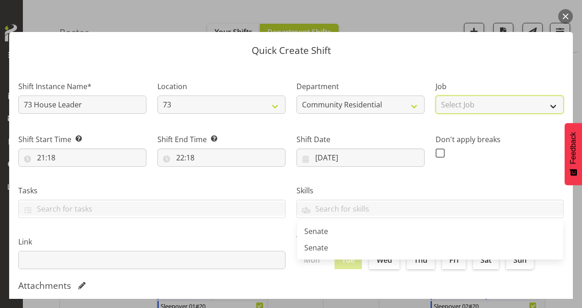
click at [457, 100] on select "Select Job Accounts Admin Art Coordinator Community Leader Community Support Pe…" at bounding box center [499, 105] width 128 height 18
select select "1"
click at [435, 96] on select "Select Job Accounts Admin Art Coordinator Community Leader Community Support Pe…" at bounding box center [499, 105] width 128 height 18
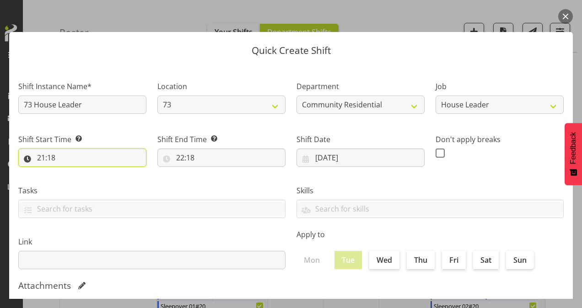
click at [44, 154] on input "21:18" at bounding box center [82, 158] width 128 height 18
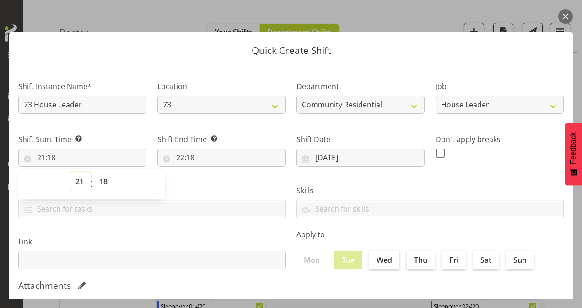
click at [80, 177] on select "00 01 02 03 04 05 06 07 08 09 10 11 12 13 14 15 16 17 18 19 20 21 22 23" at bounding box center [80, 181] width 21 height 18
select select "13"
click at [70, 172] on select "00 01 02 03 04 05 06 07 08 09 10 11 12 13 14 15 16 17 18 19 20 21 22 23" at bounding box center [80, 181] width 21 height 18
type input "13:18"
click at [102, 180] on select "00 01 02 03 04 05 06 07 08 09 10 11 12 13 14 15 16 17 18 19 20 21 22 23 24 25 2…" at bounding box center [104, 181] width 21 height 18
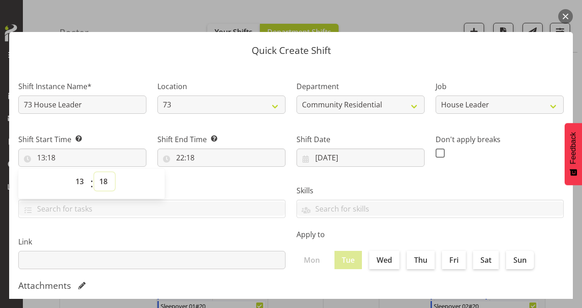
select select "0"
click at [94, 172] on select "00 01 02 03 04 05 06 07 08 09 10 11 12 13 14 15 16 17 18 19 20 21 22 23 24 25 2…" at bounding box center [104, 181] width 21 height 18
type input "13:00"
click at [180, 161] on input "22:18" at bounding box center [221, 158] width 128 height 18
click at [219, 182] on select "00 01 02 03 04 05 06 07 08 09 10 11 12 13 14 15 16 17 18 19 20 21 22 23" at bounding box center [219, 181] width 21 height 18
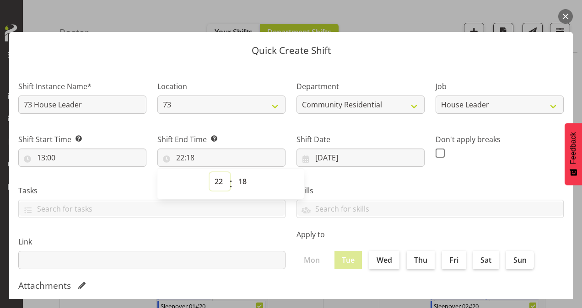
select select "16"
click at [209, 172] on select "00 01 02 03 04 05 06 07 08 09 10 11 12 13 14 15 16 17 18 19 20 21 22 23" at bounding box center [219, 181] width 21 height 18
type input "16:18"
click at [244, 184] on select "00 01 02 03 04 05 06 07 08 09 10 11 12 13 14 15 16 17 18 19 20 21 22 23 24 25 2…" at bounding box center [243, 181] width 21 height 18
select select "0"
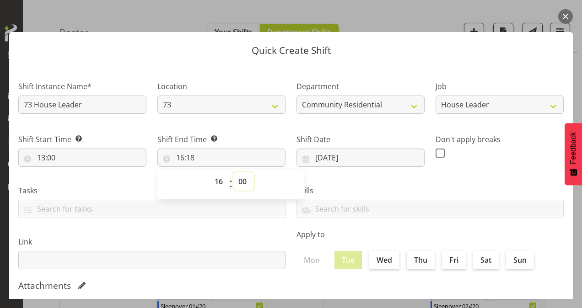
click at [233, 172] on select "00 01 02 03 04 05 06 07 08 09 10 11 12 13 14 15 16 17 18 19 20 21 22 23 24 25 2…" at bounding box center [243, 181] width 21 height 18
type input "16:00"
click at [435, 150] on span at bounding box center [439, 153] width 9 height 9
click at [435, 150] on input "checkbox" at bounding box center [438, 153] width 6 height 6
checkbox input "true"
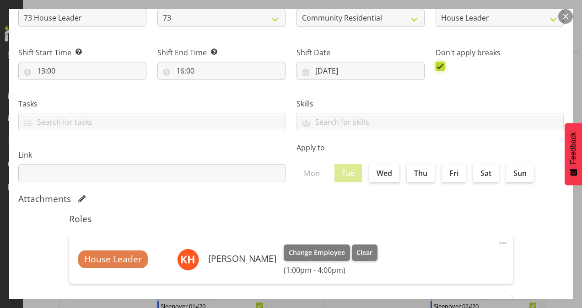
scroll to position [176, 0]
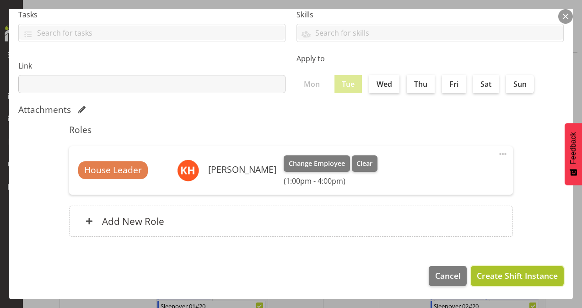
click at [485, 271] on span "Create Shift Instance" at bounding box center [517, 276] width 81 height 12
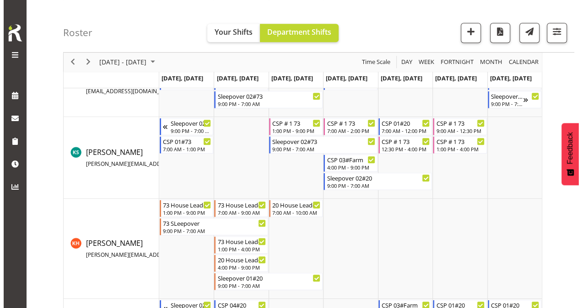
scroll to position [366, 0]
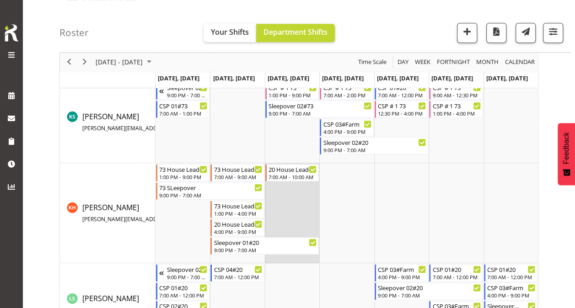
click at [280, 200] on td "Timeline Week of September 1, 2025" at bounding box center [292, 213] width 54 height 100
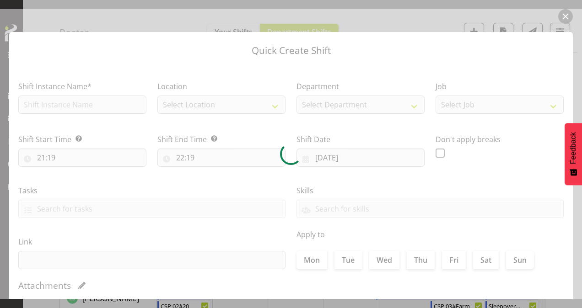
type input "[DATE]"
checkbox input "true"
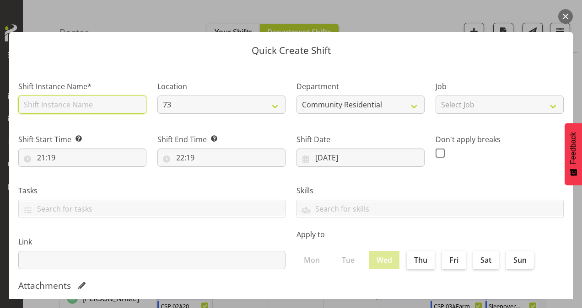
click at [49, 104] on input "text" at bounding box center [82, 105] width 128 height 18
type input "73 House Leader"
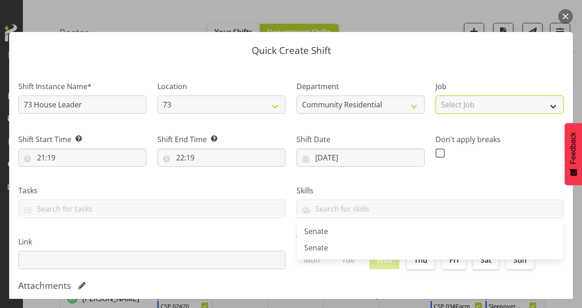
click at [502, 101] on select "Select Job Accounts Admin Art Coordinator Community Leader Community Support Pe…" at bounding box center [499, 105] width 128 height 18
select select "1"
click at [435, 96] on select "Select Job Accounts Admin Art Coordinator Community Leader Community Support Pe…" at bounding box center [499, 105] width 128 height 18
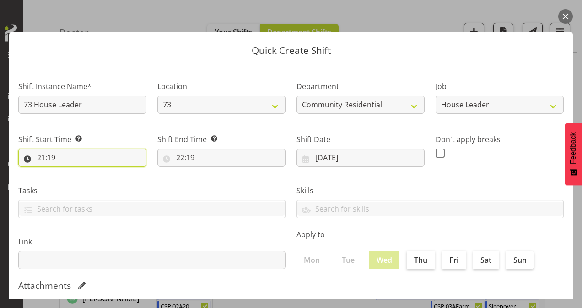
click at [37, 158] on input "21:19" at bounding box center [82, 158] width 128 height 18
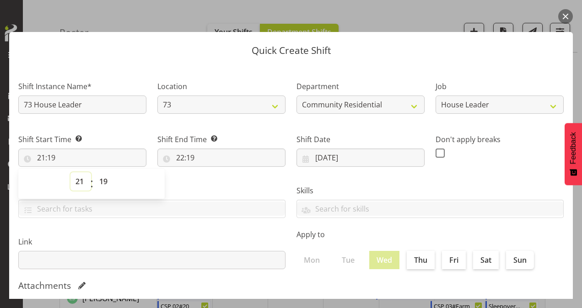
click at [77, 183] on select "00 01 02 03 04 05 06 07 08 09 10 11 12 13 14 15 16 17 18 19 20 21 22 23" at bounding box center [80, 181] width 21 height 18
select select "10"
click at [70, 172] on select "00 01 02 03 04 05 06 07 08 09 10 11 12 13 14 15 16 17 18 19 20 21 22 23" at bounding box center [80, 181] width 21 height 18
type input "10:19"
click at [105, 180] on select "00 01 02 03 04 05 06 07 08 09 10 11 12 13 14 15 16 17 18 19 20 21 22 23 24 25 2…" at bounding box center [104, 181] width 21 height 18
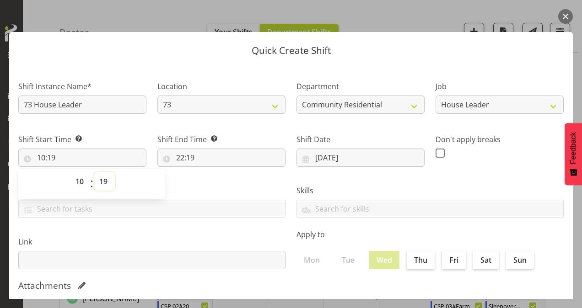
select select "0"
click at [94, 172] on select "00 01 02 03 04 05 06 07 08 09 10 11 12 13 14 15 16 17 18 19 20 21 22 23 24 25 2…" at bounding box center [104, 181] width 21 height 18
type input "10:00"
click at [99, 182] on select "00 01 02 03 04 05 06 07 08 09 10 11 12 13 14 15 16 17 18 19 20 21 22 23 24 25 2…" at bounding box center [104, 181] width 21 height 18
select select "30"
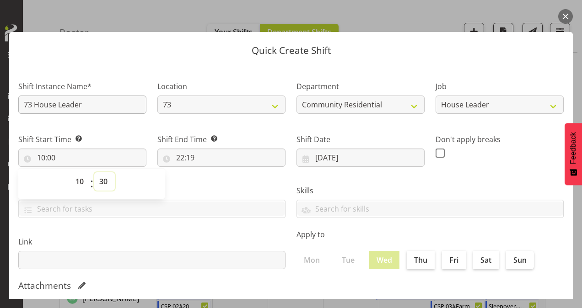
click at [94, 172] on select "00 01 02 03 04 05 06 07 08 09 10 11 12 13 14 15 16 17 18 19 20 21 22 23 24 25 2…" at bounding box center [104, 181] width 21 height 18
type input "10:30"
click at [178, 157] on input "22:19" at bounding box center [221, 158] width 128 height 18
click at [217, 181] on select "00 01 02 03 04 05 06 07 08 09 10 11 12 13 14 15 16 17 18 19 20 21 22 23" at bounding box center [219, 181] width 21 height 18
select select "16"
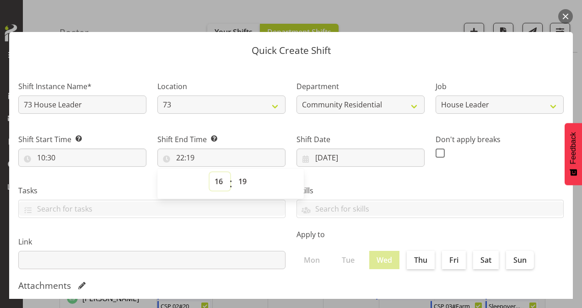
click at [209, 172] on select "00 01 02 03 04 05 06 07 08 09 10 11 12 13 14 15 16 17 18 19 20 21 22 23" at bounding box center [219, 181] width 21 height 18
type input "16:19"
click at [244, 178] on select "00 01 02 03 04 05 06 07 08 09 10 11 12 13 14 15 16 17 18 19 20 21 22 23 24 25 2…" at bounding box center [243, 181] width 21 height 18
select select "0"
click at [233, 172] on select "00 01 02 03 04 05 06 07 08 09 10 11 12 13 14 15 16 17 18 19 20 21 22 23 24 25 2…" at bounding box center [243, 181] width 21 height 18
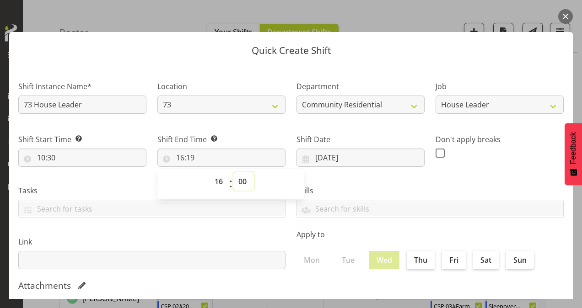
type input "16:00"
click at [436, 152] on span at bounding box center [439, 153] width 9 height 9
click at [436, 152] on input "checkbox" at bounding box center [438, 153] width 6 height 6
checkbox input "true"
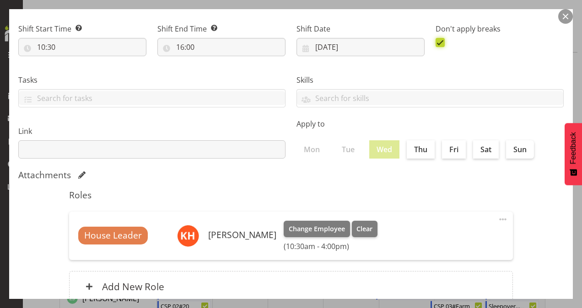
scroll to position [176, 0]
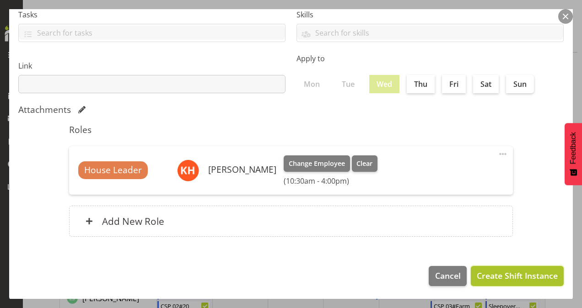
click at [502, 278] on span "Create Shift Instance" at bounding box center [517, 276] width 81 height 12
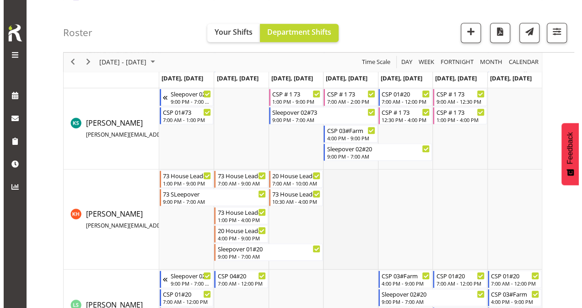
scroll to position [366, 0]
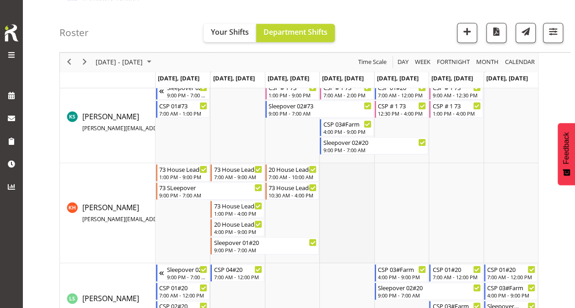
click at [332, 198] on td "Timeline Week of September 1, 2025" at bounding box center [346, 213] width 54 height 100
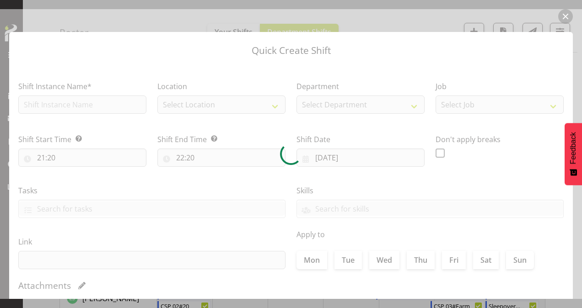
type input "[DATE]"
checkbox input "true"
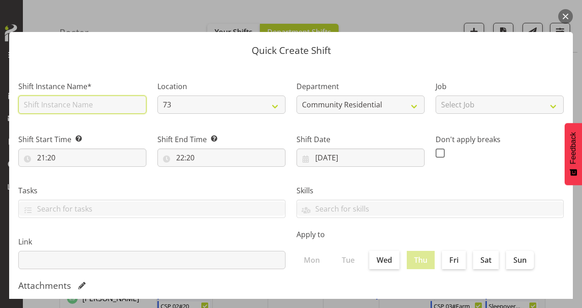
click at [50, 108] on input "text" at bounding box center [82, 105] width 128 height 18
type input "73 House Leader"
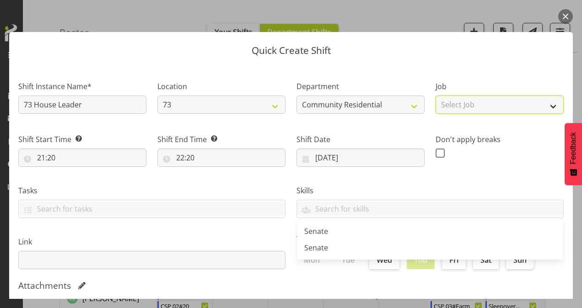
click at [491, 106] on select "Select Job Accounts Admin Art Coordinator Community Leader Community Support Pe…" at bounding box center [499, 105] width 128 height 18
select select "1"
click at [435, 96] on select "Select Job Accounts Admin Art Coordinator Community Leader Community Support Pe…" at bounding box center [499, 105] width 128 height 18
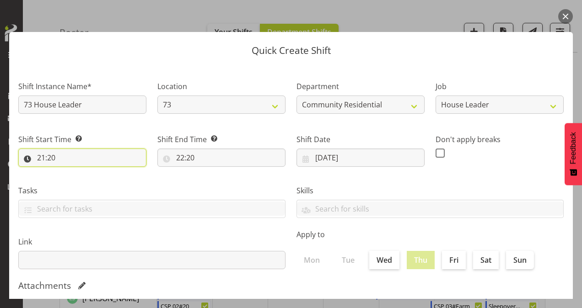
click at [39, 155] on input "21:20" at bounding box center [82, 158] width 128 height 18
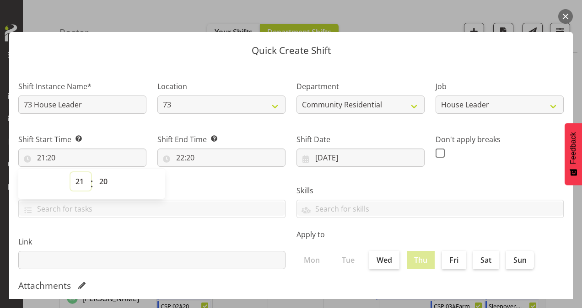
drag, startPoint x: 39, startPoint y: 155, endPoint x: 80, endPoint y: 182, distance: 48.6
click at [80, 182] on select "00 01 02 03 04 05 06 07 08 09 10 11 12 13 14 15 16 17 18 19 20 21 22 23" at bounding box center [80, 181] width 21 height 18
select select "16"
click at [70, 172] on select "00 01 02 03 04 05 06 07 08 09 10 11 12 13 14 15 16 17 18 19 20 21 22 23" at bounding box center [80, 181] width 21 height 18
type input "16:20"
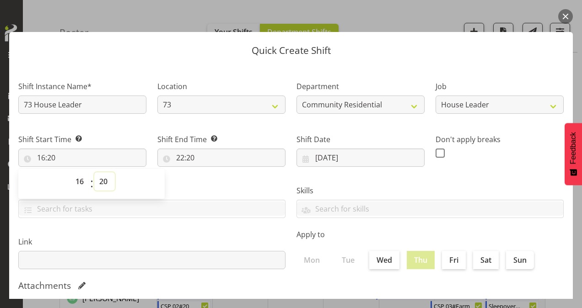
click at [102, 181] on select "00 01 02 03 04 05 06 07 08 09 10 11 12 13 14 15 16 17 18 19 20 21 22 23 24 25 2…" at bounding box center [104, 181] width 21 height 18
select select "0"
click at [94, 172] on select "00 01 02 03 04 05 06 07 08 09 10 11 12 13 14 15 16 17 18 19 20 21 22 23 24 25 2…" at bounding box center [104, 181] width 21 height 18
type input "16:00"
click at [181, 155] on input "22:20" at bounding box center [221, 158] width 128 height 18
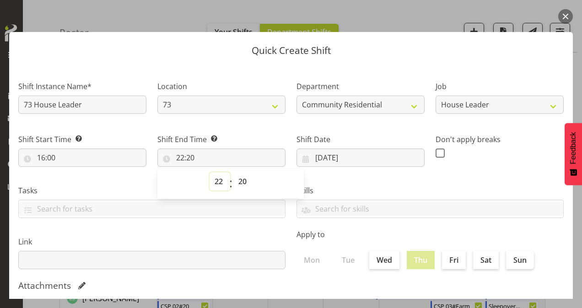
click at [218, 183] on select "00 01 02 03 04 05 06 07 08 09 10 11 12 13 14 15 16 17 18 19 20 21 22 23" at bounding box center [219, 181] width 21 height 18
select select "21"
click at [209, 172] on select "00 01 02 03 04 05 06 07 08 09 10 11 12 13 14 15 16 17 18 19 20 21 22 23" at bounding box center [219, 181] width 21 height 18
type input "21:20"
click at [242, 179] on select "00 01 02 03 04 05 06 07 08 09 10 11 12 13 14 15 16 17 18 19 20 21 22 23 24 25 2…" at bounding box center [243, 181] width 21 height 18
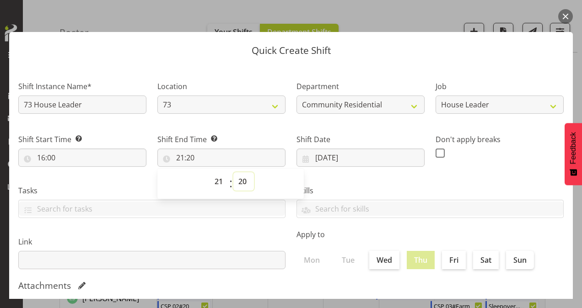
select select "0"
click at [233, 172] on select "00 01 02 03 04 05 06 07 08 09 10 11 12 13 14 15 16 17 18 19 20 21 22 23 24 25 2…" at bounding box center [243, 181] width 21 height 18
type input "21:00"
click at [437, 150] on span at bounding box center [439, 153] width 9 height 9
click at [437, 150] on input "checkbox" at bounding box center [438, 153] width 6 height 6
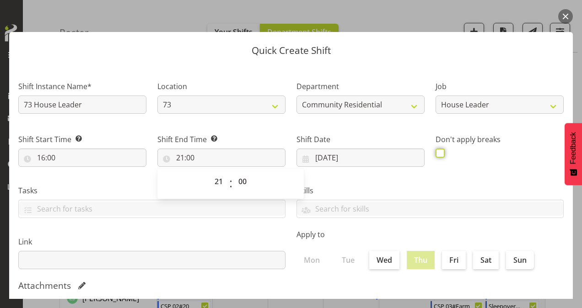
checkbox input "true"
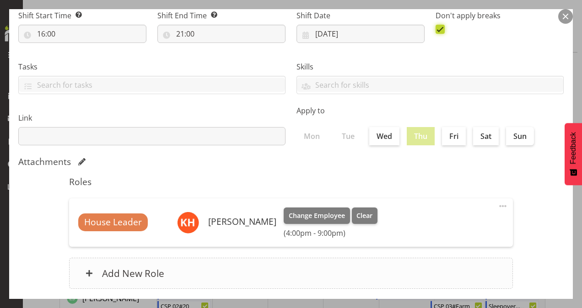
scroll to position [176, 0]
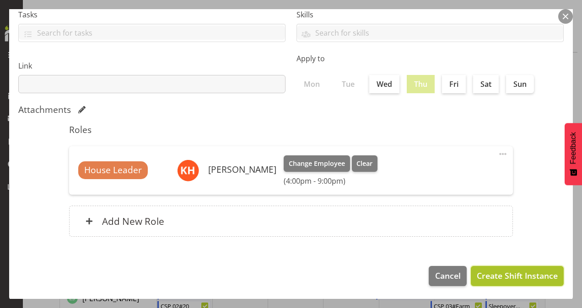
click at [477, 277] on span "Create Shift Instance" at bounding box center [517, 276] width 81 height 12
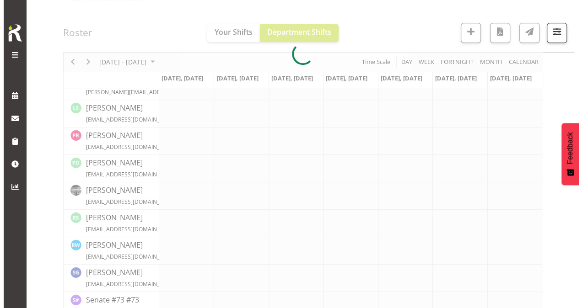
scroll to position [366, 0]
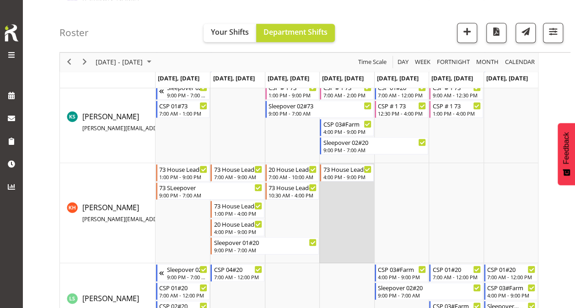
click at [350, 209] on td "Timeline Week of September 1, 2025" at bounding box center [346, 213] width 54 height 100
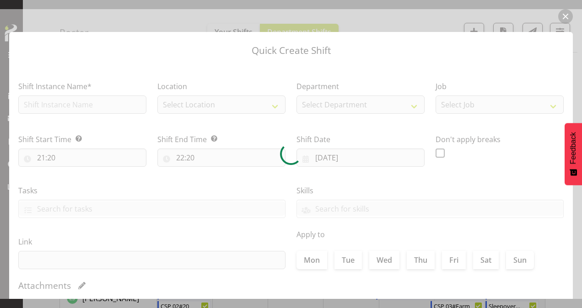
type input "[DATE]"
checkbox input "true"
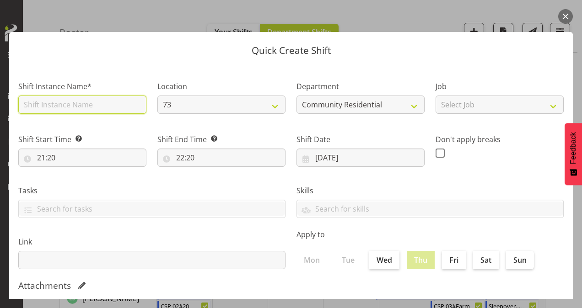
click at [50, 107] on input "text" at bounding box center [82, 105] width 128 height 18
type input "SLeepover House Leader #73"
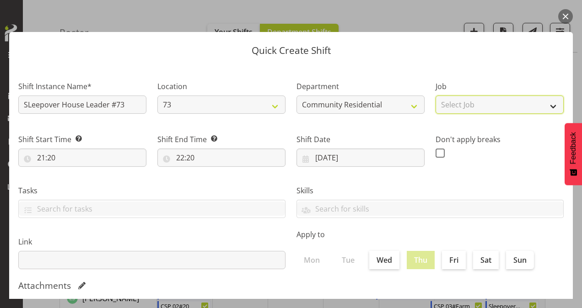
drag, startPoint x: 500, startPoint y: 102, endPoint x: 503, endPoint y: 112, distance: 9.5
click at [500, 102] on select "Select Job Accounts Admin Art Coordinator Community Leader Community Support Pe…" at bounding box center [499, 105] width 128 height 18
select select "1"
click at [435, 96] on select "Select Job Accounts Admin Art Coordinator Community Leader Community Support Pe…" at bounding box center [499, 105] width 128 height 18
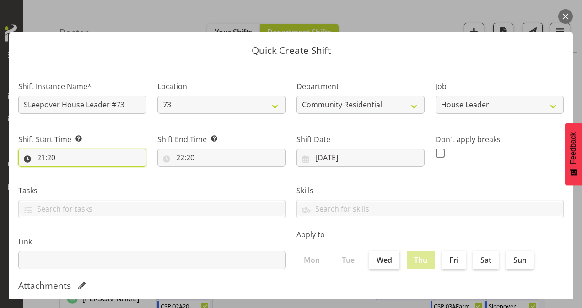
click at [51, 155] on input "21:20" at bounding box center [82, 158] width 128 height 18
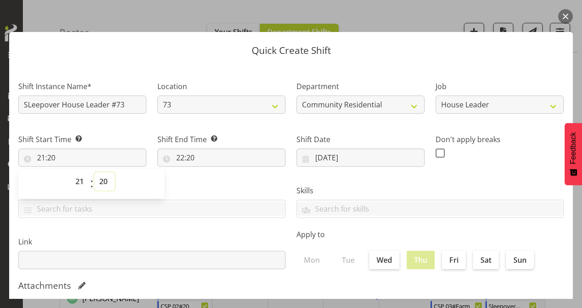
click at [103, 182] on select "00 01 02 03 04 05 06 07 08 09 10 11 12 13 14 15 16 17 18 19 20 21 22 23 24 25 2…" at bounding box center [104, 181] width 21 height 18
click at [104, 181] on select "00 01 02 03 04 05 06 07 08 09 10 11 12 13 14 15 16 17 18 19 20 21 22 23 24 25 2…" at bounding box center [104, 181] width 21 height 18
select select "0"
click at [94, 172] on select "00 01 02 03 04 05 06 07 08 09 10 11 12 13 14 15 16 17 18 19 20 21 22 23 24 25 2…" at bounding box center [104, 181] width 21 height 18
type input "21:00"
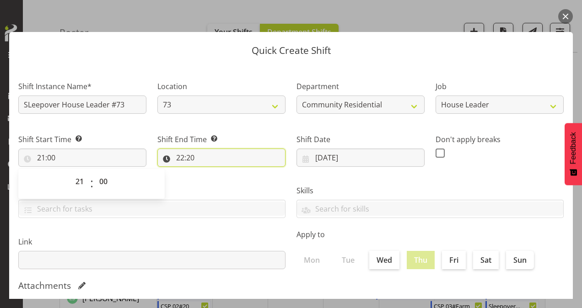
click at [176, 159] on input "22:20" at bounding box center [221, 158] width 128 height 18
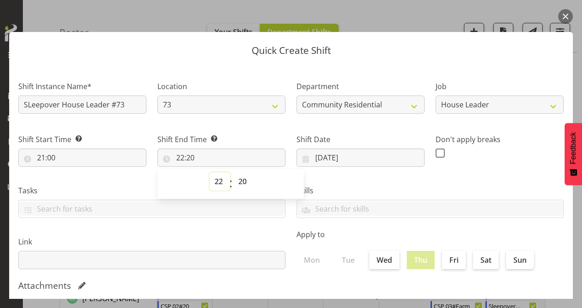
click at [217, 185] on select "00 01 02 03 04 05 06 07 08 09 10 11 12 13 14 15 16 17 18 19 20 21 22 23" at bounding box center [219, 181] width 21 height 18
select select "7"
click at [209, 172] on select "00 01 02 03 04 05 06 07 08 09 10 11 12 13 14 15 16 17 18 19 20 21 22 23" at bounding box center [219, 181] width 21 height 18
type input "07:20"
click at [240, 180] on select "00 01 02 03 04 05 06 07 08 09 10 11 12 13 14 15 16 17 18 19 20 21 22 23 24 25 2…" at bounding box center [243, 181] width 21 height 18
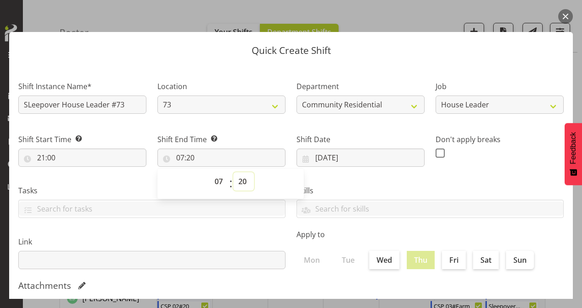
select select "0"
click at [233, 172] on select "00 01 02 03 04 05 06 07 08 09 10 11 12 13 14 15 16 17 18 19 20 21 22 23 24 25 2…" at bounding box center [243, 181] width 21 height 18
type input "07:00"
click at [435, 149] on span at bounding box center [439, 153] width 9 height 9
click at [435, 150] on input "checkbox" at bounding box center [438, 153] width 6 height 6
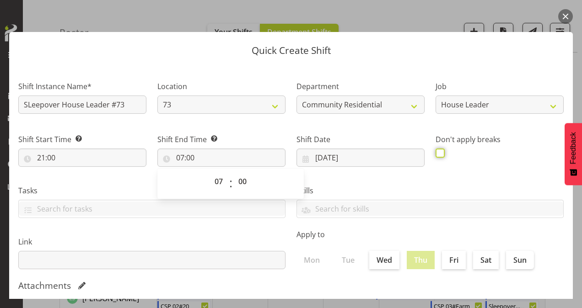
checkbox input "true"
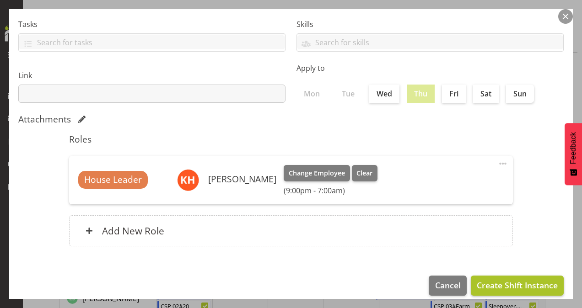
scroll to position [176, 0]
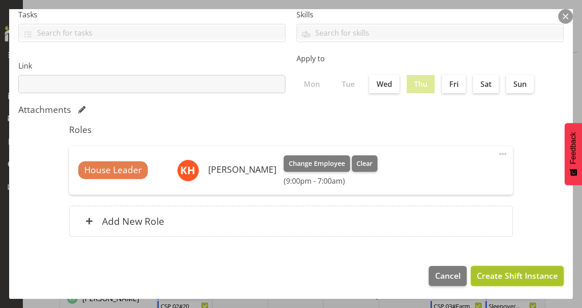
click at [503, 273] on span "Create Shift Instance" at bounding box center [517, 276] width 81 height 12
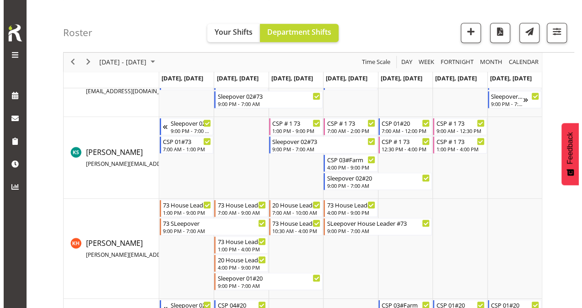
scroll to position [366, 0]
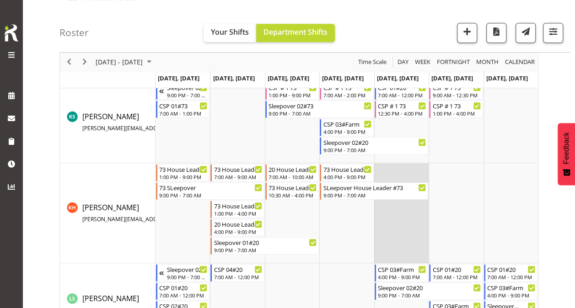
click at [387, 178] on td "Timeline Week of September 1, 2025" at bounding box center [401, 213] width 54 height 100
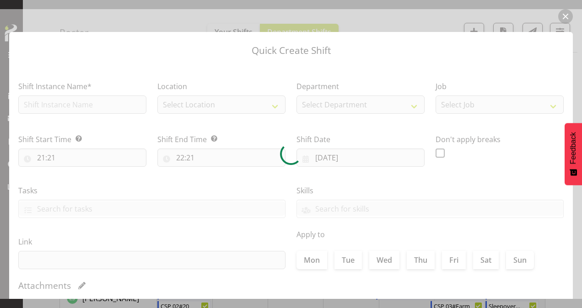
type input "[DATE]"
checkbox input "true"
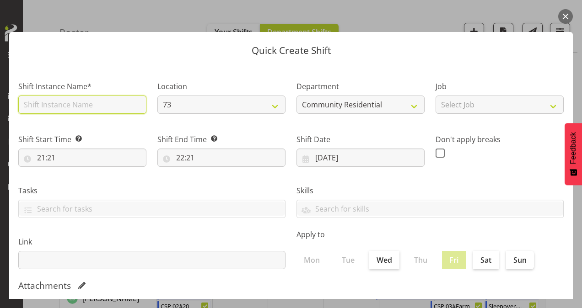
click at [51, 108] on input "text" at bounding box center [82, 105] width 128 height 18
type input "73 House Leader"
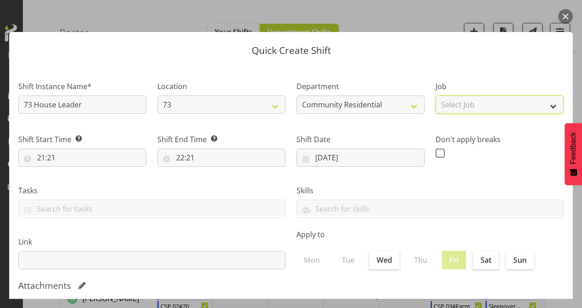
click at [507, 101] on select "Select Job Accounts Admin Art Coordinator Community Leader Community Support Pe…" at bounding box center [499, 105] width 128 height 18
select select "1"
click at [435, 96] on select "Select Job Accounts Admin Art Coordinator Community Leader Community Support Pe…" at bounding box center [499, 105] width 128 height 18
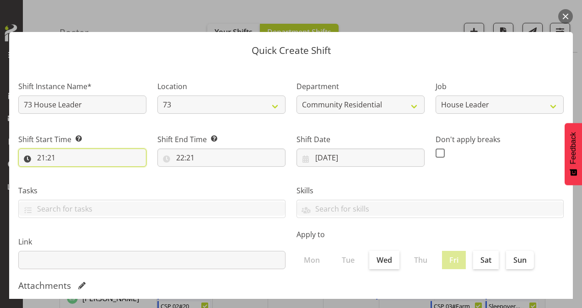
click at [40, 156] on input "21:21" at bounding box center [82, 158] width 128 height 18
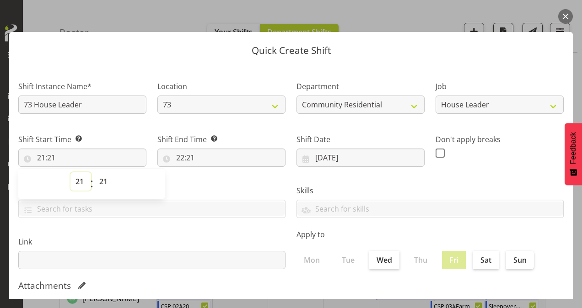
click at [83, 183] on select "00 01 02 03 04 05 06 07 08 09 10 11 12 13 14 15 16 17 18 19 20 21 22 23" at bounding box center [80, 181] width 21 height 18
select select "7"
click at [70, 172] on select "00 01 02 03 04 05 06 07 08 09 10 11 12 13 14 15 16 17 18 19 20 21 22 23" at bounding box center [80, 181] width 21 height 18
type input "07:21"
click at [106, 180] on select "00 01 02 03 04 05 06 07 08 09 10 11 12 13 14 15 16 17 18 19 20 21 22 23 24 25 2…" at bounding box center [104, 181] width 21 height 18
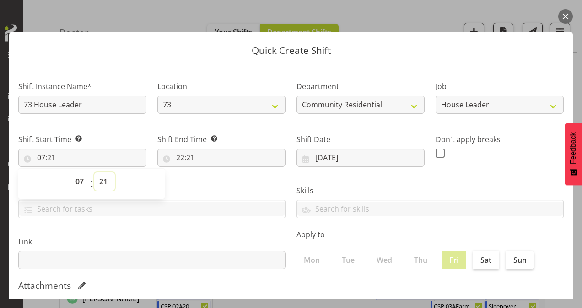
select select "0"
click at [94, 172] on select "00 01 02 03 04 05 06 07 08 09 10 11 12 13 14 15 16 17 18 19 20 21 22 23 24 25 2…" at bounding box center [104, 181] width 21 height 18
type input "07:00"
click at [180, 156] on input "22:21" at bounding box center [221, 158] width 128 height 18
click at [216, 182] on select "00 01 02 03 04 05 06 07 08 09 10 11 12 13 14 15 16 17 18 19 20 21 22 23" at bounding box center [219, 181] width 21 height 18
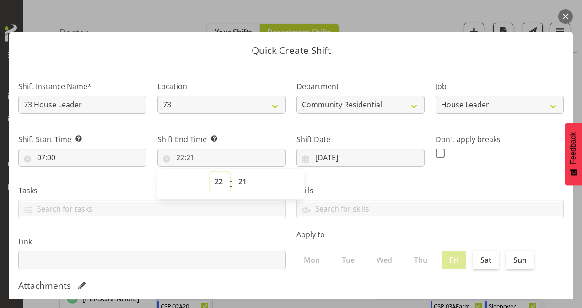
select select "12"
click at [209, 172] on select "00 01 02 03 04 05 06 07 08 09 10 11 12 13 14 15 16 17 18 19 20 21 22 23" at bounding box center [219, 181] width 21 height 18
type input "12:21"
click at [242, 179] on select "00 01 02 03 04 05 06 07 08 09 10 11 12 13 14 15 16 17 18 19 20 21 22 23 24 25 2…" at bounding box center [243, 181] width 21 height 18
select select "30"
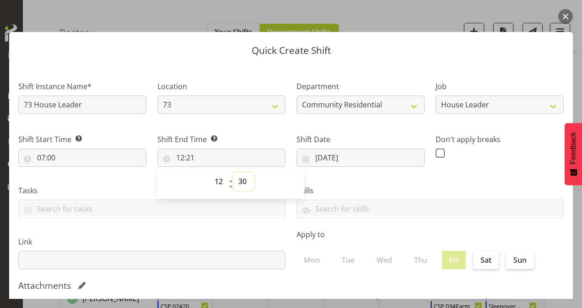
click at [233, 172] on select "00 01 02 03 04 05 06 07 08 09 10 11 12 13 14 15 16 17 18 19 20 21 22 23 24 25 2…" at bounding box center [243, 181] width 21 height 18
type input "12:30"
click at [436, 150] on span at bounding box center [439, 153] width 9 height 9
click at [436, 150] on input "checkbox" at bounding box center [438, 153] width 6 height 6
checkbox input "true"
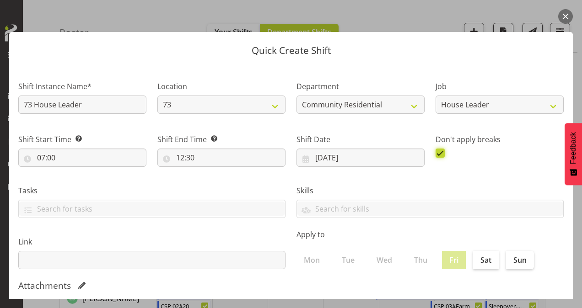
scroll to position [176, 0]
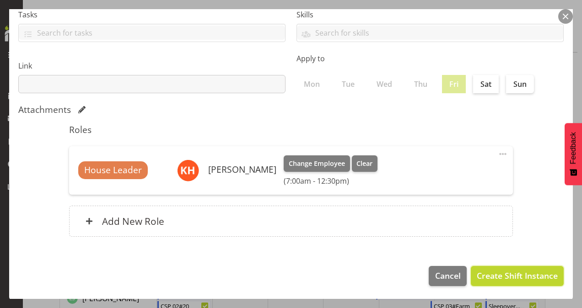
click at [499, 272] on span "Create Shift Instance" at bounding box center [517, 276] width 81 height 12
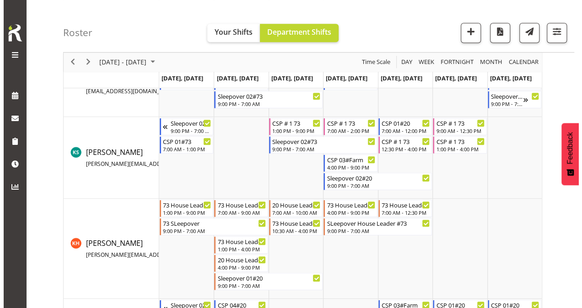
scroll to position [366, 0]
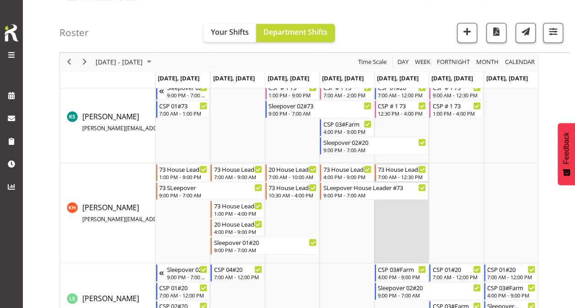
click at [395, 209] on td "Timeline Week of September 1, 2025" at bounding box center [401, 213] width 54 height 100
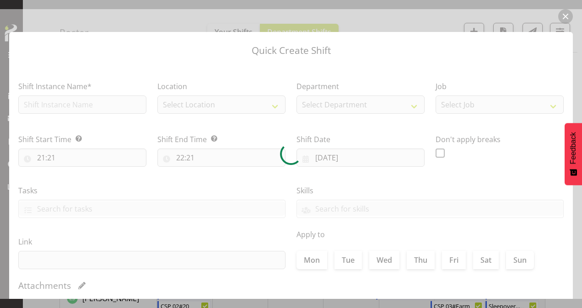
type input "[DATE]"
checkbox input "true"
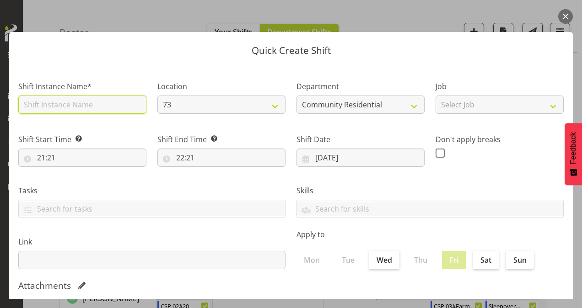
click at [68, 102] on input "text" at bounding box center [82, 105] width 128 height 18
type input "73 House Leader"
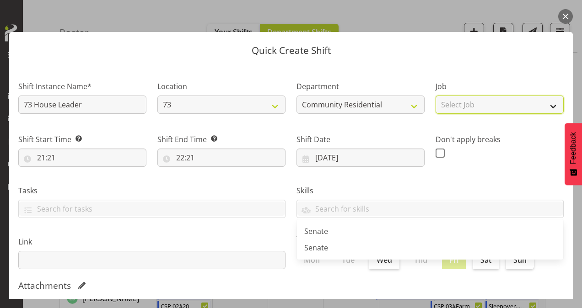
click at [459, 102] on select "Select Job Accounts Admin Art Coordinator Community Leader Community Support Pe…" at bounding box center [499, 105] width 128 height 18
select select "1"
click at [435, 96] on select "Select Job Accounts Admin Art Coordinator Community Leader Community Support Pe…" at bounding box center [499, 105] width 128 height 18
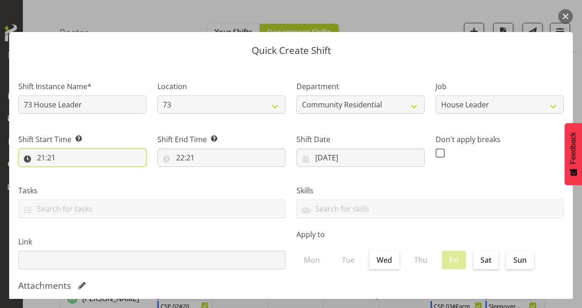
click at [39, 157] on input "21:21" at bounding box center [82, 158] width 128 height 18
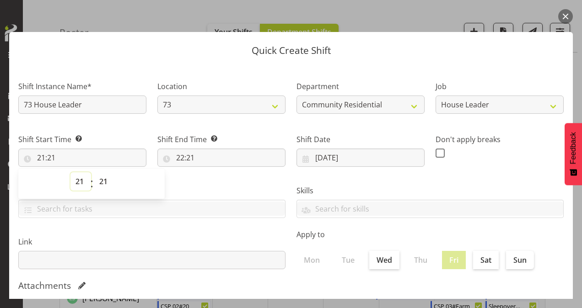
click at [80, 180] on select "00 01 02 03 04 05 06 07 08 09 10 11 12 13 14 15 16 17 18 19 20 21 22 23" at bounding box center [80, 181] width 21 height 18
select select "13"
click at [70, 172] on select "00 01 02 03 04 05 06 07 08 09 10 11 12 13 14 15 16 17 18 19 20 21 22 23" at bounding box center [80, 181] width 21 height 18
type input "13:21"
click at [103, 181] on select "00 01 02 03 04 05 06 07 08 09 10 11 12 13 14 15 16 17 18 19 20 21 22 23 24 25 2…" at bounding box center [104, 181] width 21 height 18
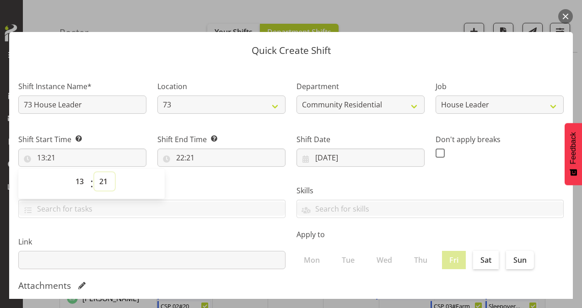
select select "0"
click at [94, 172] on select "00 01 02 03 04 05 06 07 08 09 10 11 12 13 14 15 16 17 18 19 20 21 22 23 24 25 2…" at bounding box center [104, 181] width 21 height 18
type input "13:00"
click at [181, 156] on input "22:21" at bounding box center [221, 158] width 128 height 18
click at [216, 184] on select "00 01 02 03 04 05 06 07 08 09 10 11 12 13 14 15 16 17 18 19 20 21 22 23" at bounding box center [219, 181] width 21 height 18
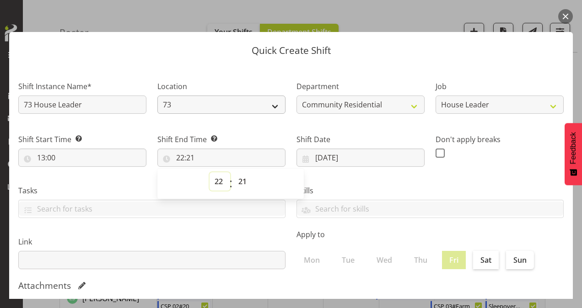
select select "16"
click at [209, 172] on select "00 01 02 03 04 05 06 07 08 09 10 11 12 13 14 15 16 17 18 19 20 21 22 23" at bounding box center [219, 181] width 21 height 18
type input "16:21"
click at [243, 179] on select "00 01 02 03 04 05 06 07 08 09 10 11 12 13 14 15 16 17 18 19 20 21 22 23 24 25 2…" at bounding box center [243, 181] width 21 height 18
select select "0"
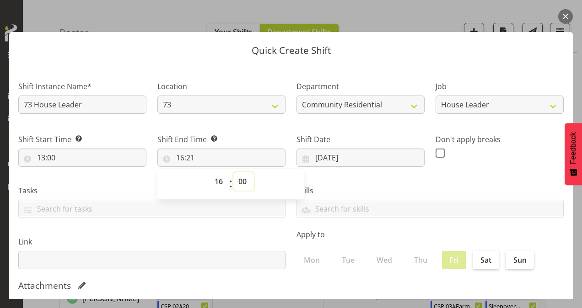
click at [233, 172] on select "00 01 02 03 04 05 06 07 08 09 10 11 12 13 14 15 16 17 18 19 20 21 22 23 24 25 2…" at bounding box center [243, 181] width 21 height 18
type input "16:00"
click at [437, 151] on span at bounding box center [439, 153] width 9 height 9
click at [437, 151] on input "checkbox" at bounding box center [438, 153] width 6 height 6
checkbox input "true"
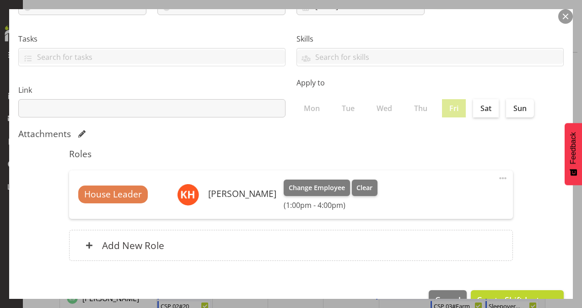
scroll to position [176, 0]
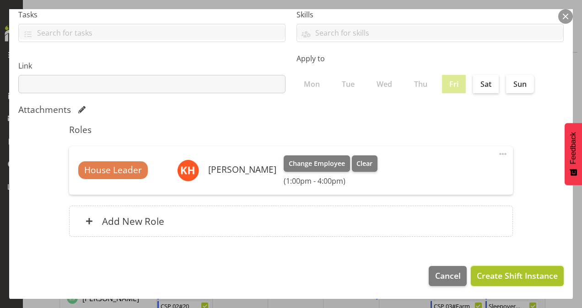
click at [482, 274] on span "Create Shift Instance" at bounding box center [517, 276] width 81 height 12
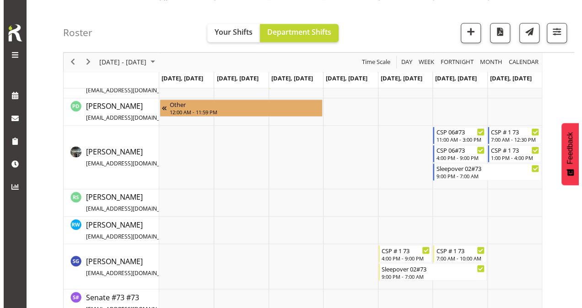
scroll to position [683, 0]
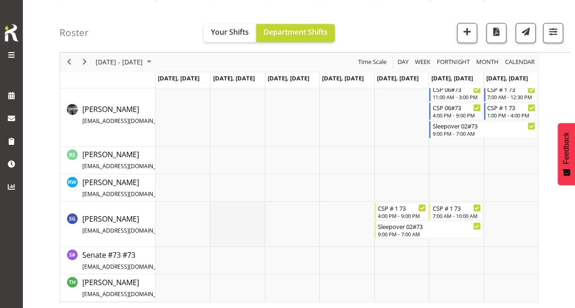
click at [227, 218] on td "Timeline Week of September 1, 2025" at bounding box center [237, 224] width 54 height 45
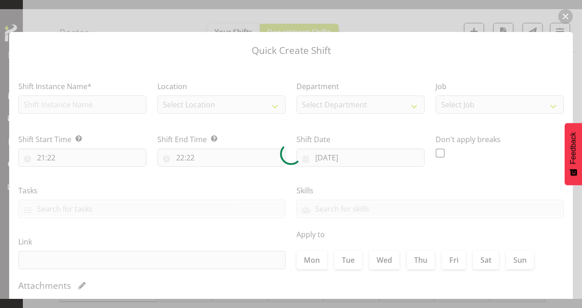
type input "02/09/2025"
checkbox input "true"
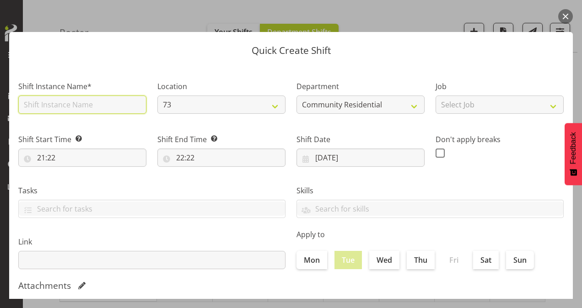
click at [38, 108] on input "text" at bounding box center [82, 105] width 128 height 18
type input "CSP # 1 73"
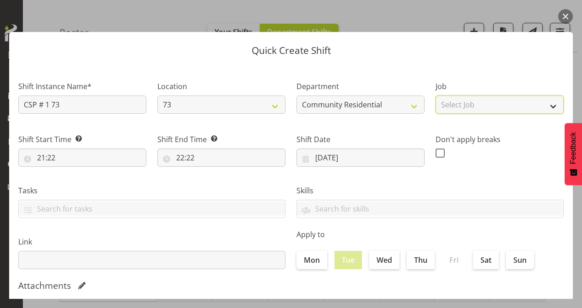
click at [500, 108] on select "Select Job Accounts Admin Art Coordinator Community Leader Community Support Pe…" at bounding box center [499, 105] width 128 height 18
select select "3"
click at [435, 96] on select "Select Job Accounts Admin Art Coordinator Community Leader Community Support Pe…" at bounding box center [499, 105] width 128 height 18
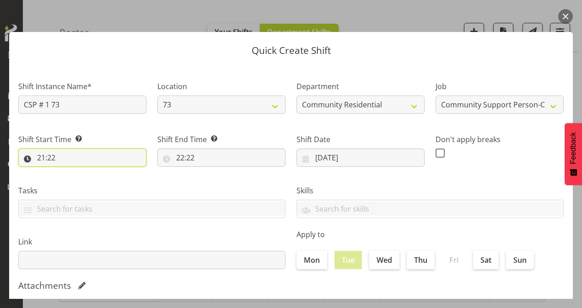
click at [43, 153] on input "21:22" at bounding box center [82, 158] width 128 height 18
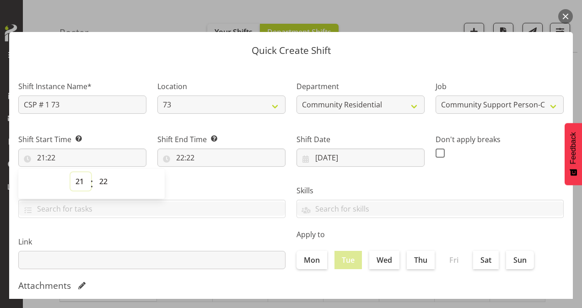
click at [78, 178] on select "00 01 02 03 04 05 06 07 08 09 10 11 12 13 14 15 16 17 18 19 20 21 22 23" at bounding box center [80, 181] width 21 height 18
select select "9"
click at [70, 172] on select "00 01 02 03 04 05 06 07 08 09 10 11 12 13 14 15 16 17 18 19 20 21 22 23" at bounding box center [80, 181] width 21 height 18
type input "09:22"
click at [102, 182] on select "00 01 02 03 04 05 06 07 08 09 10 11 12 13 14 15 16 17 18 19 20 21 22 23 24 25 2…" at bounding box center [104, 181] width 21 height 18
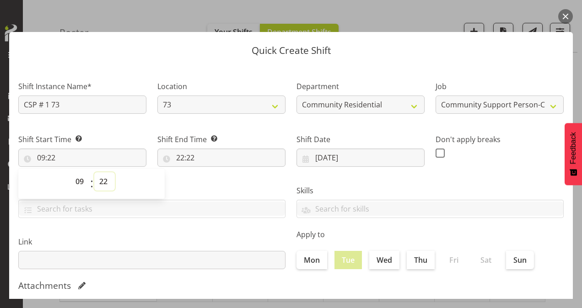
select select "0"
click at [94, 172] on select "00 01 02 03 04 05 06 07 08 09 10 11 12 13 14 15 16 17 18 19 20 21 22 23 24 25 2…" at bounding box center [104, 181] width 21 height 18
type input "09:00"
click at [180, 162] on input "22:22" at bounding box center [221, 158] width 128 height 18
click at [215, 180] on select "00 01 02 03 04 05 06 07 08 09 10 11 12 13 14 15 16 17 18 19 20 21 22 23" at bounding box center [219, 181] width 21 height 18
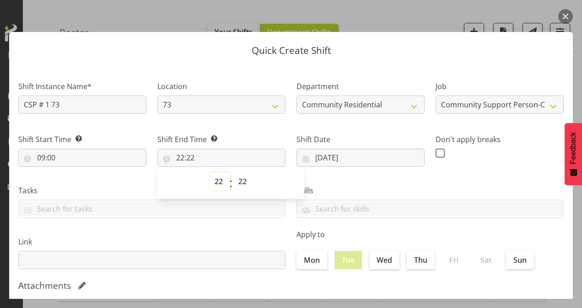
select select "13"
click at [209, 172] on select "00 01 02 03 04 05 06 07 08 09 10 11 12 13 14 15 16 17 18 19 20 21 22 23" at bounding box center [219, 181] width 21 height 18
type input "13:22"
click at [240, 182] on select "00 01 02 03 04 05 06 07 08 09 10 11 12 13 14 15 16 17 18 19 20 21 22 23 24 25 2…" at bounding box center [243, 181] width 21 height 18
select select "0"
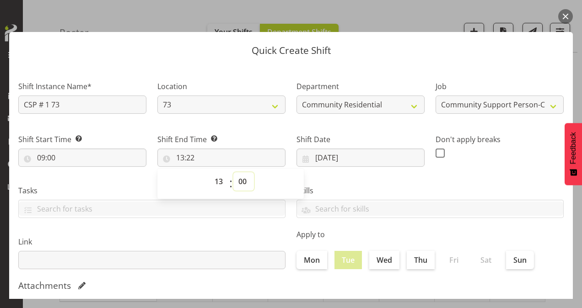
click at [233, 172] on select "00 01 02 03 04 05 06 07 08 09 10 11 12 13 14 15 16 17 18 19 20 21 22 23 24 25 2…" at bounding box center [243, 181] width 21 height 18
type input "13:00"
click at [439, 150] on span at bounding box center [439, 153] width 9 height 9
click at [439, 150] on input "checkbox" at bounding box center [438, 153] width 6 height 6
checkbox input "true"
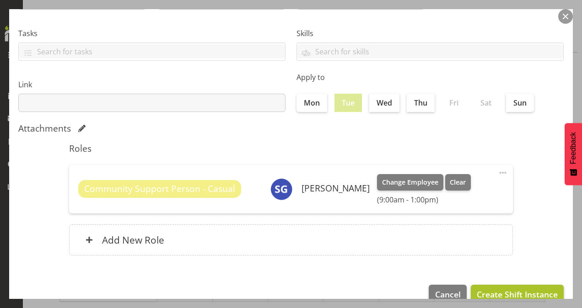
scroll to position [176, 0]
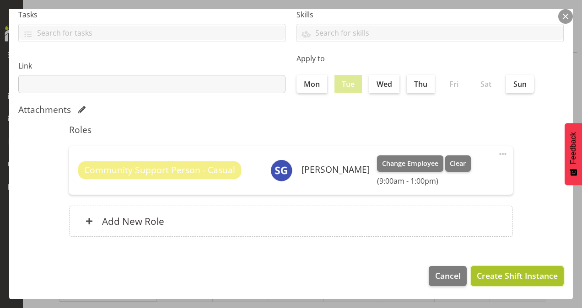
click at [499, 277] on span "Create Shift Instance" at bounding box center [517, 276] width 81 height 12
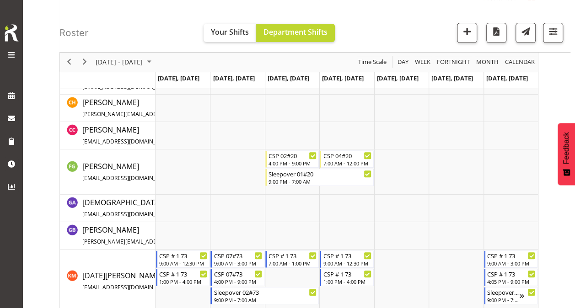
scroll to position [0, 0]
